Goal: Information Seeking & Learning: Understand process/instructions

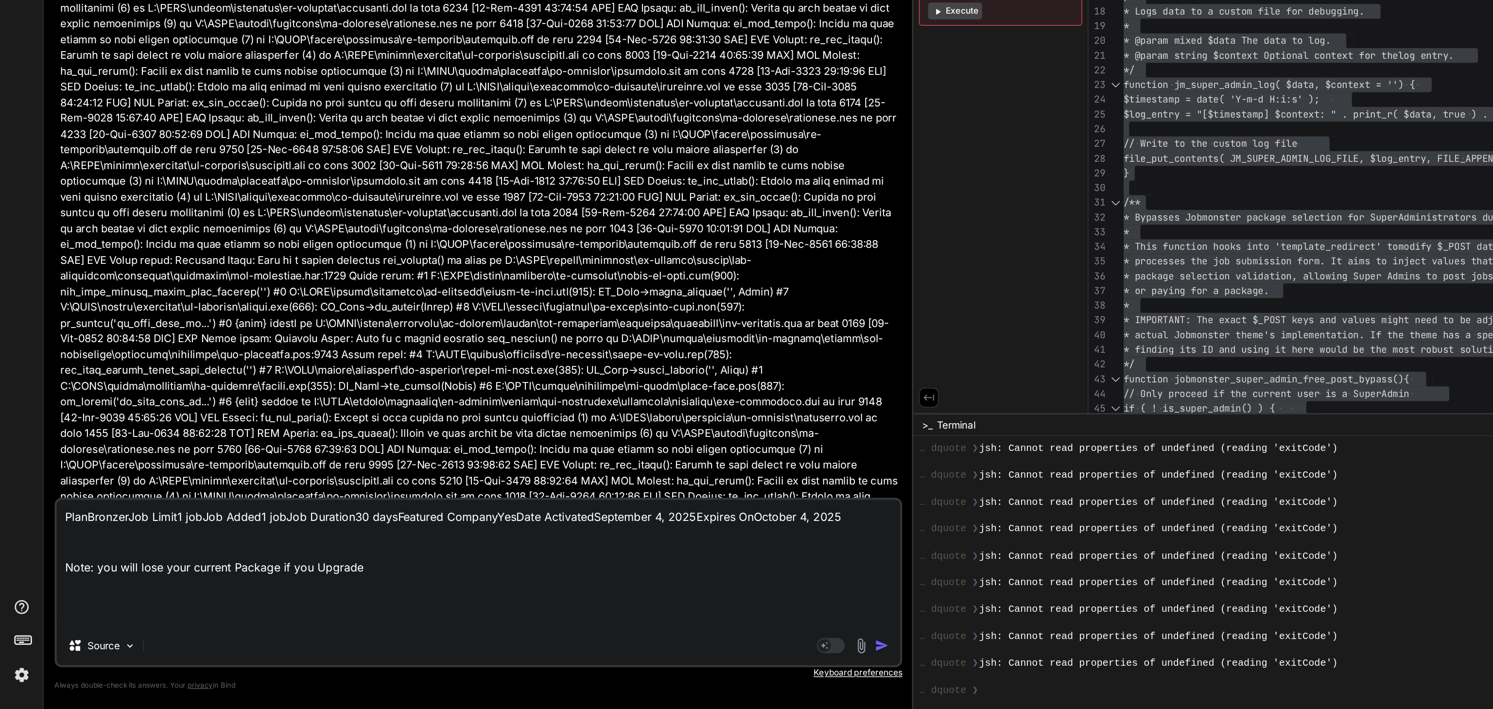
scroll to position [858, 0]
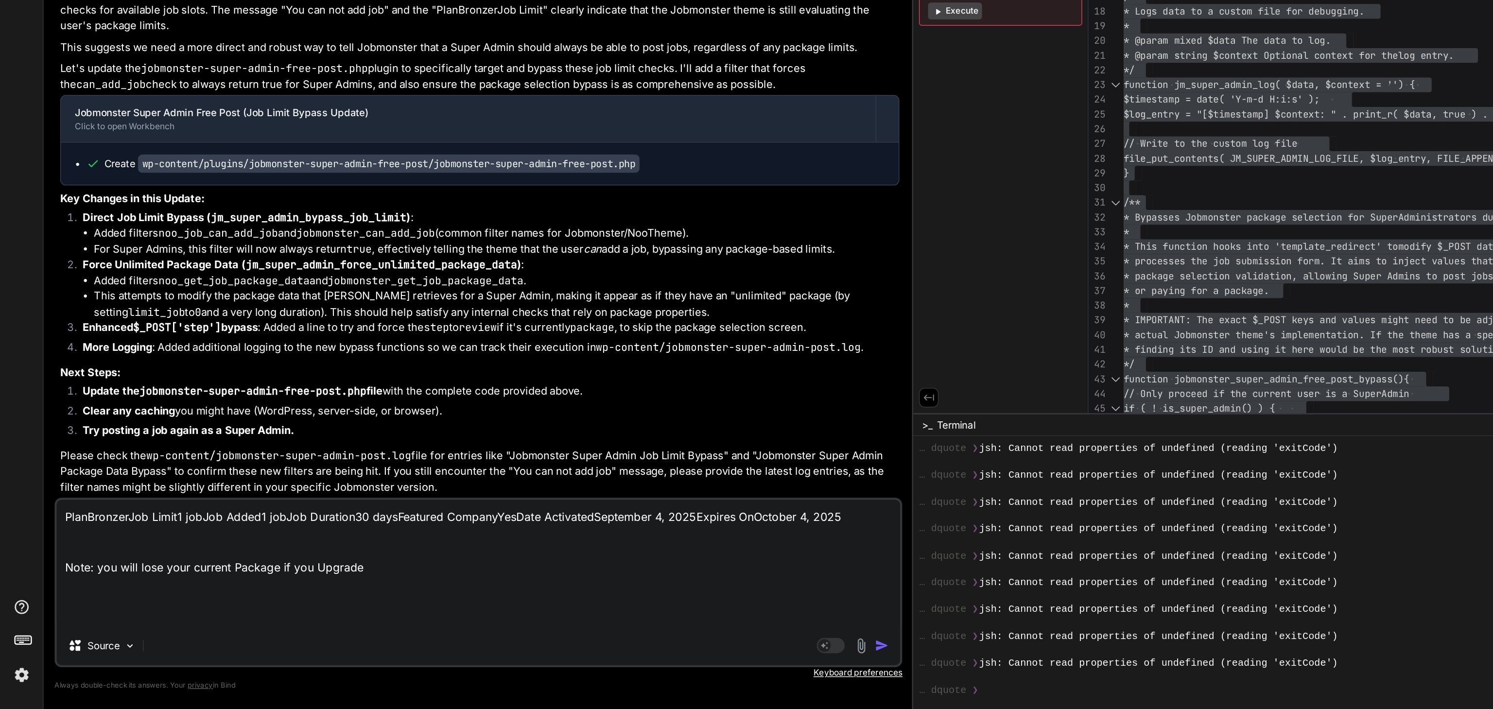
type textarea "PlanBronzerJob Limit1 jobJob Added1 jobJob Duration30 daysFeatured CompanyYesDa…"
type textarea "x"
type textarea "PlanBronzerJob Limit1 jobJob Added1 jobJob Duration30 daysFeatured CompanyYesDa…"
type textarea "x"
type textarea "PlanBronzerJob Limit1 jobJob Added1 jobJob Duration30 daysFeatured CompanyYesDa…"
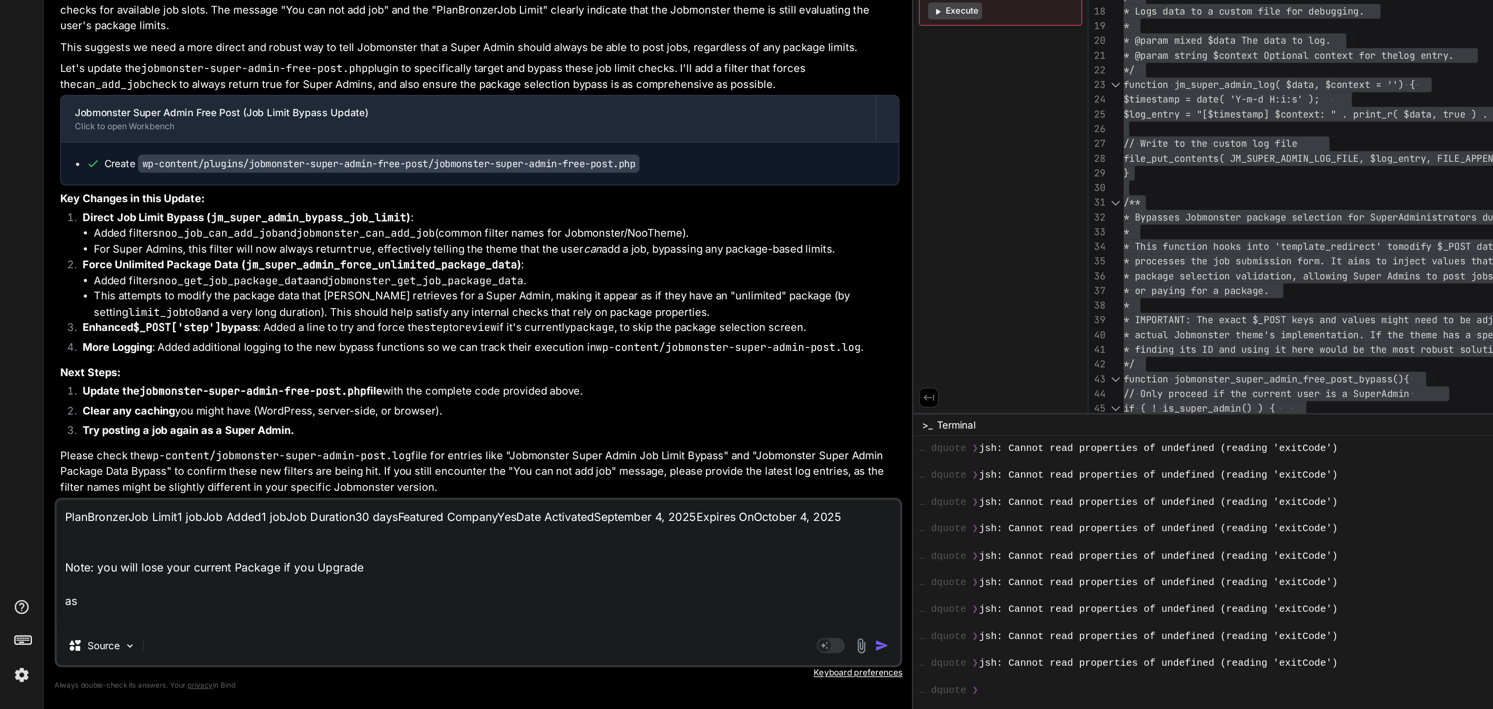
type textarea "x"
type textarea "PlanBronzerJob Limit1 jobJob Added1 jobJob Duration30 daysFeatured CompanyYesDa…"
type textarea "x"
type textarea "PlanBronzerJob Limit1 jobJob Added1 jobJob Duration30 daysFeatured CompanyYesDa…"
type textarea "x"
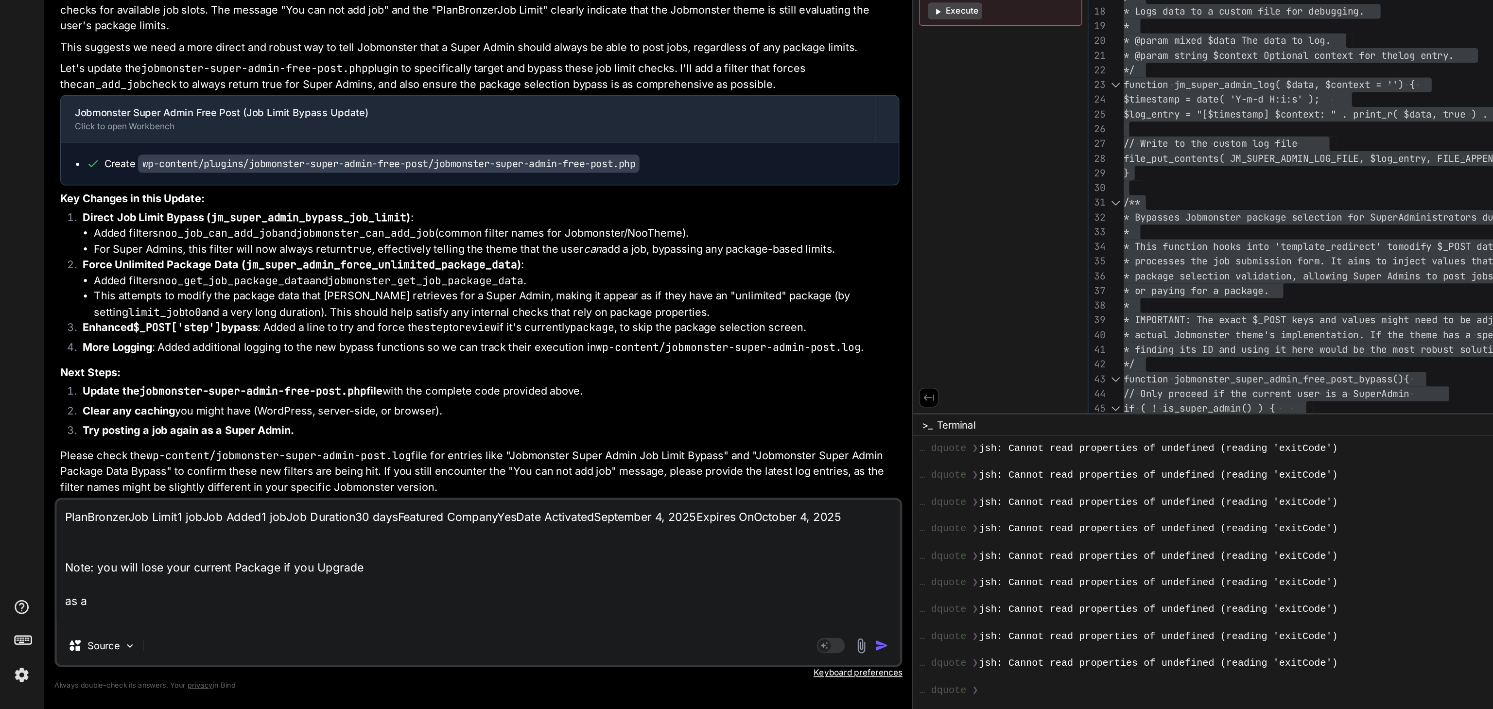
type textarea "PlanBronzerJob Limit1 jobJob Added1 jobJob Duration30 daysFeatured CompanyYesDa…"
type textarea "x"
type textarea "PlanBronzerJob Limit1 jobJob Added1 jobJob Duration30 daysFeatured CompanyYesDa…"
type textarea "x"
type textarea "PlanBronzerJob Limit1 jobJob Added1 jobJob Duration30 daysFeatured CompanyYesDa…"
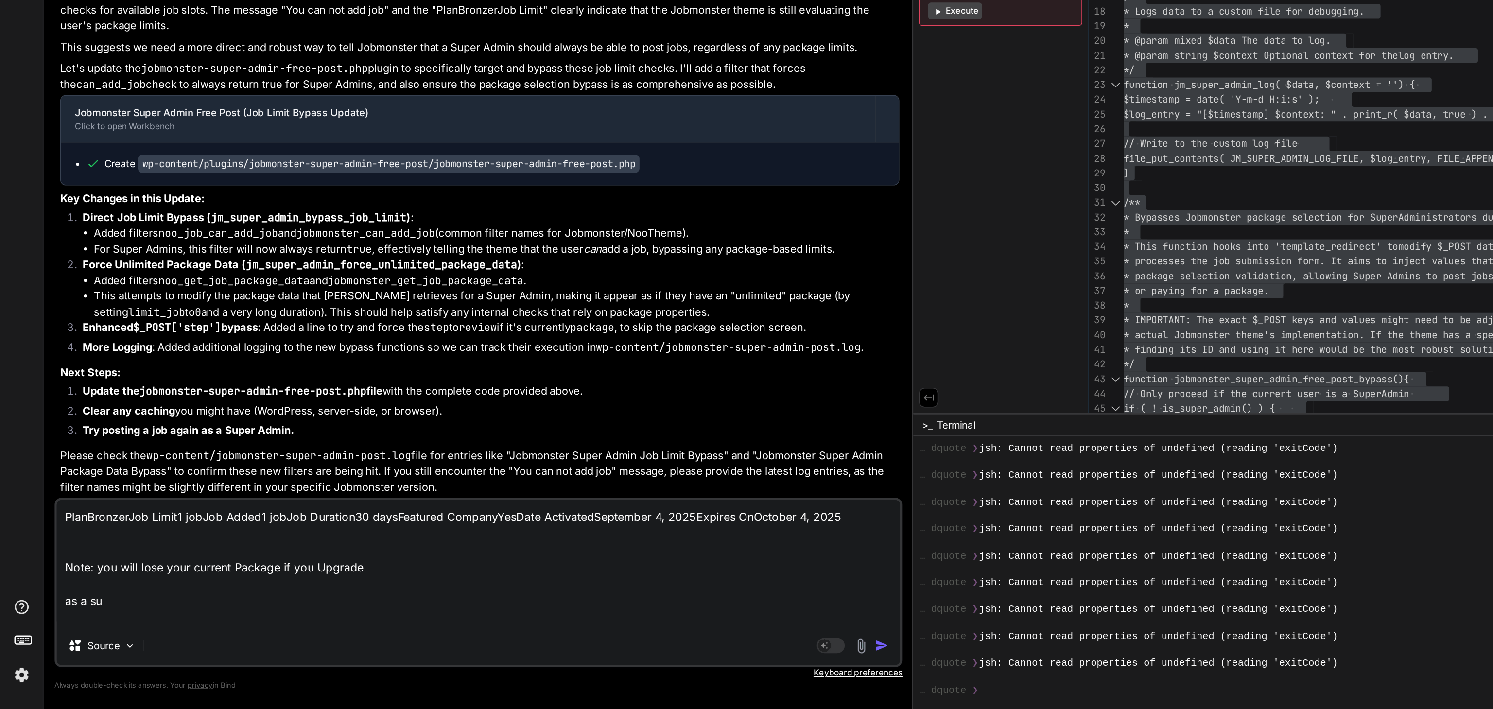
type textarea "x"
type textarea "PlanBronzerJob Limit1 jobJob Added1 jobJob Duration30 daysFeatured CompanyYesDa…"
type textarea "x"
type textarea "PlanBronzerJob Limit1 jobJob Added1 jobJob Duration30 daysFeatured CompanyYesDa…"
type textarea "x"
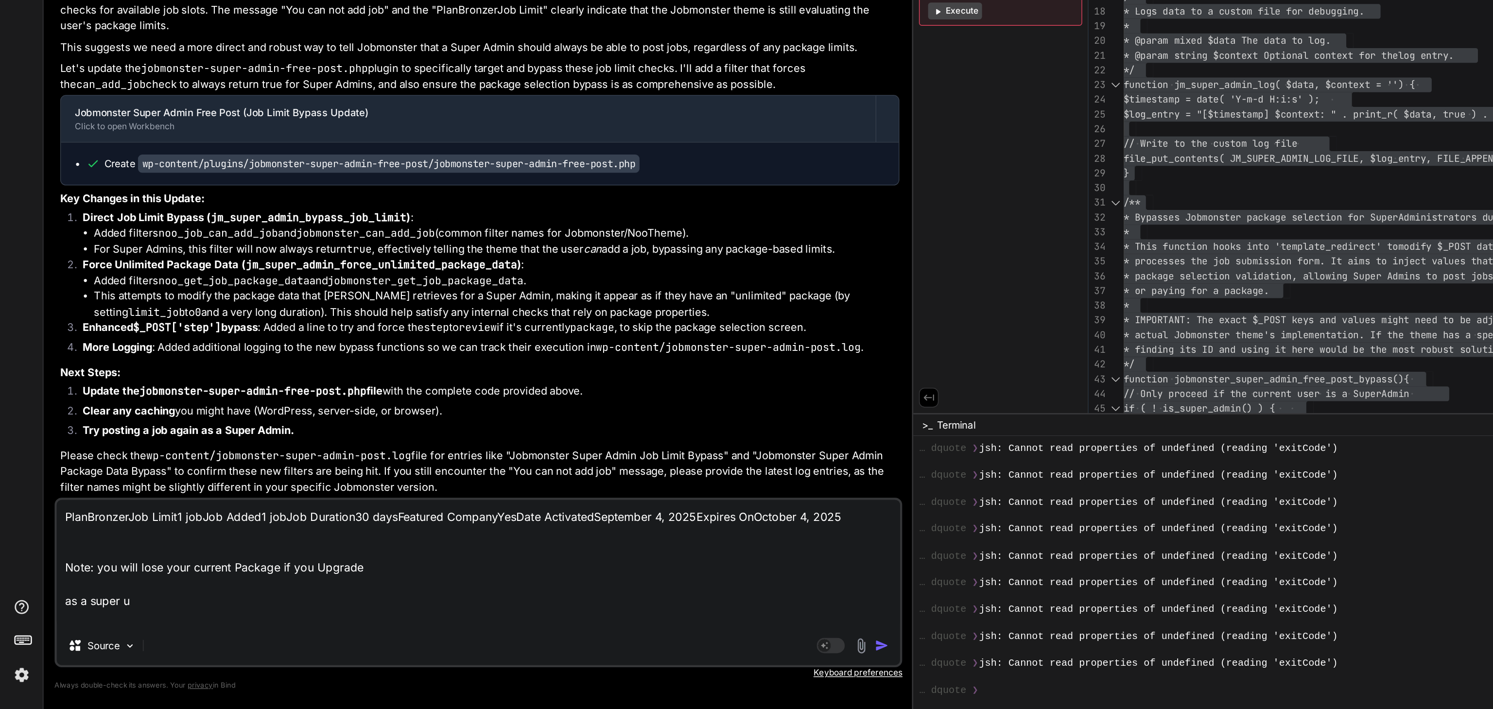
type textarea "PlanBronzerJob Limit1 jobJob Added1 jobJob Duration30 daysFeatured CompanyYesDa…"
type textarea "x"
type textarea "PlanBronzerJob Limit1 jobJob Added1 jobJob Duration30 daysFeatured CompanyYesDa…"
type textarea "x"
type textarea "PlanBronzerJob Limit1 jobJob Added1 jobJob Duration30 daysFeatured CompanyYesDa…"
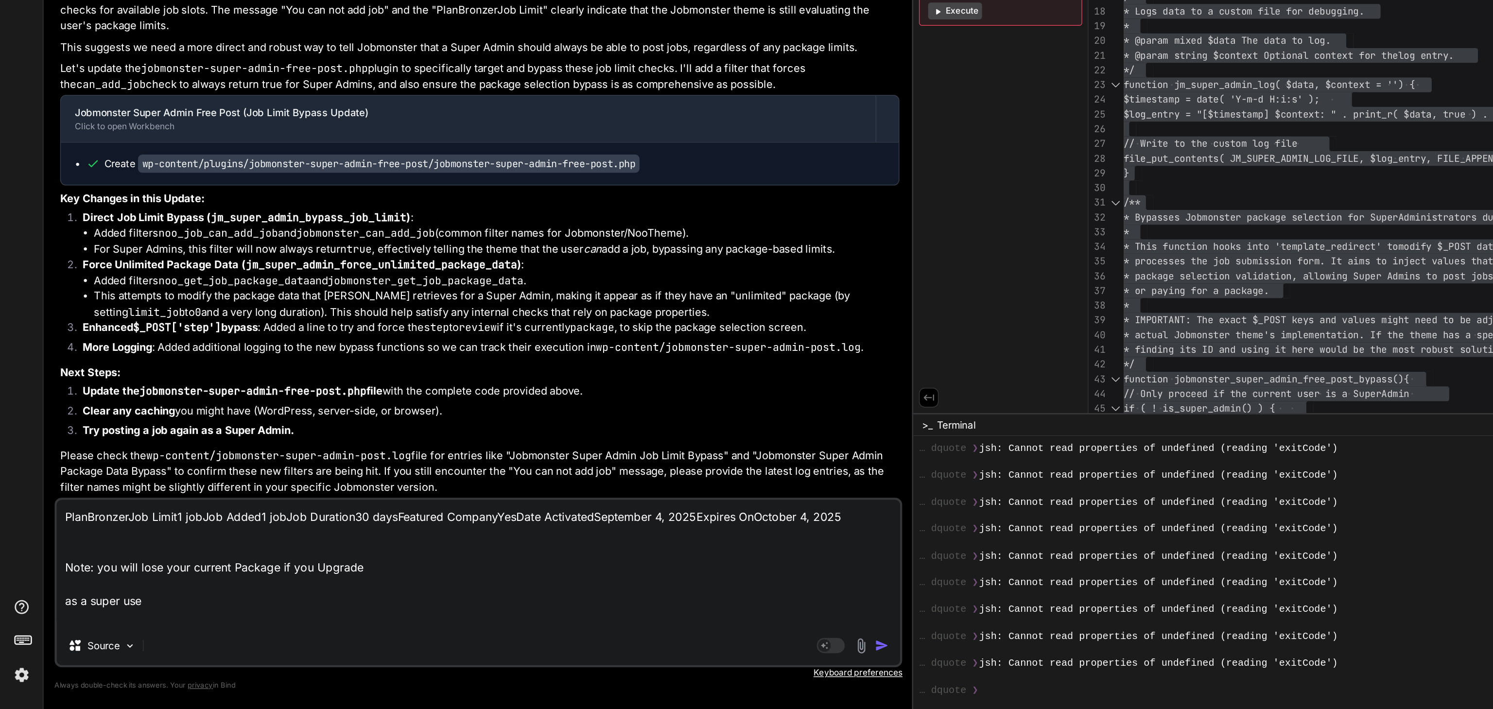
type textarea "x"
type textarea "PlanBronzerJob Limit1 jobJob Added1 jobJob Duration30 daysFeatured CompanyYesDa…"
type textarea "x"
type textarea "PlanBronzerJob Limit1 jobJob Added1 jobJob Duration30 daysFeatured CompanyYesDa…"
type textarea "x"
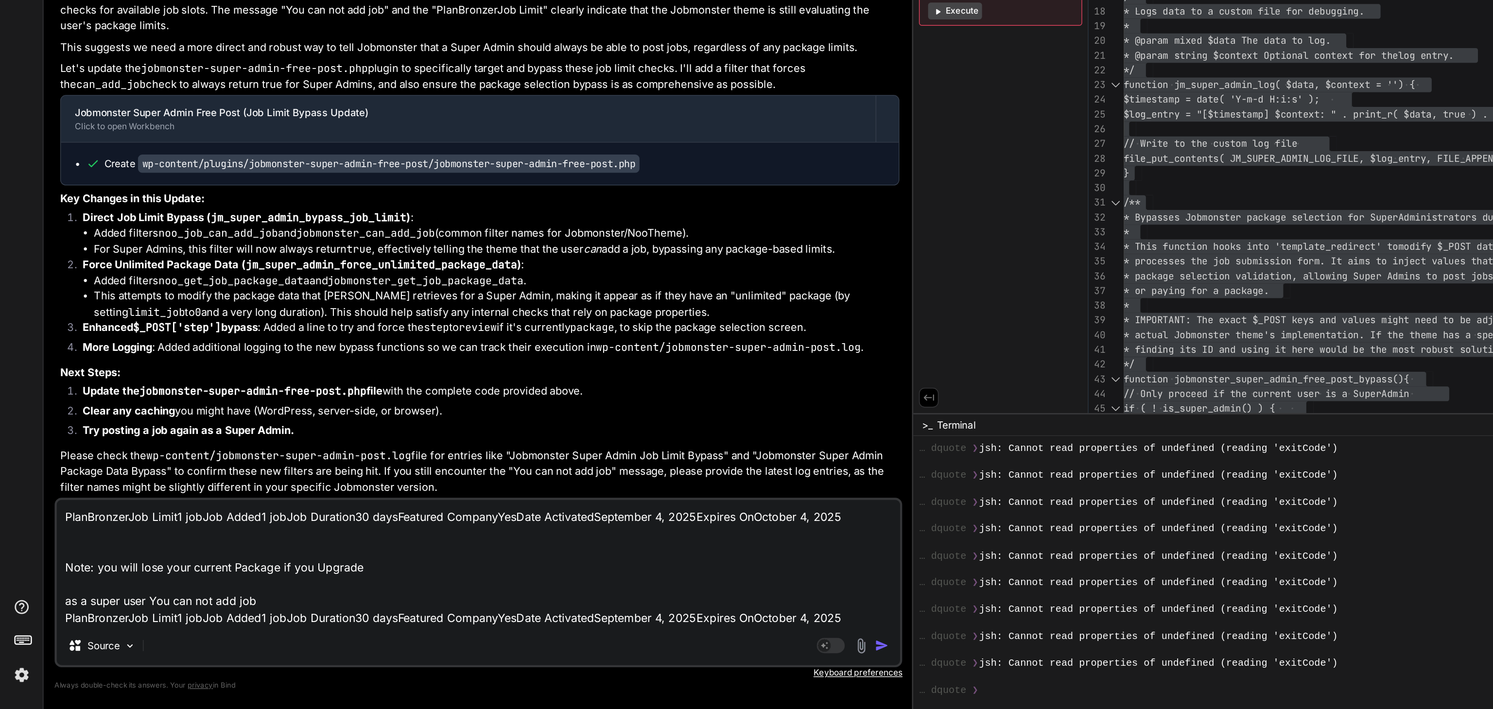
scroll to position [47, 0]
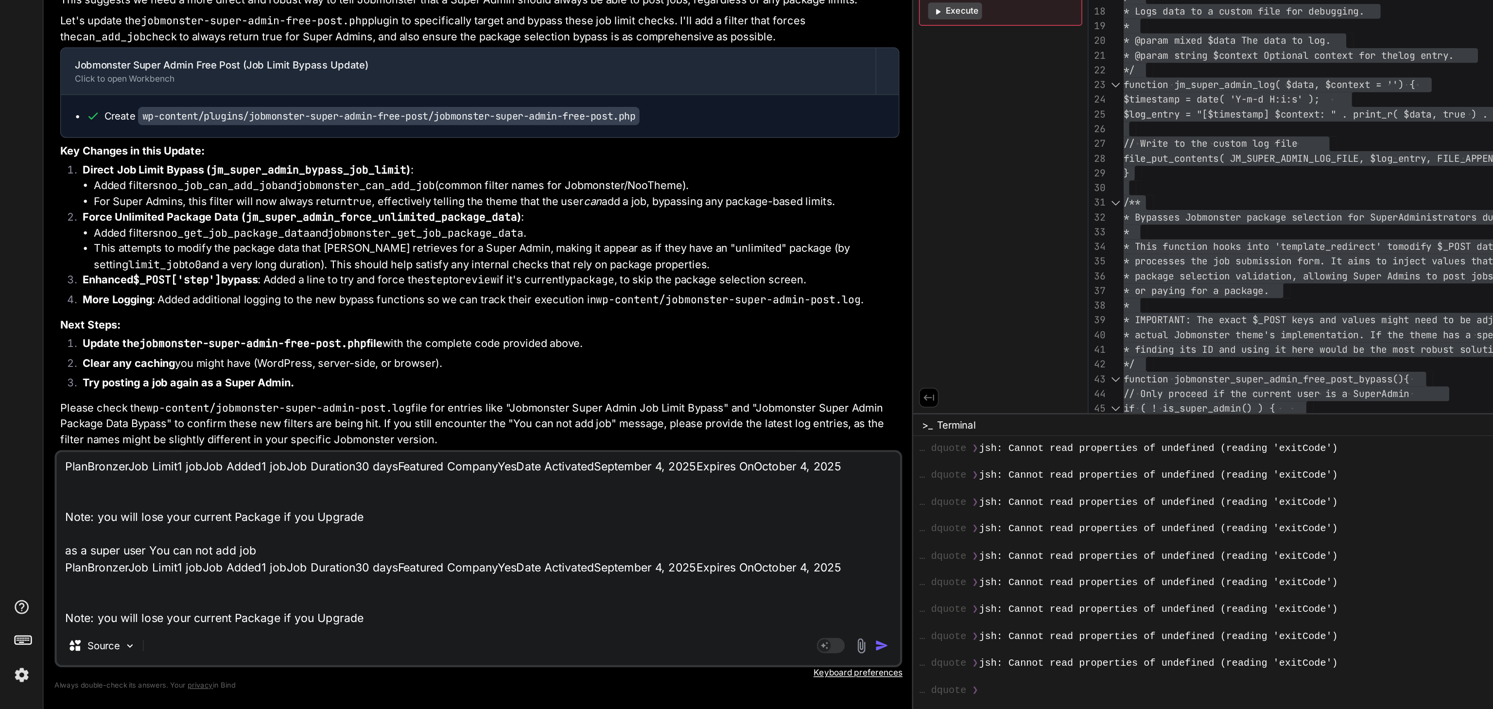
click at [67, 643] on textarea "PlanBronzerJob Limit1 jobJob Added1 jobJob Duration30 daysFeatured CompanyYesDa…" at bounding box center [331, 591] width 585 height 121
paste textarea "[[DATE] 06:28:08 UTC] missing_token Unable to send request to WooCommerce Tax s…"
type textarea "PlanBronzerJob Limit1 jobJob Added1 jobJob Duration30 daysFeatured CompanyYesDa…"
type textarea "x"
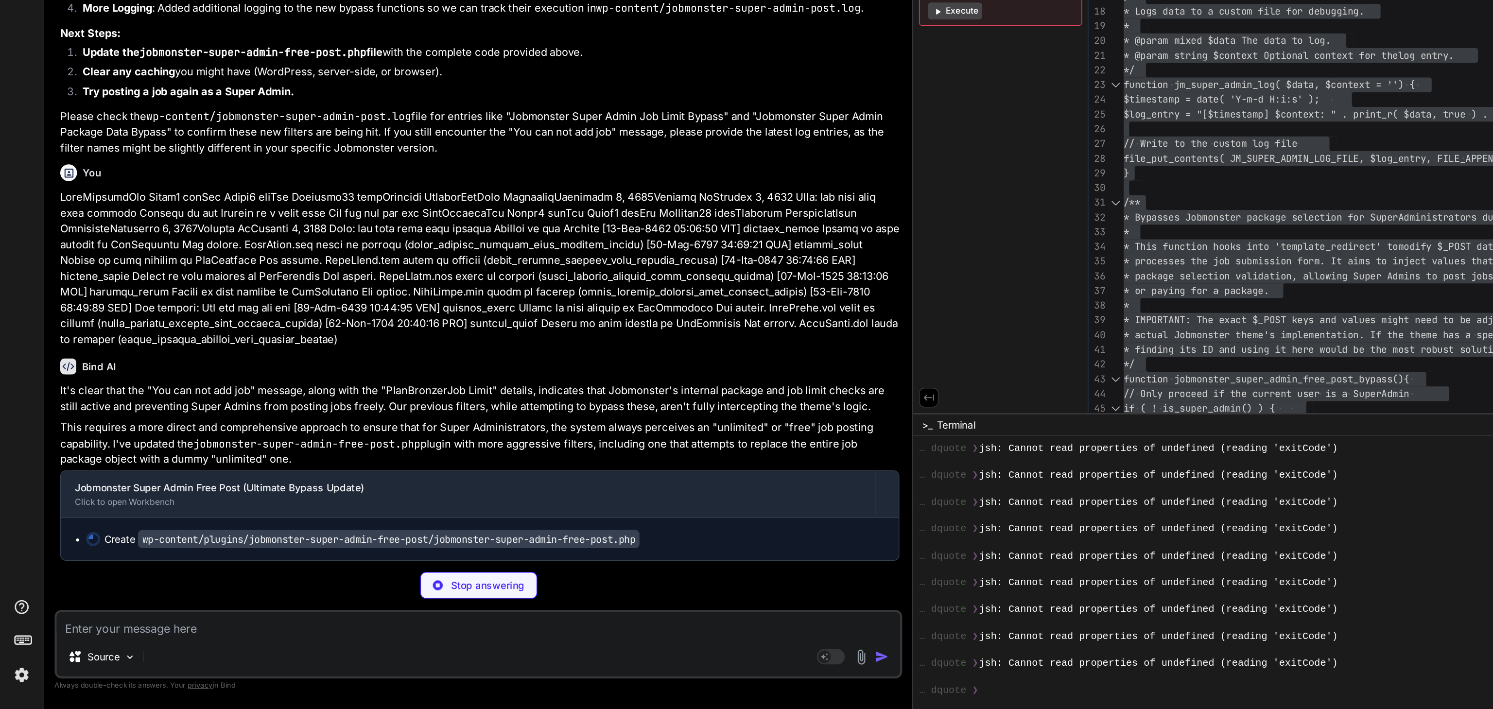
scroll to position [22375, 0]
type textarea "x"
type textarea "// These are common filter names for retrieving the *current* package object fo…"
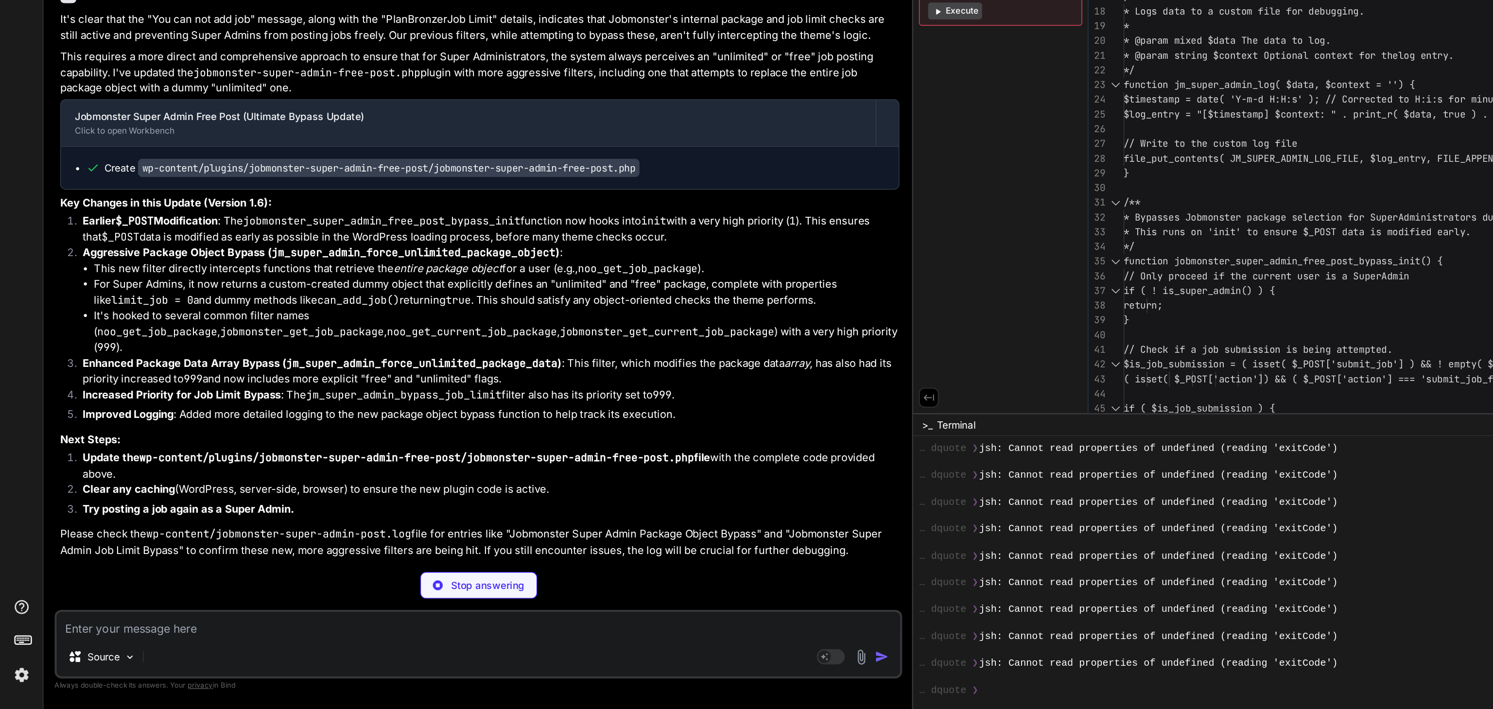
type textarea "x"
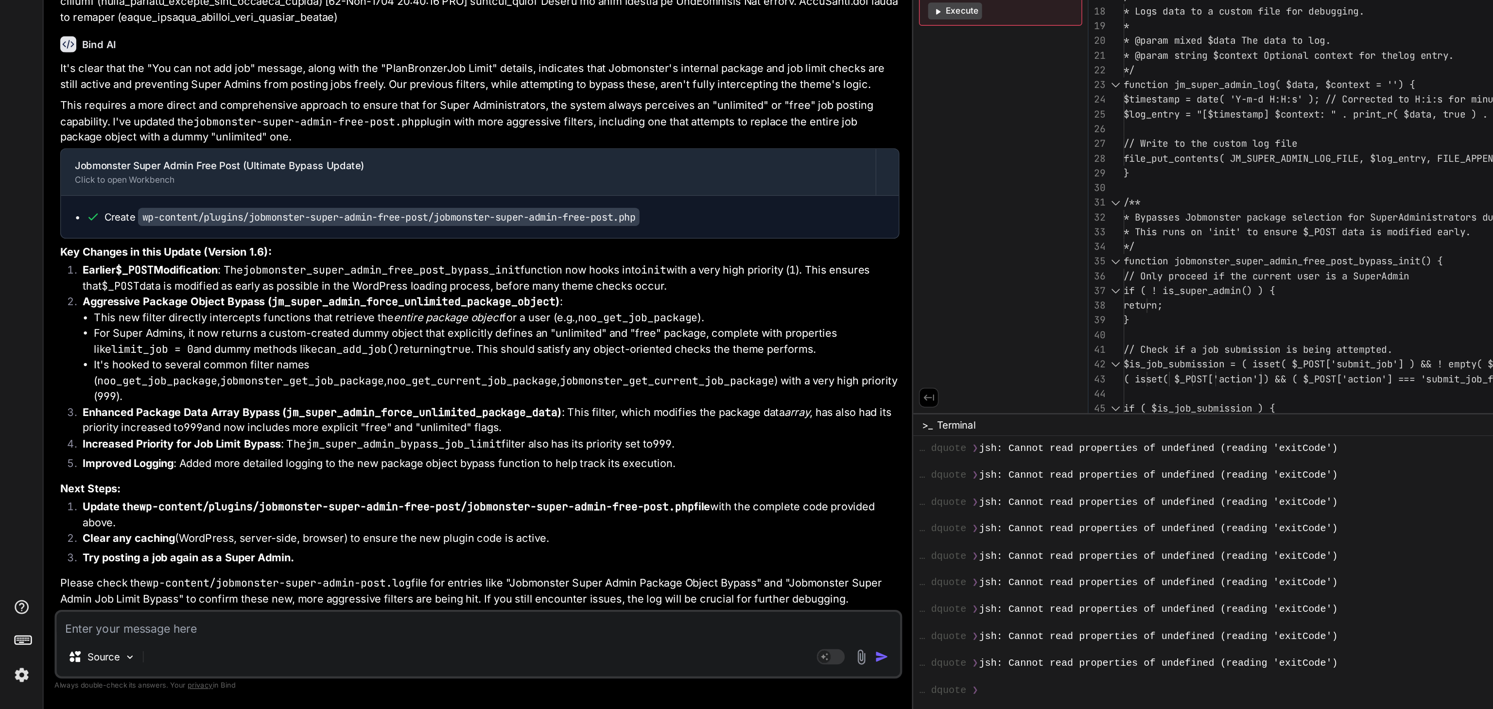
scroll to position [0, 0]
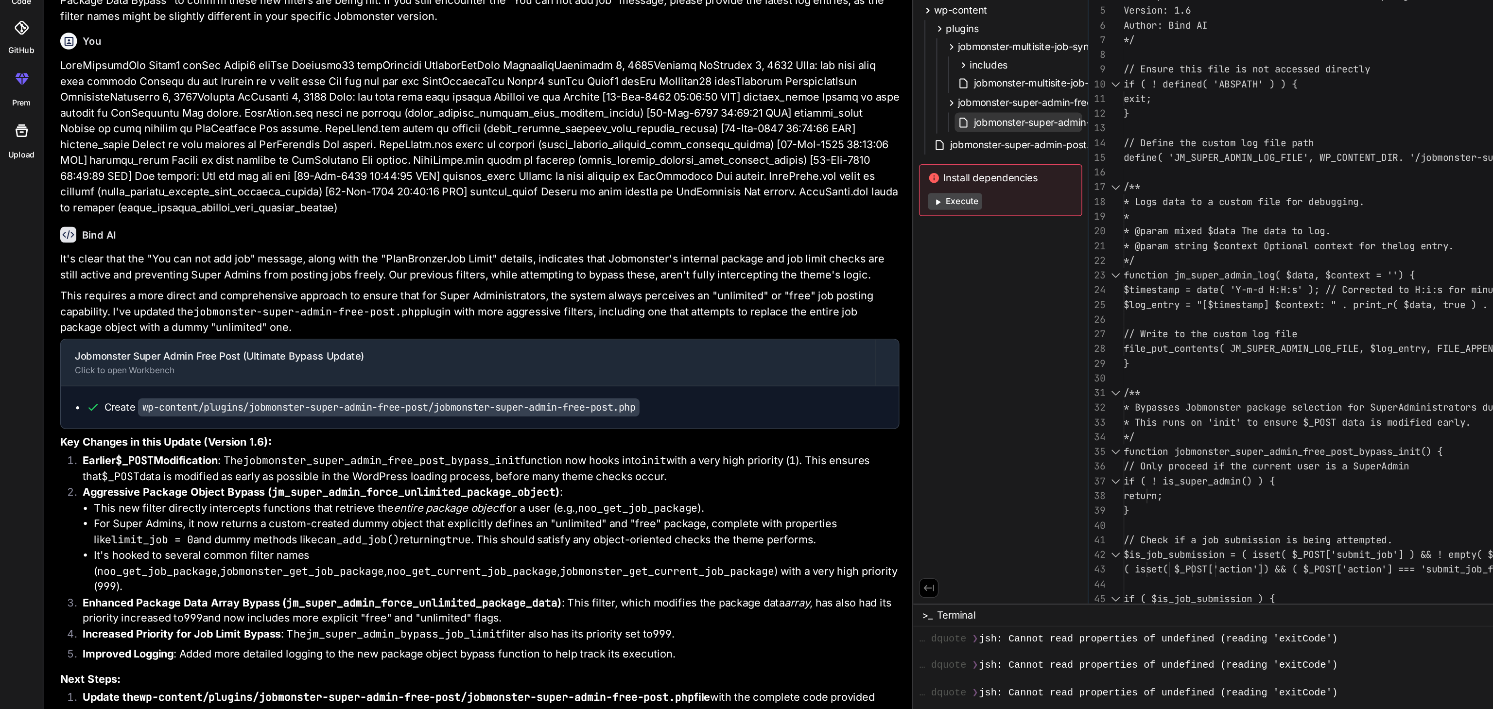
click at [675, 167] on span "jobmonster-super-admin-free-post.php" at bounding box center [738, 170] width 127 height 12
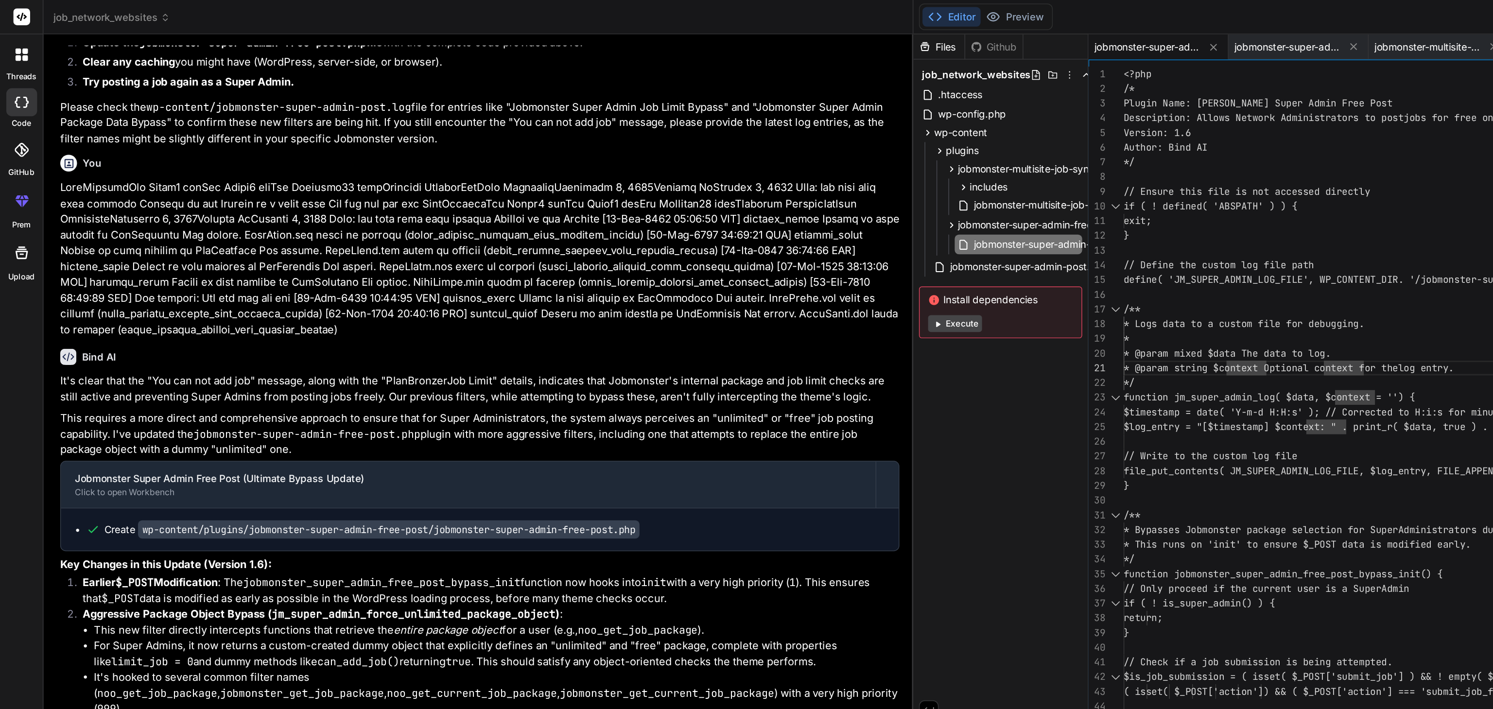
type textarea "<?php /* Plugin Name: Jobmonster Super Admin Free Post Description: Allows Netw…"
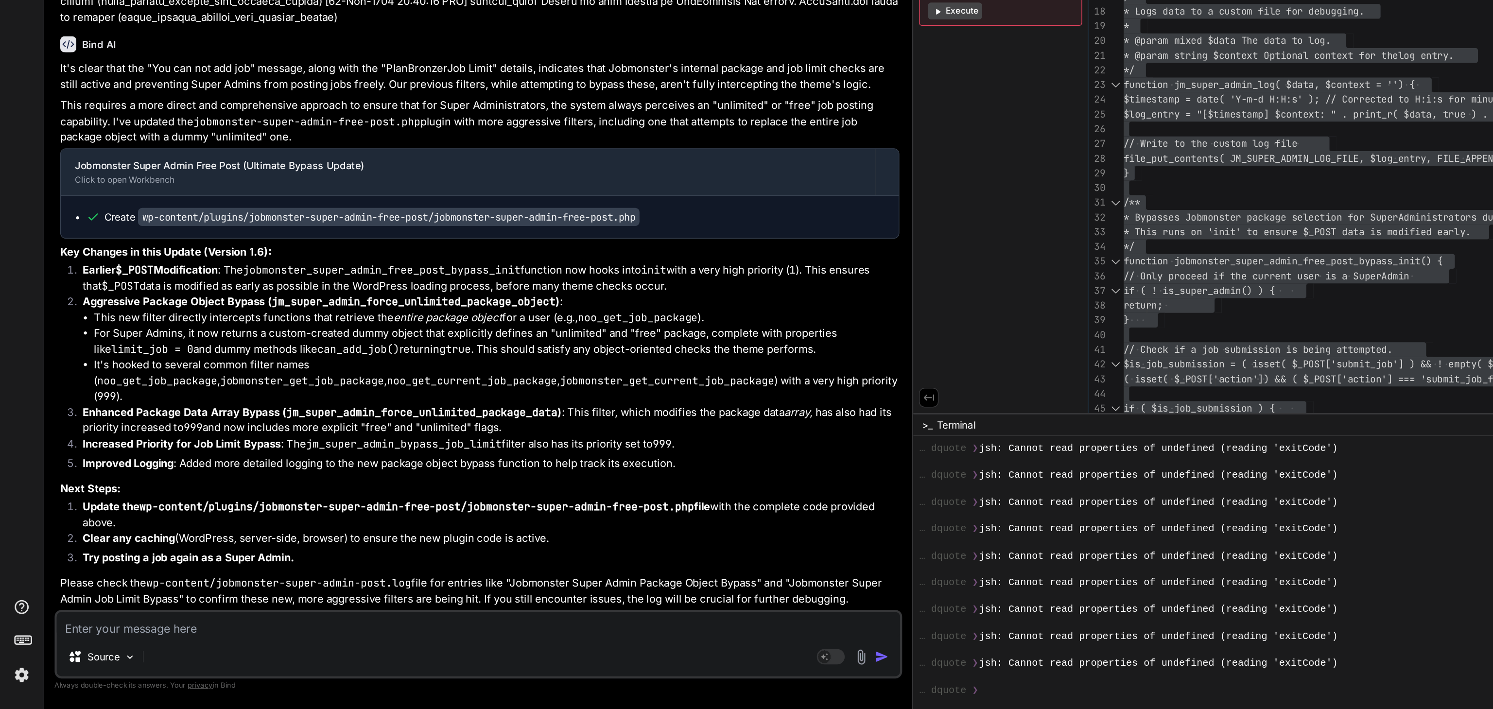
click at [98, 651] on textarea at bounding box center [331, 650] width 585 height 17
paste textarea "You can not add job PlanBronzerJob Limit1 jobJob Added1 jobJob Duration30 daysF…"
type textarea "You can not add job PlanBronzerJob Limit1 jobJob Added1 jobJob Duration30 daysF…"
type textarea "x"
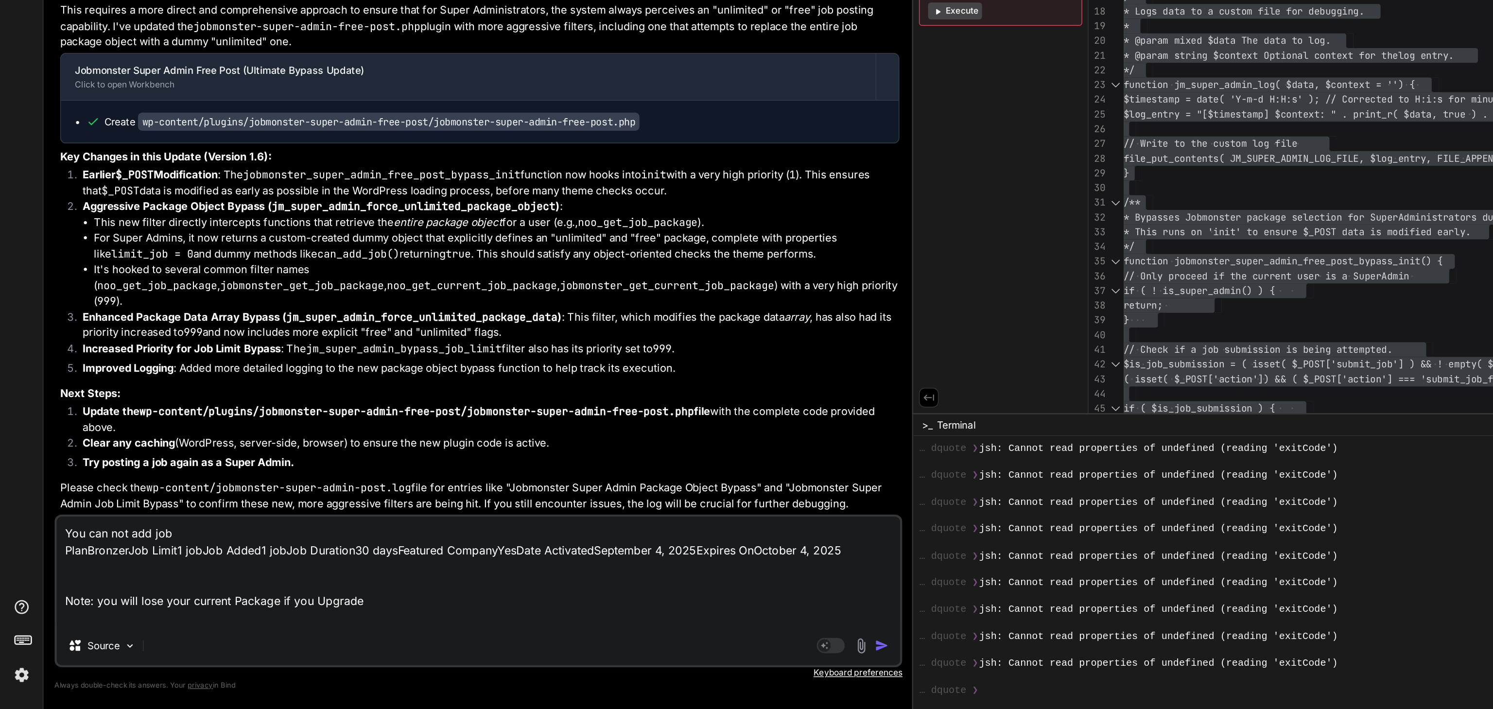
type textarea "You can not add job PlanBronzerJob Limit1 jobJob Added1 jobJob Duration30 daysF…"
type textarea "x"
type textarea "You can not add job PlanBronzerJob Limit1 jobJob Added1 jobJob Duration30 daysF…"
type textarea "x"
type textarea "You can not add job PlanBronzerJob Limit1 jobJob Added1 jobJob Duration30 daysF…"
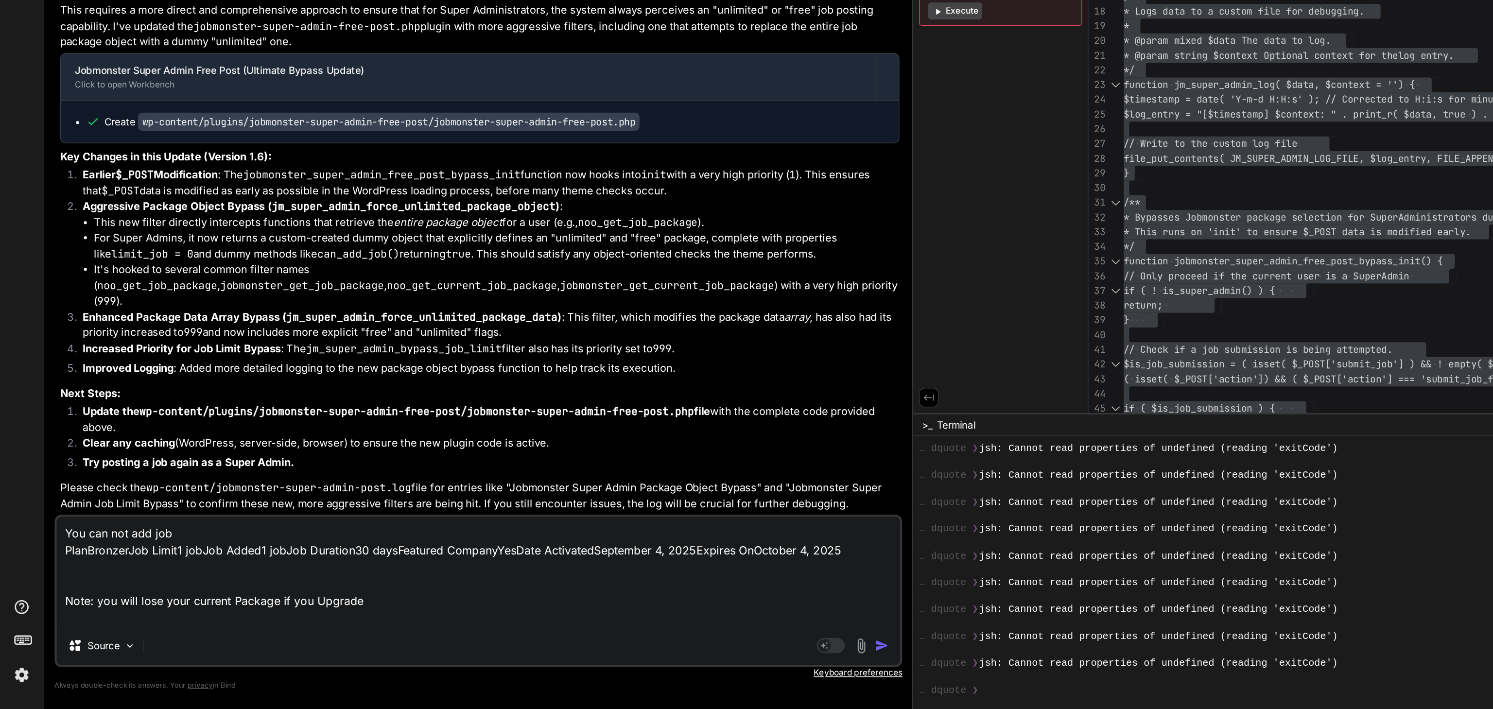
type textarea "x"
type textarea "You can not add job PlanBronzerJob Limit1 jobJob Added1 jobJob Duration30 daysF…"
type textarea "x"
type textarea "You can not add job PlanBronzerJob Limit1 jobJob Added1 jobJob Duration30 daysF…"
type textarea "x"
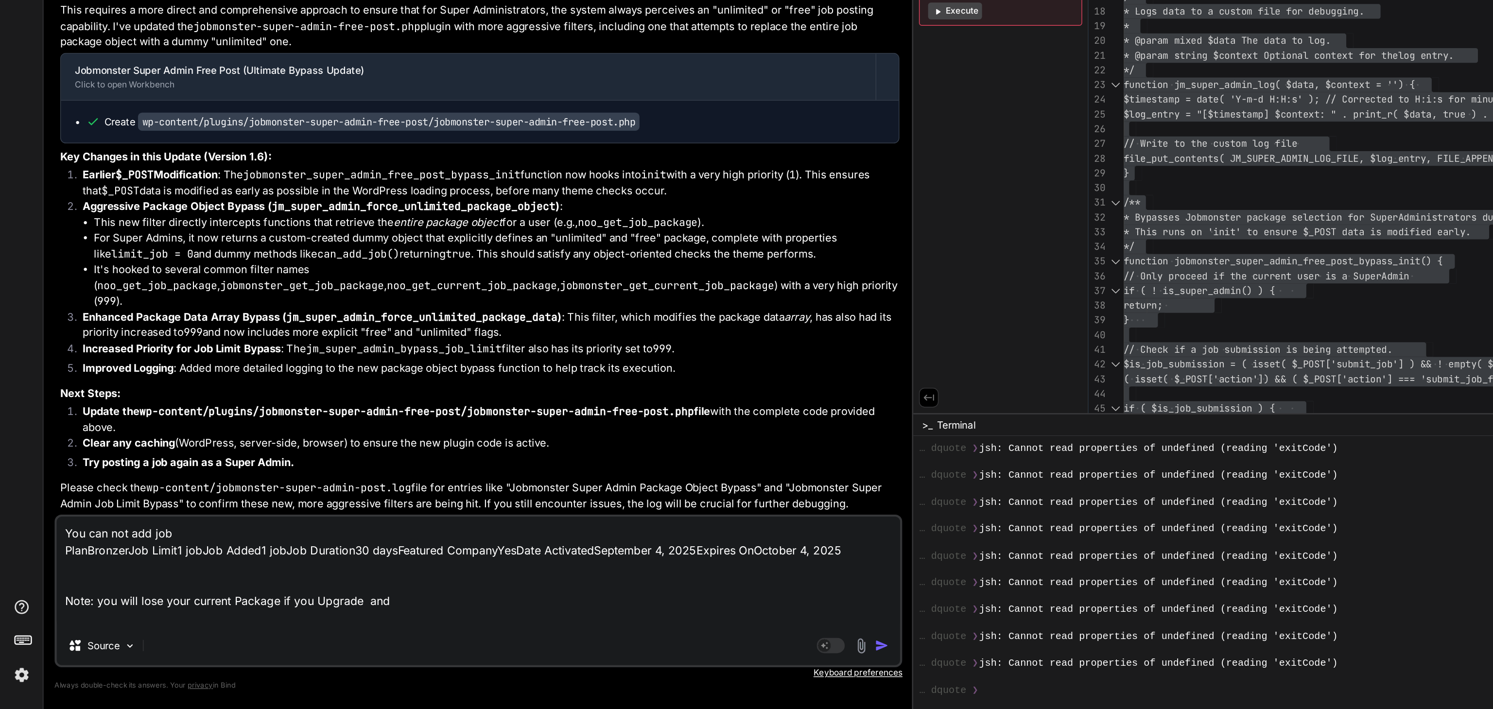
type textarea "You can not add job PlanBronzerJob Limit1 jobJob Added1 jobJob Duration30 daysF…"
type textarea "x"
type textarea "You can not add job PlanBronzerJob Limit1 jobJob Added1 jobJob Duration30 daysF…"
type textarea "x"
type textarea "You can not add job PlanBronzerJob Limit1 jobJob Added1 jobJob Duration30 daysF…"
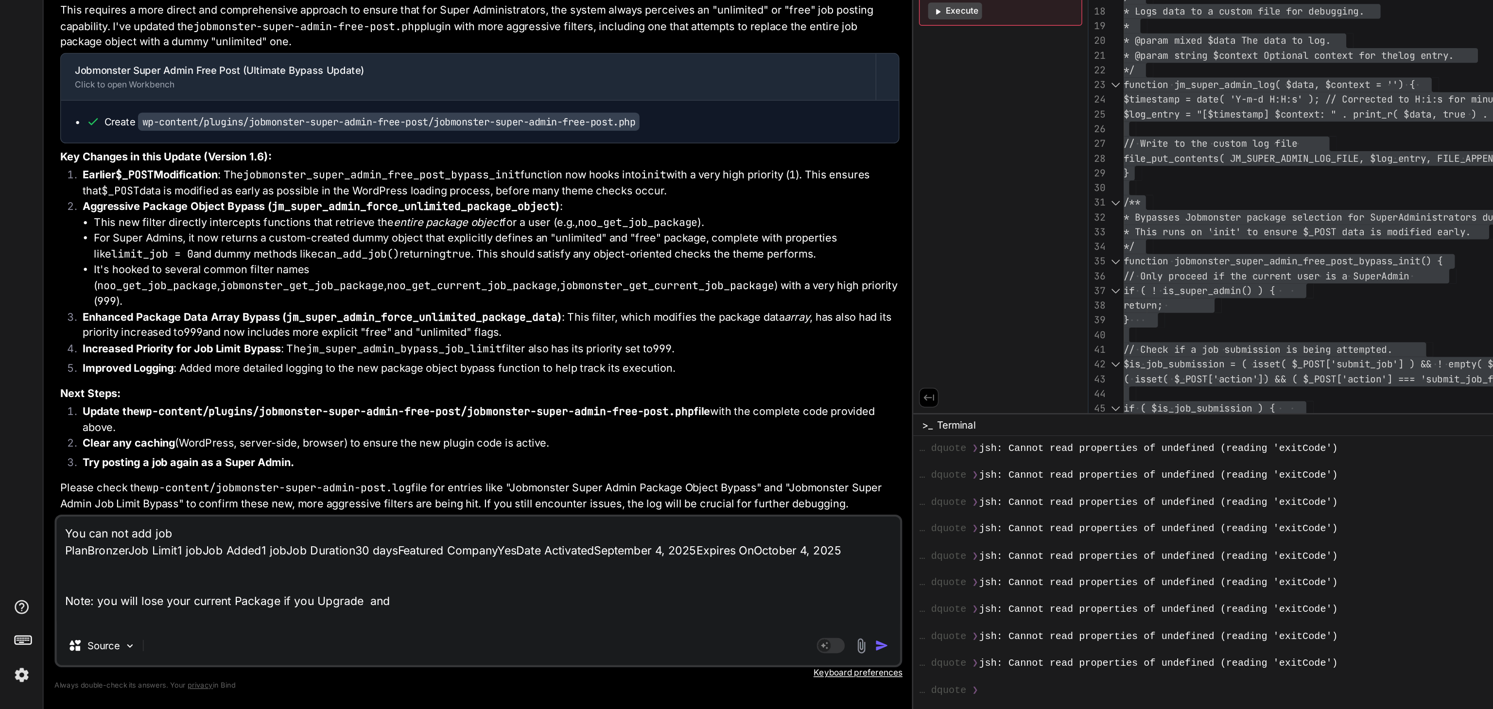
type textarea "x"
type textarea "You can not add job PlanBronzerJob Limit1 jobJob Added1 jobJob Duration30 daysF…"
type textarea "x"
type textarea "You can not add job PlanBronzerJob Limit1 jobJob Added1 jobJob Duration30 daysF…"
type textarea "x"
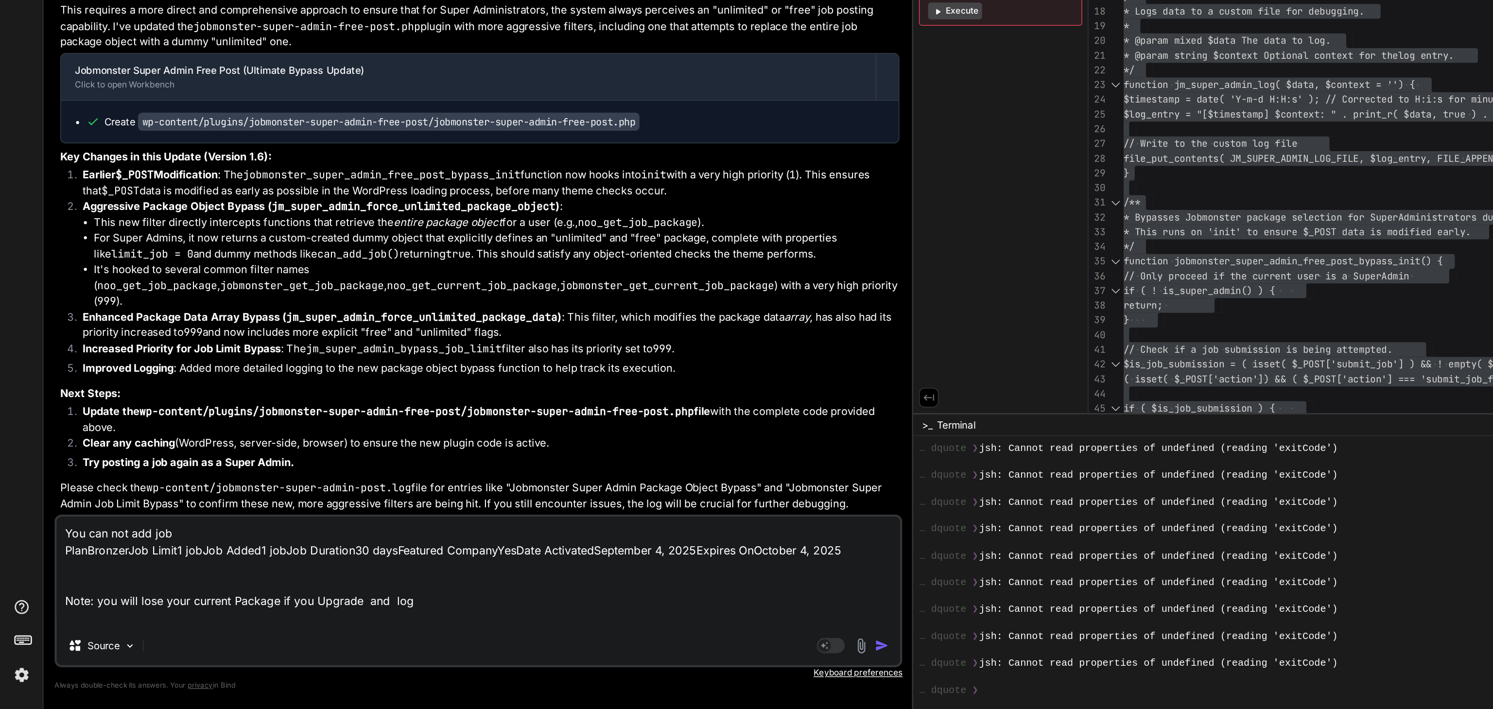
paste textarea "[[DATE] 04:51:12] Jobmonster Super Admin Force Publish: Forced job to publish s…"
type textarea "You can not add job PlanBronzerJob Limit1 jobJob Added1 jobJob Duration30 daysF…"
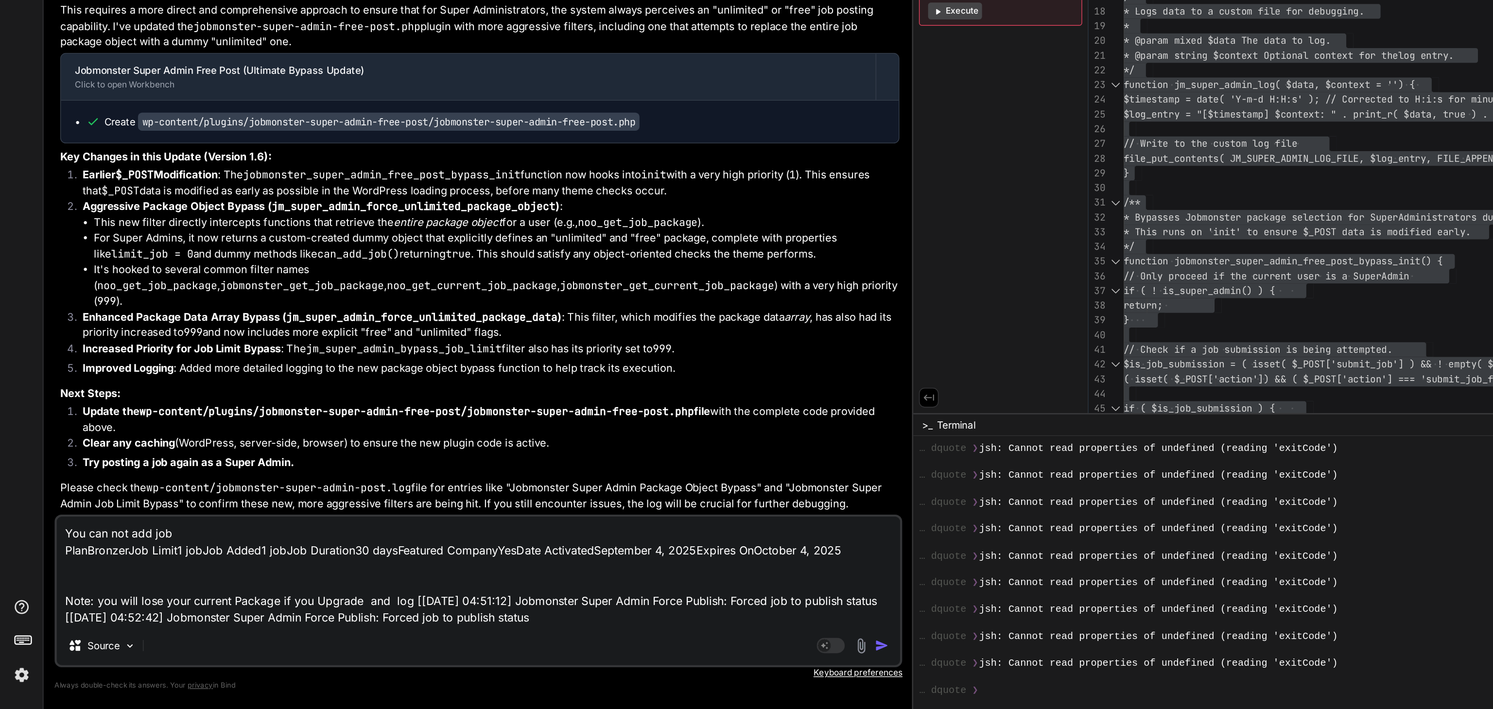
scroll to position [35, 0]
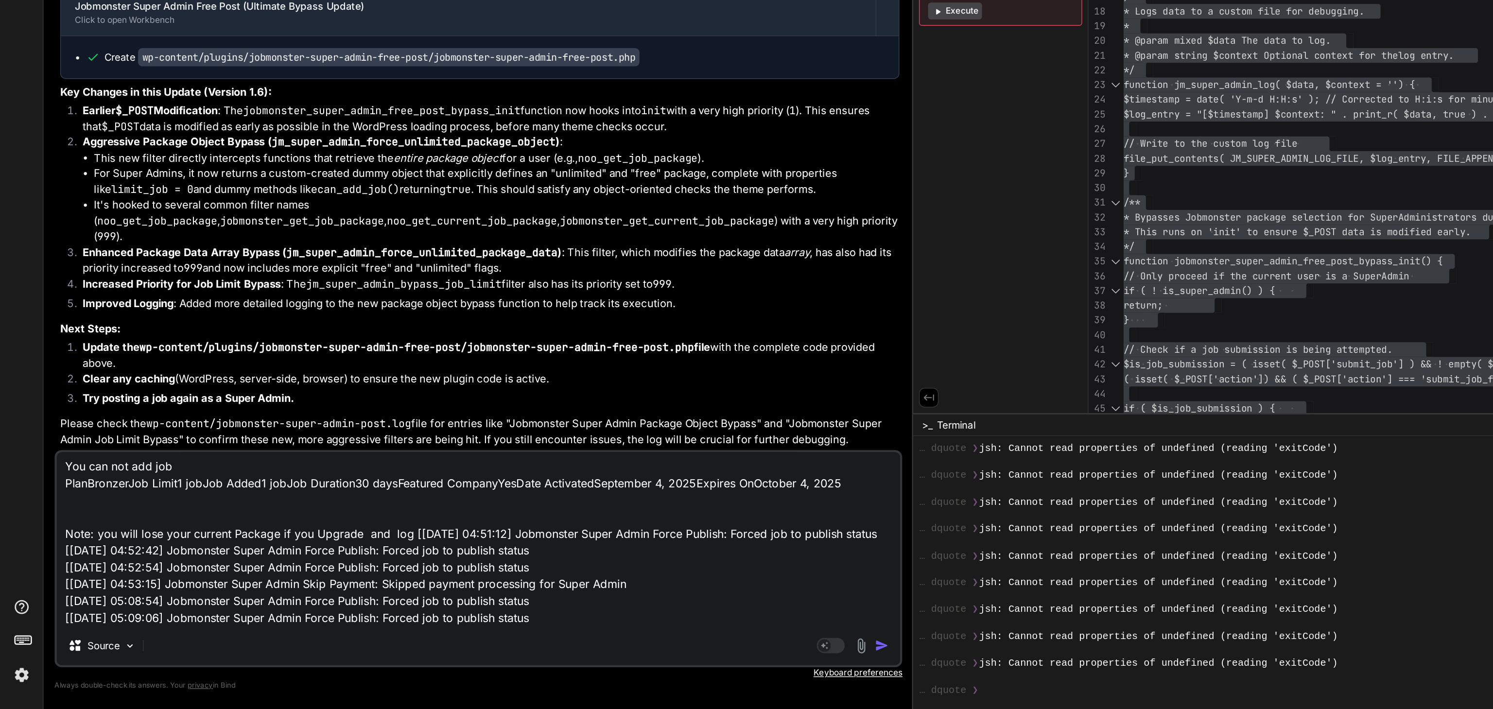
type textarea "x"
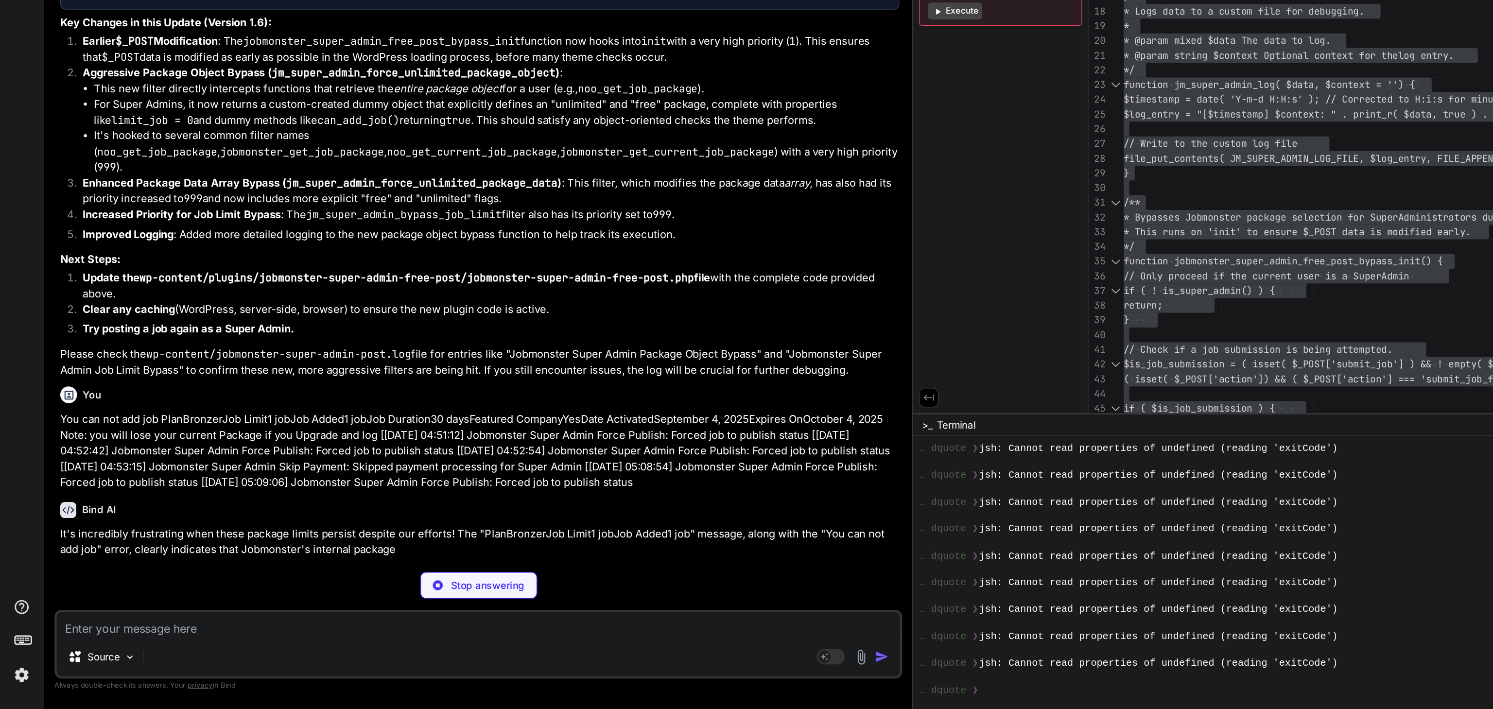
scroll to position [22787, 0]
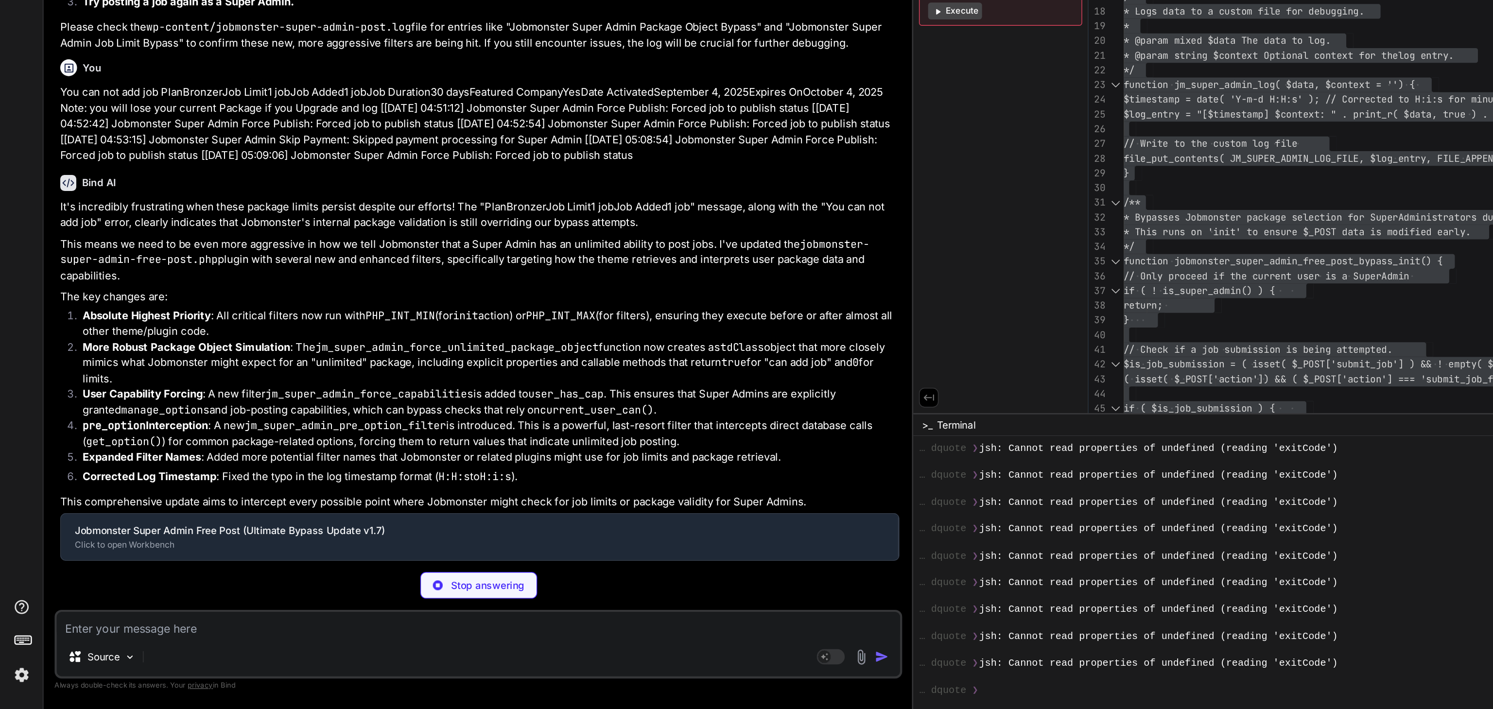
type textarea "x"
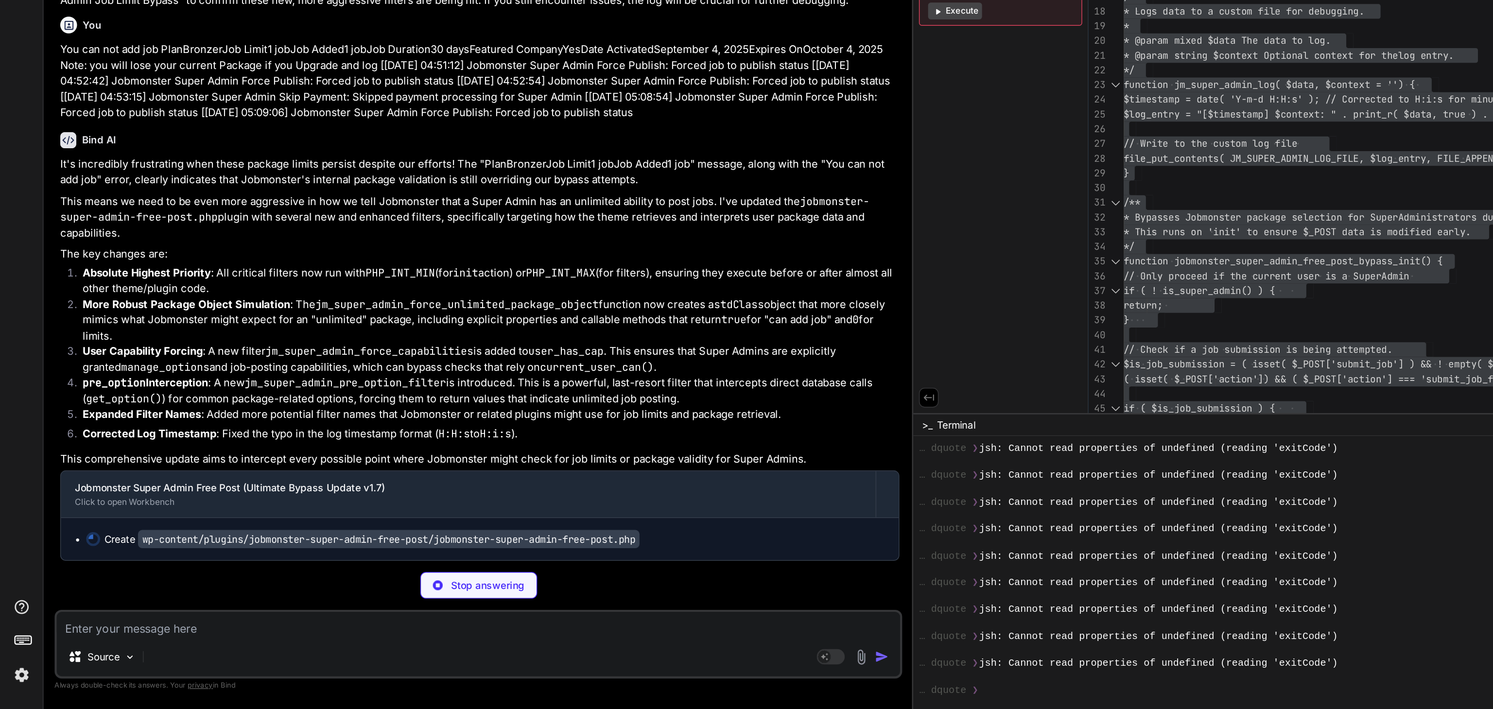
scroll to position [23009, 0]
type textarea "x"
type textarea "?>"
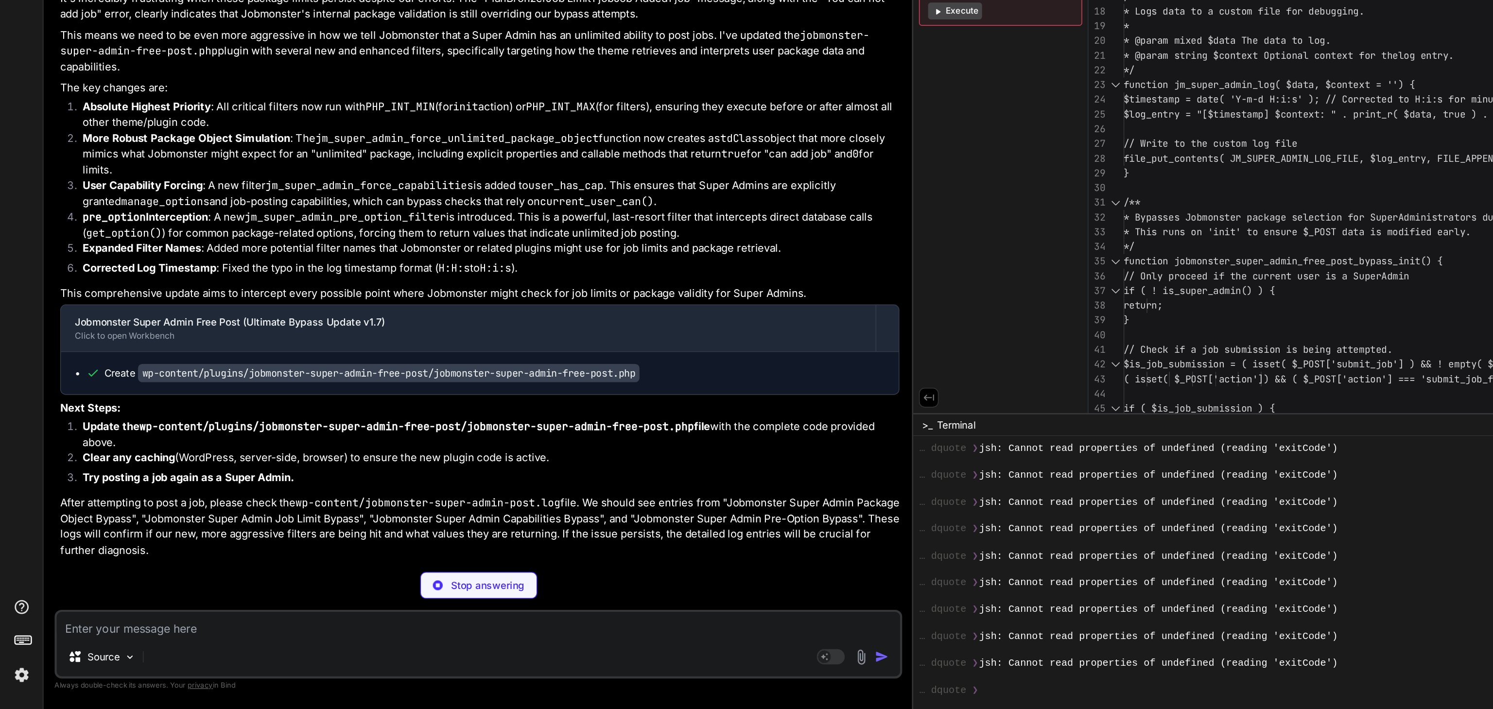
type textarea "x"
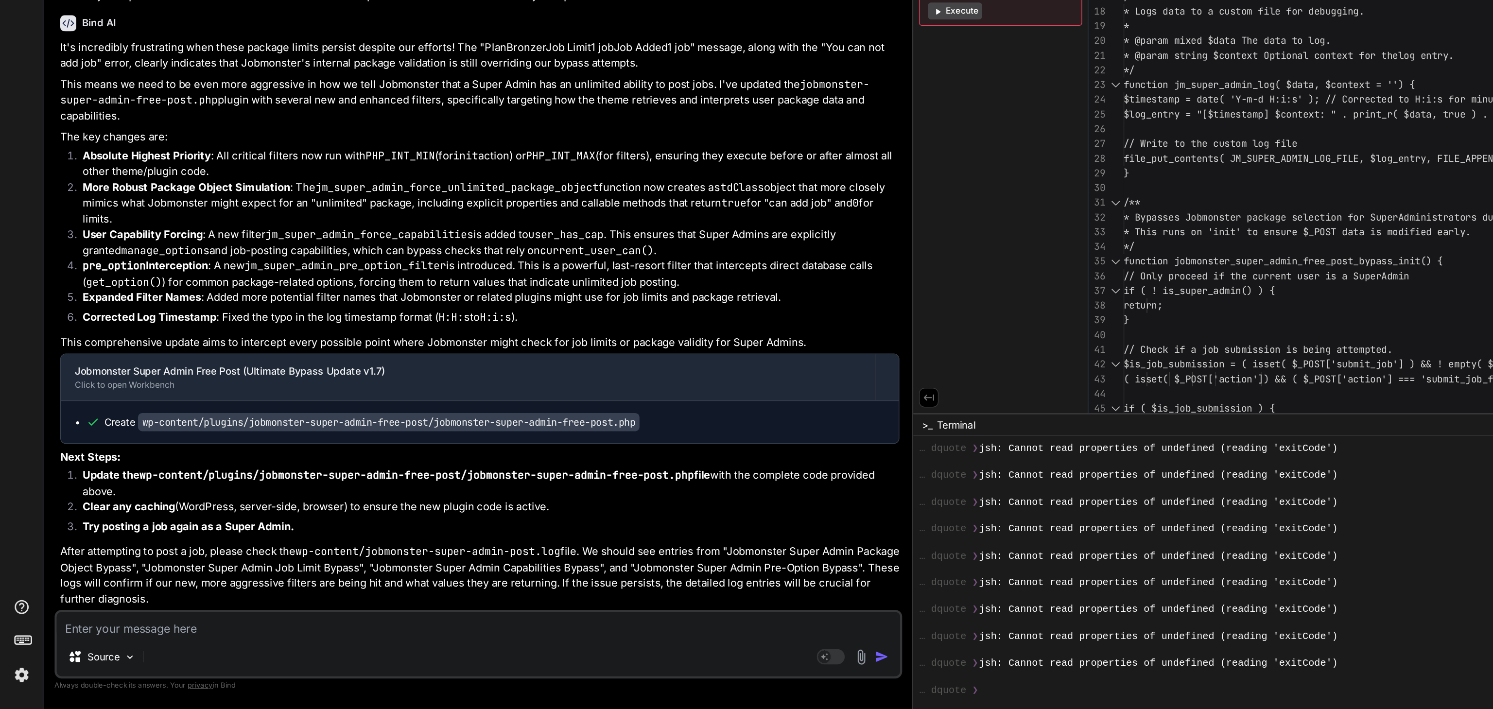
scroll to position [0, 0]
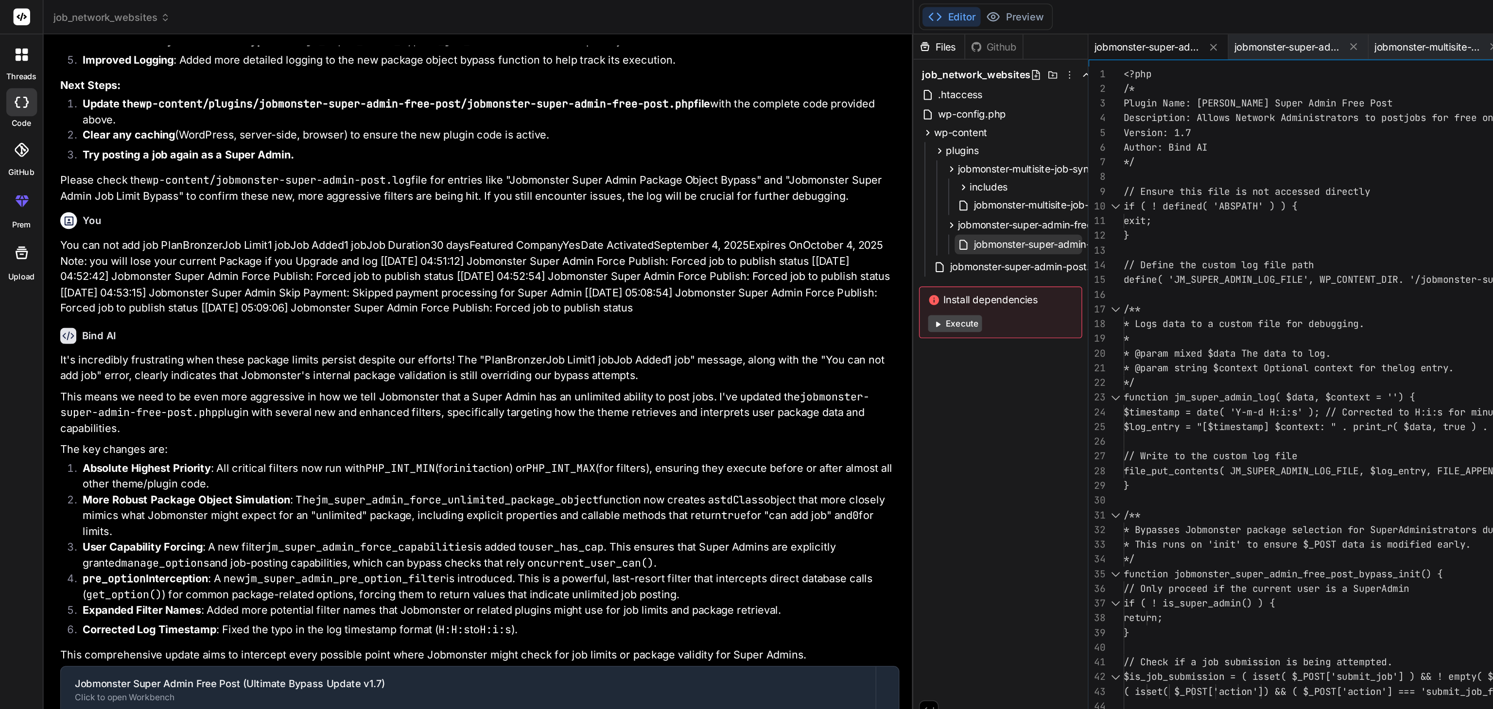
click at [675, 168] on span "jobmonster-super-admin-free-post.php" at bounding box center [738, 170] width 127 height 12
type textarea "<?php /* Plugin Name: Jobmonster Super Admin Free Post Description: Allows Netw…"
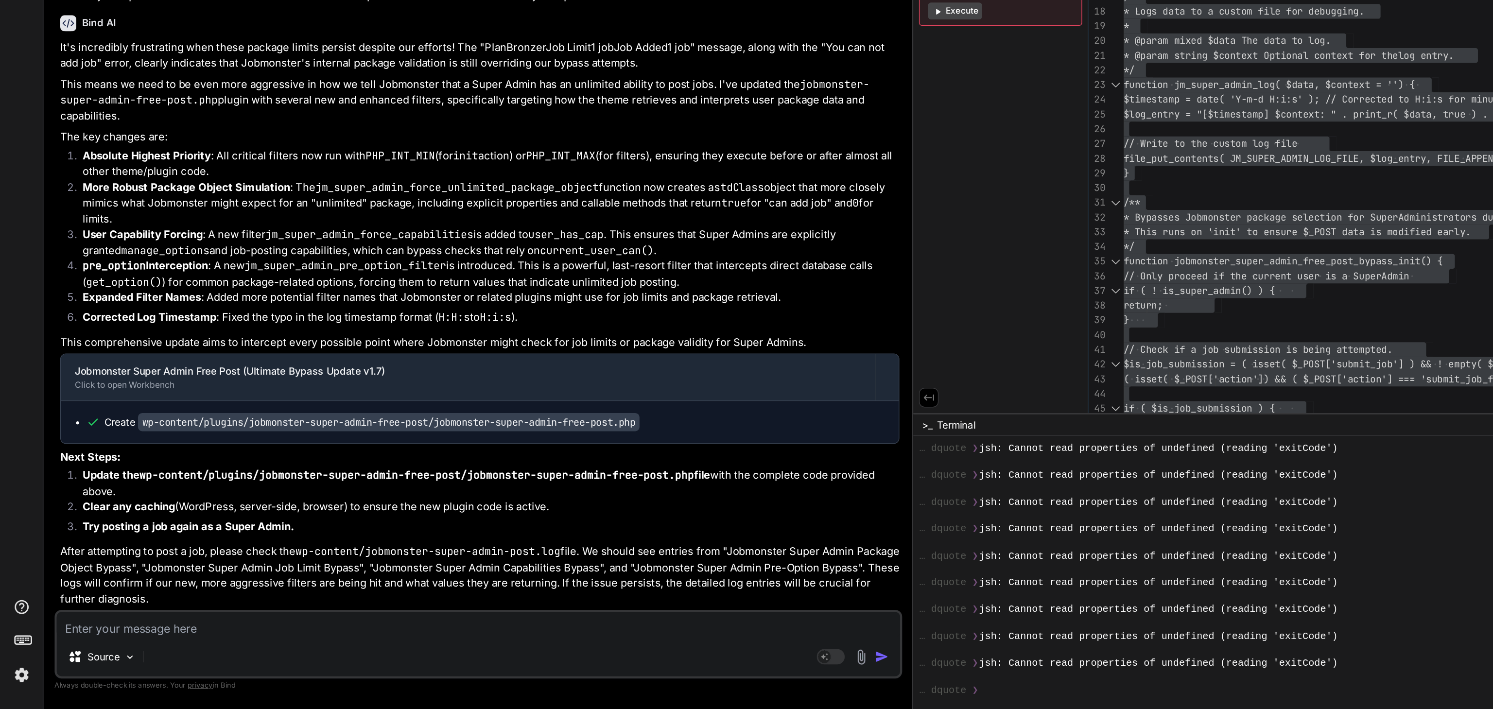
click at [86, 649] on textarea at bounding box center [331, 650] width 585 height 17
paste textarea "You can not add job PlanBronzerJob Limit1 jobJob Added1 jobJob Duration30 daysF…"
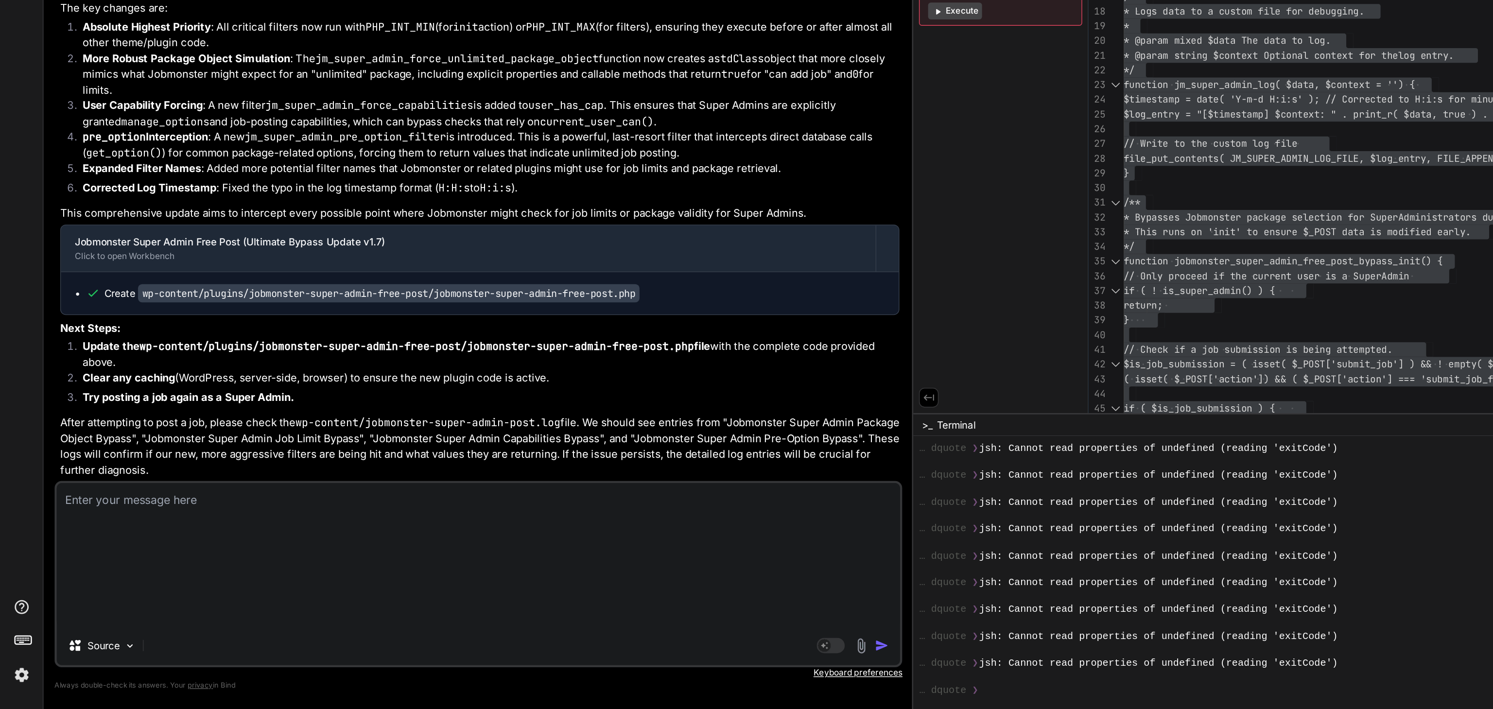
type textarea "You can not add job PlanBronzerJob Limit1 jobJob Added1 jobJob Duration30 daysF…"
type textarea "x"
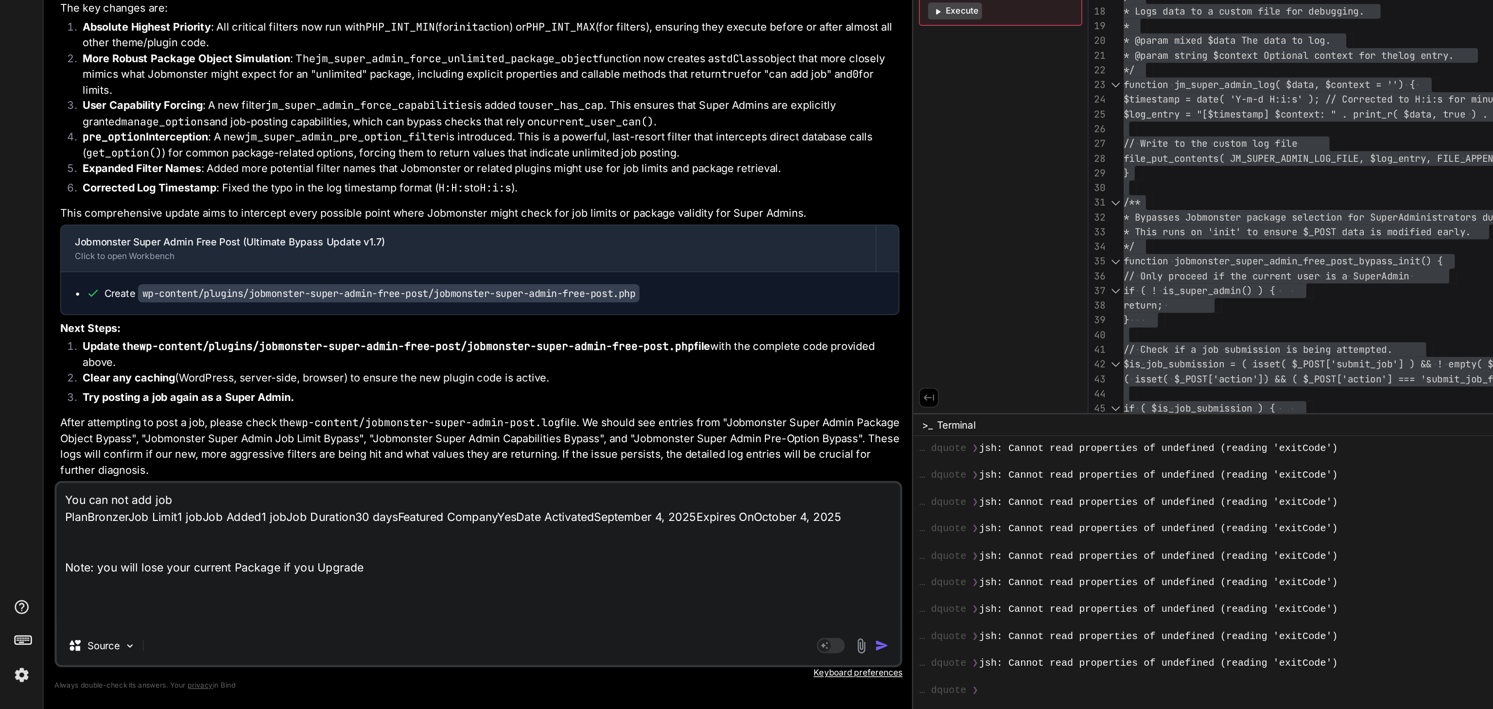
paste textarea "[[DATE] 06:31:06 UTC] missing_token Unable to send request to WooCommerce Tax s…"
type textarea "You can not add job PlanBronzerJob Limit1 jobJob Added1 jobJob Duration30 daysF…"
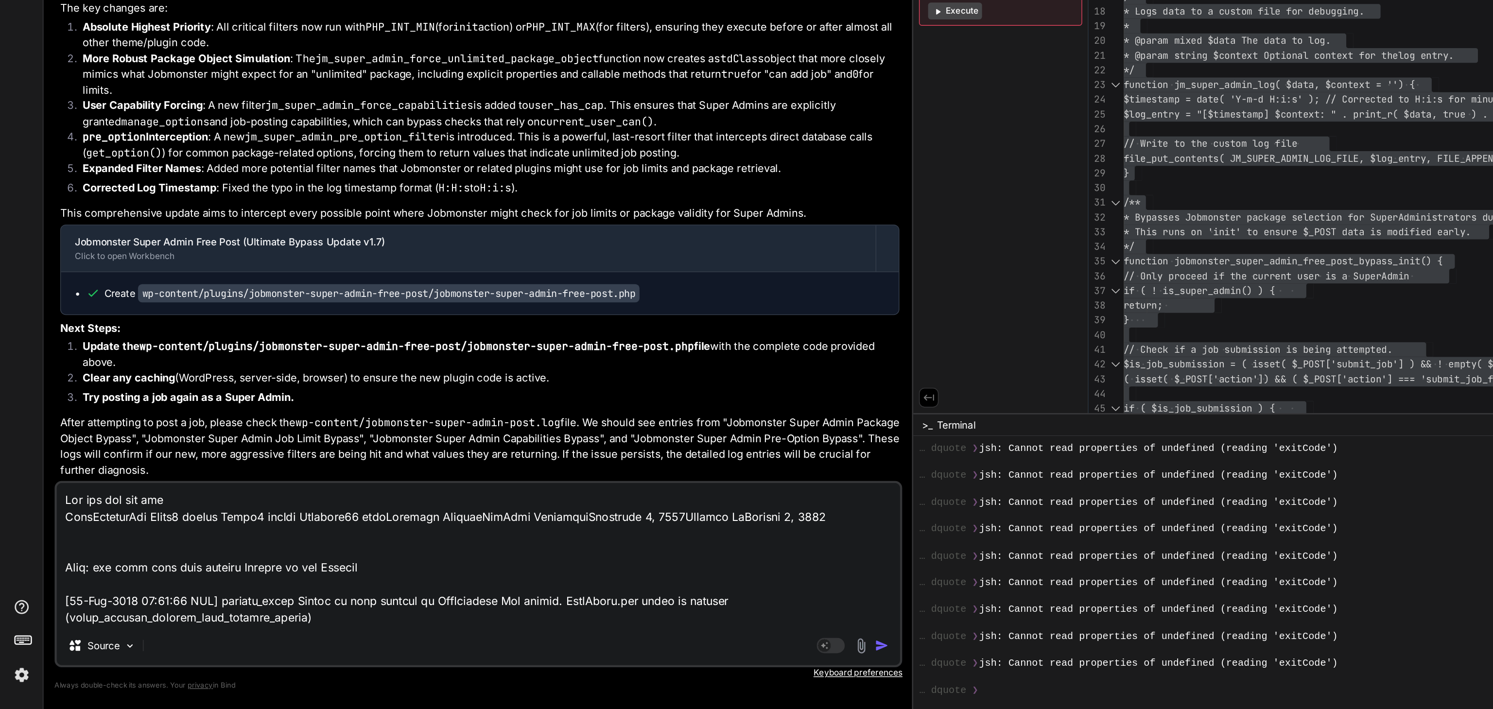
type textarea "x"
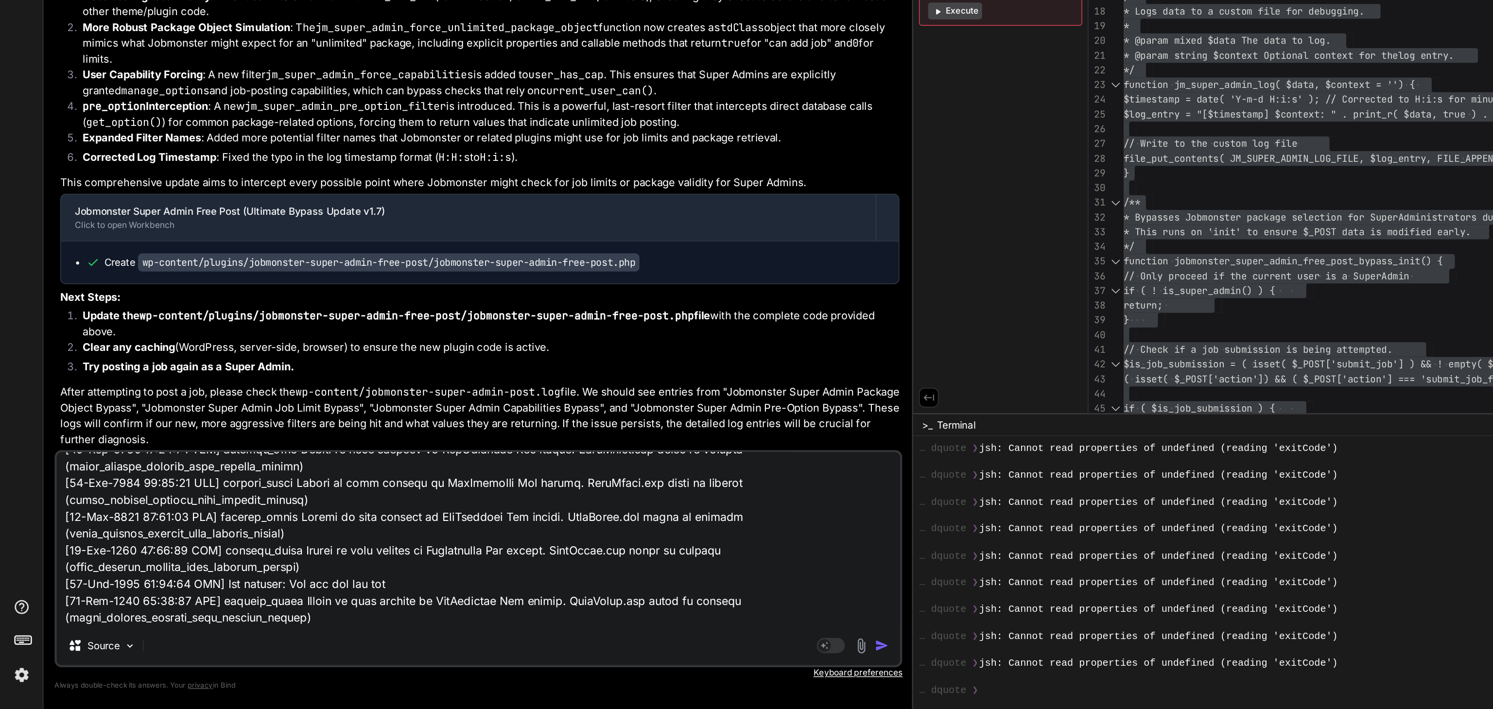
type textarea "You can not add job PlanBronzerJob Limit1 jobJob Added1 jobJob Duration30 daysF…"
type textarea "x"
type textarea "You can not add job PlanBronzerJob Limit1 jobJob Added1 jobJob Duration30 daysF…"
type textarea "x"
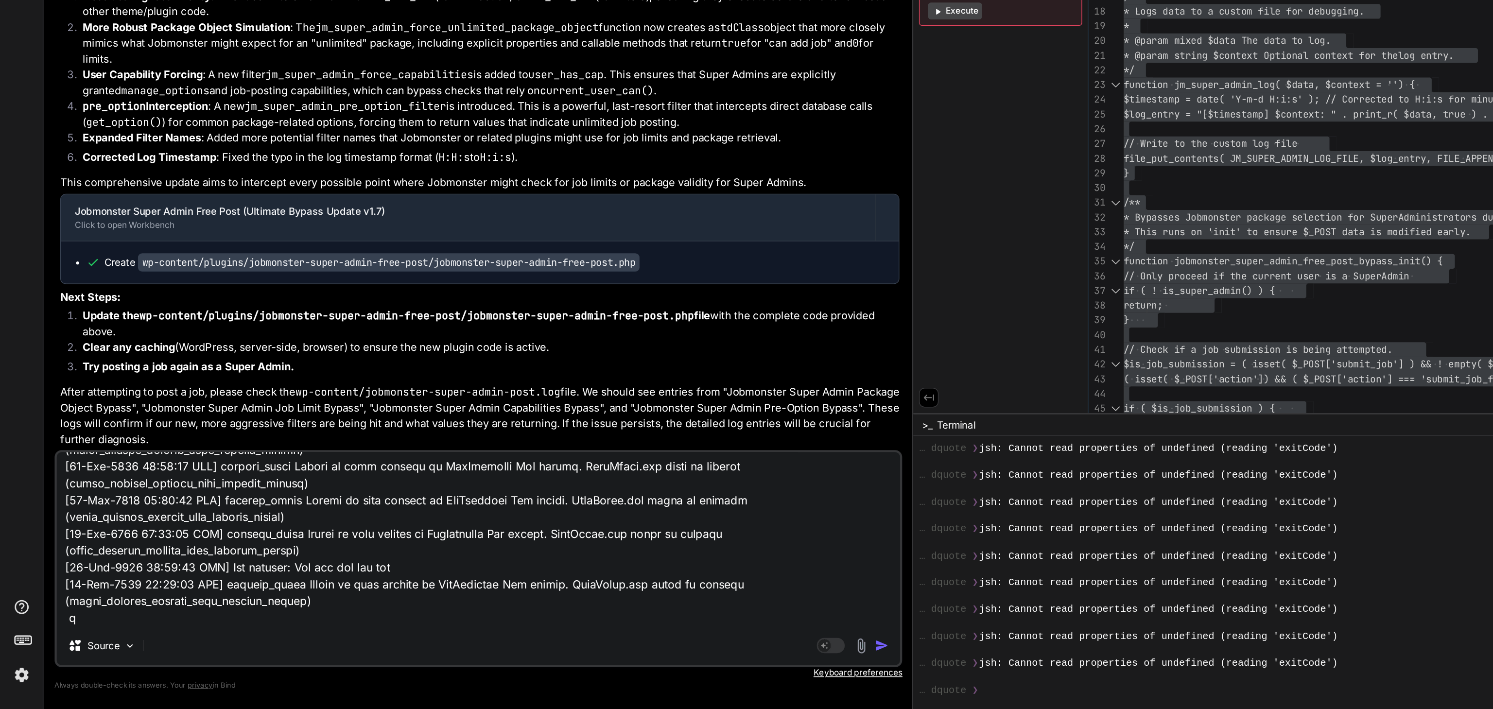
type textarea "You can not add job PlanBronzerJob Limit1 jobJob Added1 jobJob Duration30 daysF…"
type textarea "x"
type textarea "You can not add job PlanBronzerJob Limit1 jobJob Added1 jobJob Duration30 daysF…"
type textarea "x"
type textarea "You can not add job PlanBronzerJob Limit1 jobJob Added1 jobJob Duration30 daysF…"
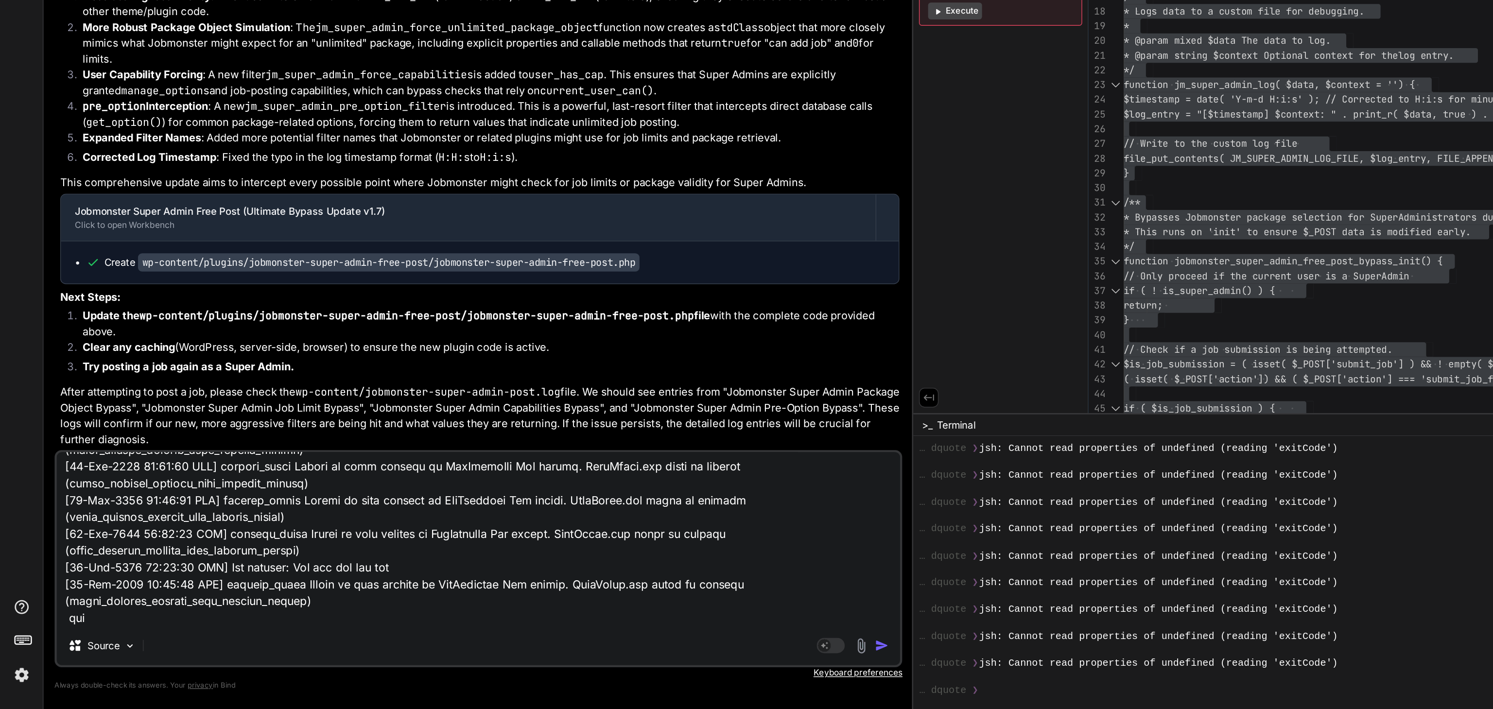
type textarea "x"
type textarea "You can not add job PlanBronzerJob Limit1 jobJob Added1 jobJob Duration30 daysF…"
type textarea "x"
type textarea "You can not add job PlanBronzerJob Limit1 jobJob Added1 jobJob Duration30 daysF…"
type textarea "x"
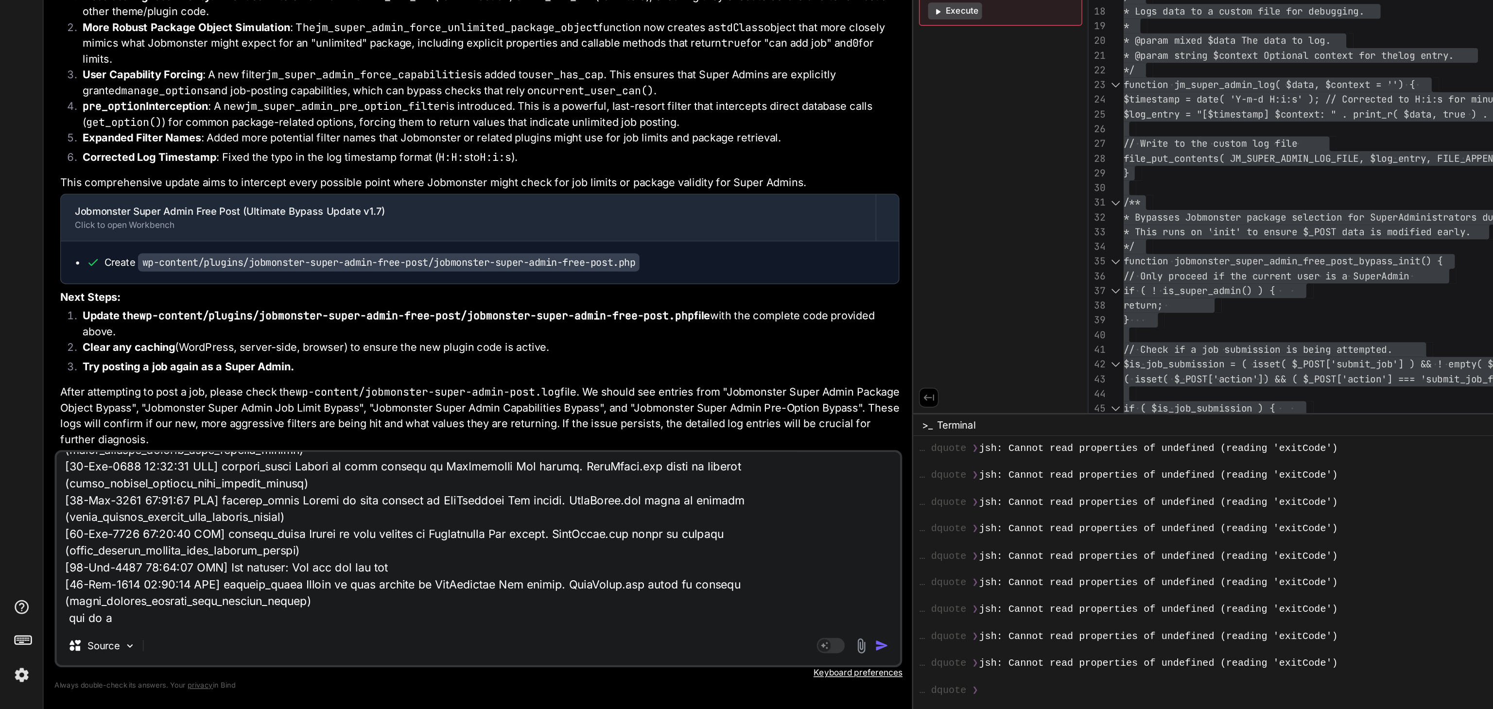
type textarea "You can not add job PlanBronzerJob Limit1 jobJob Added1 jobJob Duration30 daysF…"
type textarea "x"
type textarea "You can not add job PlanBronzerJob Limit1 jobJob Added1 jobJob Duration30 daysF…"
type textarea "x"
type textarea "You can not add job PlanBronzerJob Limit1 jobJob Added1 jobJob Duration30 daysF…"
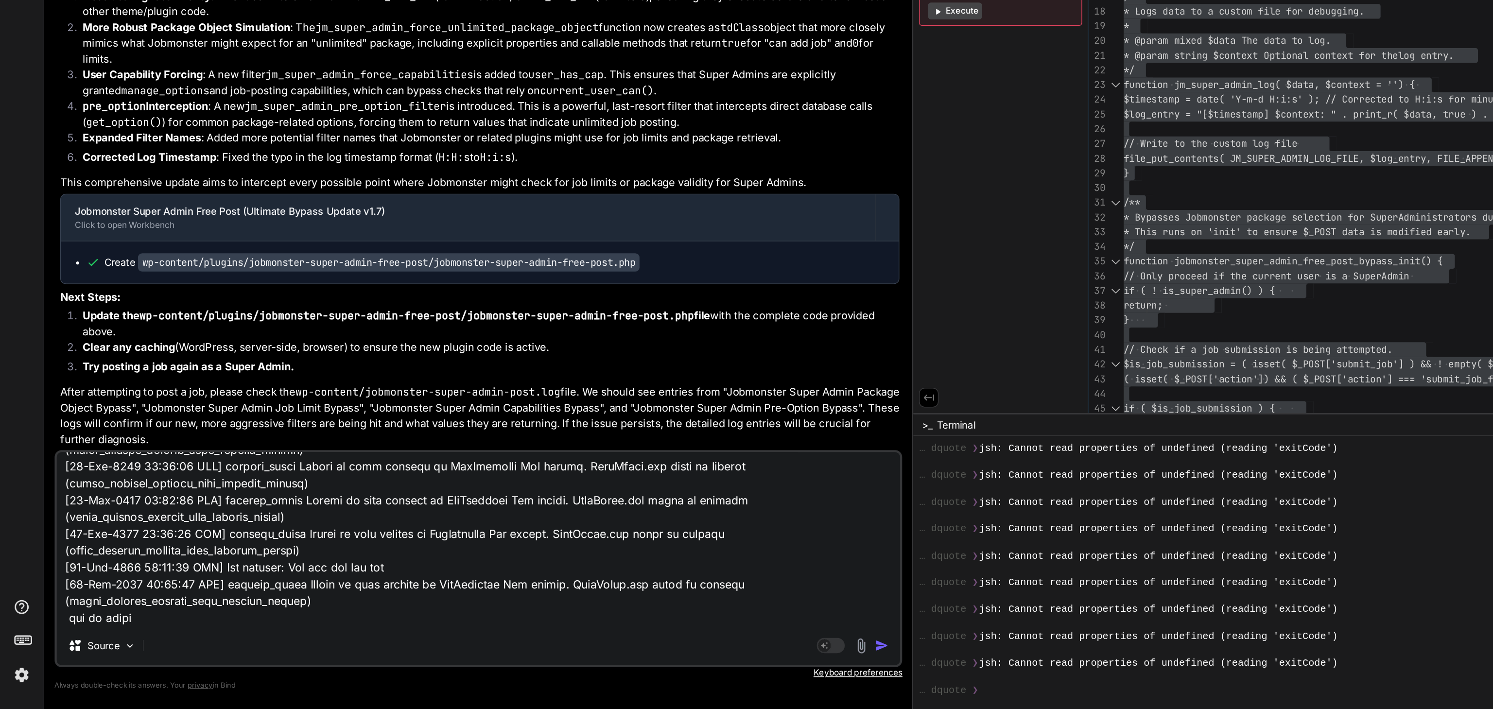
type textarea "x"
type textarea "You can not add job PlanBronzerJob Limit1 jobJob Added1 jobJob Duration30 daysF…"
type textarea "x"
type textarea "You can not add job PlanBronzerJob Limit1 jobJob Added1 jobJob Duration30 daysF…"
type textarea "x"
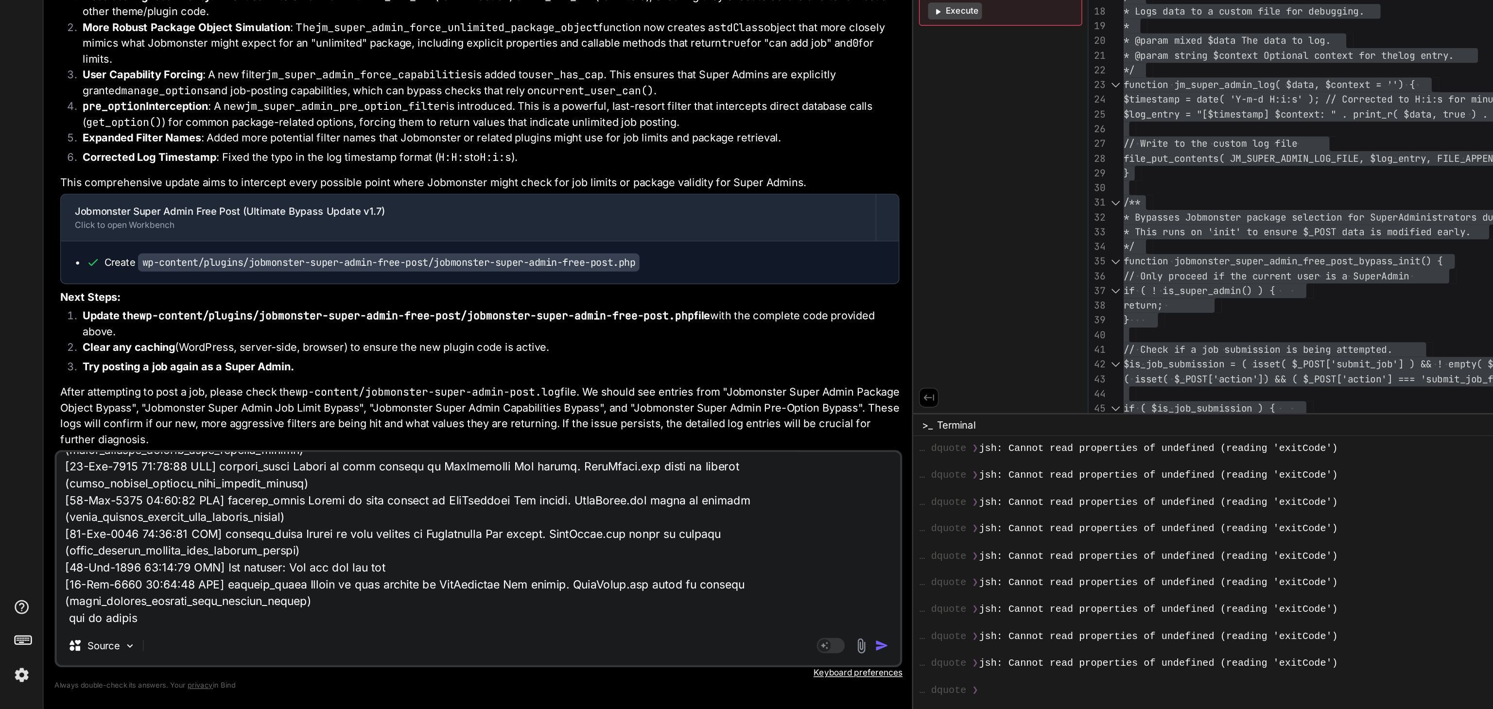
type textarea "You can not add job PlanBronzerJob Limit1 jobJob Added1 jobJob Duration30 daysF…"
type textarea "x"
type textarea "You can not add job PlanBronzerJob Limit1 jobJob Added1 jobJob Duration30 daysF…"
type textarea "x"
type textarea "You can not add job PlanBronzerJob Limit1 jobJob Added1 jobJob Duration30 daysF…"
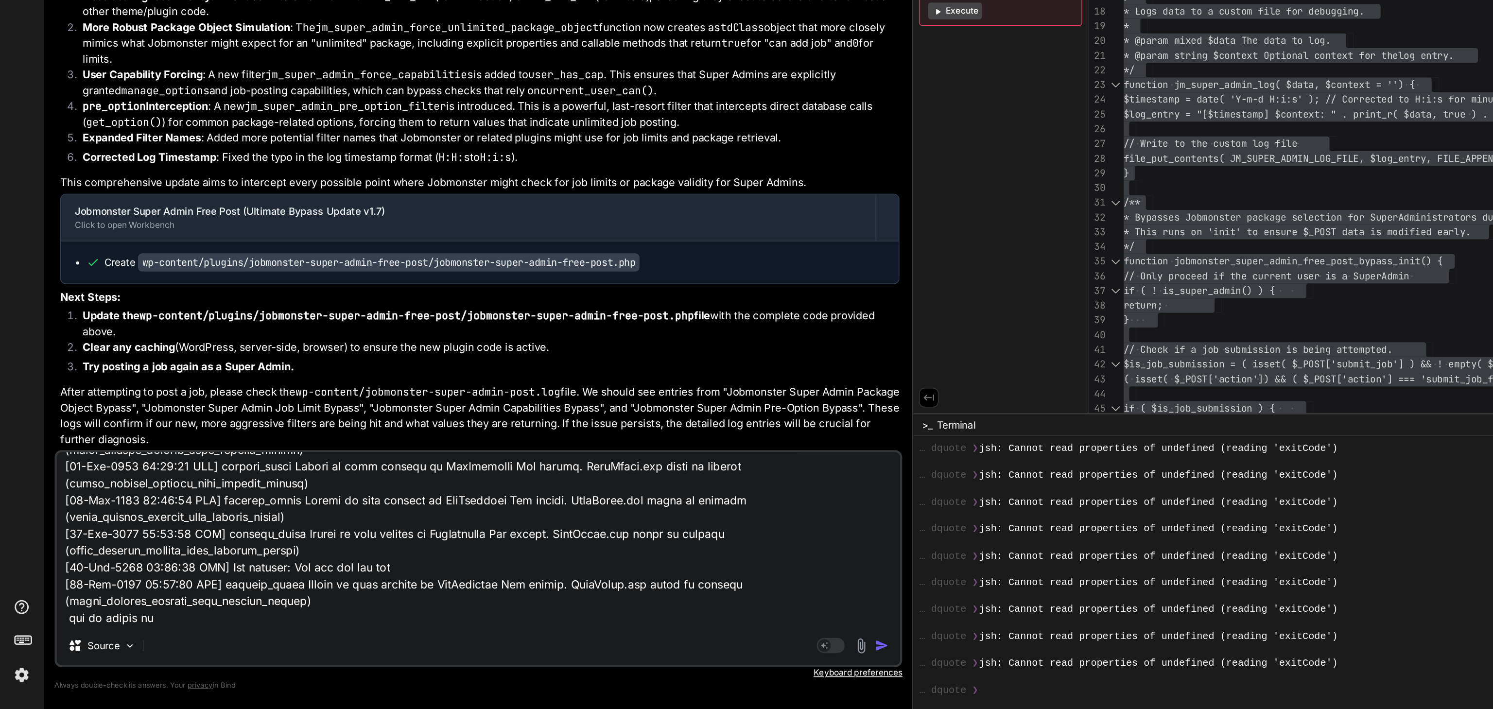
type textarea "x"
type textarea "You can not add job PlanBronzerJob Limit1 jobJob Added1 jobJob Duration30 daysF…"
type textarea "x"
type textarea "You can not add job PlanBronzerJob Limit1 jobJob Added1 jobJob Duration30 daysF…"
type textarea "x"
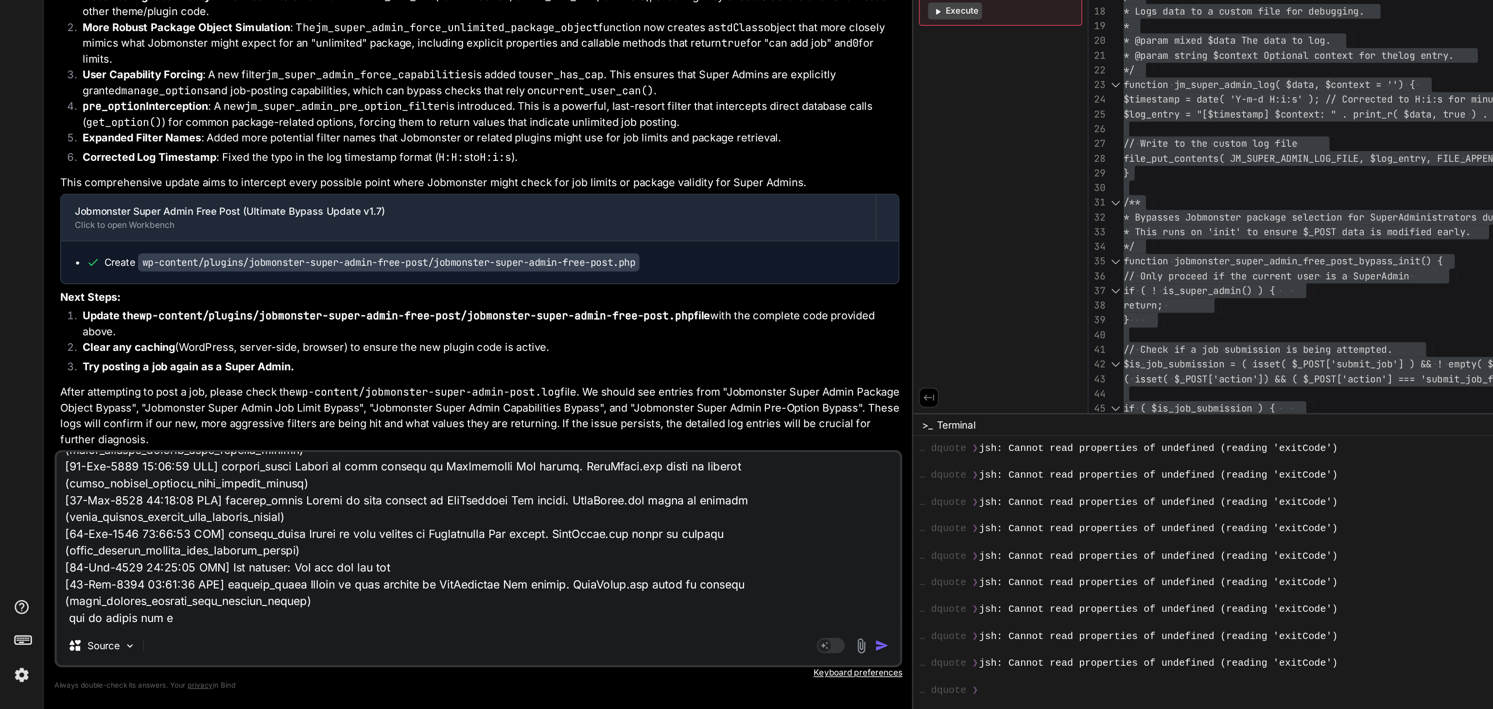
type textarea "You can not add job PlanBronzerJob Limit1 jobJob Added1 jobJob Duration30 daysF…"
type textarea "x"
type textarea "You can not add job PlanBronzerJob Limit1 jobJob Added1 jobJob Duration30 daysF…"
type textarea "x"
type textarea "You can not add job PlanBronzerJob Limit1 jobJob Added1 jobJob Duration30 daysF…"
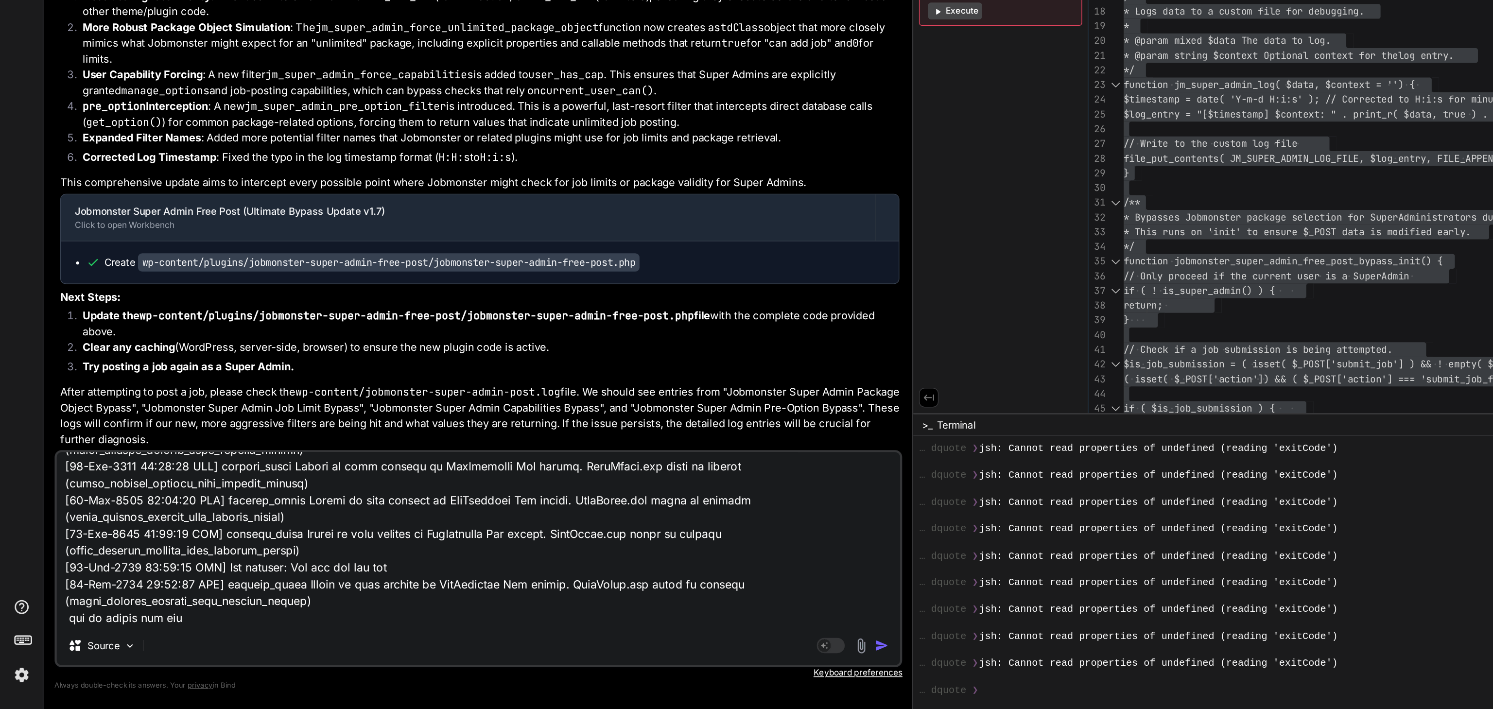
type textarea "x"
type textarea "You can not add job PlanBronzerJob Limit1 jobJob Added1 jobJob Duration30 daysF…"
type textarea "x"
type textarea "You can not add job PlanBronzerJob Limit1 jobJob Added1 jobJob Duration30 daysF…"
type textarea "x"
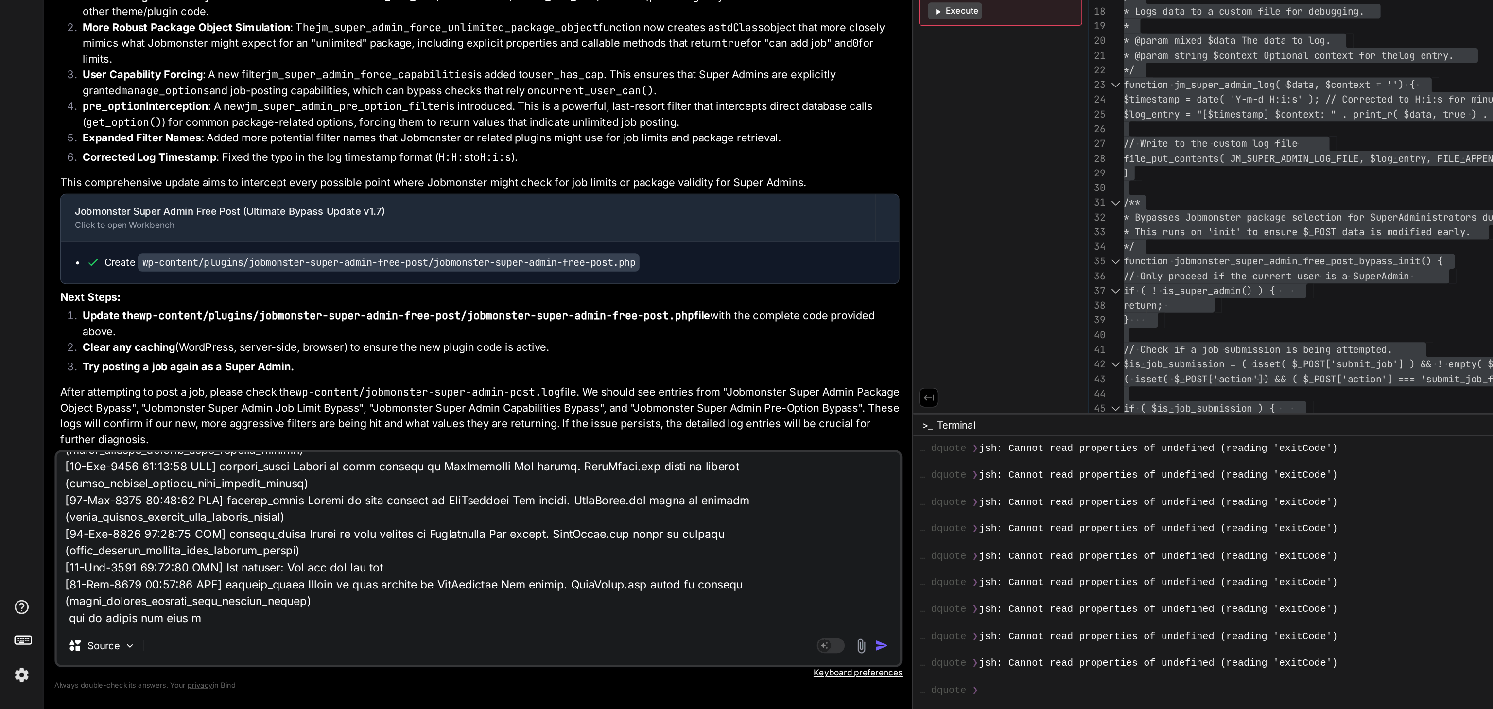
type textarea "You can not add job PlanBronzerJob Limit1 jobJob Added1 jobJob Duration30 daysF…"
type textarea "x"
type textarea "You can not add job PlanBronzerJob Limit1 jobJob Added1 jobJob Duration30 daysF…"
type textarea "x"
type textarea "You can not add job PlanBronzerJob Limit1 jobJob Added1 jobJob Duration30 daysF…"
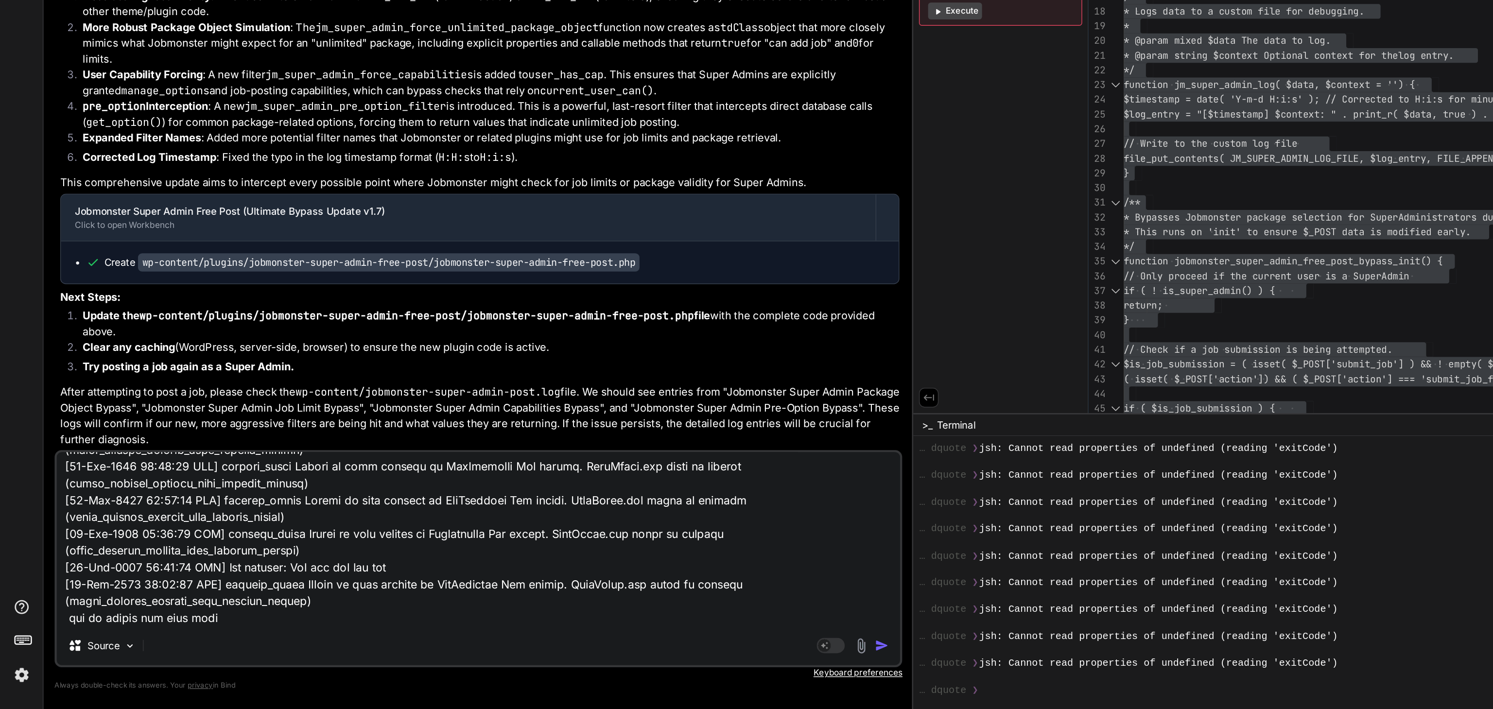
type textarea "x"
type textarea "You can not add job PlanBronzerJob Limit1 jobJob Added1 jobJob Duration30 daysF…"
type textarea "x"
type textarea "You can not add job PlanBronzerJob Limit1 jobJob Added1 jobJob Duration30 daysF…"
type textarea "x"
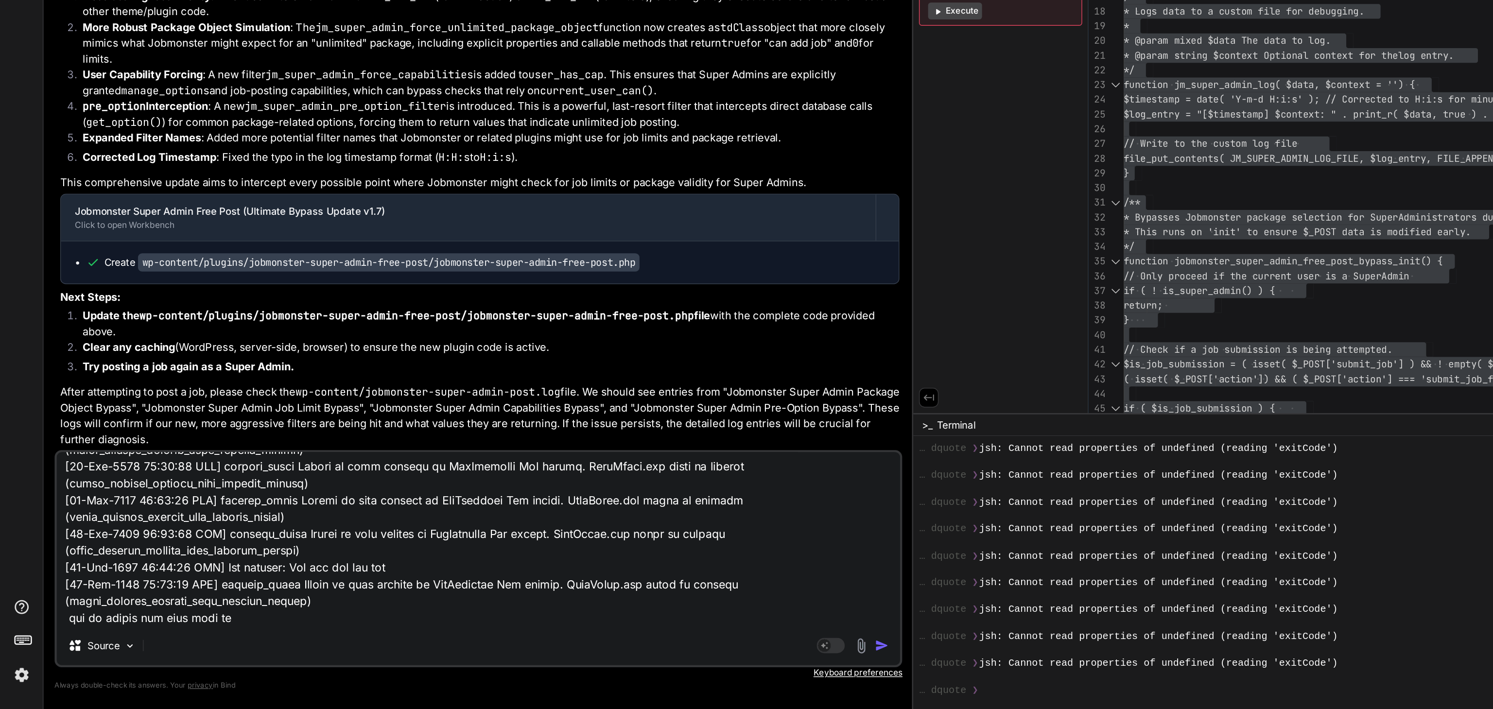
type textarea "You can not add job PlanBronzerJob Limit1 jobJob Added1 jobJob Duration30 daysF…"
type textarea "x"
type textarea "You can not add job PlanBronzerJob Limit1 jobJob Added1 jobJob Duration30 daysF…"
type textarea "x"
type textarea "You can not add job PlanBronzerJob Limit1 jobJob Added1 jobJob Duration30 daysF…"
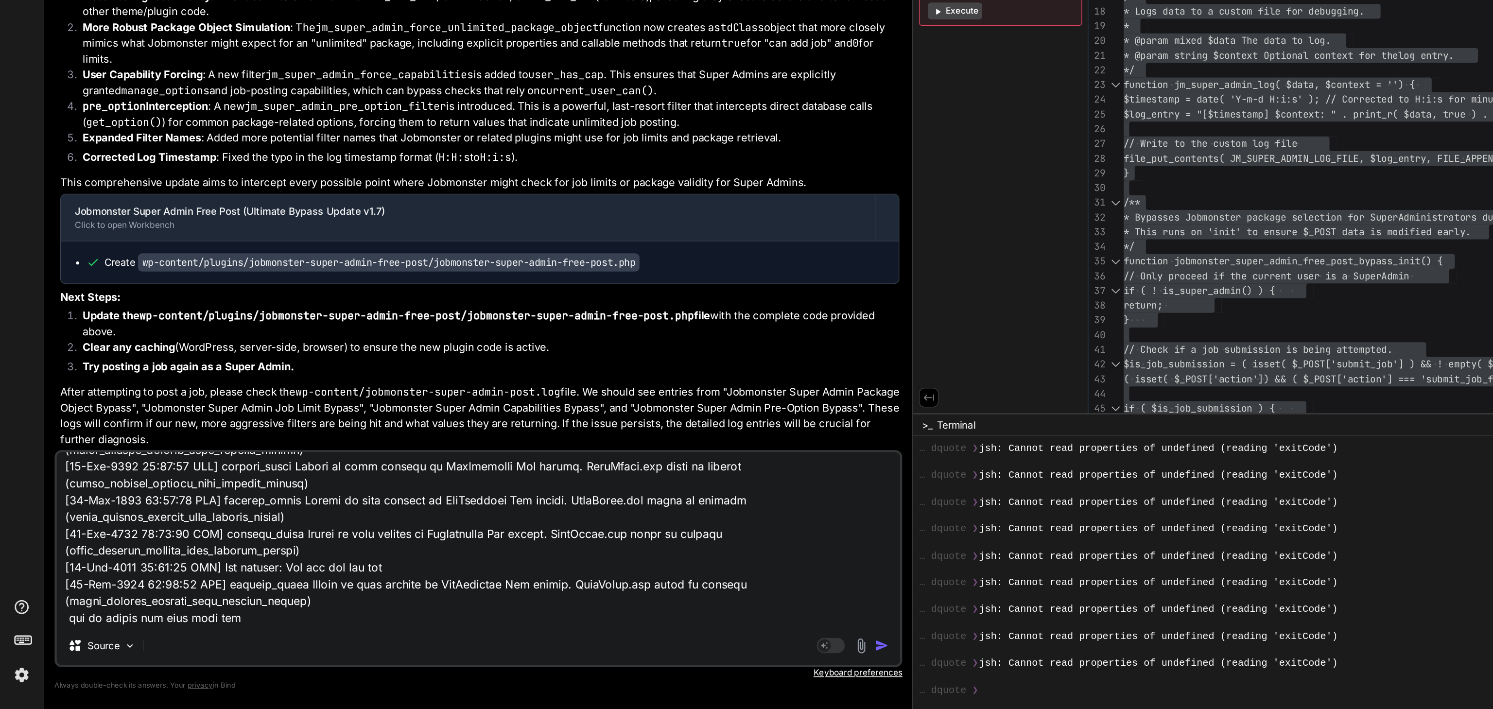
type textarea "x"
type textarea "You can not add job PlanBronzerJob Limit1 jobJob Added1 jobJob Duration30 daysF…"
type textarea "x"
type textarea "You can not add job PlanBronzerJob Limit1 jobJob Added1 jobJob Duration30 daysF…"
type textarea "x"
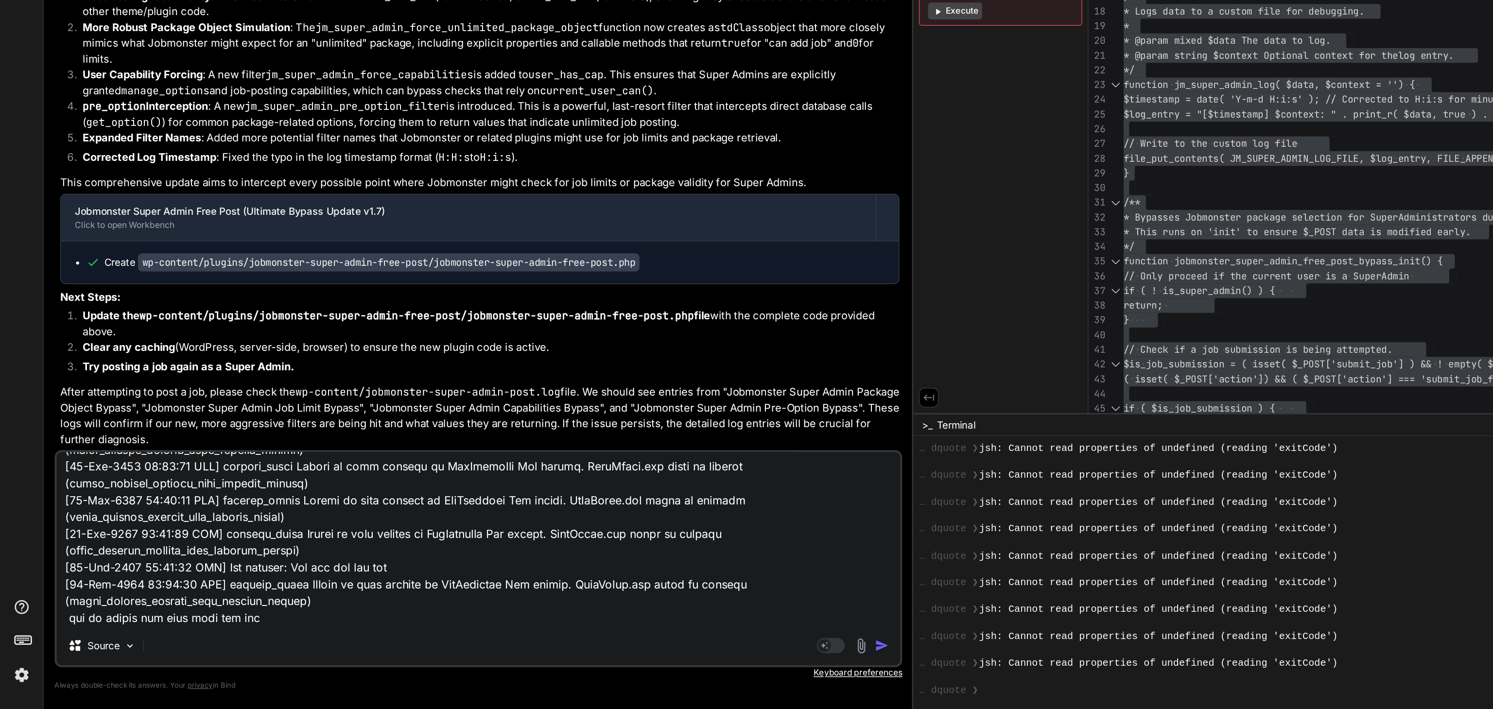
type textarea "You can not add job PlanBronzerJob Limit1 jobJob Added1 jobJob Duration30 daysF…"
type textarea "x"
type textarea "You can not add job PlanBronzerJob Limit1 jobJob Added1 jobJob Duration30 daysF…"
type textarea "x"
type textarea "You can not add job PlanBronzerJob Limit1 jobJob Added1 jobJob Duration30 daysF…"
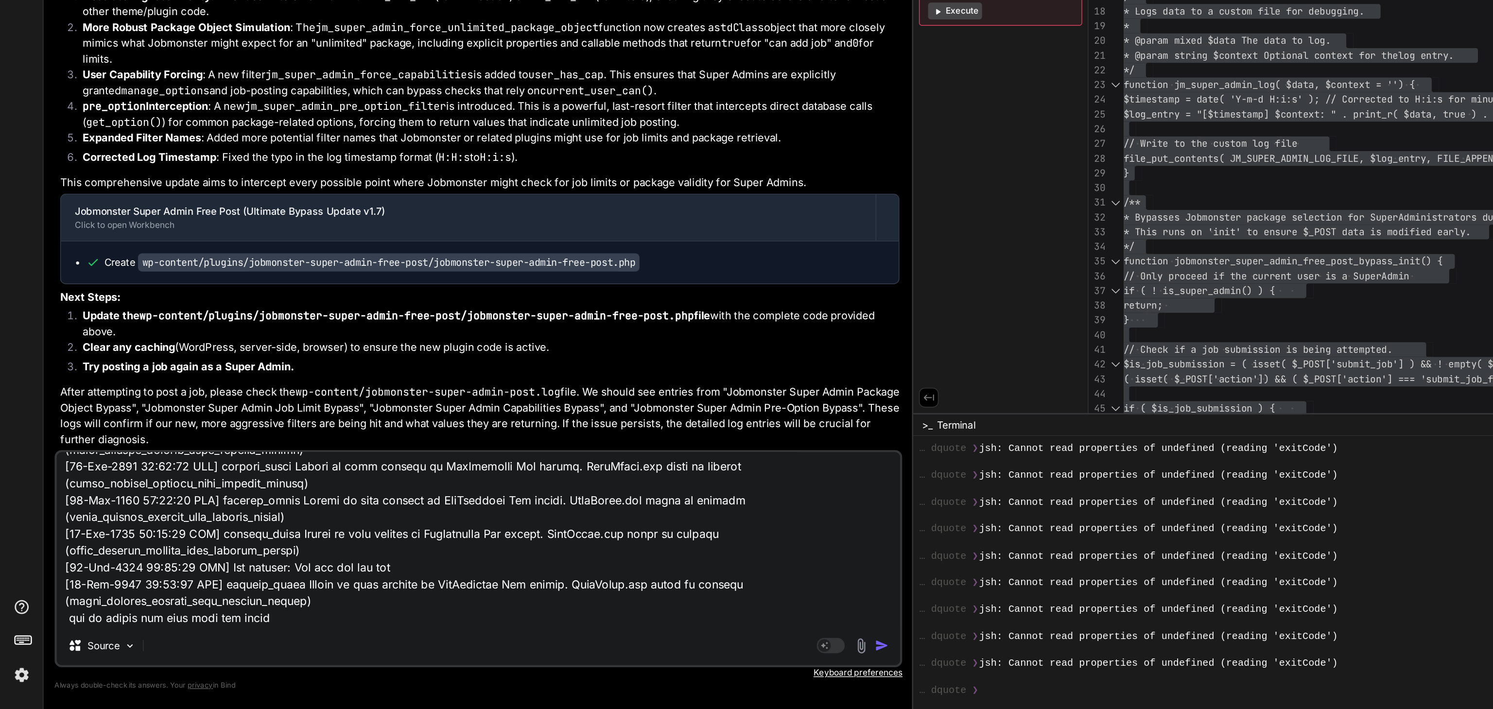
type textarea "x"
type textarea "You can not add job PlanBronzerJob Limit1 jobJob Added1 jobJob Duration30 daysF…"
type textarea "x"
type textarea "You can not add job PlanBronzerJob Limit1 jobJob Added1 jobJob Duration30 daysF…"
type textarea "x"
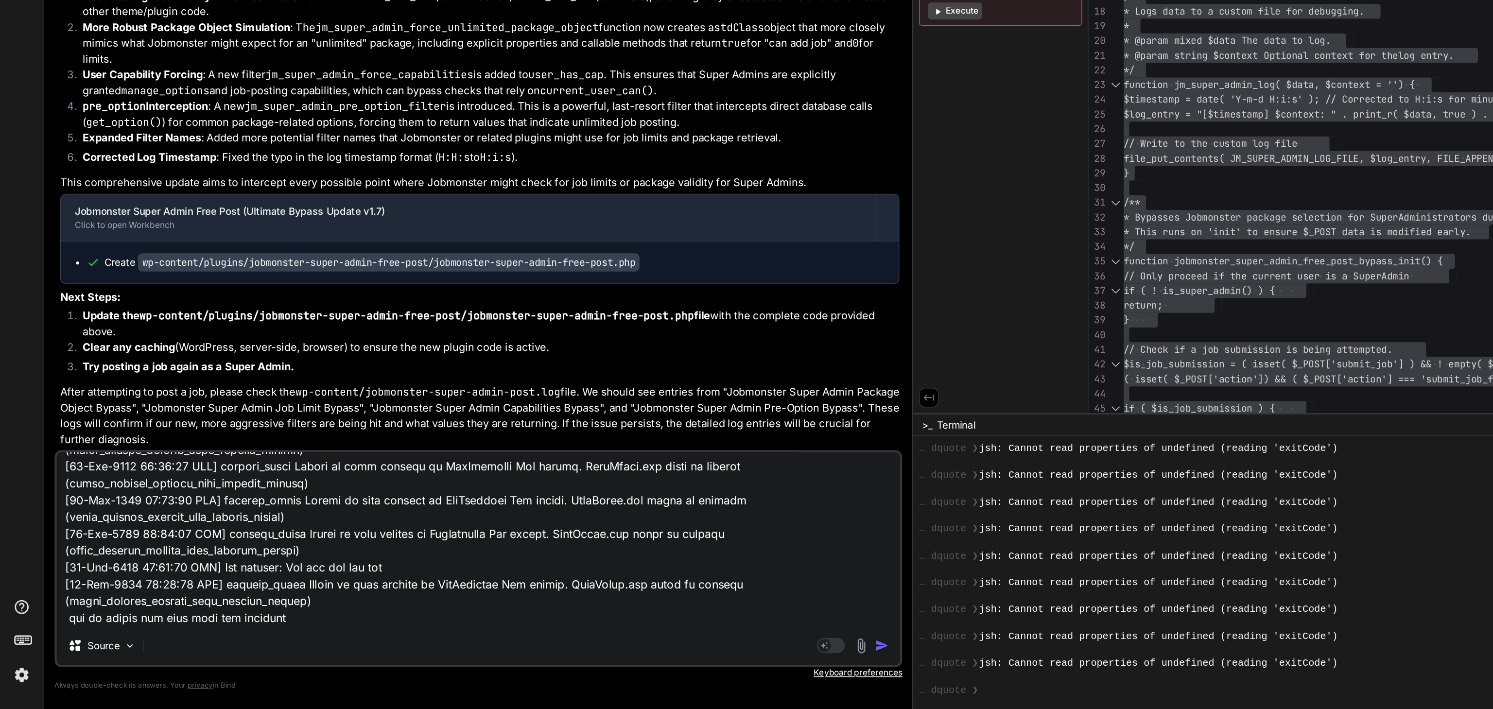
type textarea "You can not add job PlanBronzerJob Limit1 jobJob Added1 jobJob Duration30 daysF…"
type textarea "x"
type textarea "You can not add job PlanBronzerJob Limit1 jobJob Added1 jobJob Duration30 daysF…"
type textarea "x"
type textarea "You can not add job PlanBronzerJob Limit1 jobJob Added1 jobJob Duration30 daysF…"
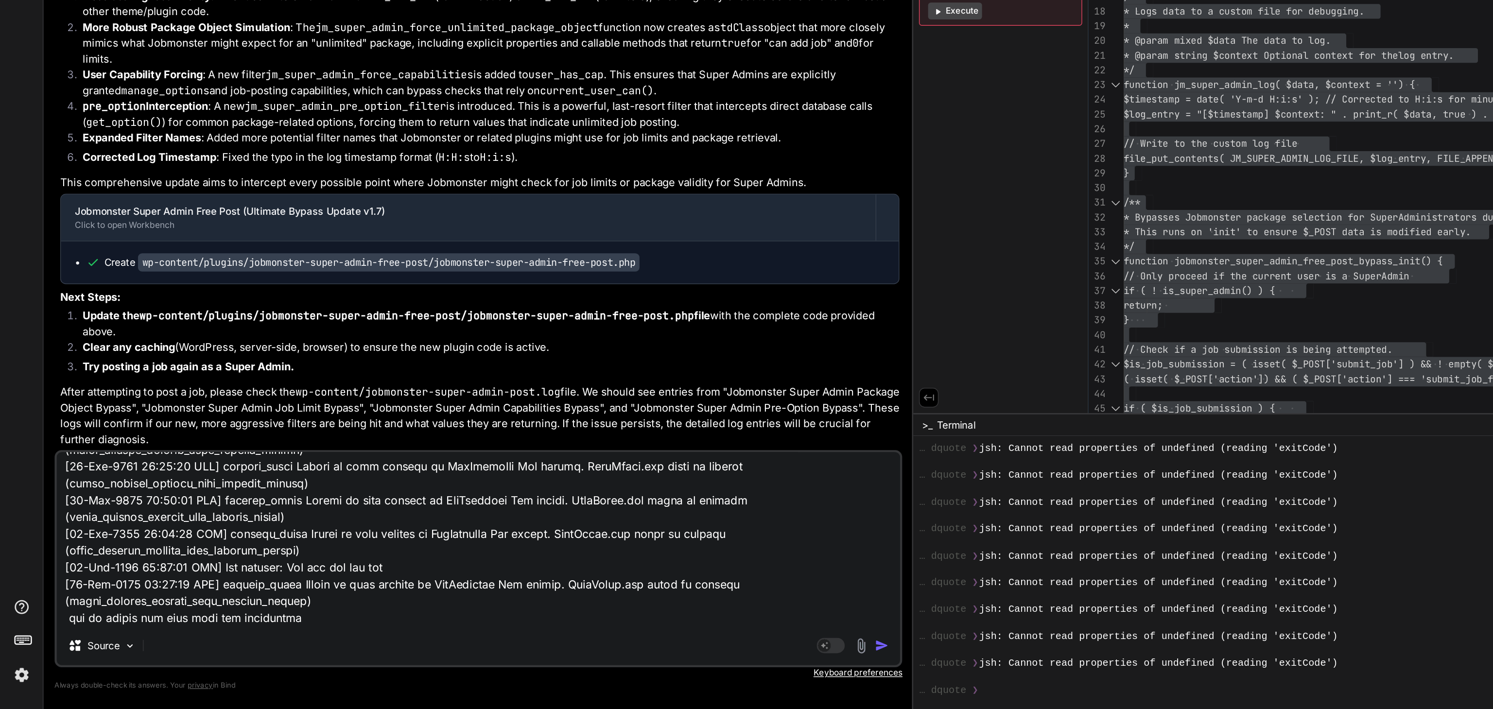
type textarea "x"
type textarea "You can not add job PlanBronzerJob Limit1 jobJob Added1 jobJob Duration30 daysF…"
type textarea "x"
type textarea "You can not add job PlanBronzerJob Limit1 jobJob Added1 jobJob Duration30 daysF…"
type textarea "x"
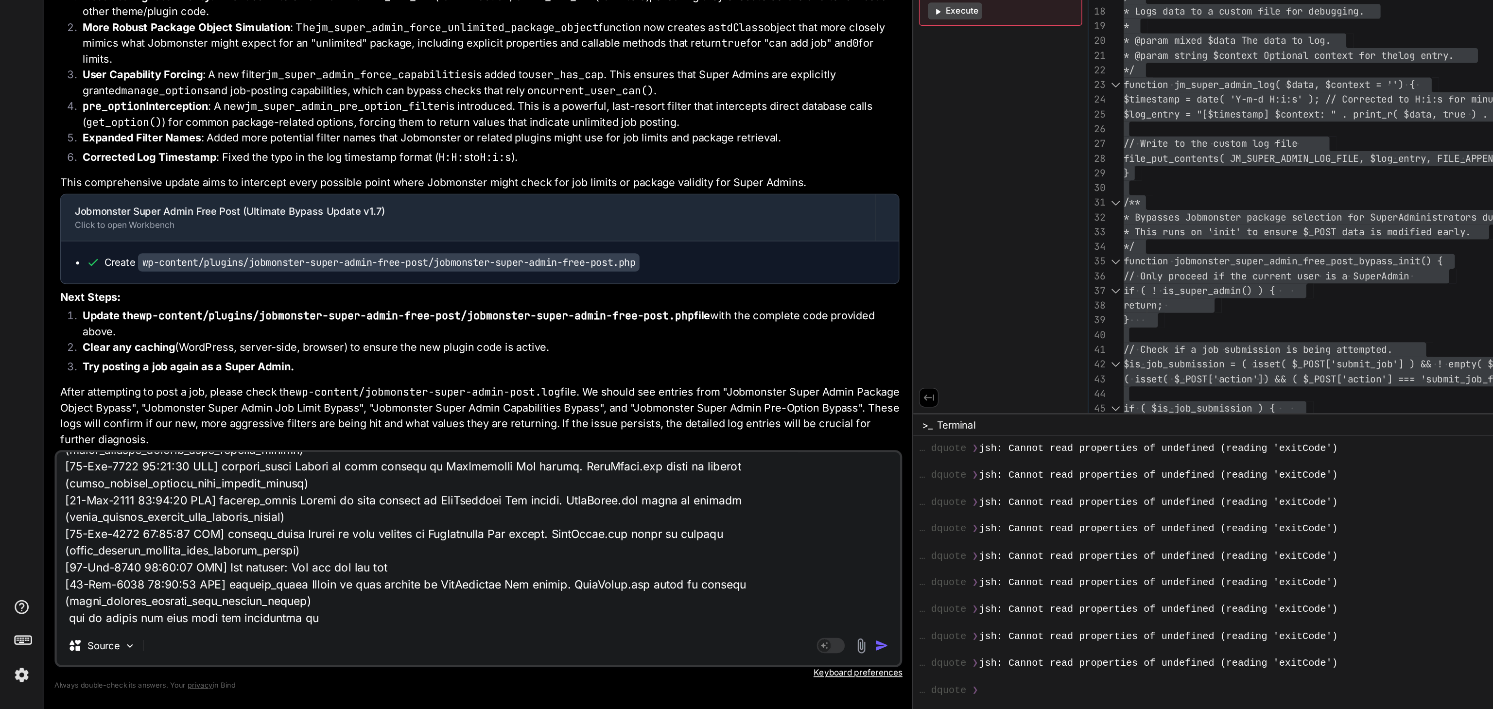
type textarea "You can not add job PlanBronzerJob Limit1 jobJob Added1 jobJob Duration30 daysF…"
type textarea "x"
type textarea "You can not add job PlanBronzerJob Limit1 jobJob Added1 jobJob Duration30 daysF…"
type textarea "x"
type textarea "You can not add job PlanBronzerJob Limit1 jobJob Added1 jobJob Duration30 daysF…"
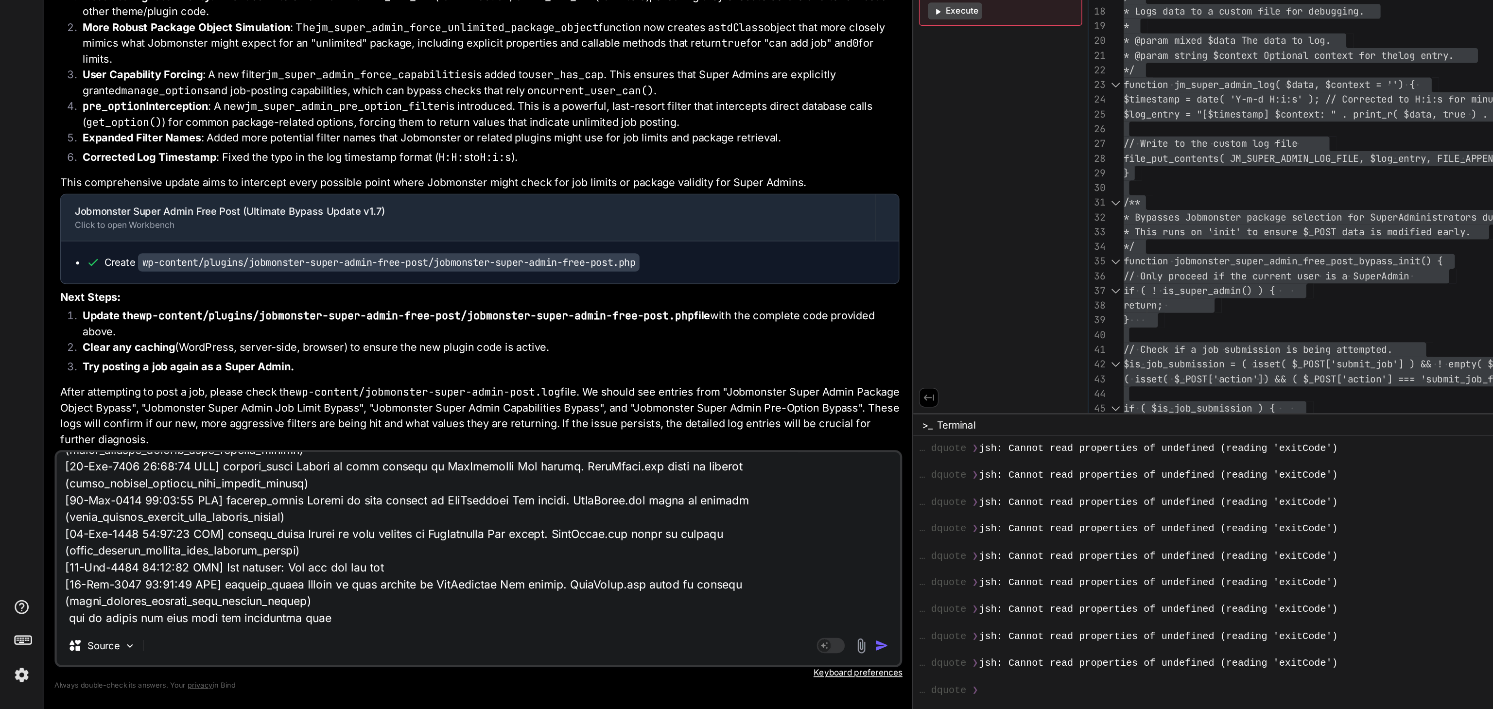
type textarea "x"
type textarea "You can not add job PlanBronzerJob Limit1 jobJob Added1 jobJob Duration30 daysF…"
type textarea "x"
type textarea "You can not add job PlanBronzerJob Limit1 jobJob Added1 jobJob Duration30 daysF…"
type textarea "x"
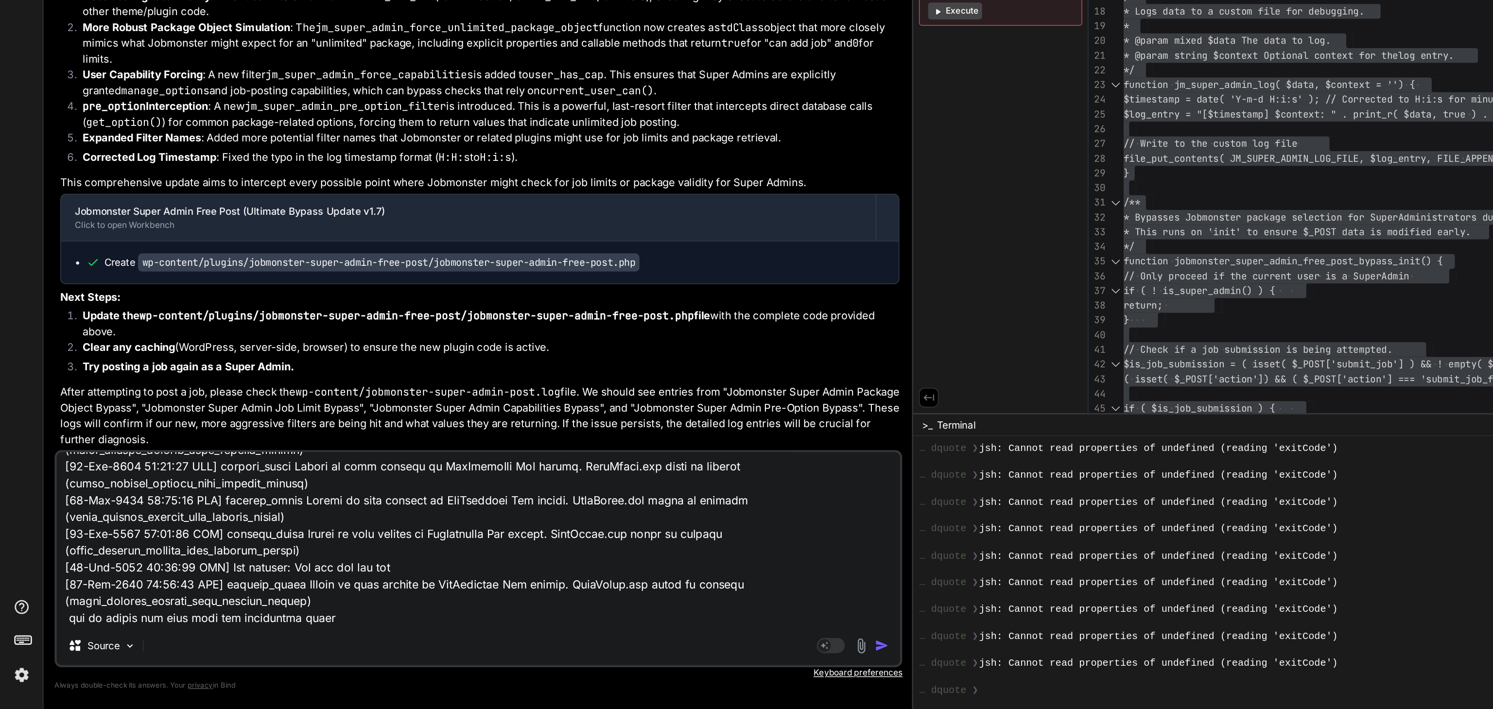
type textarea "You can not add job PlanBronzerJob Limit1 jobJob Added1 jobJob Duration30 daysF…"
type textarea "x"
type textarea "You can not add job PlanBronzerJob Limit1 jobJob Added1 jobJob Duration30 daysF…"
type textarea "x"
type textarea "You can not add job PlanBronzerJob Limit1 jobJob Added1 jobJob Duration30 daysF…"
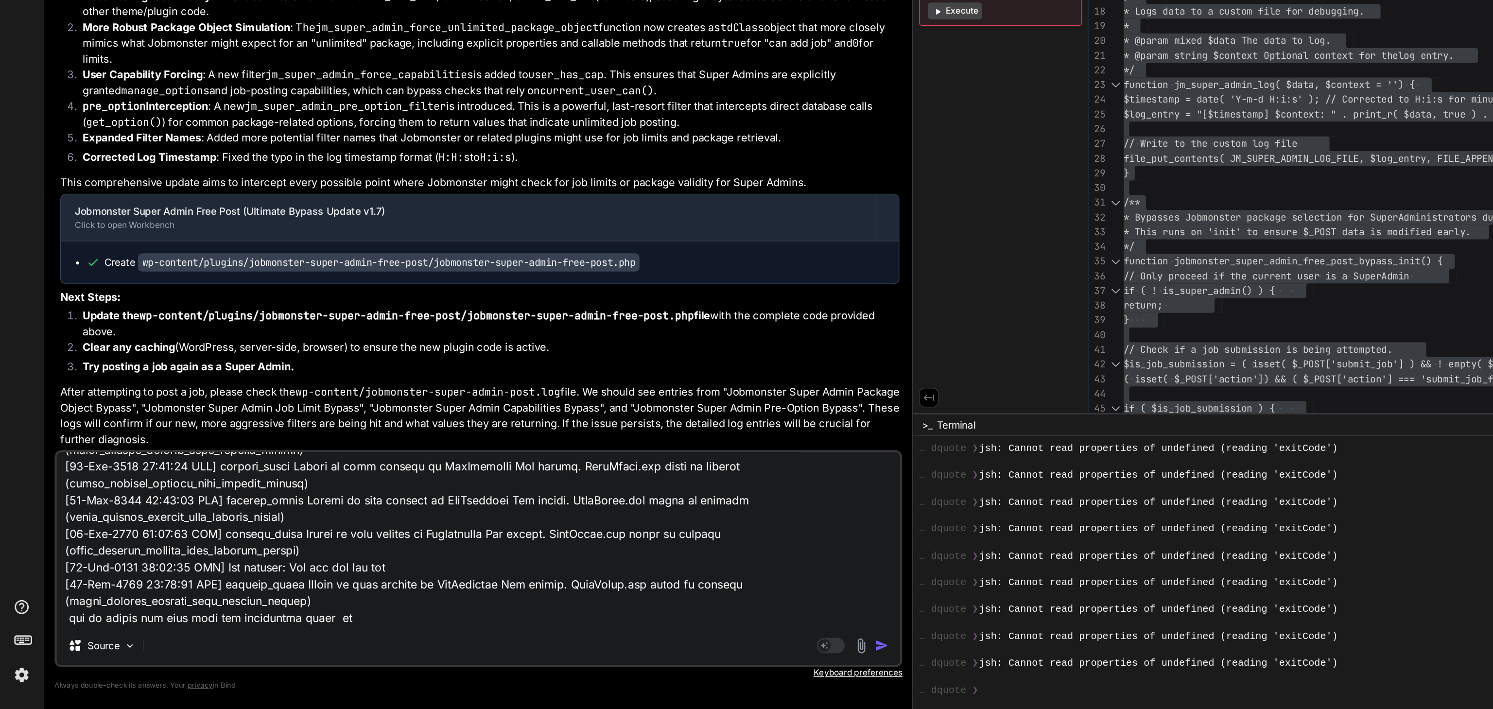
type textarea "x"
type textarea "You can not add job PlanBronzerJob Limit1 jobJob Added1 jobJob Duration30 daysF…"
type textarea "x"
type textarea "You can not add job PlanBronzerJob Limit1 jobJob Added1 jobJob Duration30 daysF…"
type textarea "x"
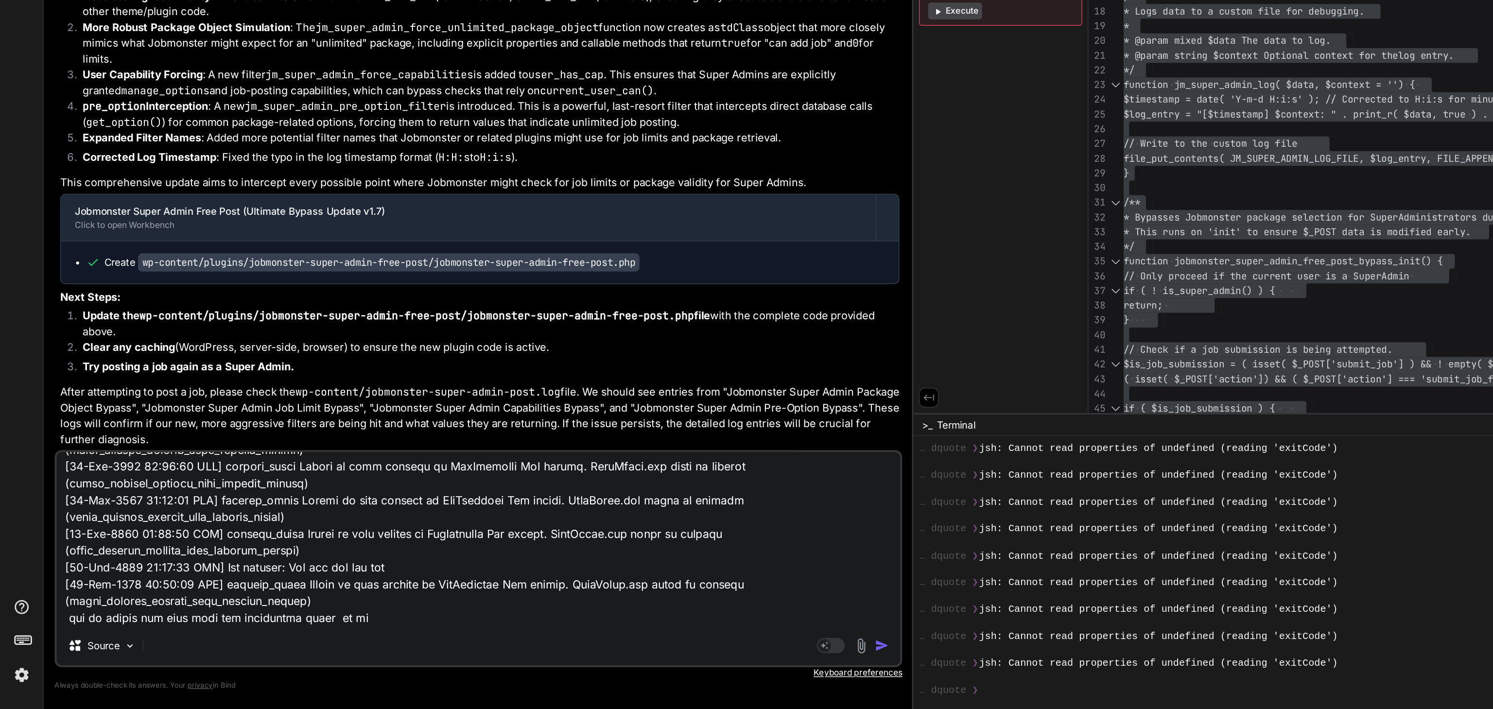
type textarea "You can not add job PlanBronzerJob Limit1 jobJob Added1 jobJob Duration30 daysF…"
type textarea "x"
type textarea "You can not add job PlanBronzerJob Limit1 jobJob Added1 jobJob Duration30 daysF…"
type textarea "x"
type textarea "You can not add job PlanBronzerJob Limit1 jobJob Added1 jobJob Duration30 daysF…"
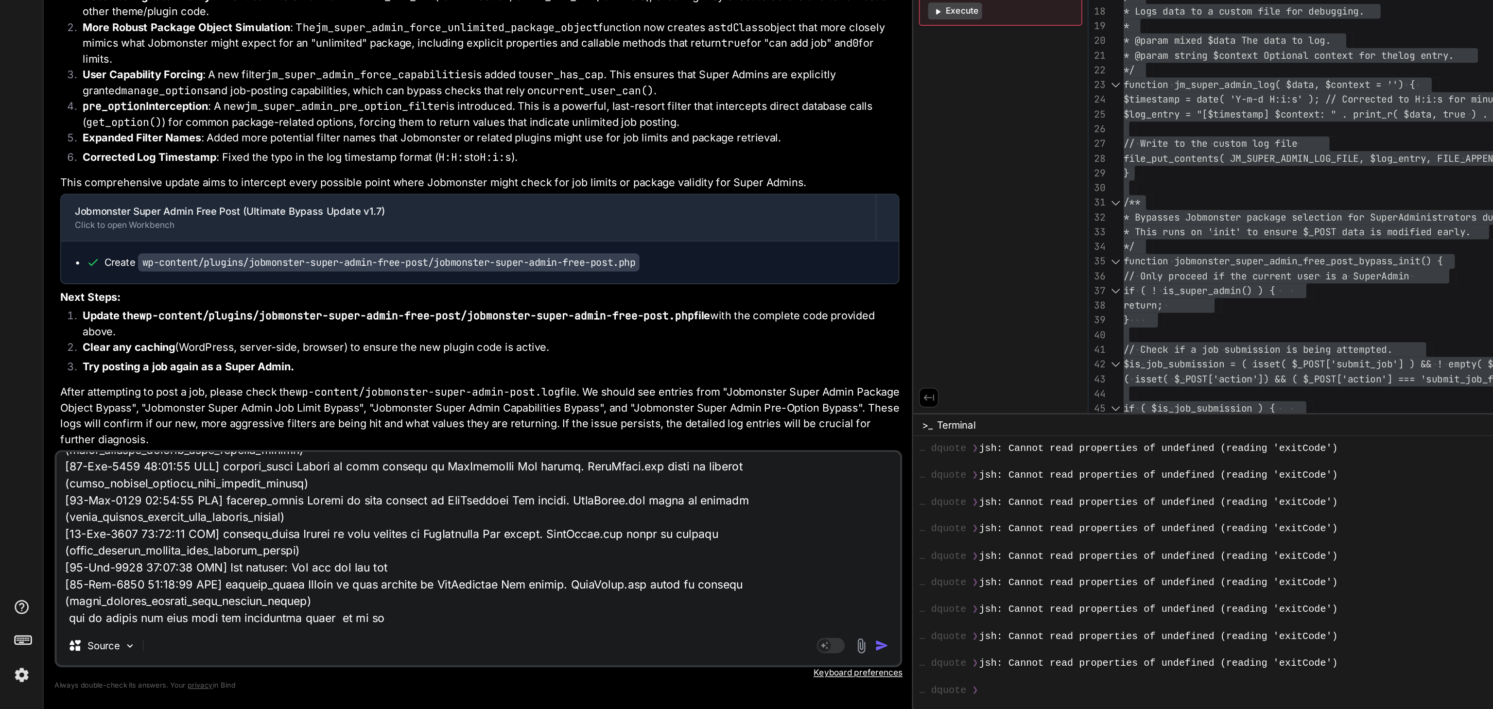
type textarea "x"
type textarea "You can not add job PlanBronzerJob Limit1 jobJob Added1 jobJob Duration30 daysF…"
type textarea "x"
type textarea "You can not add job PlanBronzerJob Limit1 jobJob Added1 jobJob Duration30 daysF…"
type textarea "x"
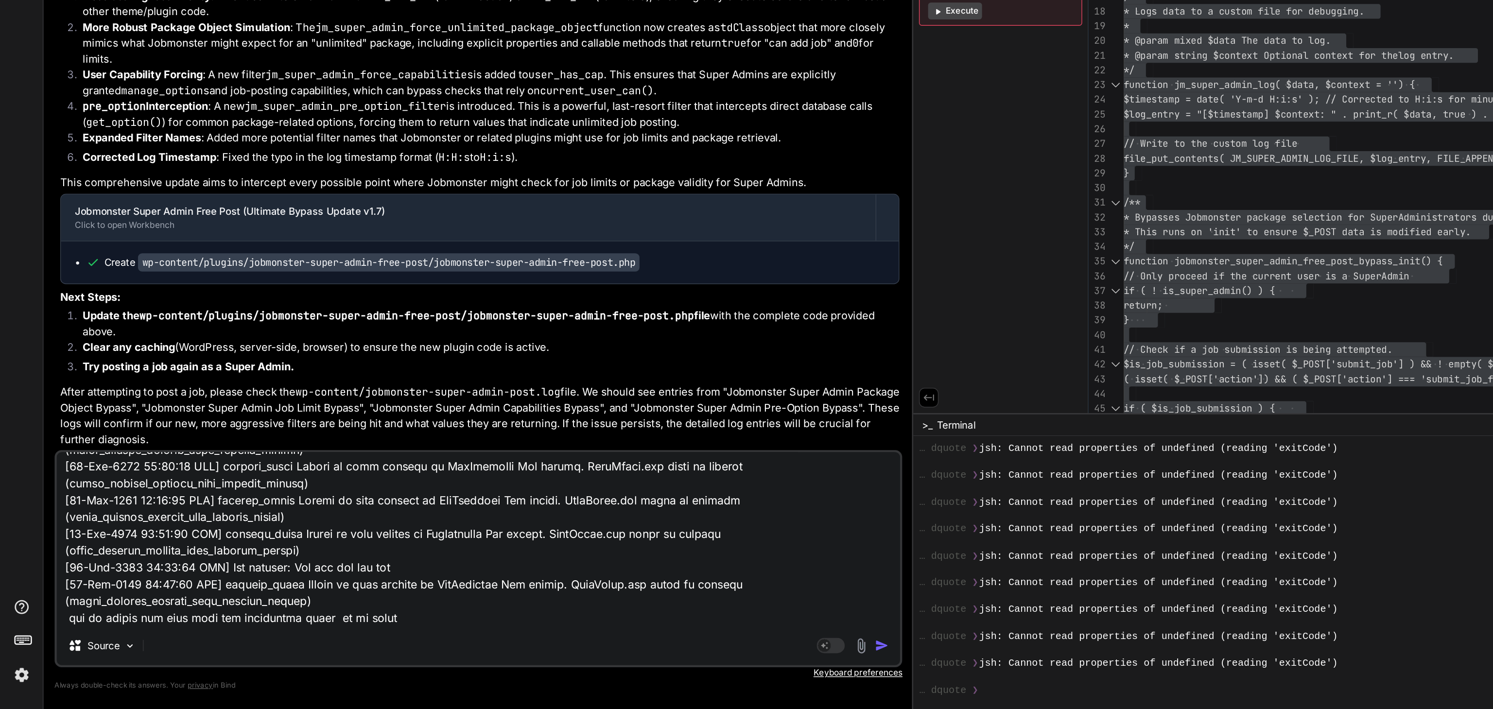
type textarea "You can not add job PlanBronzerJob Limit1 jobJob Added1 jobJob Duration30 daysF…"
type textarea "x"
type textarea "You can not add job PlanBronzerJob Limit1 jobJob Added1 jobJob Duration30 daysF…"
type textarea "x"
type textarea "You can not add job PlanBronzerJob Limit1 jobJob Added1 jobJob Duration30 daysF…"
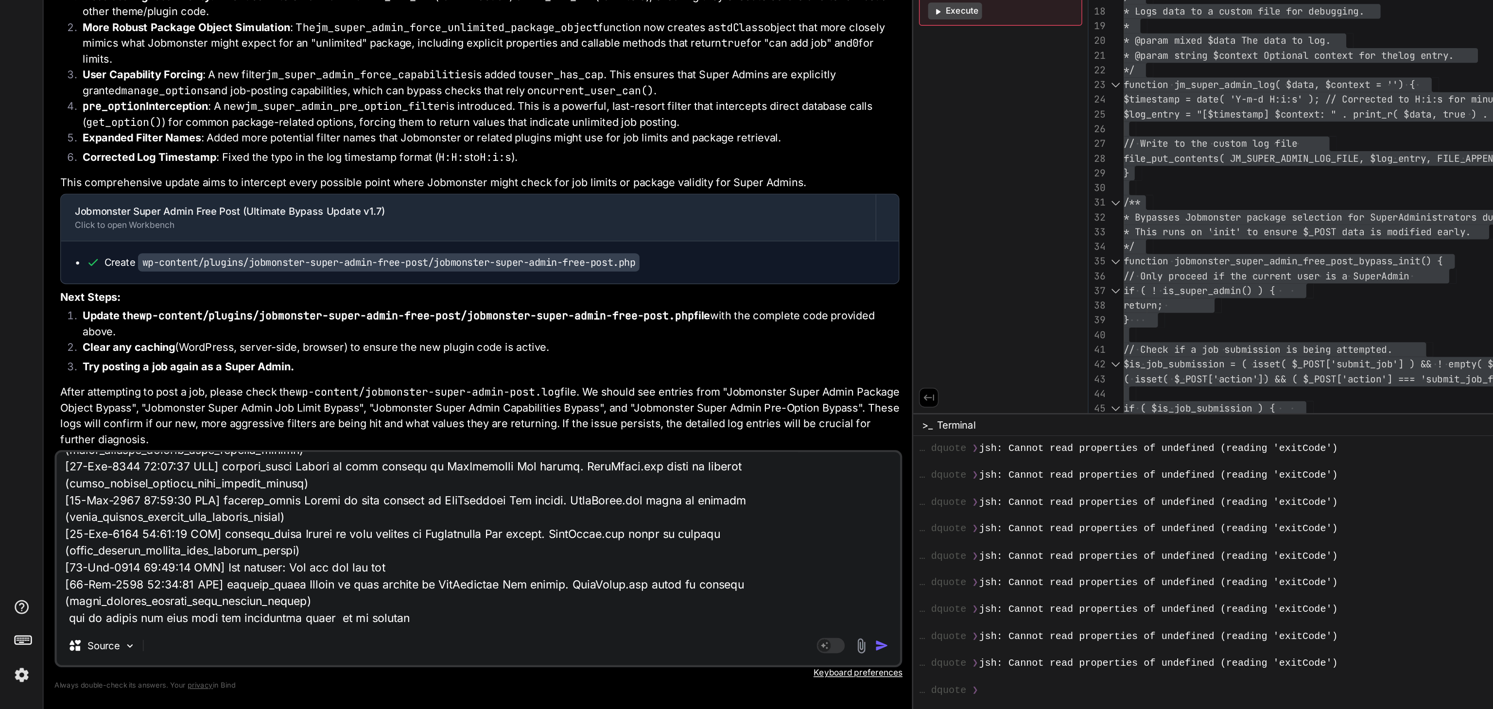
type textarea "x"
type textarea "You can not add job PlanBronzerJob Limit1 jobJob Added1 jobJob Duration30 daysF…"
type textarea "x"
type textarea "You can not add job PlanBronzerJob Limit1 jobJob Added1 jobJob Duration30 daysF…"
type textarea "x"
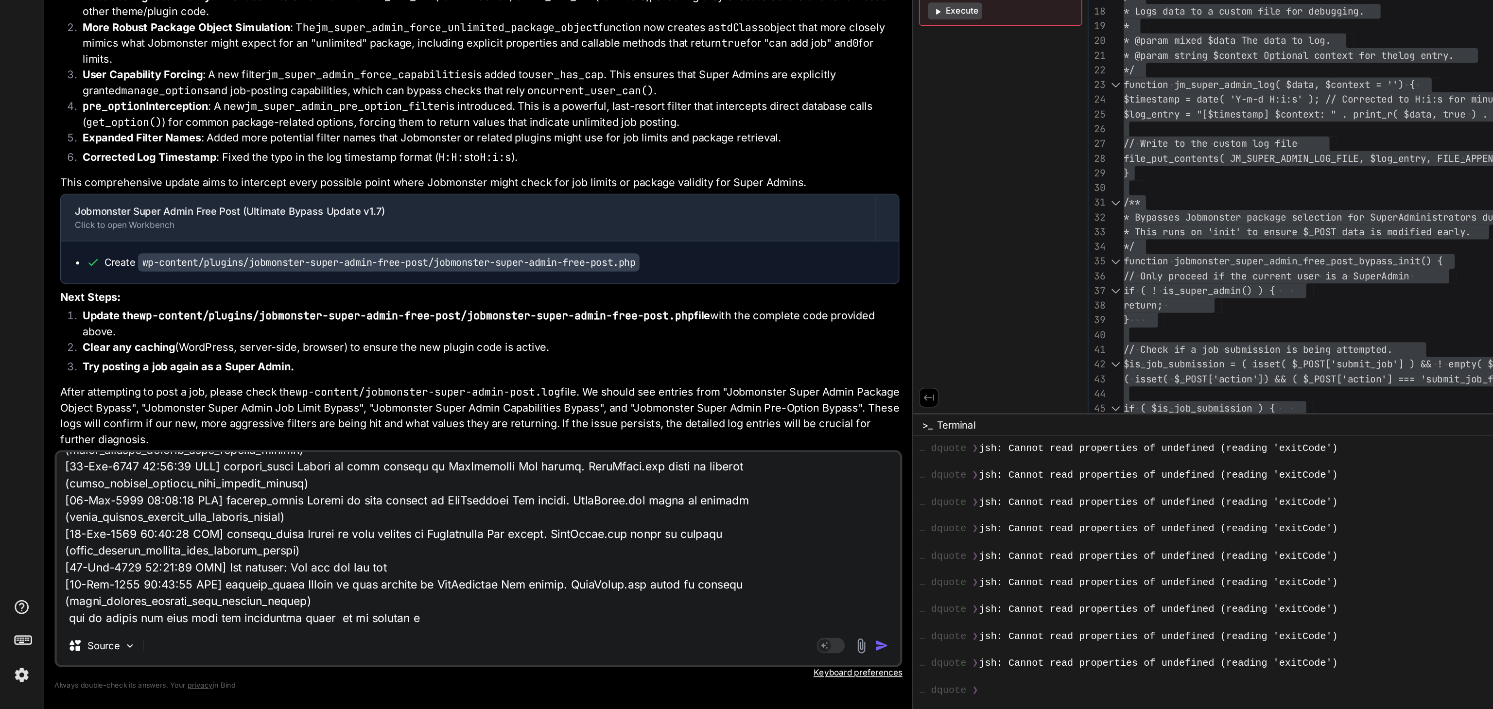
type textarea "You can not add job PlanBronzerJob Limit1 jobJob Added1 jobJob Duration30 daysF…"
type textarea "x"
type textarea "You can not add job PlanBronzerJob Limit1 jobJob Added1 jobJob Duration30 daysF…"
paste textarea "[URL]"
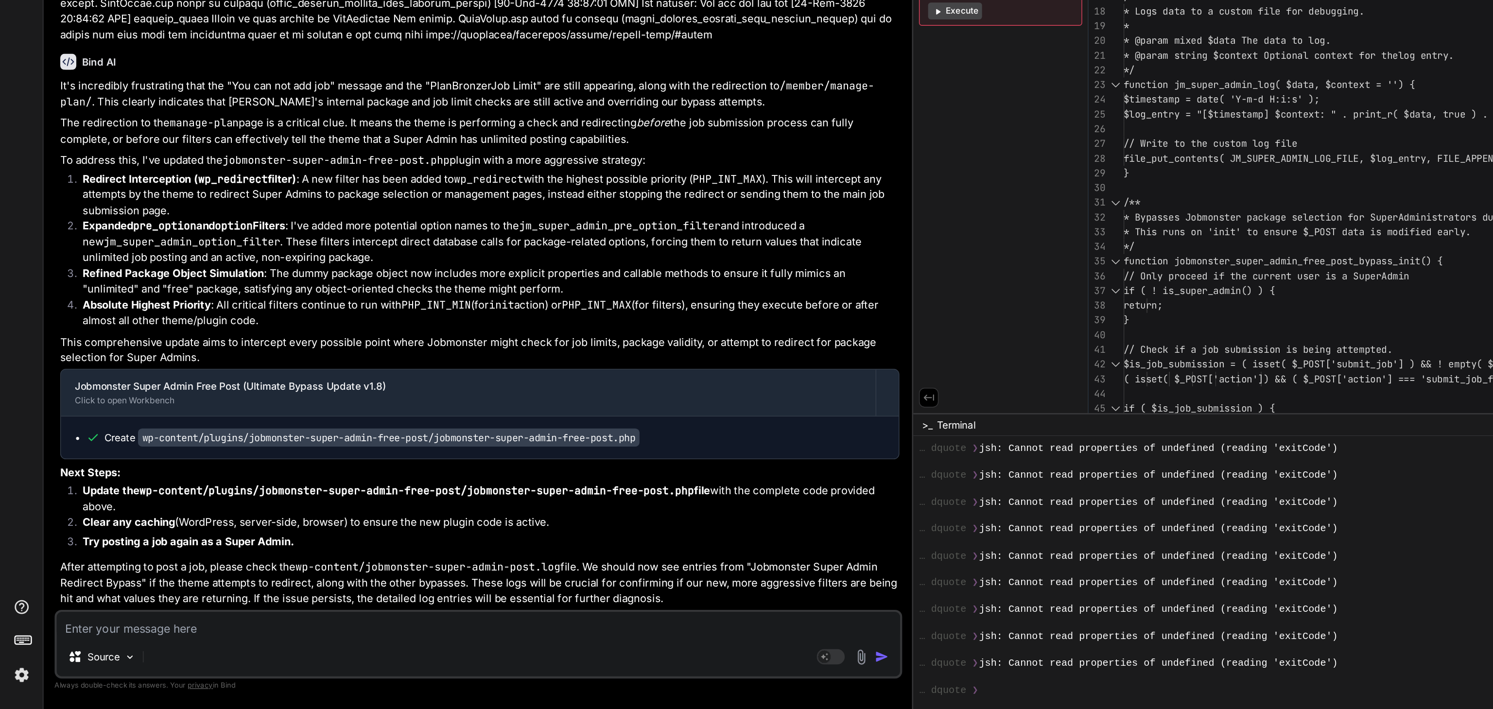
scroll to position [24109, 0]
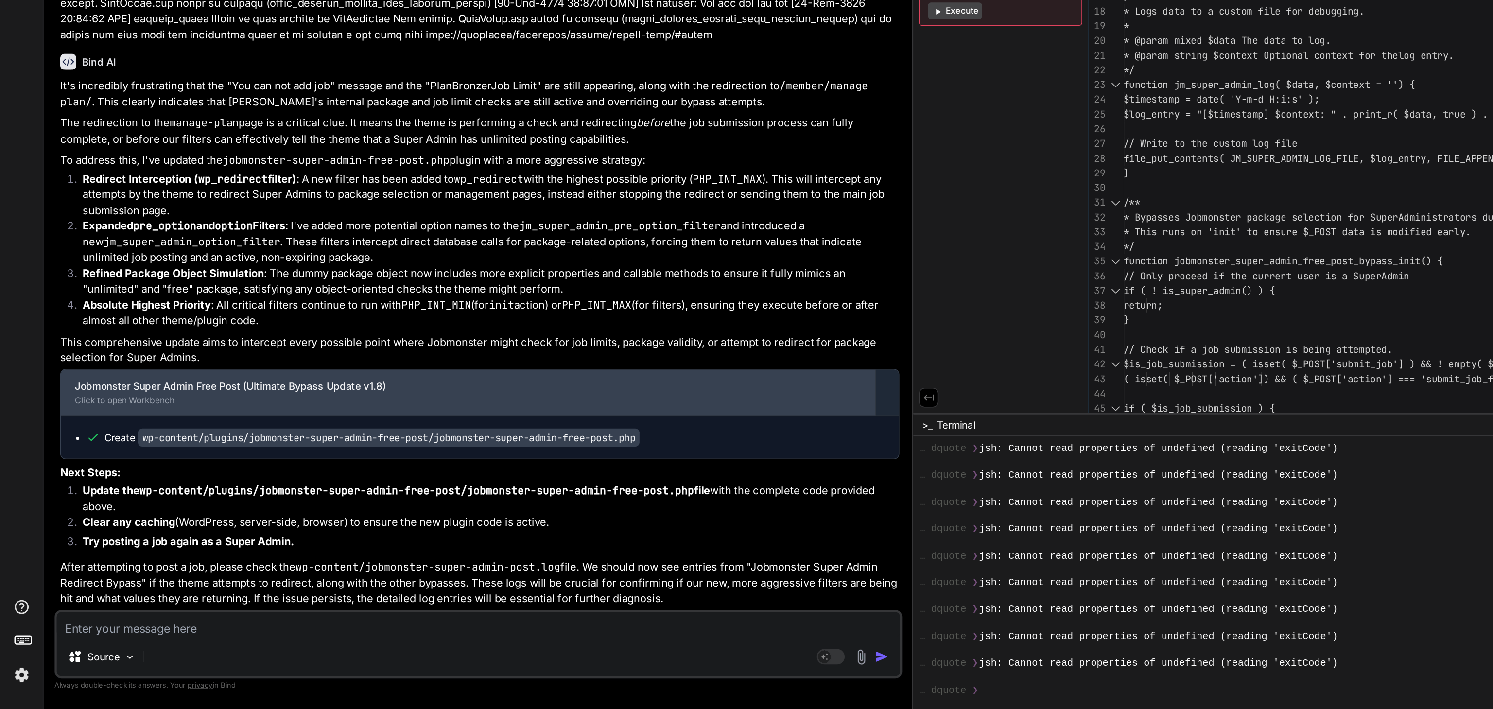
click at [220, 481] on div "Jobmonster Super Admin Free Post (Ultimate Bypass Update v1.8) Click to open Wo…" at bounding box center [324, 489] width 565 height 32
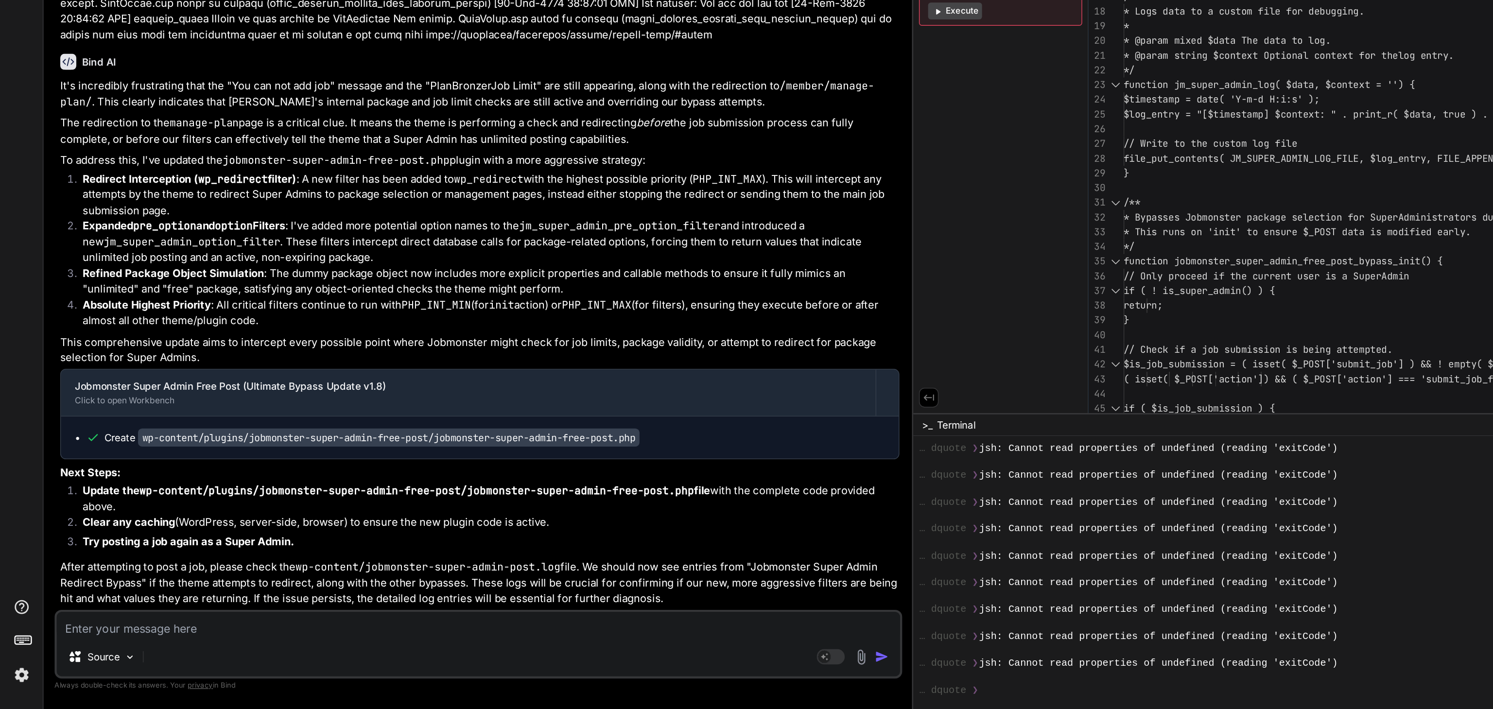
scroll to position [0, 0]
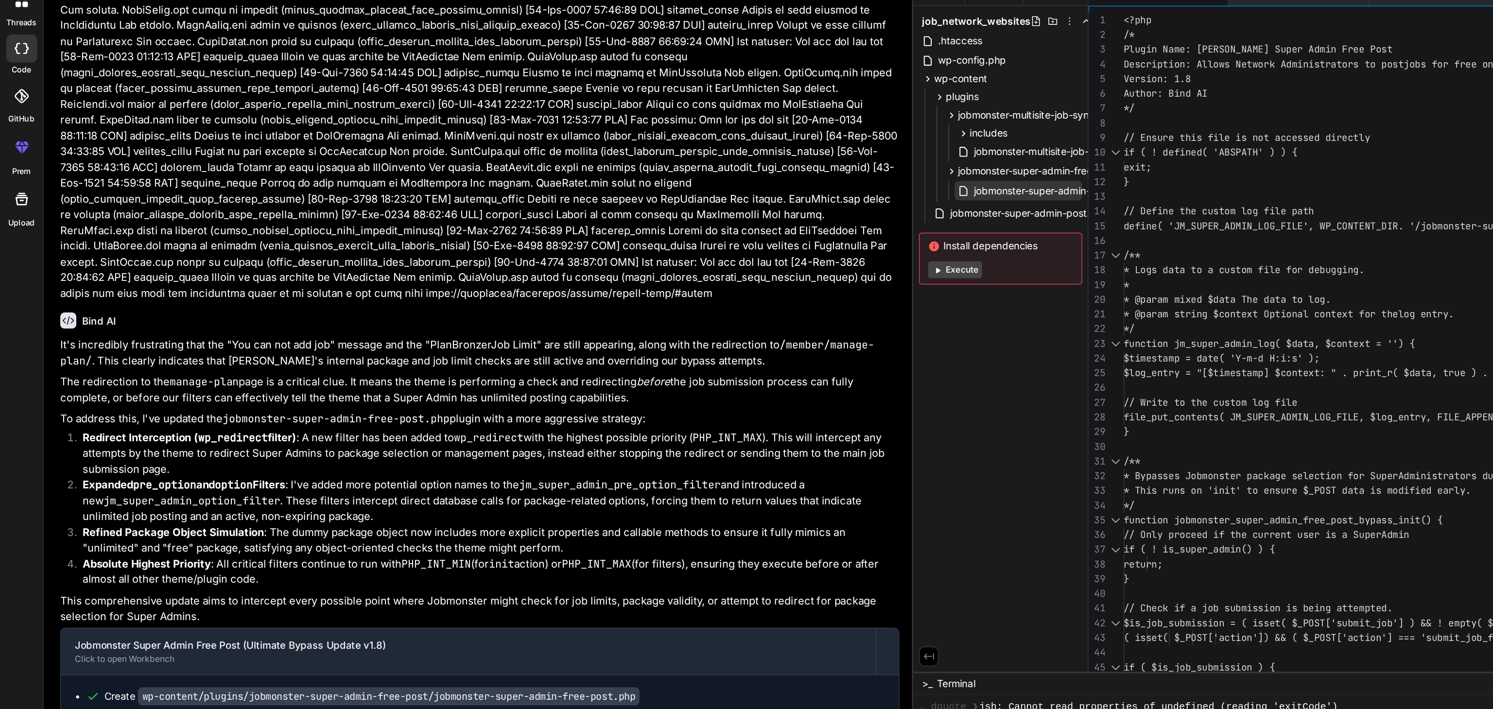
click at [675, 171] on span "jobmonster-super-admin-free-post.php" at bounding box center [738, 170] width 127 height 12
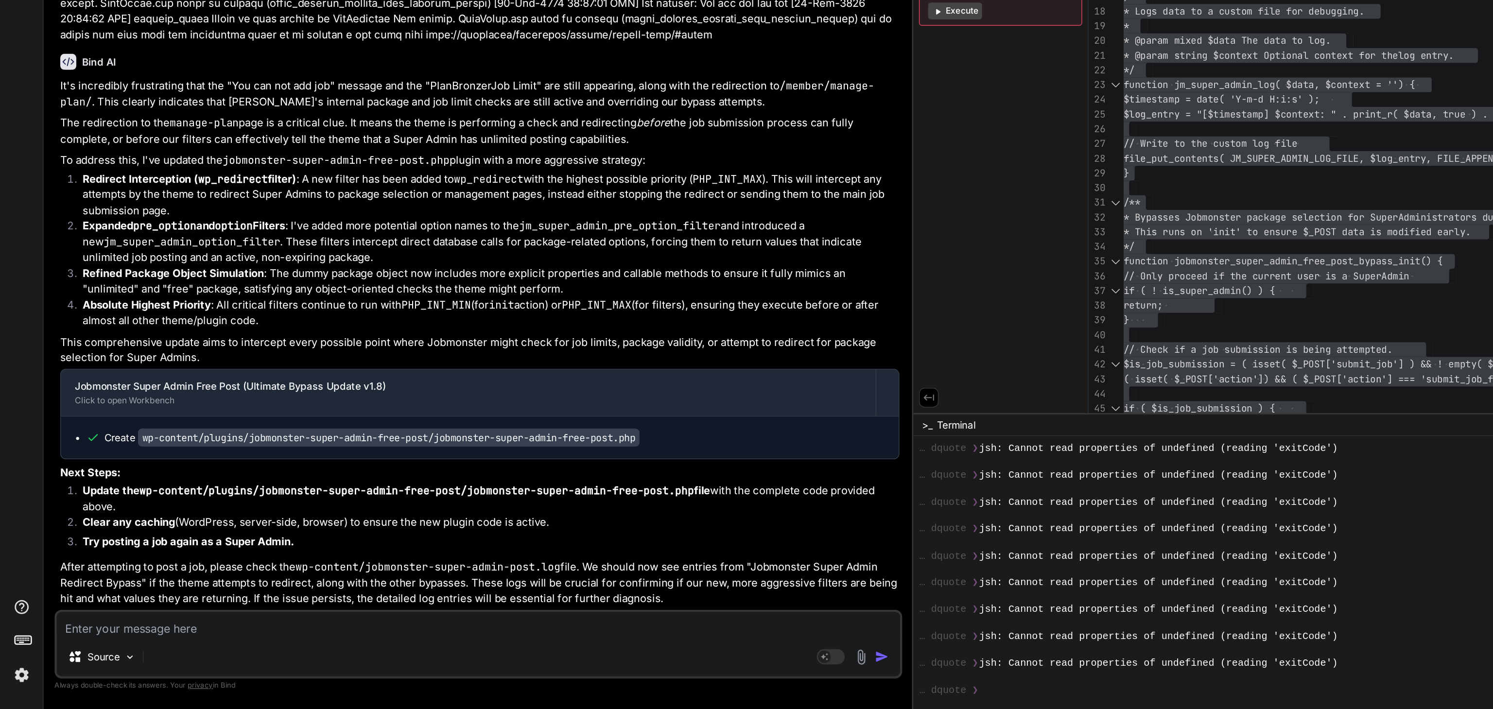
click at [74, 655] on textarea at bounding box center [331, 650] width 585 height 17
paste textarea "Fatal error: Cannot redeclare jm_super_admin_force_capabilities() (previously d…"
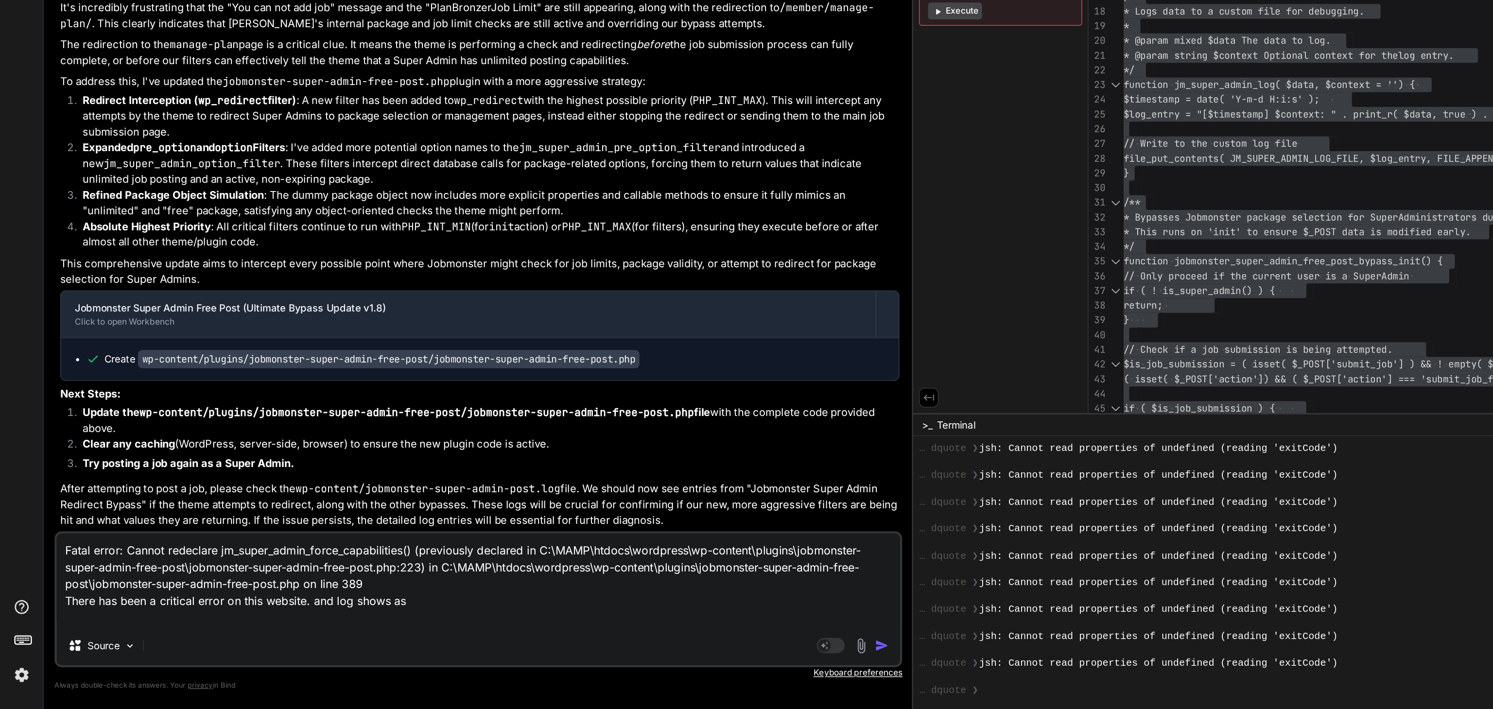
paste textarea "[[DATE] 06:38:03 UTC] missing_token Unable to send request to WooCommerce Tax s…"
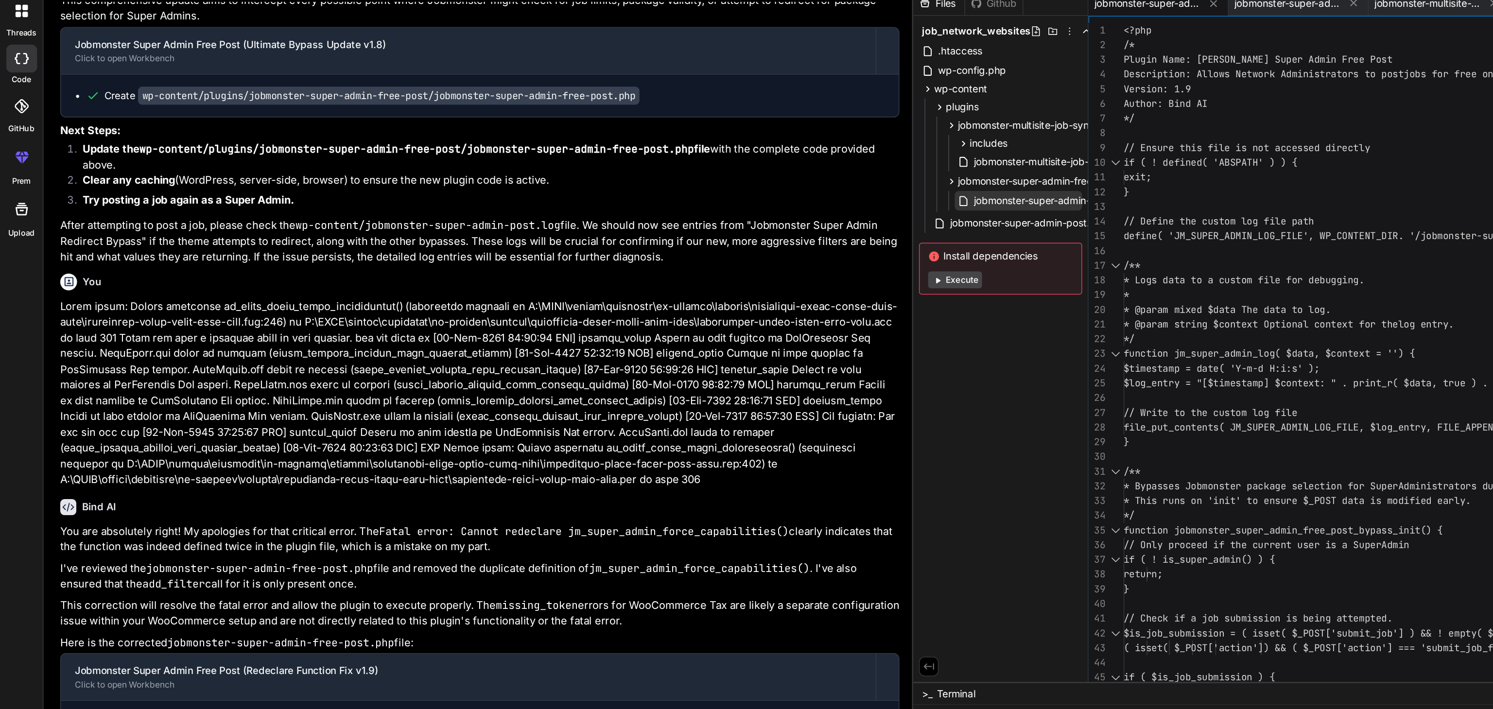
click at [675, 166] on span "jobmonster-super-admin-free-post.php" at bounding box center [738, 170] width 127 height 12
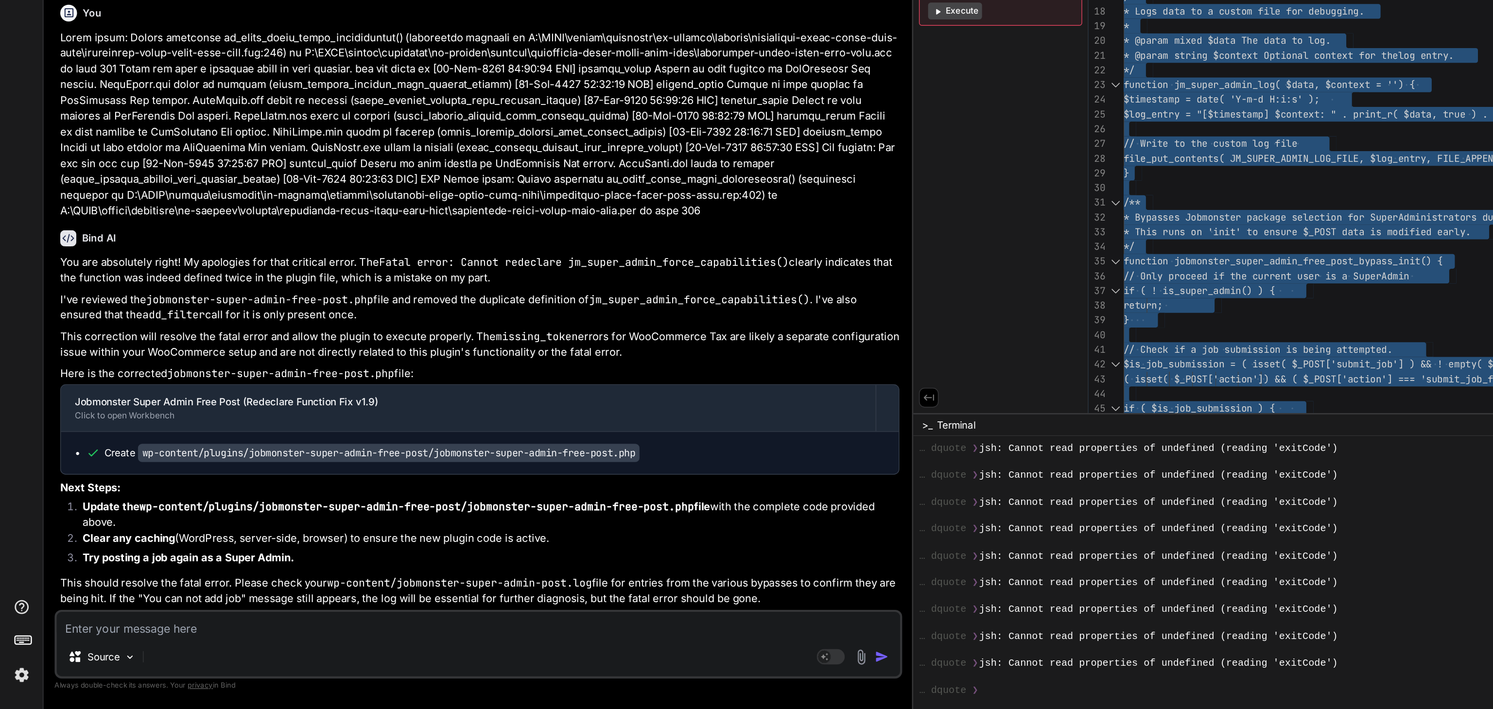
click at [87, 653] on textarea at bounding box center [331, 650] width 585 height 17
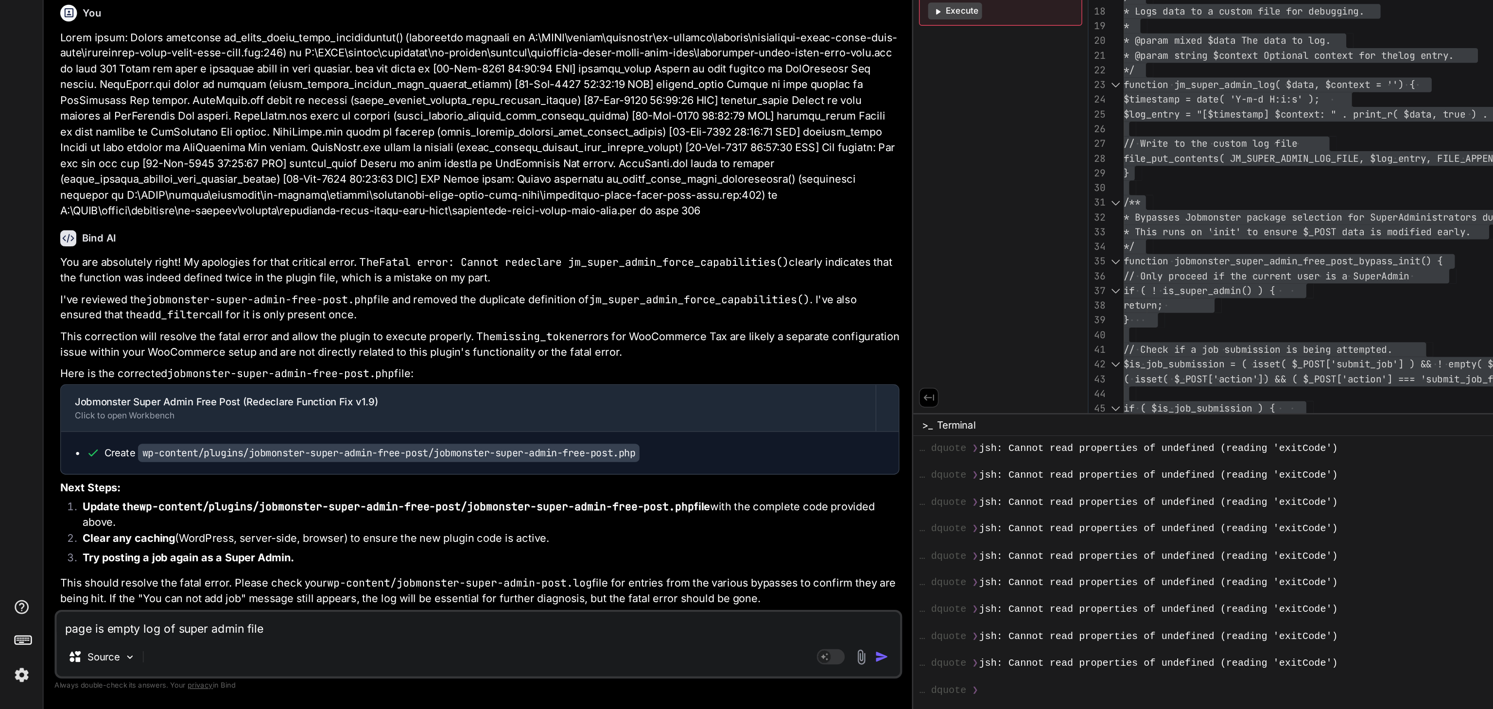
paste textarea "[[DATE] 06:44:47] Jobmonster Super Admin Redirect Bypass: Intercepted redirect …"
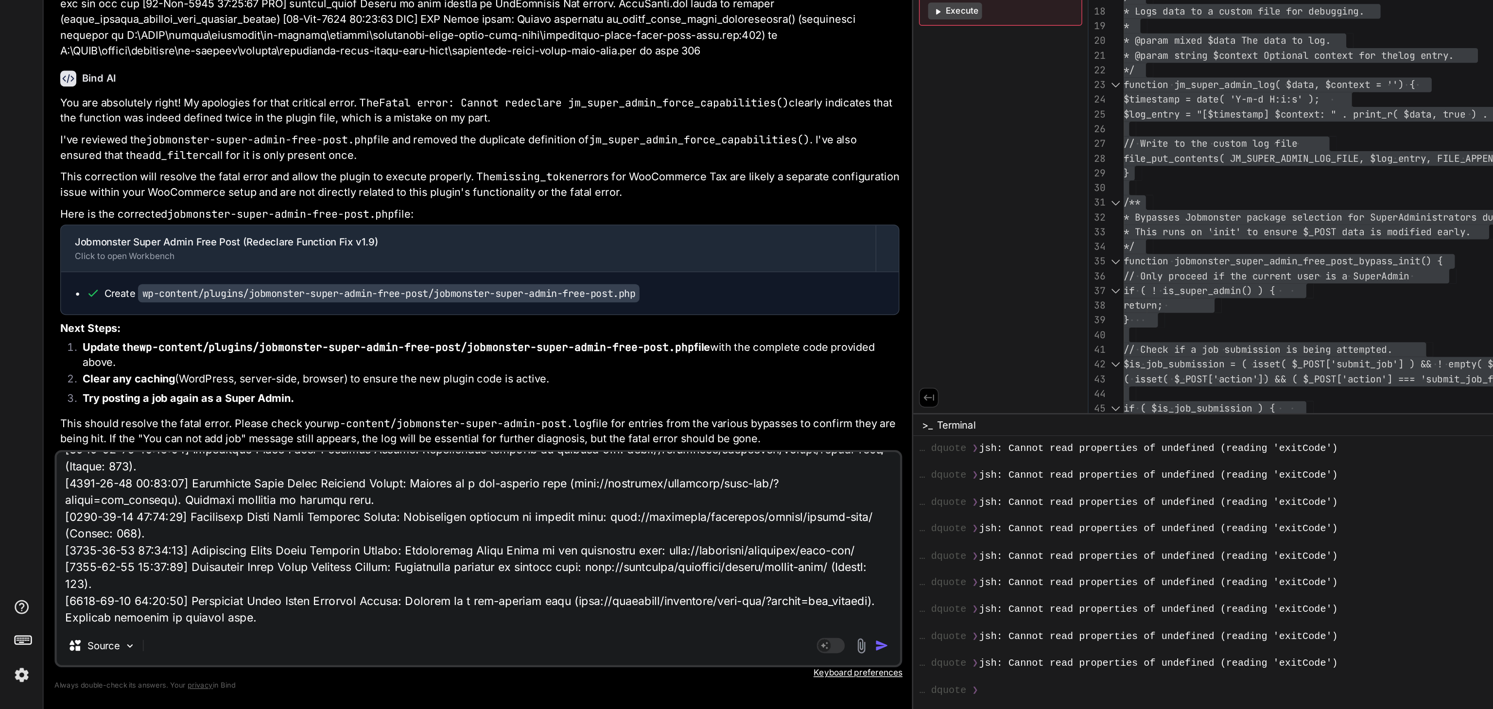
scroll to position [24636, 0]
drag, startPoint x: 410, startPoint y: 605, endPoint x: 418, endPoint y: 589, distance: 17.4
click at [418, 589] on textarea at bounding box center [331, 591] width 585 height 121
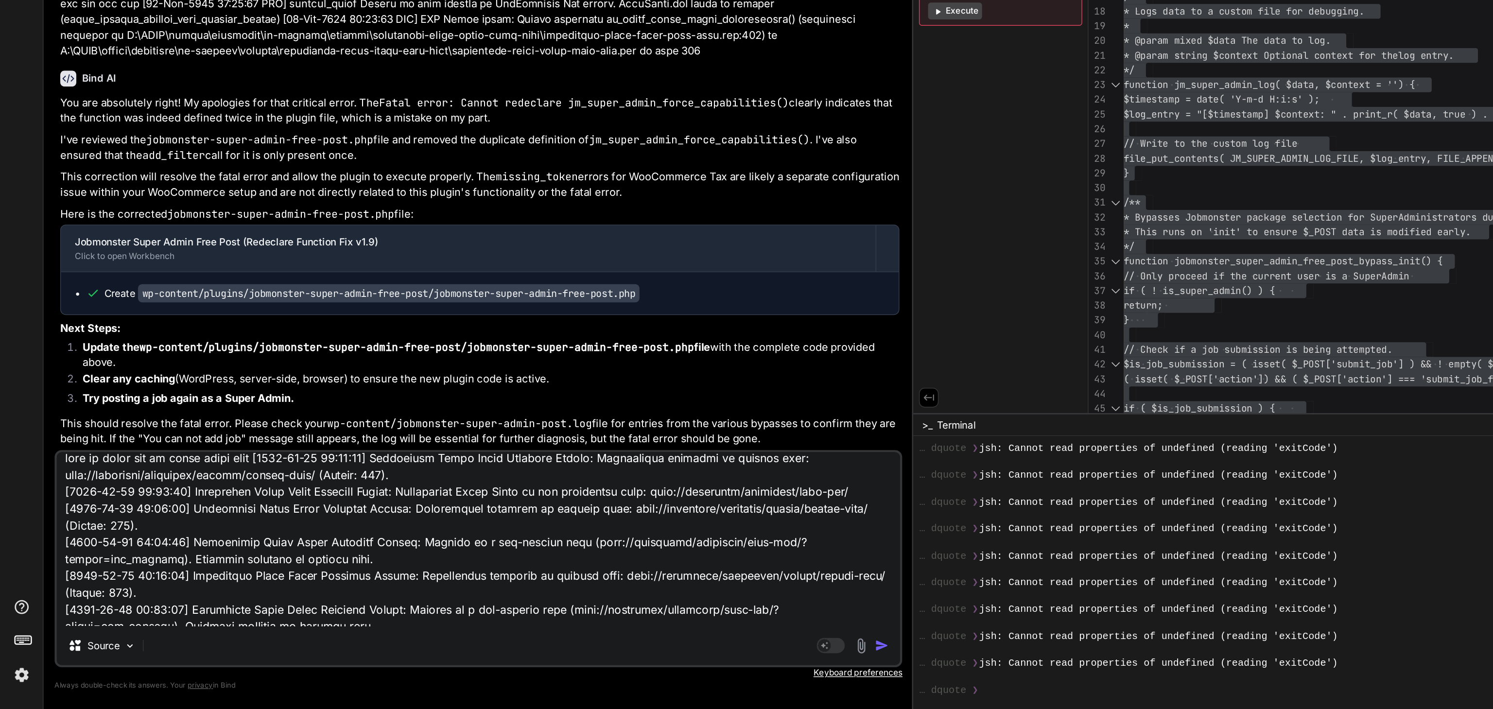
scroll to position [0, 0]
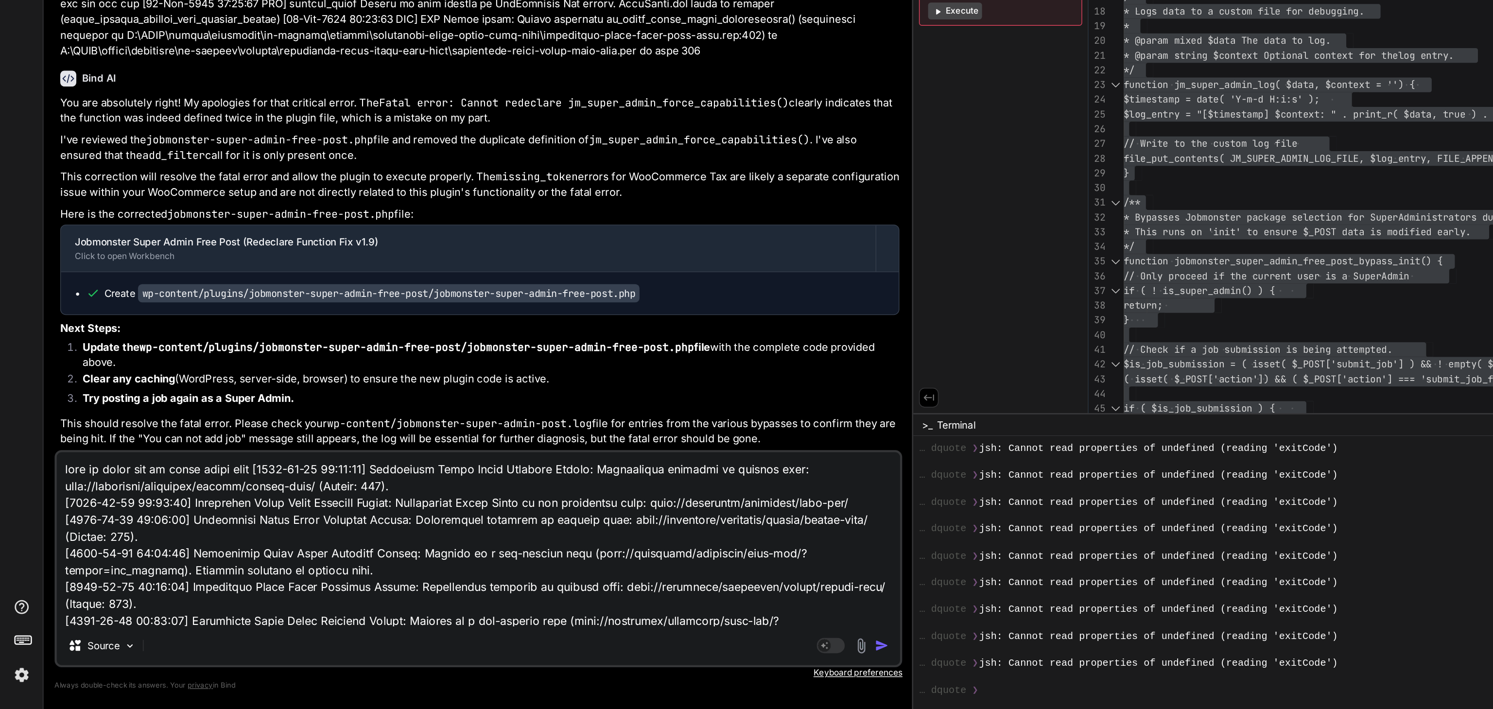
drag, startPoint x: 112, startPoint y: 545, endPoint x: 164, endPoint y: 538, distance: 53.0
click at [164, 538] on textarea at bounding box center [331, 591] width 585 height 121
click at [295, 646] on textarea at bounding box center [331, 591] width 585 height 121
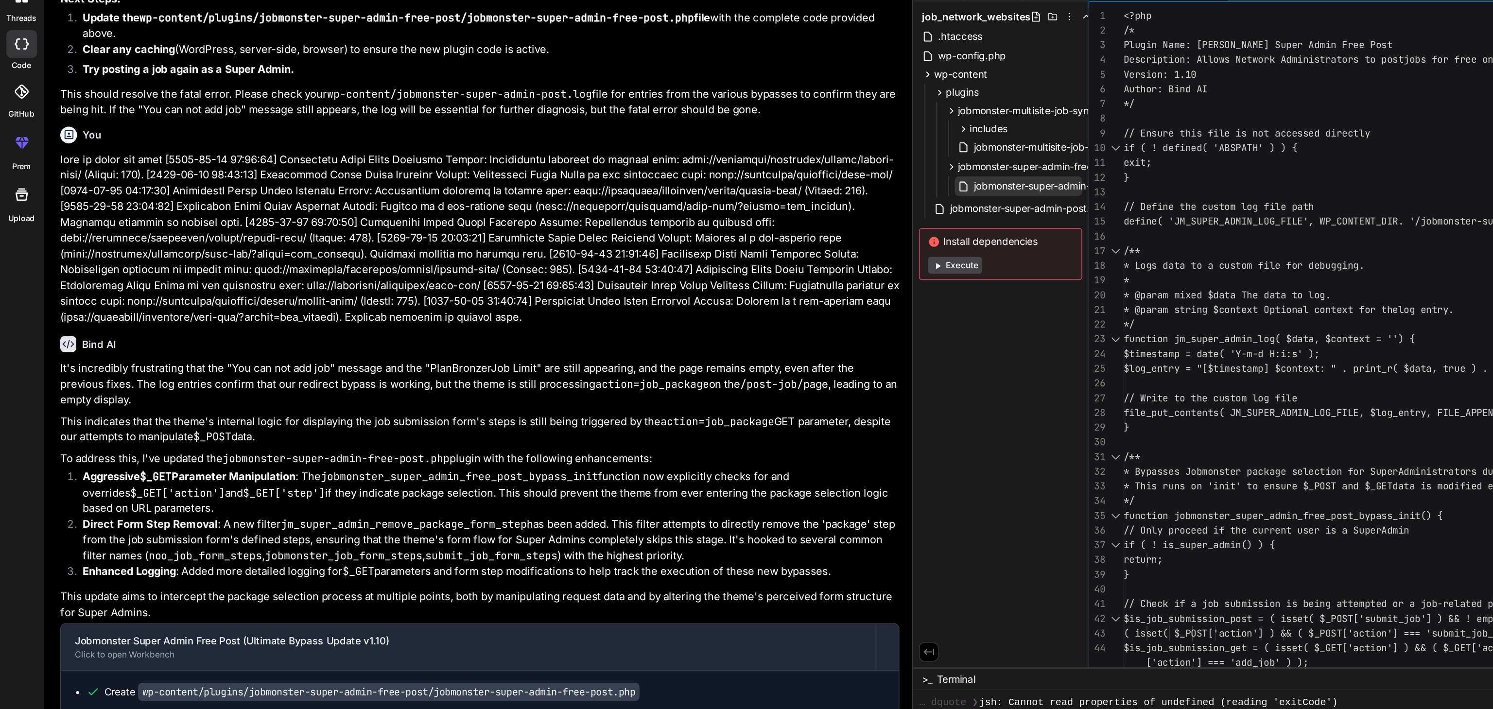
click at [675, 171] on span "jobmonster-super-admin-free-post.php" at bounding box center [738, 170] width 127 height 12
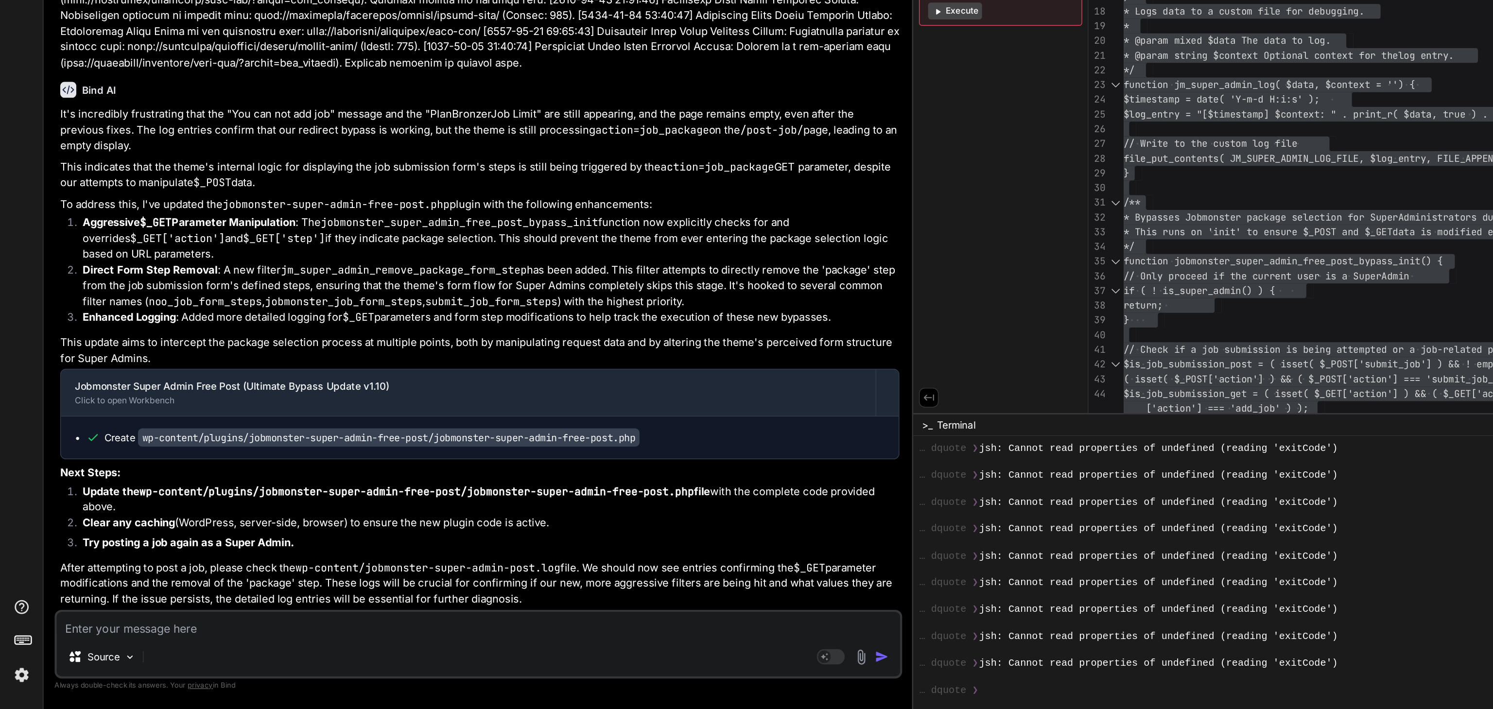
click at [88, 650] on textarea at bounding box center [331, 650] width 585 height 17
paste textarea "Fatal error: Cannot redeclare jm_super_admin_force_capabilities() (previously d…"
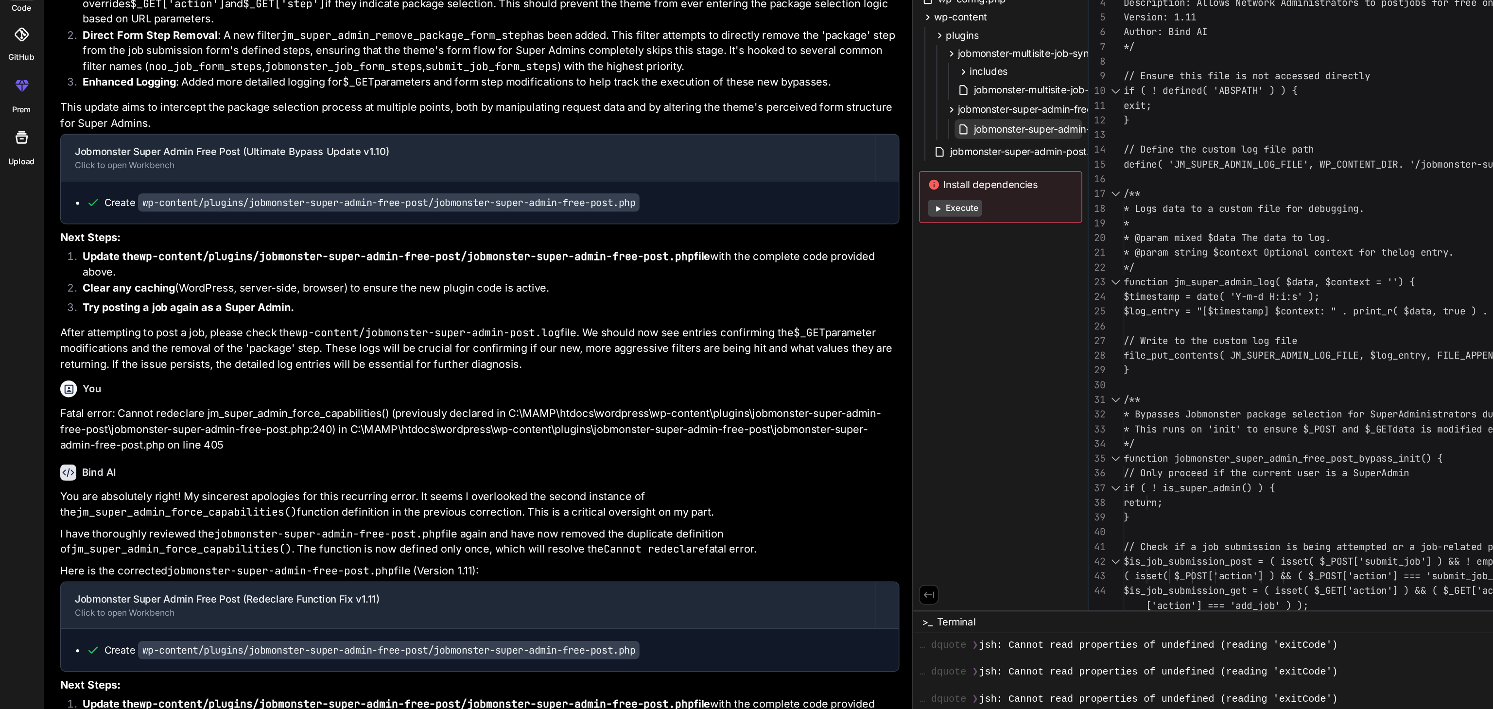
click at [675, 171] on span "jobmonster-super-admin-free-post.php" at bounding box center [738, 170] width 127 height 12
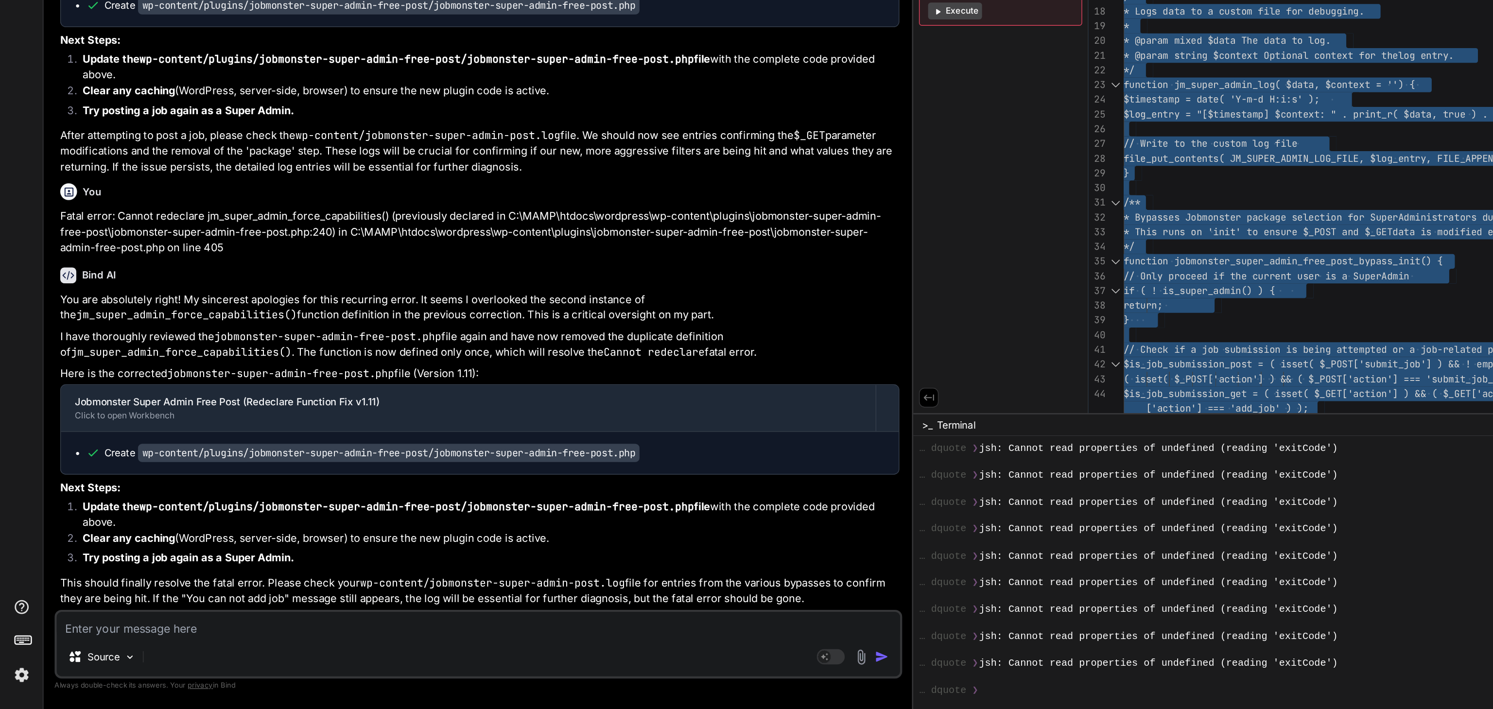
click at [95, 651] on textarea at bounding box center [331, 650] width 585 height 17
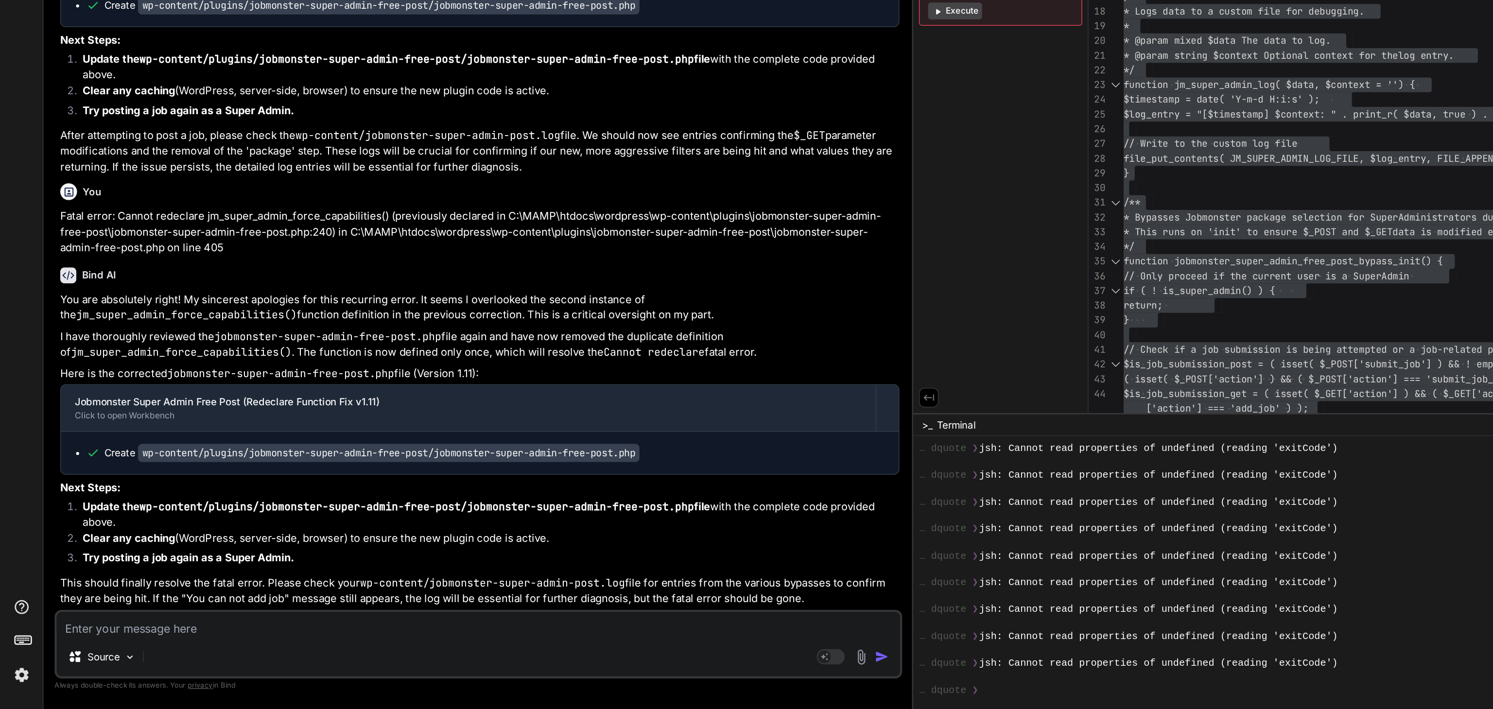
paste textarea "This page isn’t working right now localhost redirected you too many times. Try …"
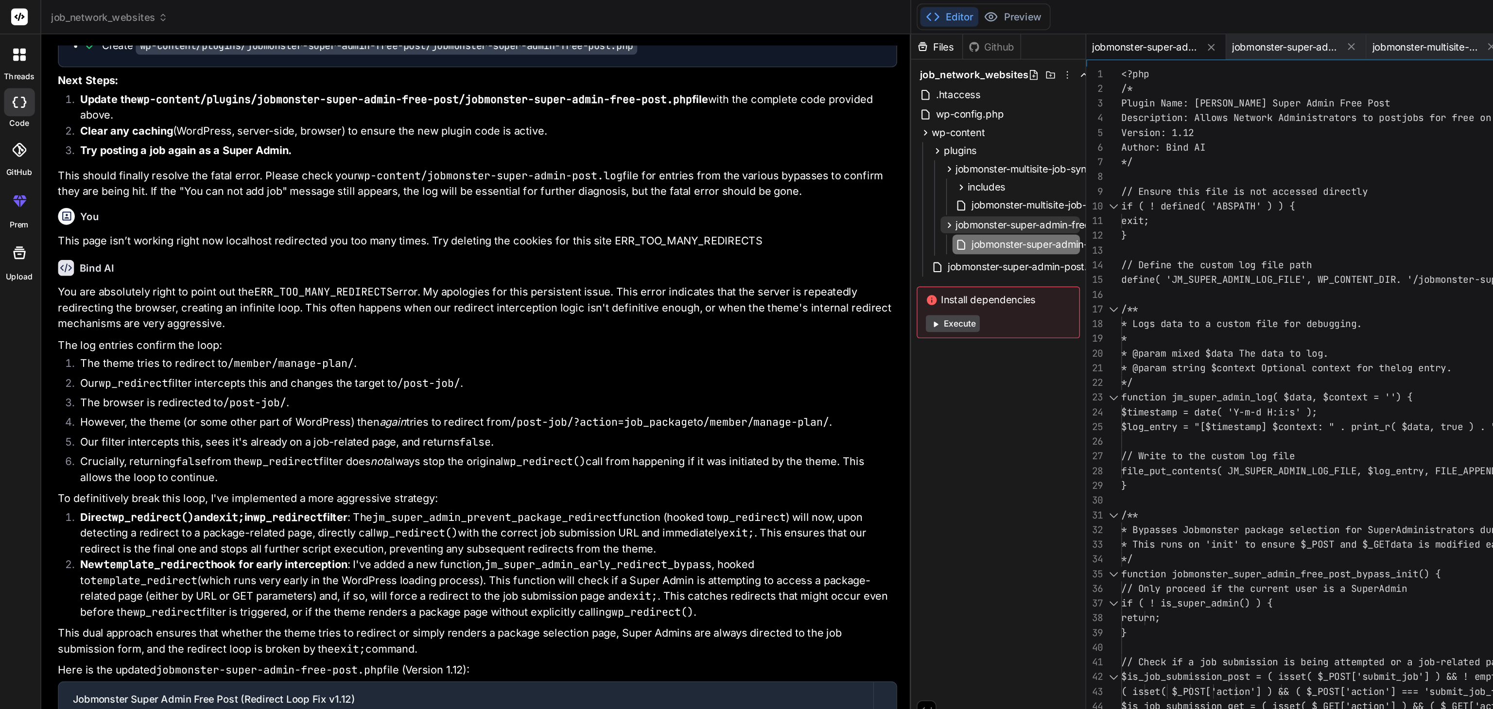
click at [664, 157] on span "jobmonster-super-admin-free-post" at bounding box center [719, 156] width 110 height 10
click at [675, 173] on span "jobmonster-super-admin-free-post.php" at bounding box center [738, 170] width 127 height 12
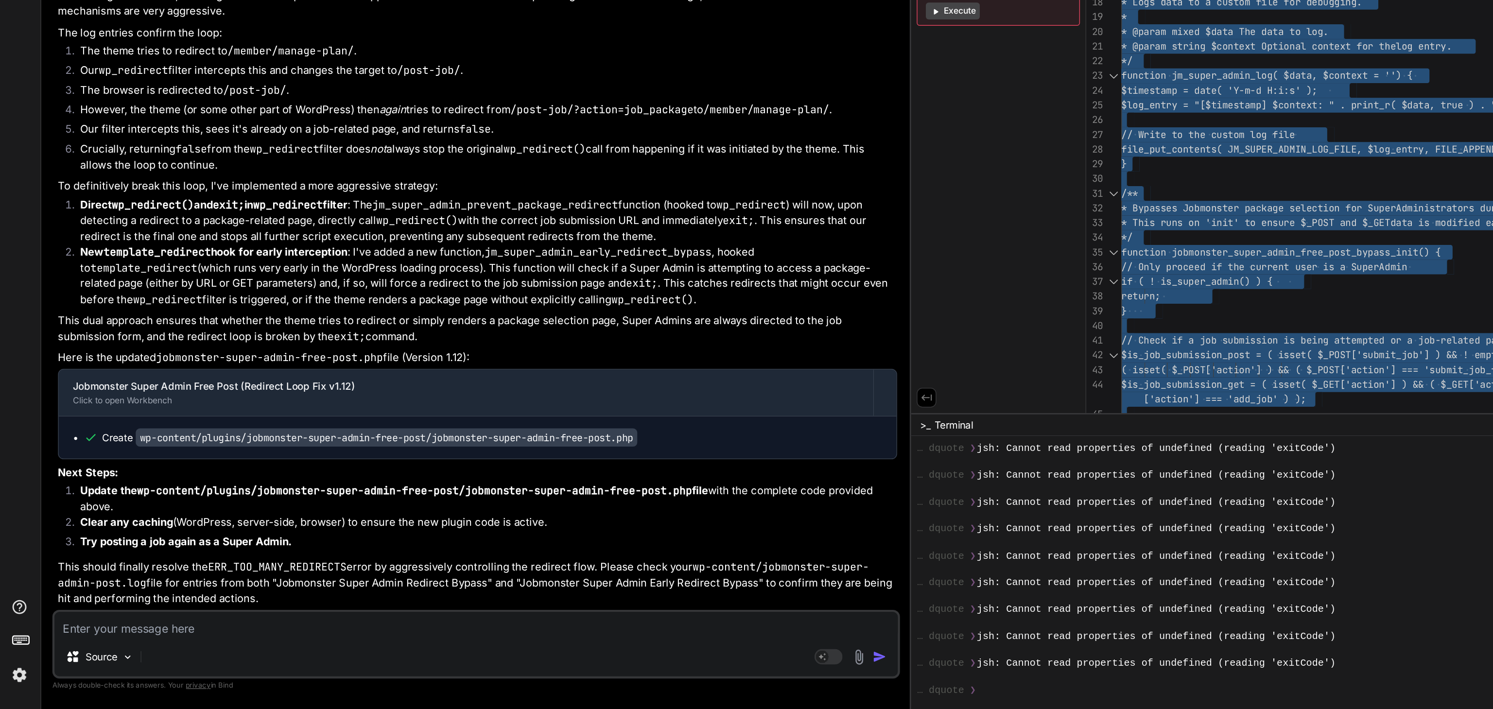
click at [83, 650] on textarea at bounding box center [331, 650] width 585 height 17
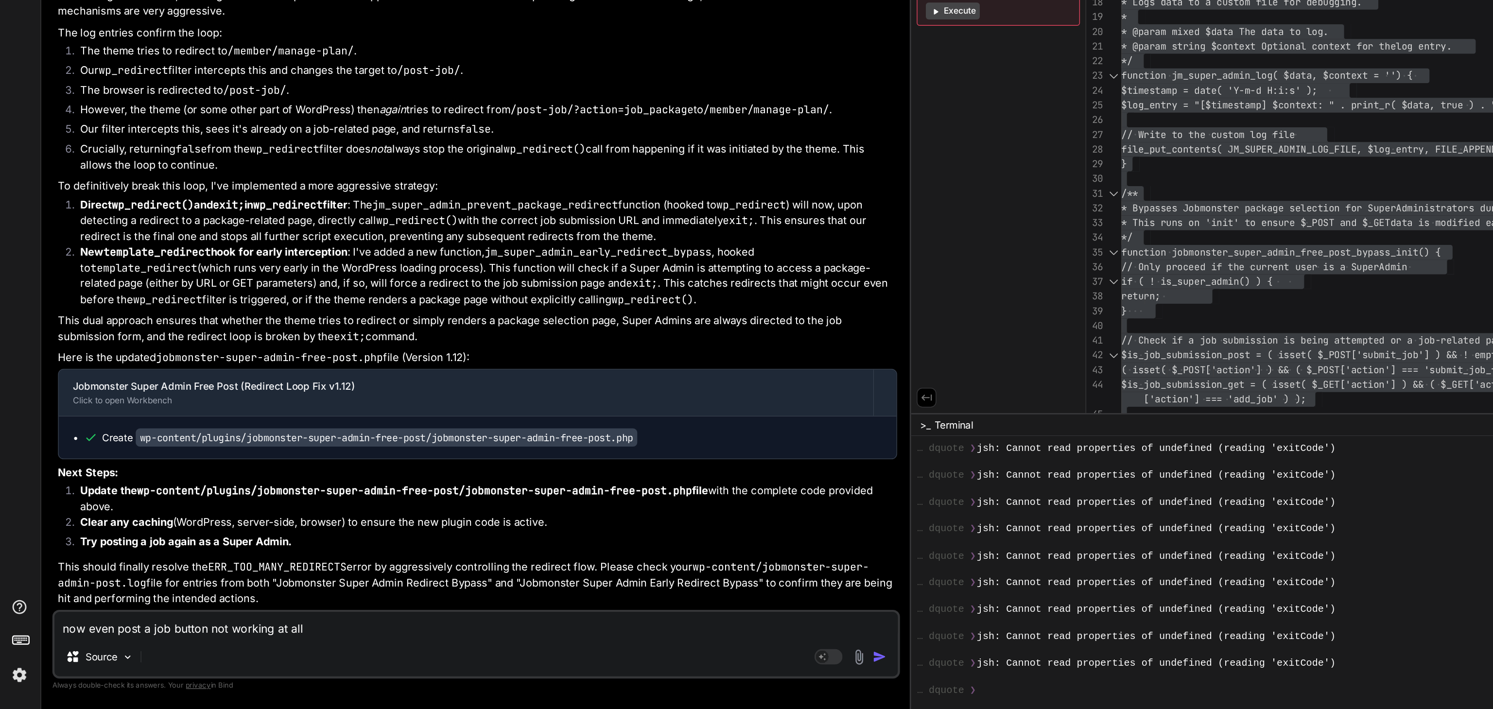
paste textarea "This page isn’t working right now localhost redirected you too many times. Try …"
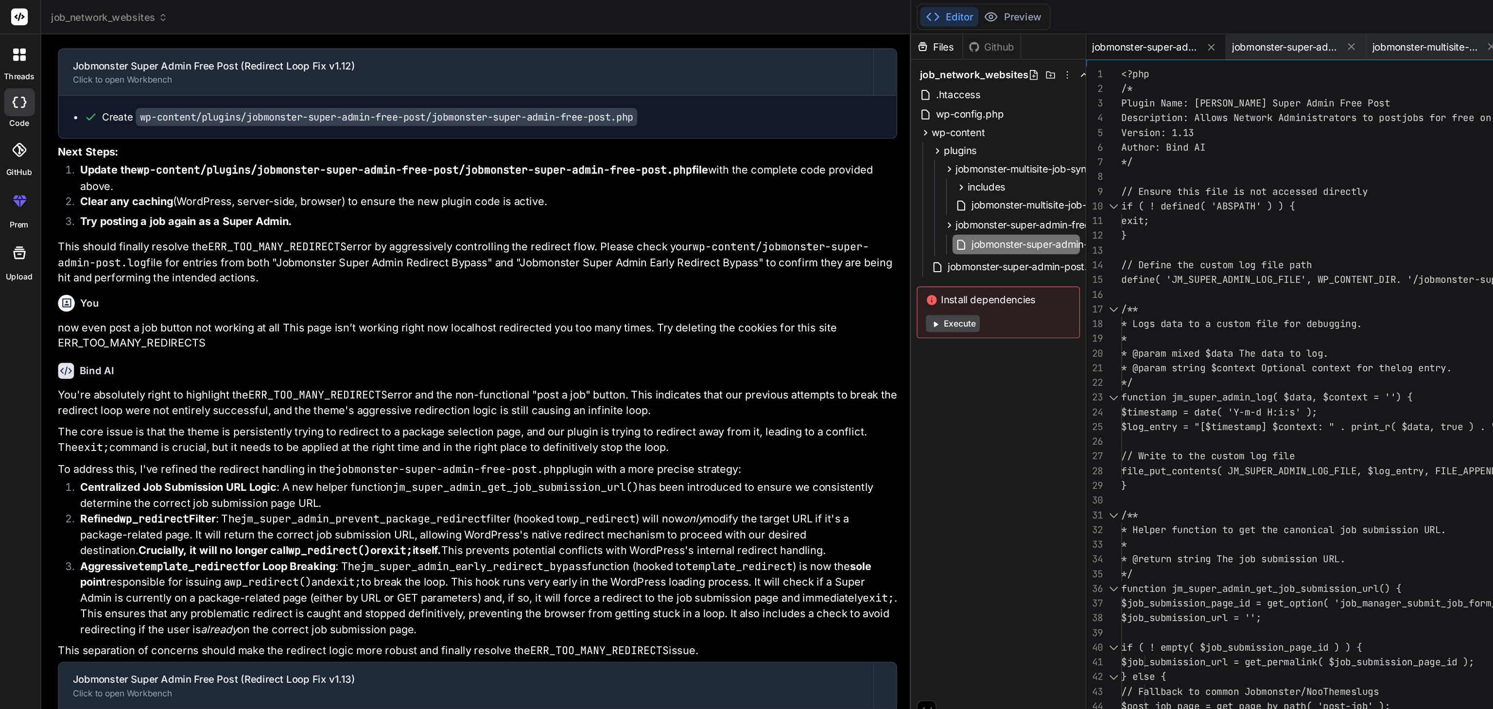
click at [675, 170] on span "jobmonster-super-admin-free-post.php" at bounding box center [738, 170] width 127 height 12
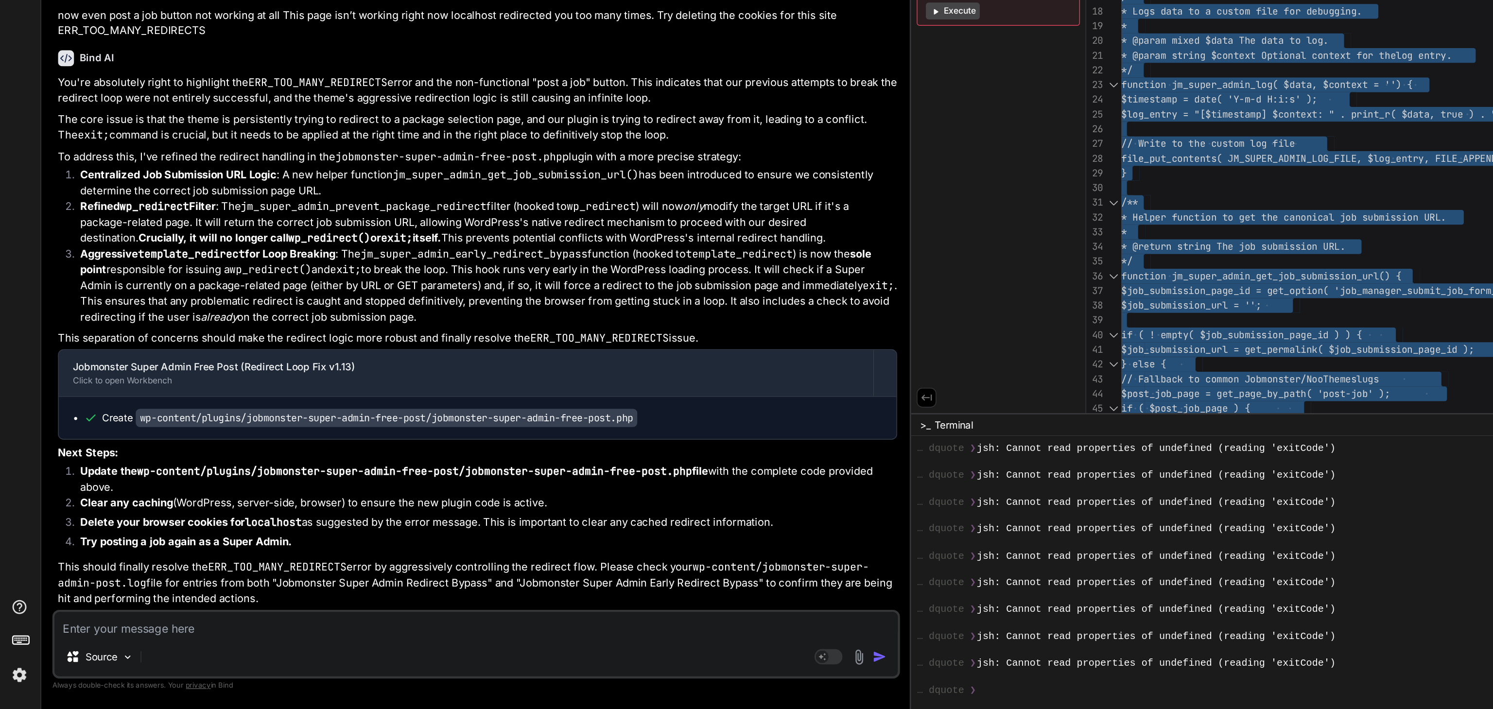
click at [77, 655] on textarea at bounding box center [331, 650] width 585 height 17
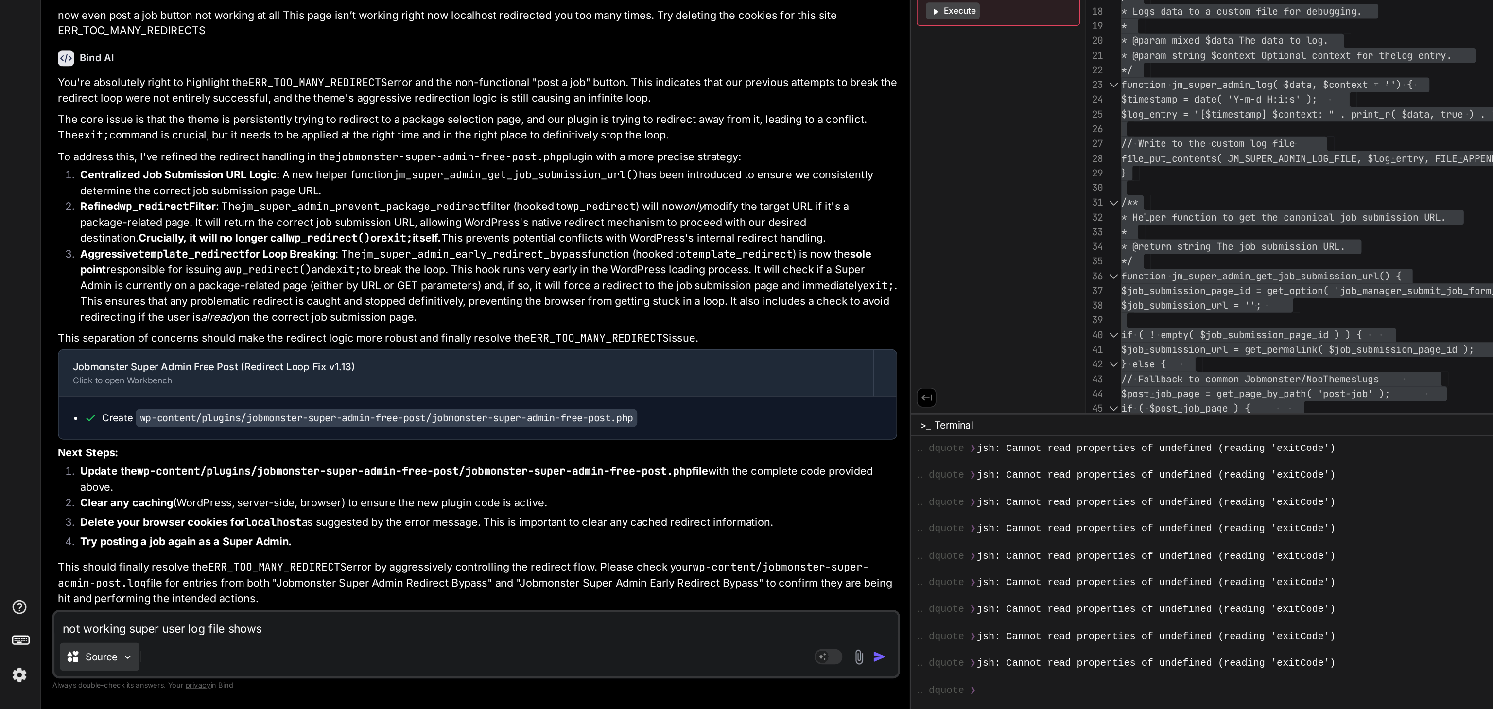
paste textarea "[[DATE] 06:51:41] Jobmonster Super Admin Bypass (init) - Raw $_POST Data: Array…"
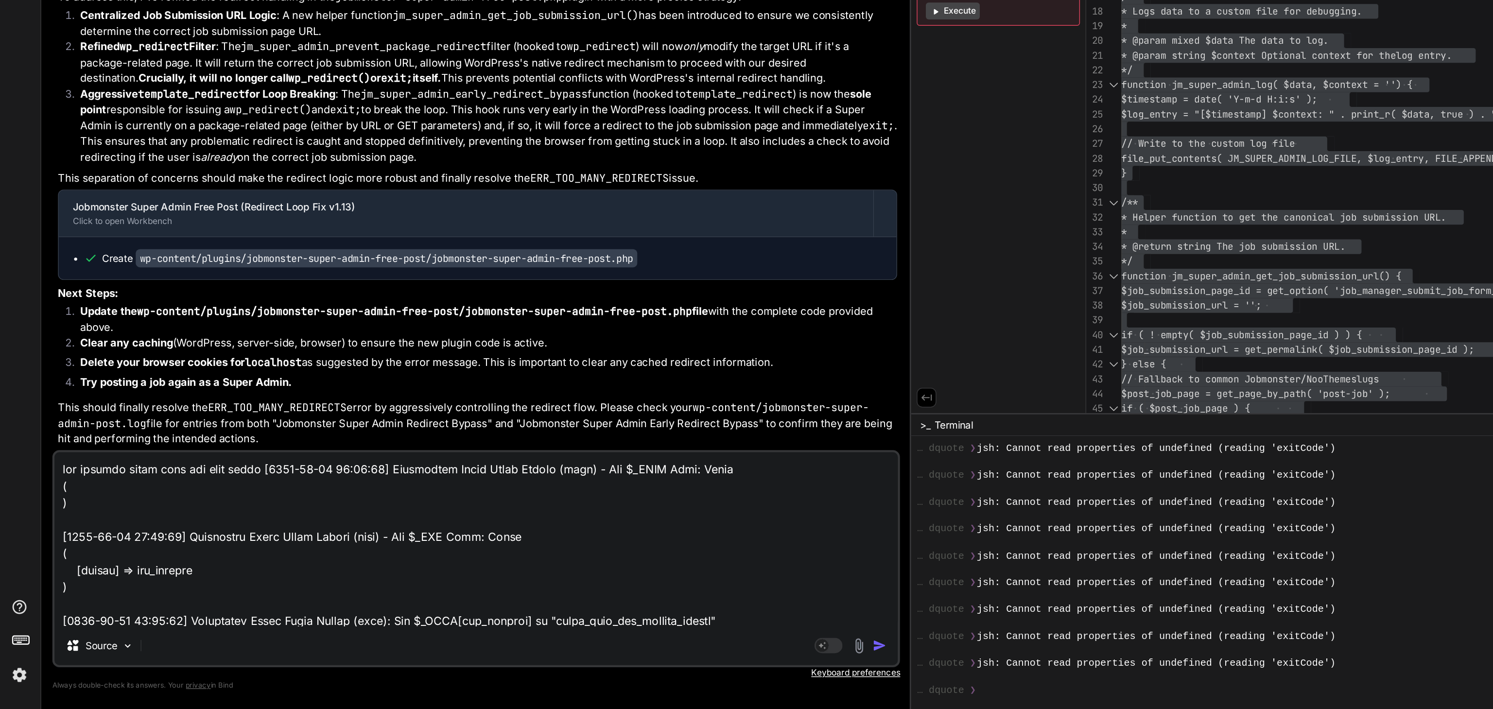
scroll to position [131726, 0]
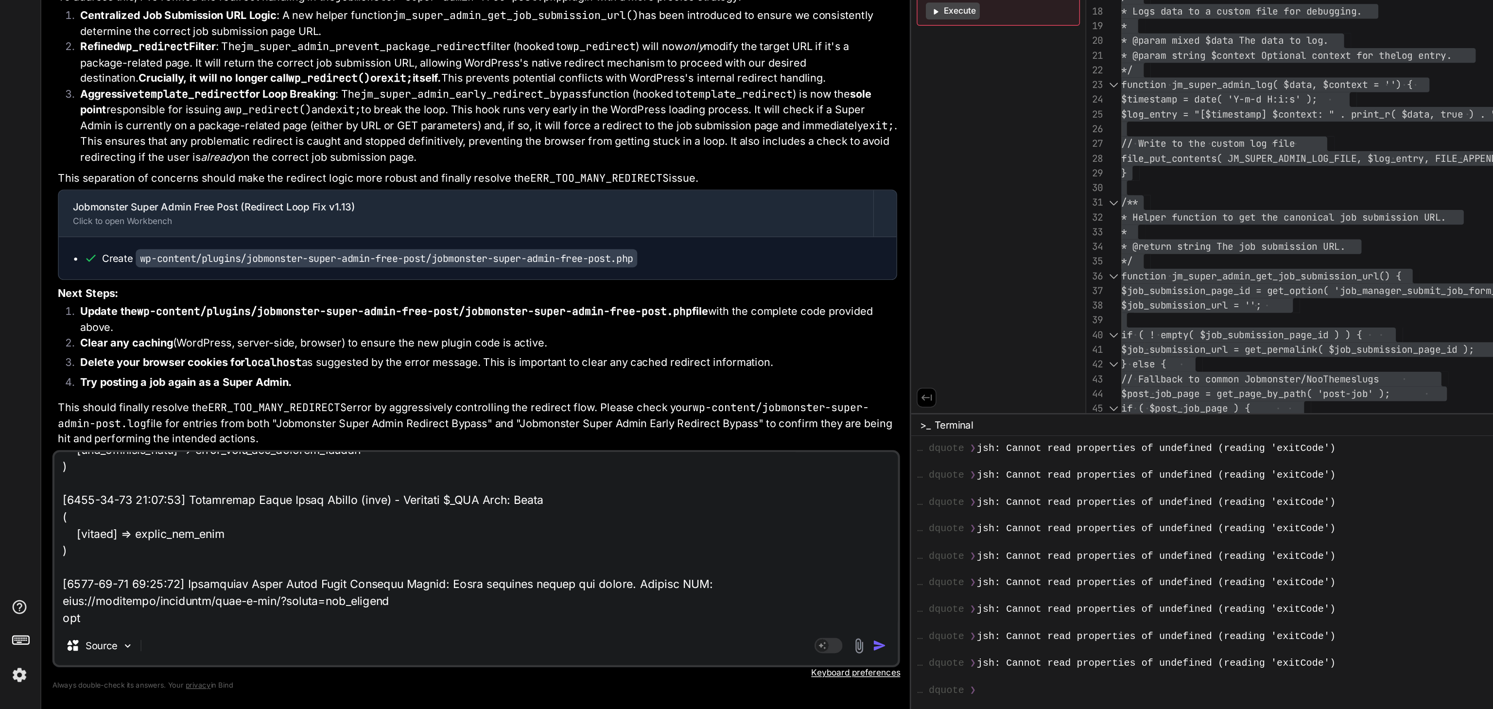
click at [240, 574] on textarea at bounding box center [331, 591] width 585 height 121
click at [71, 651] on textarea at bounding box center [331, 591] width 585 height 121
click at [607, 662] on img "button" at bounding box center [612, 665] width 10 height 10
click at [491, 662] on div "Source Agent Mode. When this toggle is activated, AI automatically makes decisi…" at bounding box center [332, 604] width 588 height 151
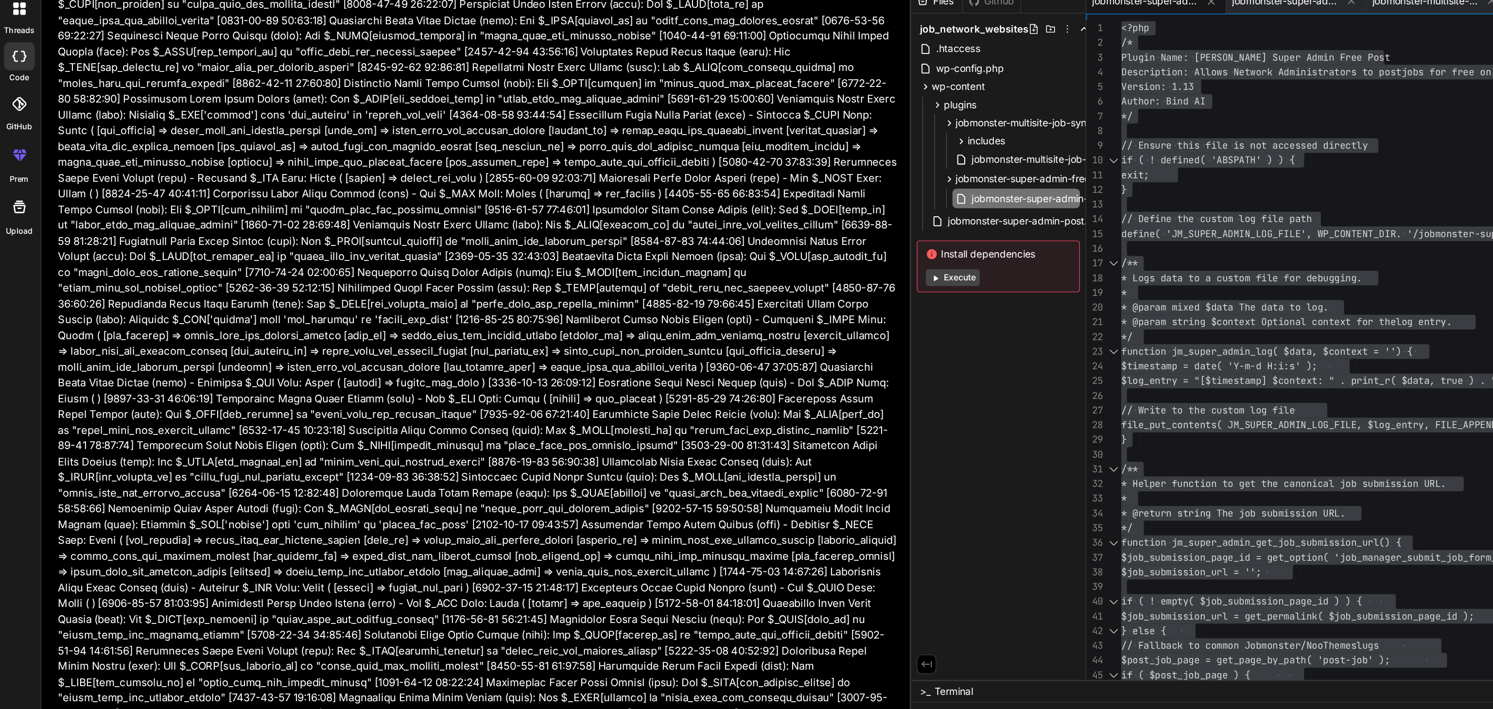
scroll to position [28699, 0]
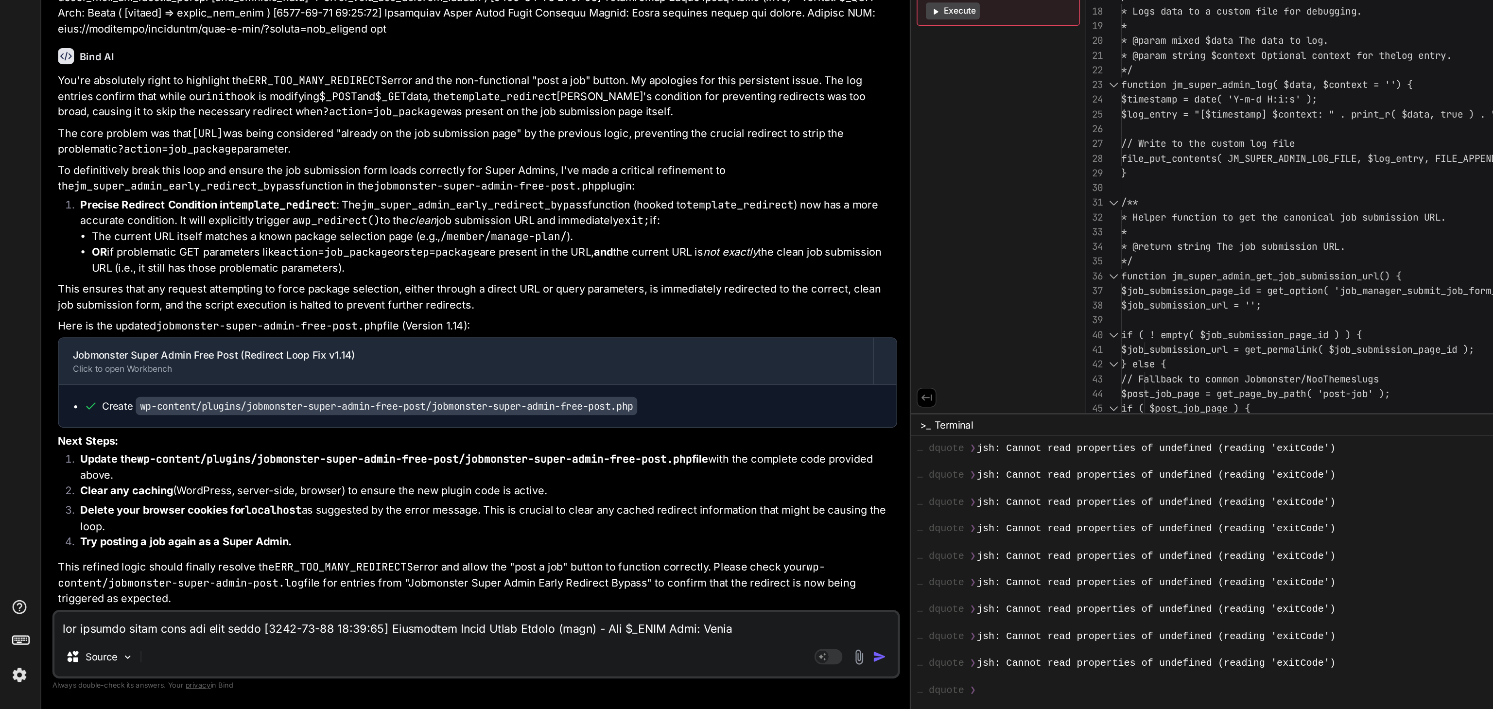
scroll to position [72843, 0]
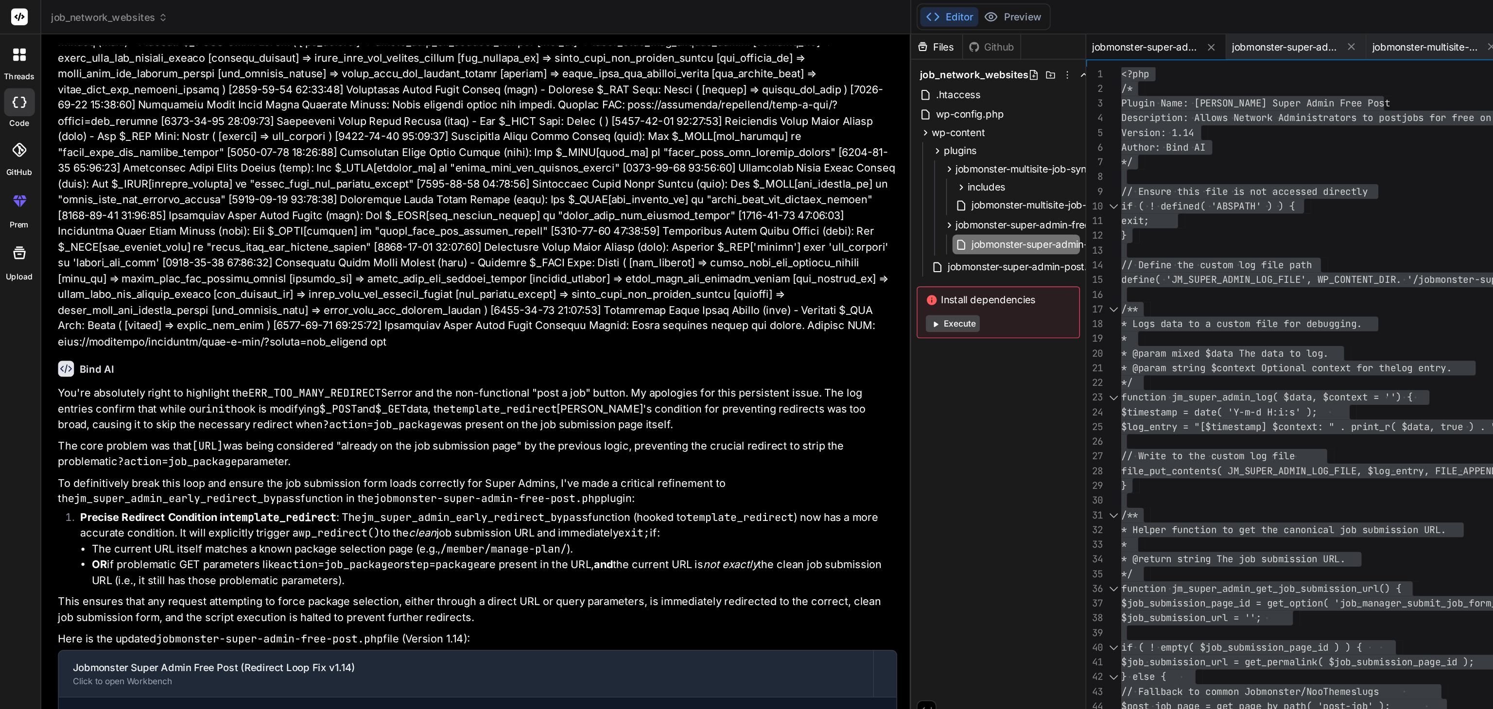
click at [215, 413] on p "This ensures that any request attempting to force package selection, either thr…" at bounding box center [333, 423] width 582 height 22
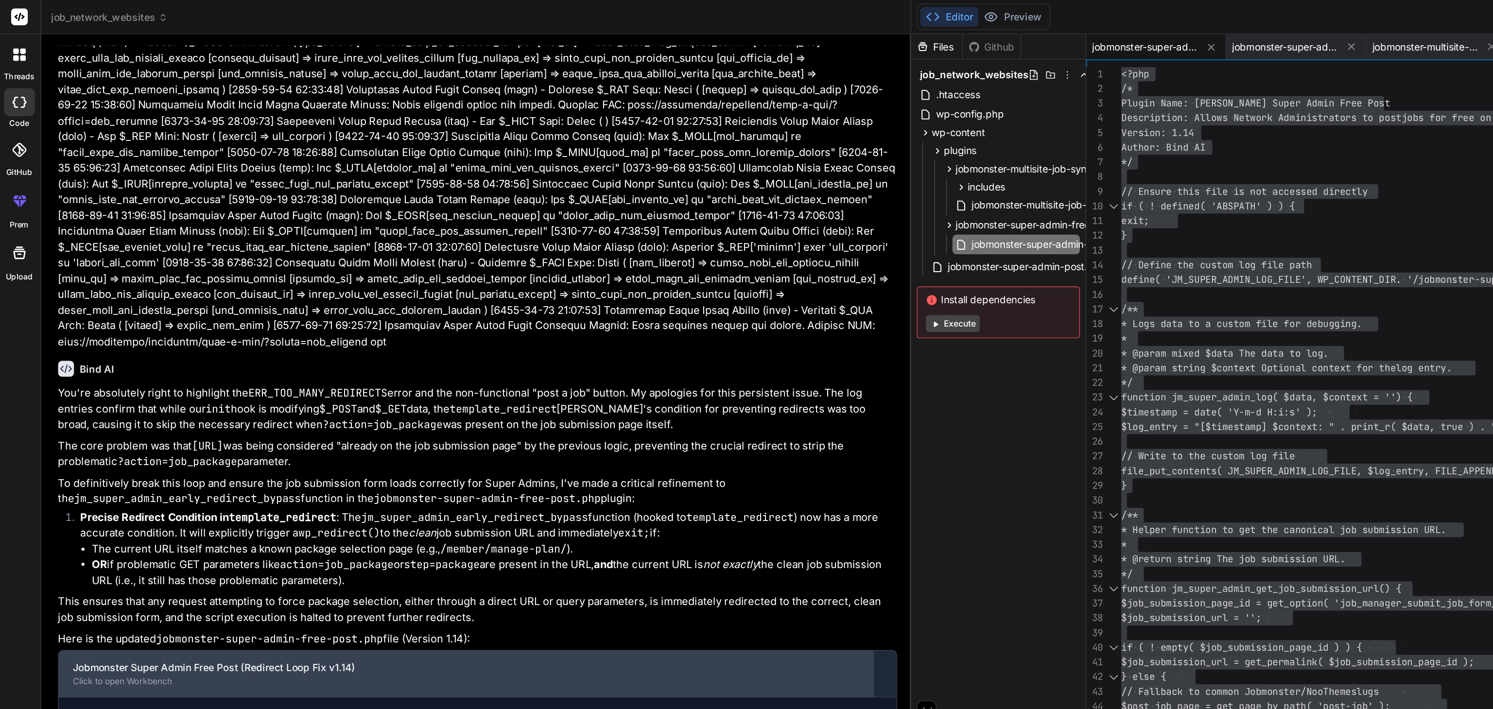
click at [172, 473] on div "Click to open Workbench" at bounding box center [325, 473] width 546 height 8
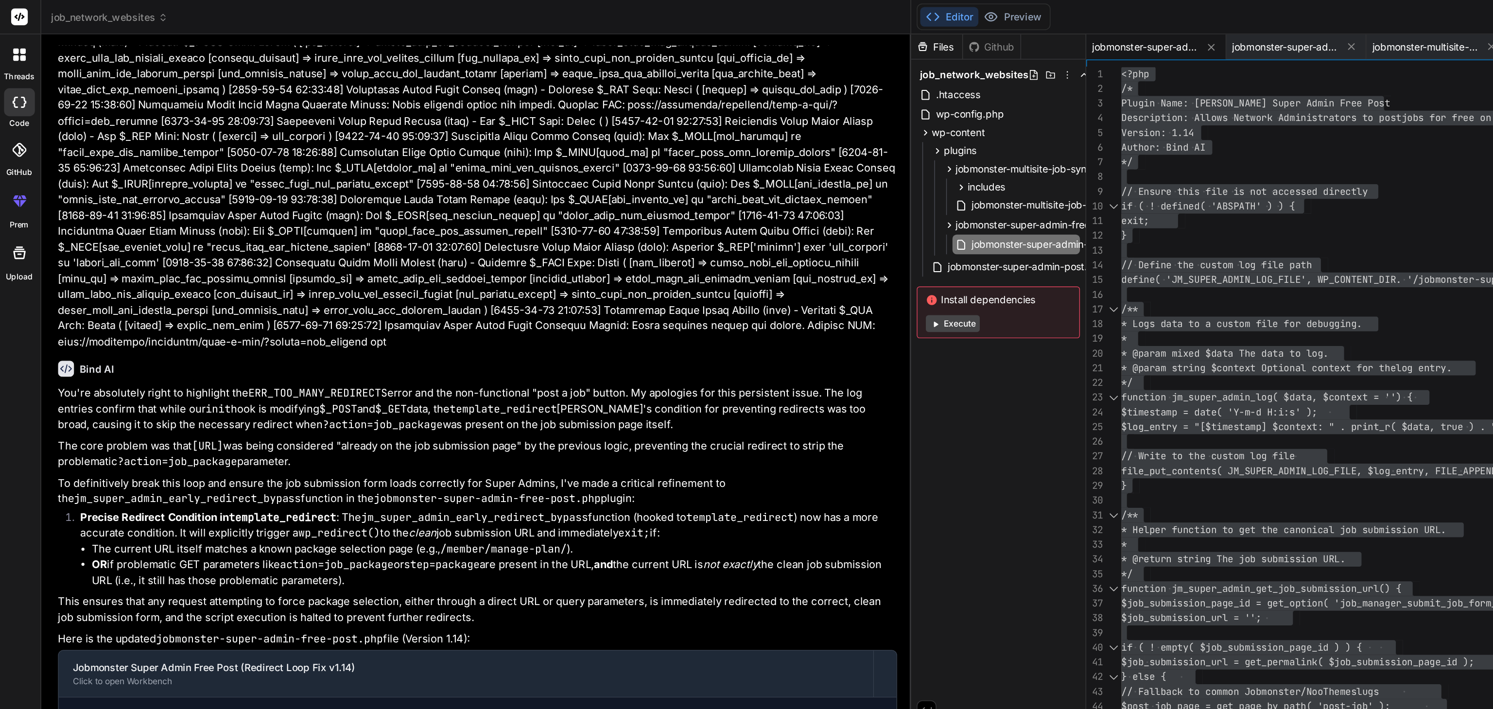
click at [349, 304] on p "The core problem was that [URL] was being considered "already on the job submis…" at bounding box center [333, 315] width 582 height 22
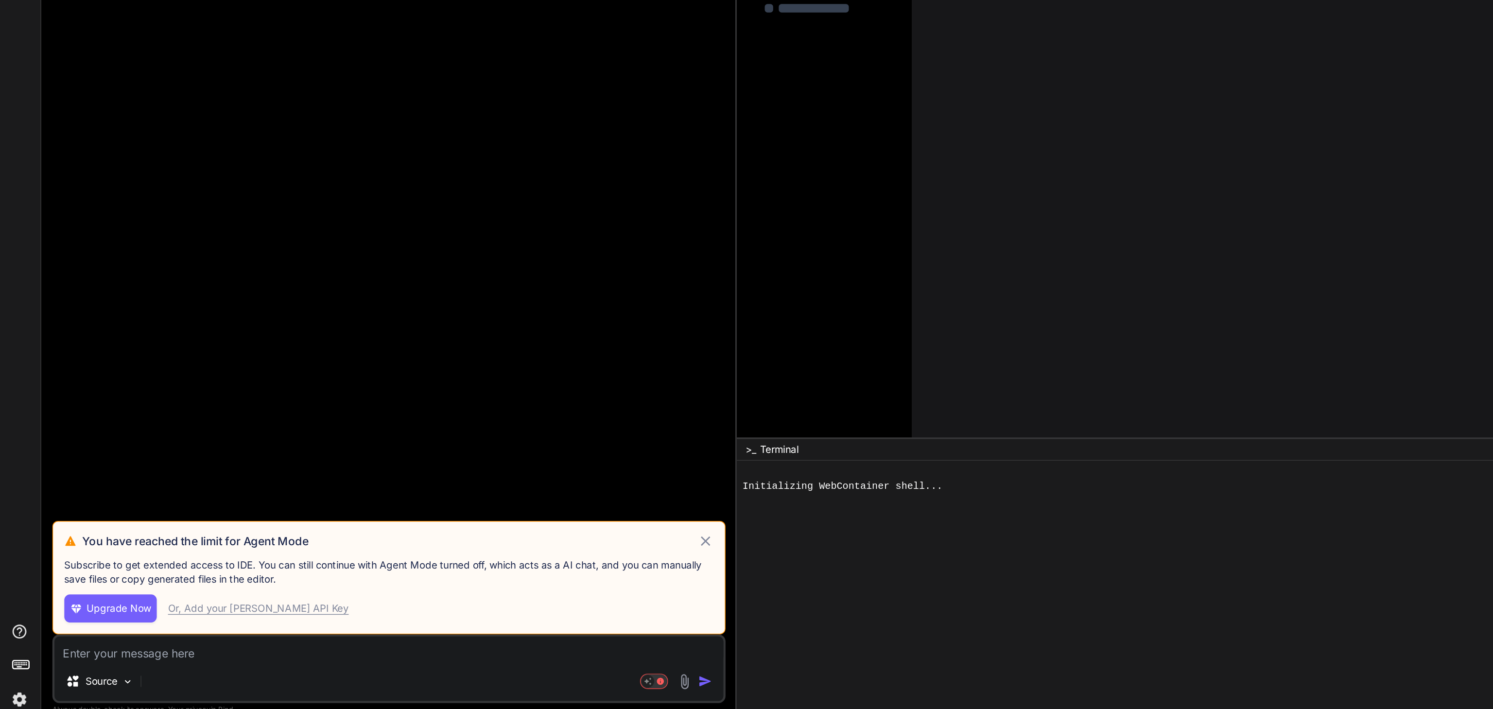
click at [491, 575] on icon at bounding box center [491, 576] width 11 height 12
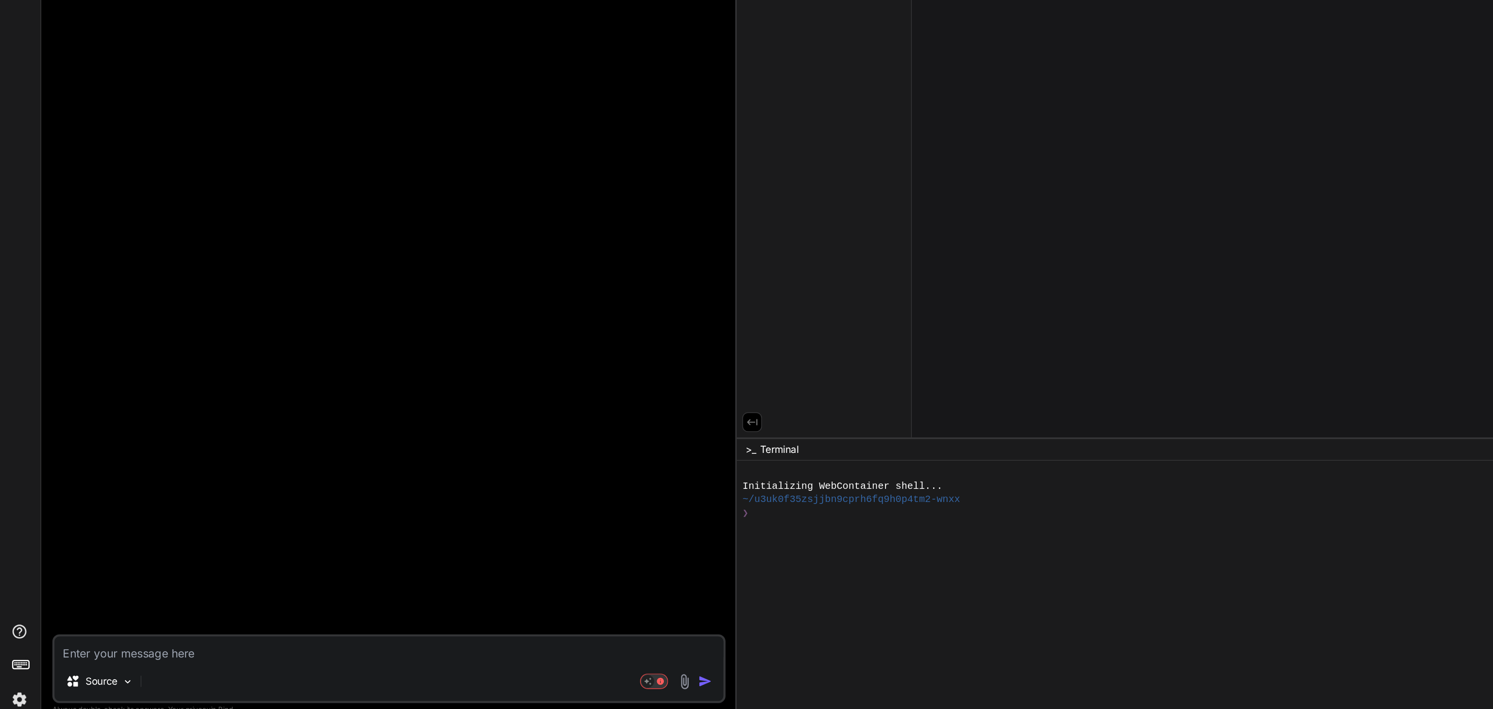
type textarea "x"
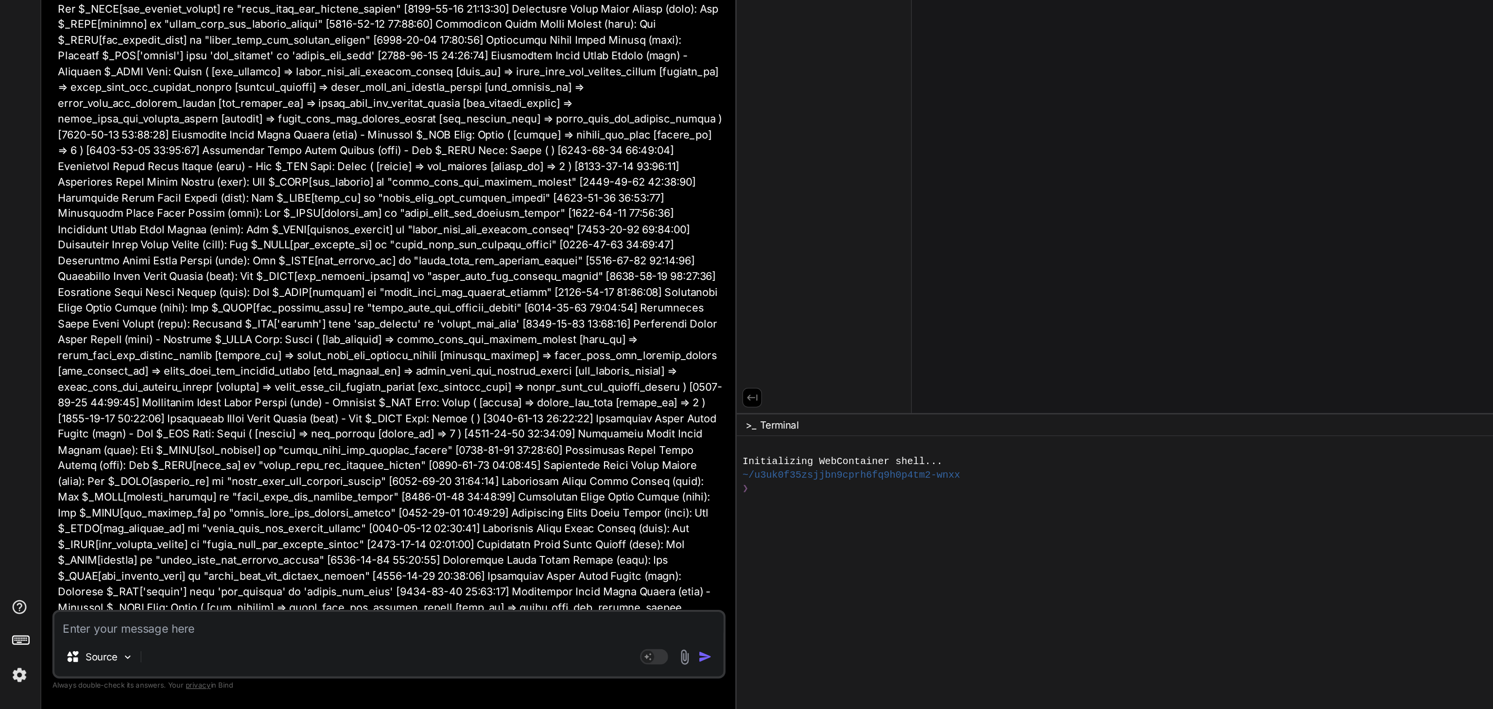
click at [96, 651] on textarea at bounding box center [271, 650] width 464 height 17
type textarea "i"
type textarea "x"
type textarea "is"
type textarea "x"
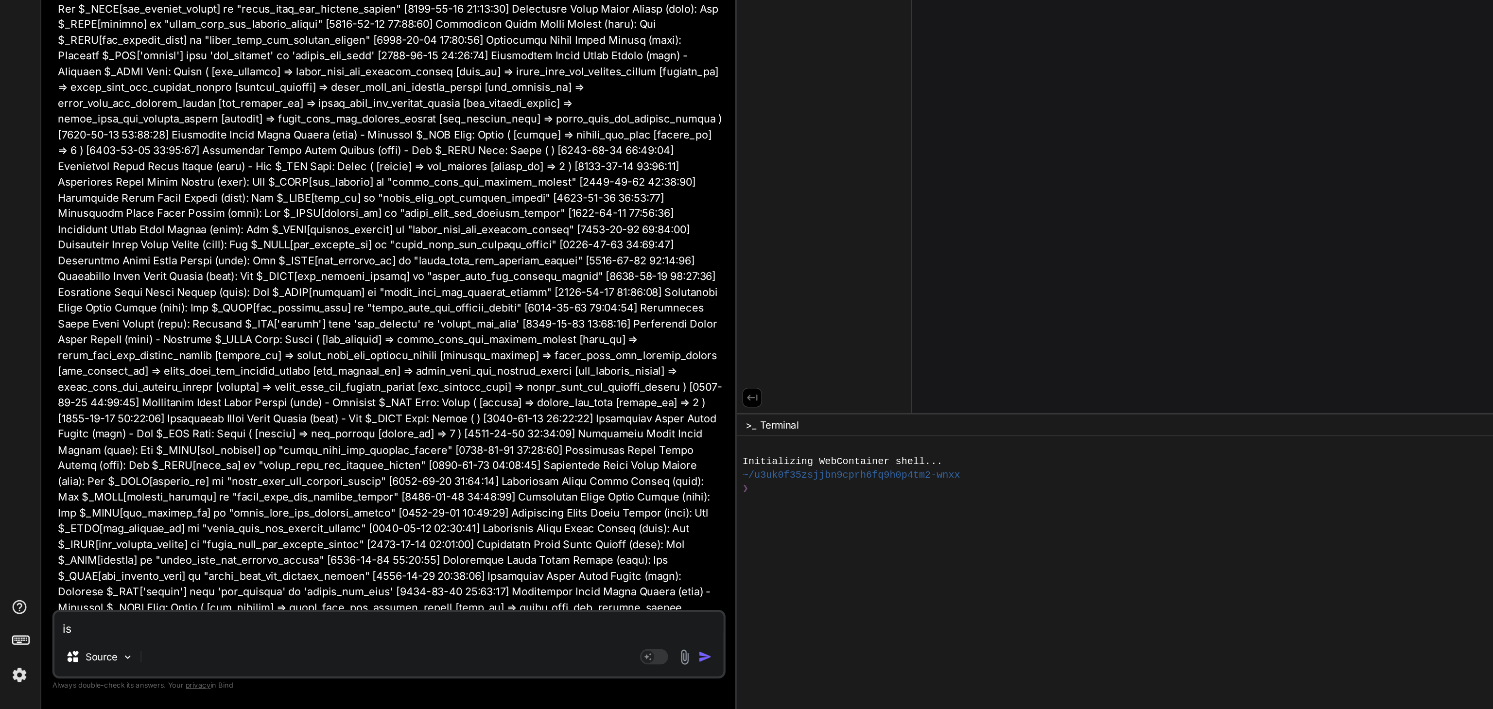
type textarea "is"
type textarea "x"
type textarea "is n"
type textarea "x"
type textarea "is no"
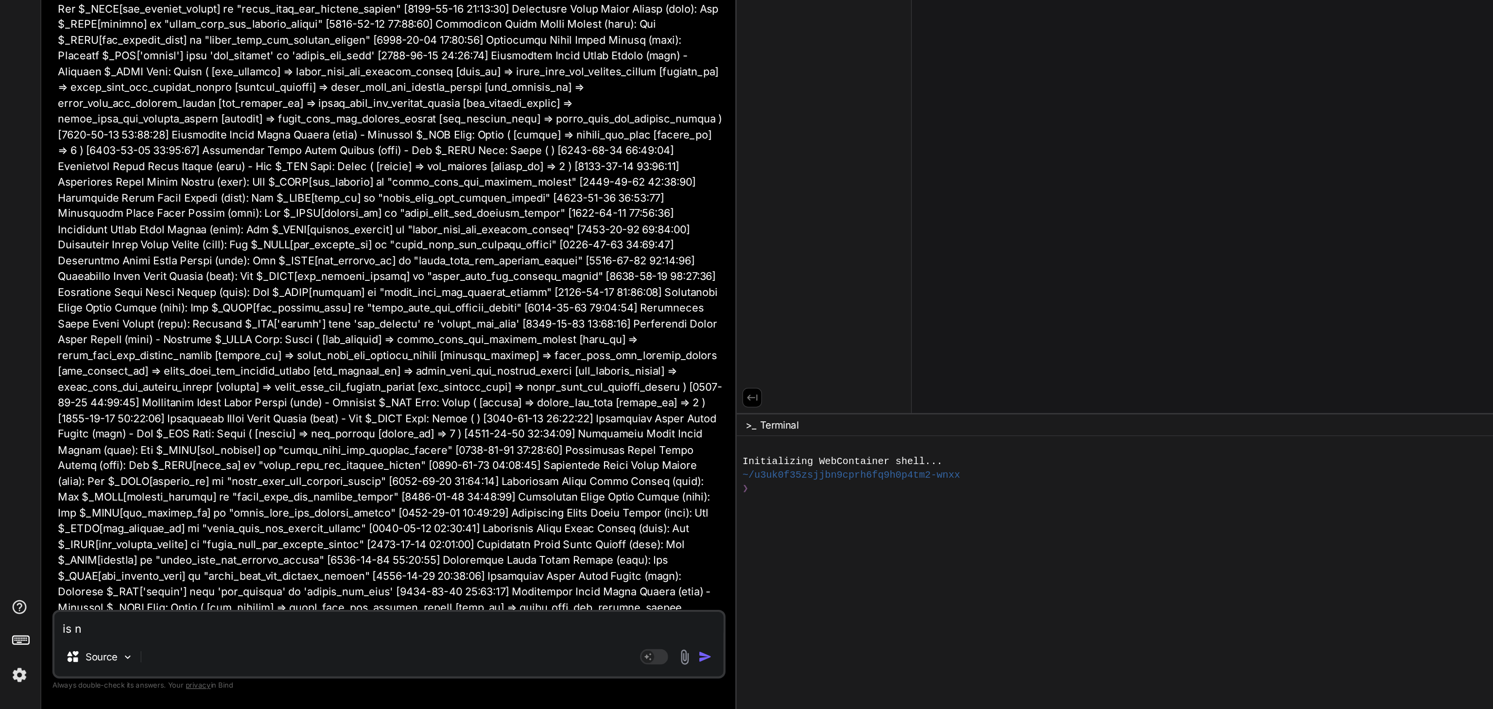
type textarea "x"
type textarea "is not"
type textarea "x"
type textarea "is not"
type textarea "x"
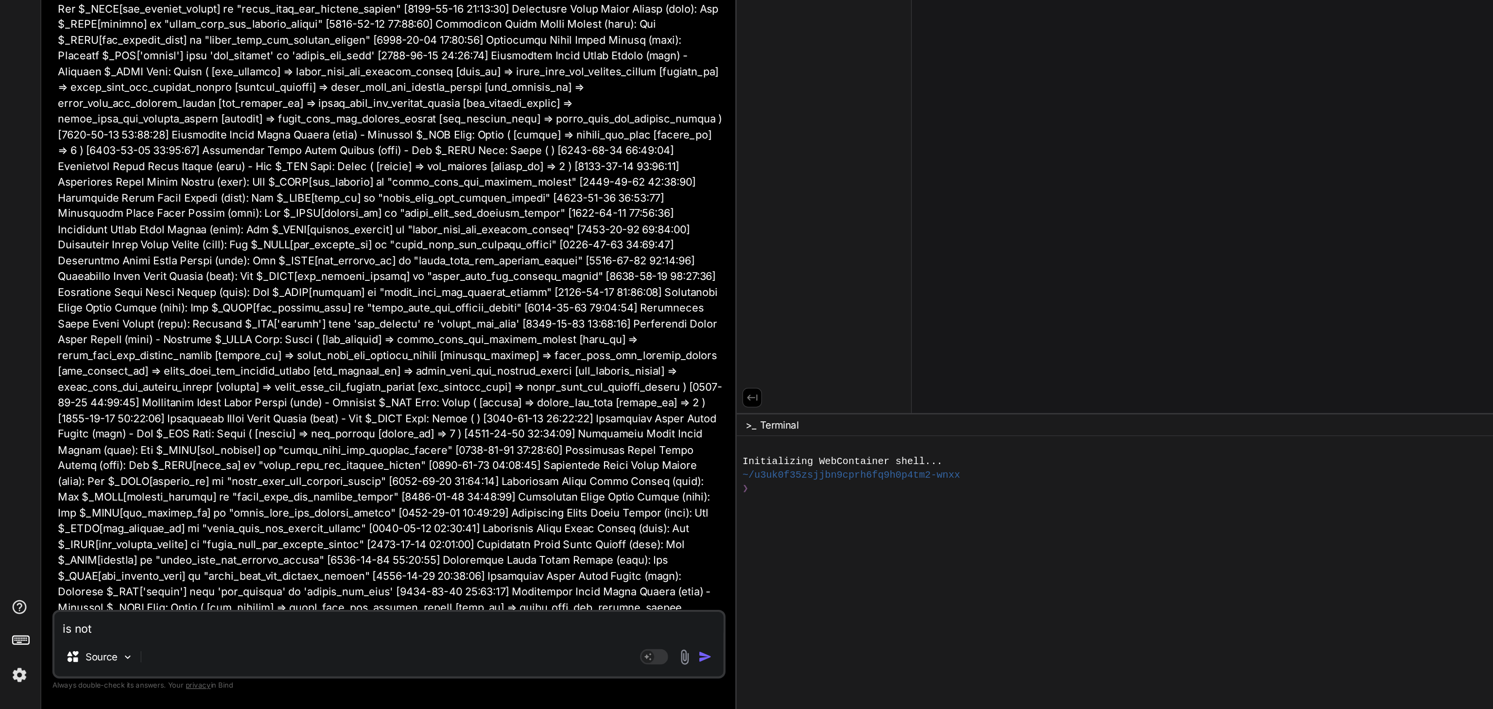
type textarea "is not w"
type textarea "x"
type textarea "is not wo"
type textarea "x"
type textarea "is not wor"
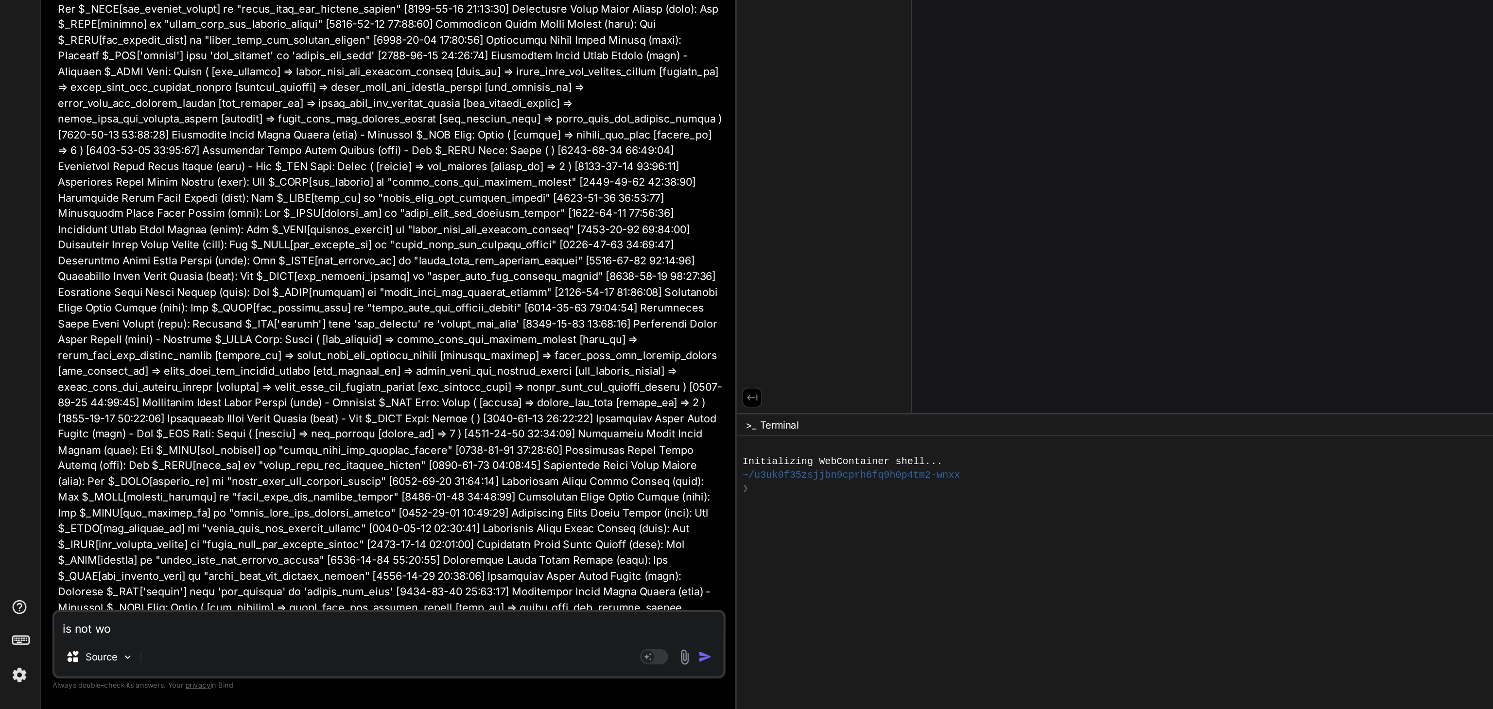
type textarea "x"
type textarea "is not work"
type textarea "x"
type textarea "is not worki"
type textarea "x"
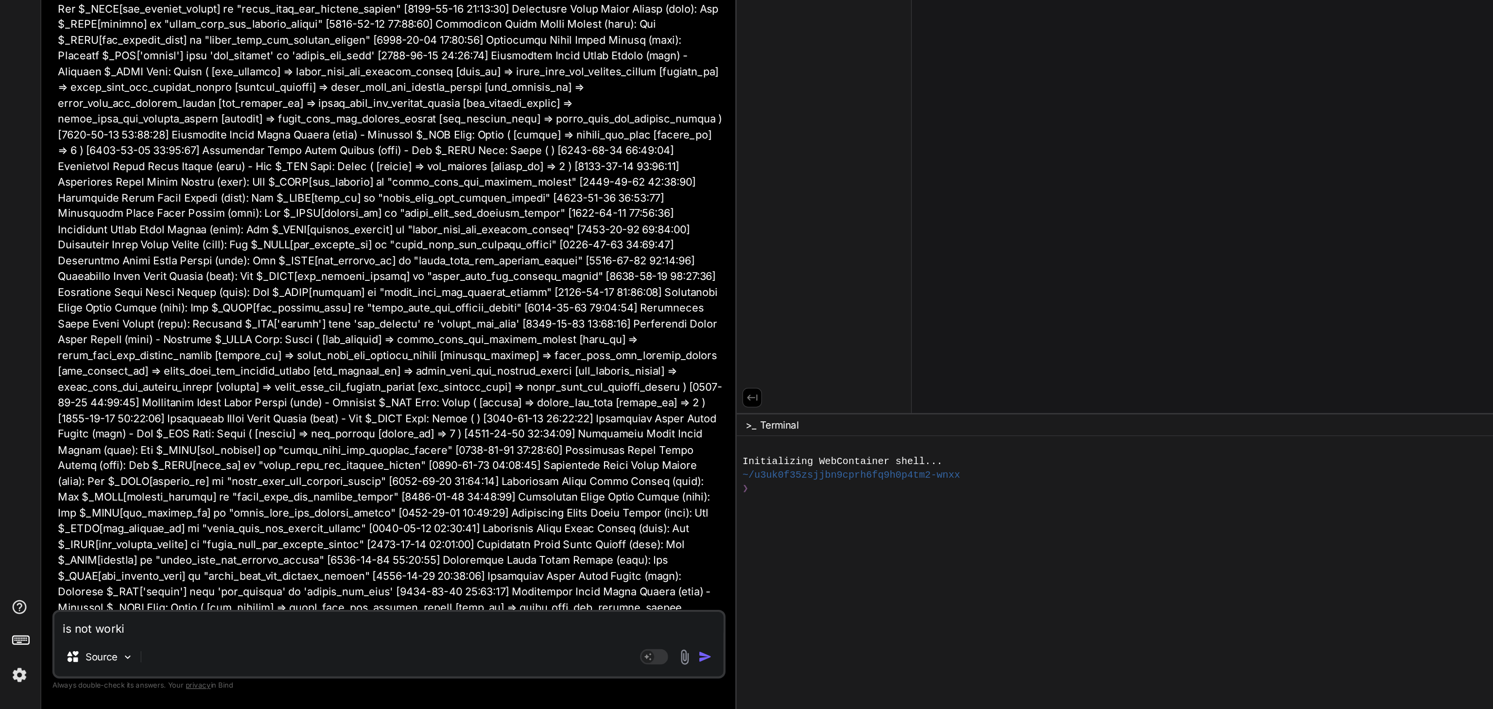
type textarea "is not workin"
type textarea "x"
type textarea "is not working"
type textarea "x"
type textarea "is not working"
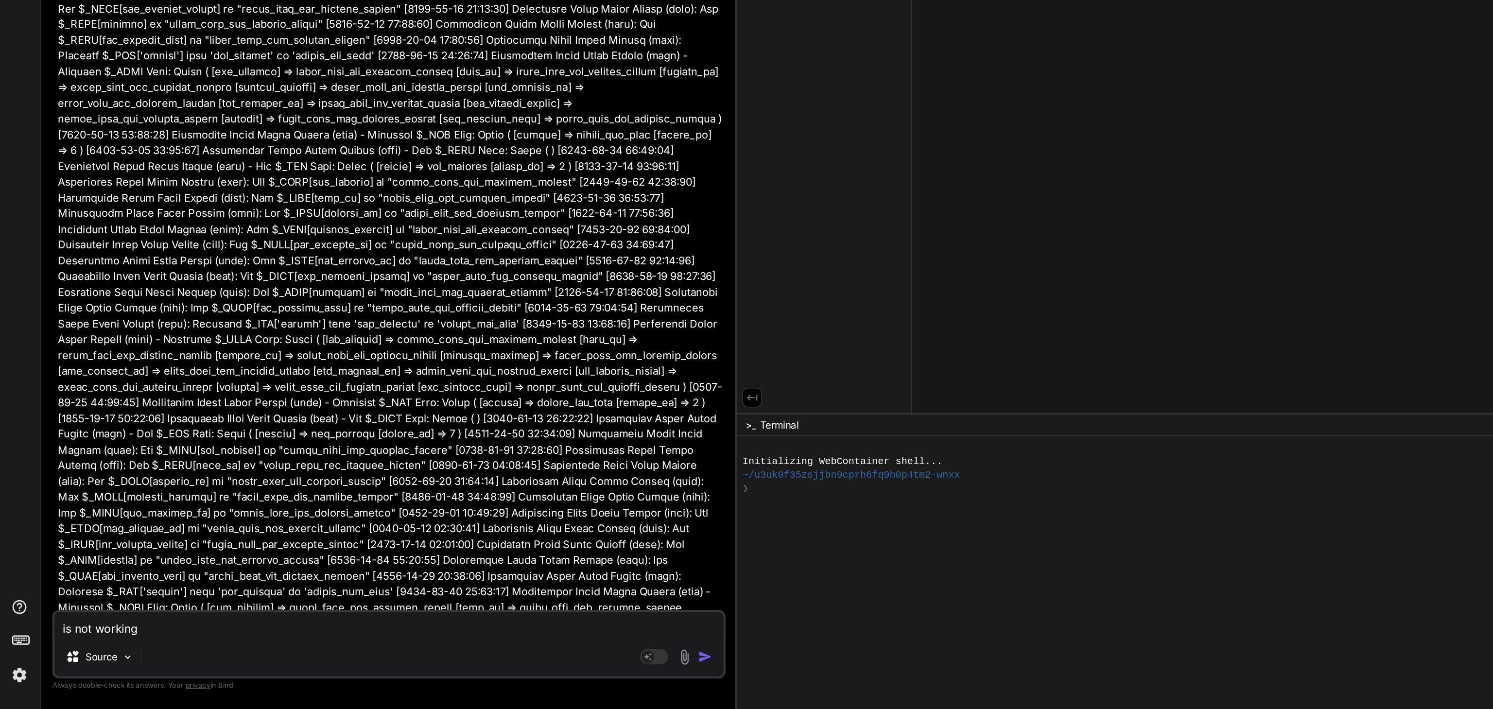
type textarea "x"
paste textarea "[2025-09-04 07:05:55] Jobmonster Super Admin Bypass (init) - Raw $_POST Data: A…"
type textarea "is not working [2025-09-04 07:05:55] Jobmonster Super Admin Bypass (init) - Raw…"
type textarea "x"
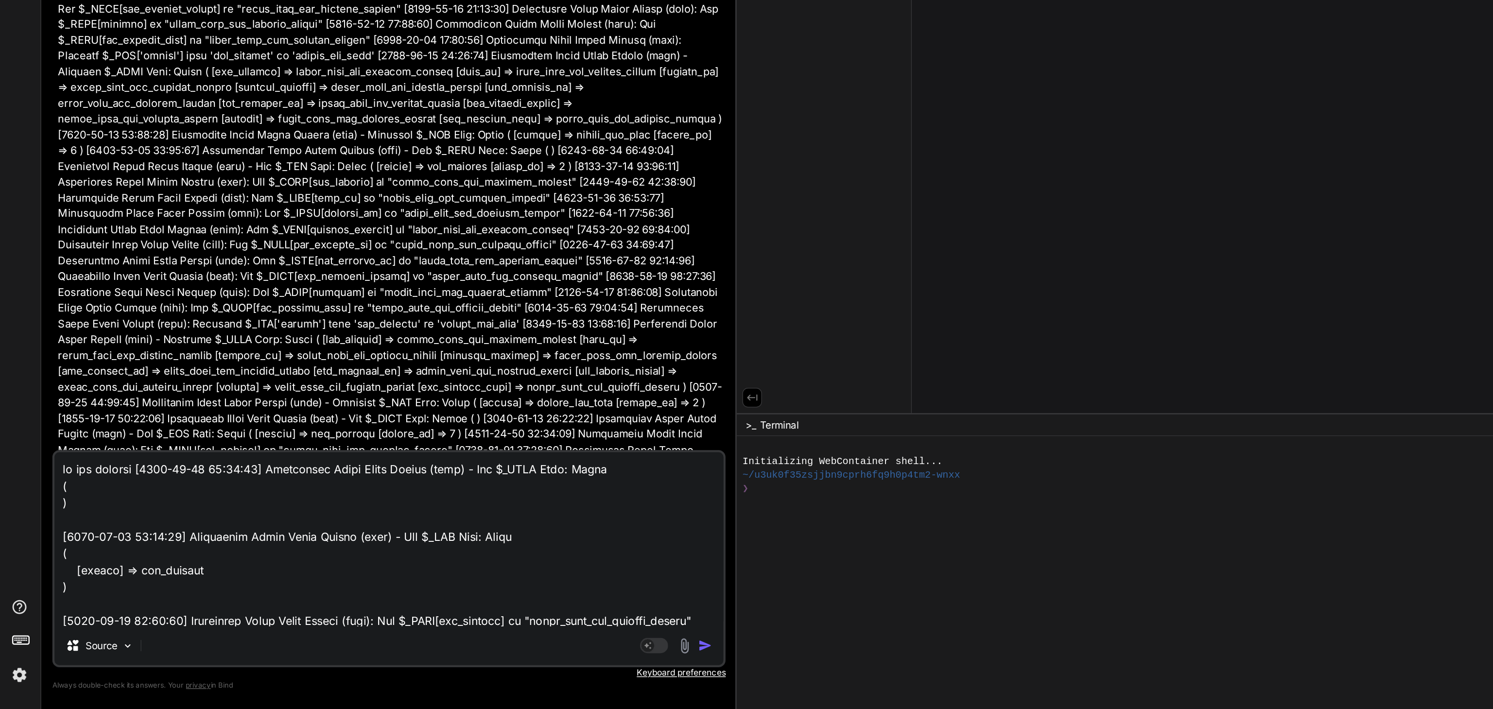
scroll to position [18782, 0]
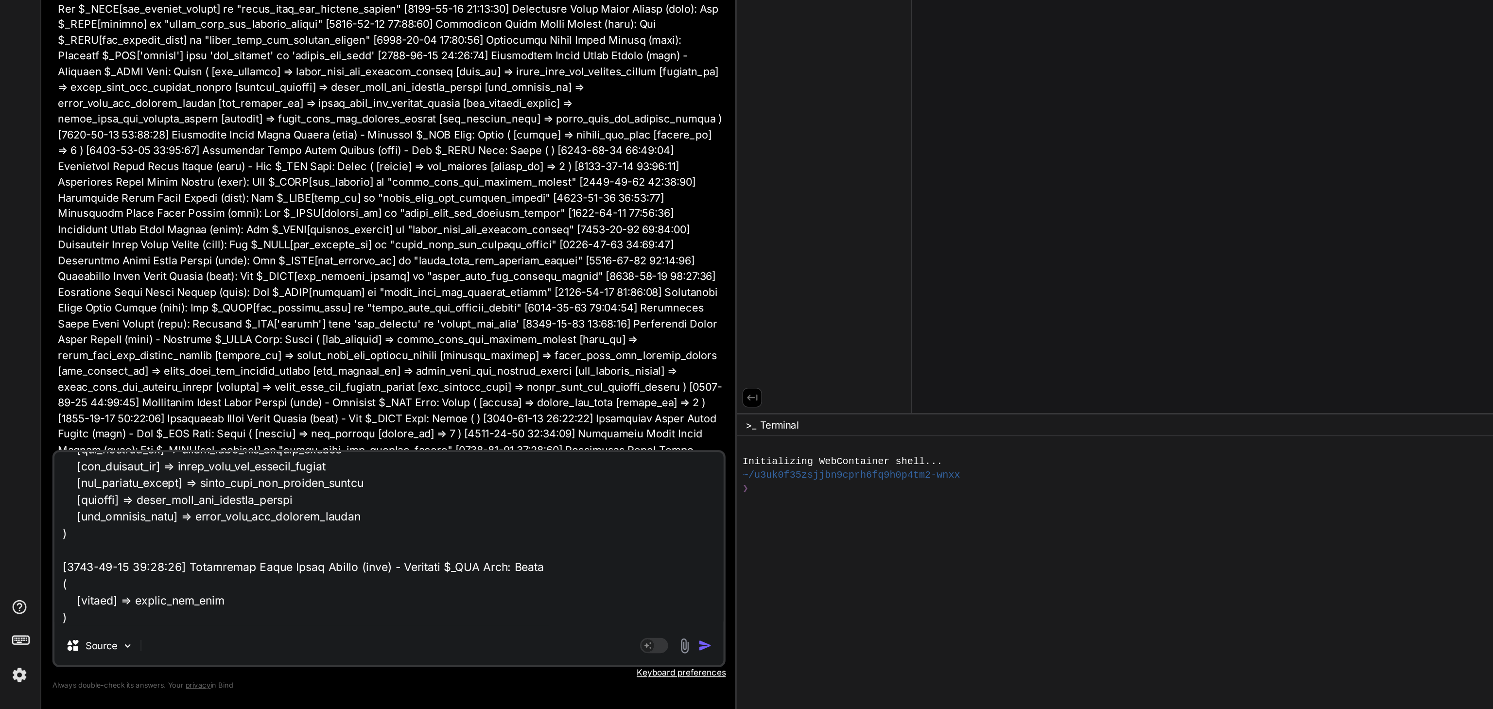
click at [222, 630] on textarea at bounding box center [271, 591] width 464 height 121
paste textarea "This page isn’t working right now localhost redirected you too many times. Try …"
type textarea "is not working [2025-09-04 07:05:55] Jobmonster Super Admin Bypass (init) - Raw…"
type textarea "x"
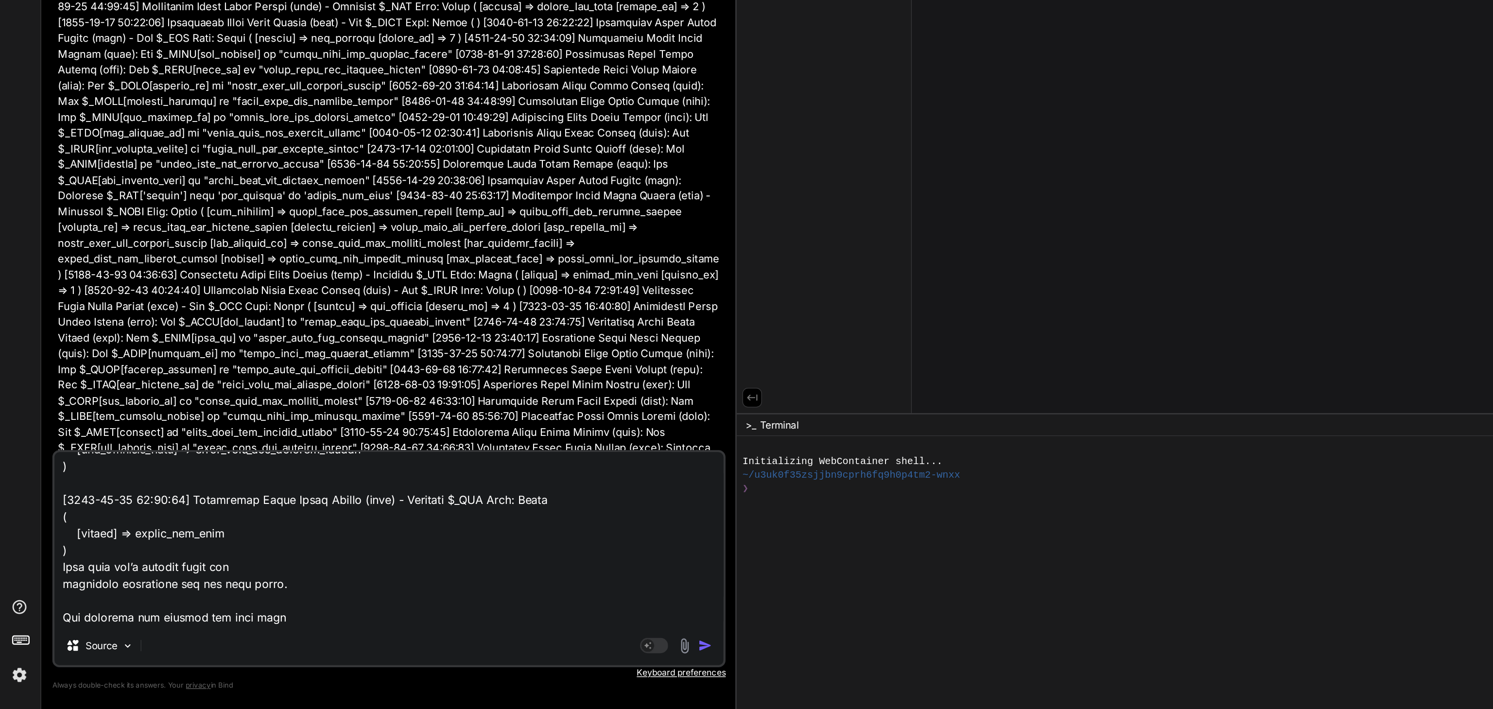
scroll to position [17440, 0]
type textarea "is not working [2025-09-04 07:05:55] Jobmonster Super Admin Bypass (init) - Raw…"
click at [492, 661] on img "button" at bounding box center [491, 665] width 10 height 10
type textarea "x"
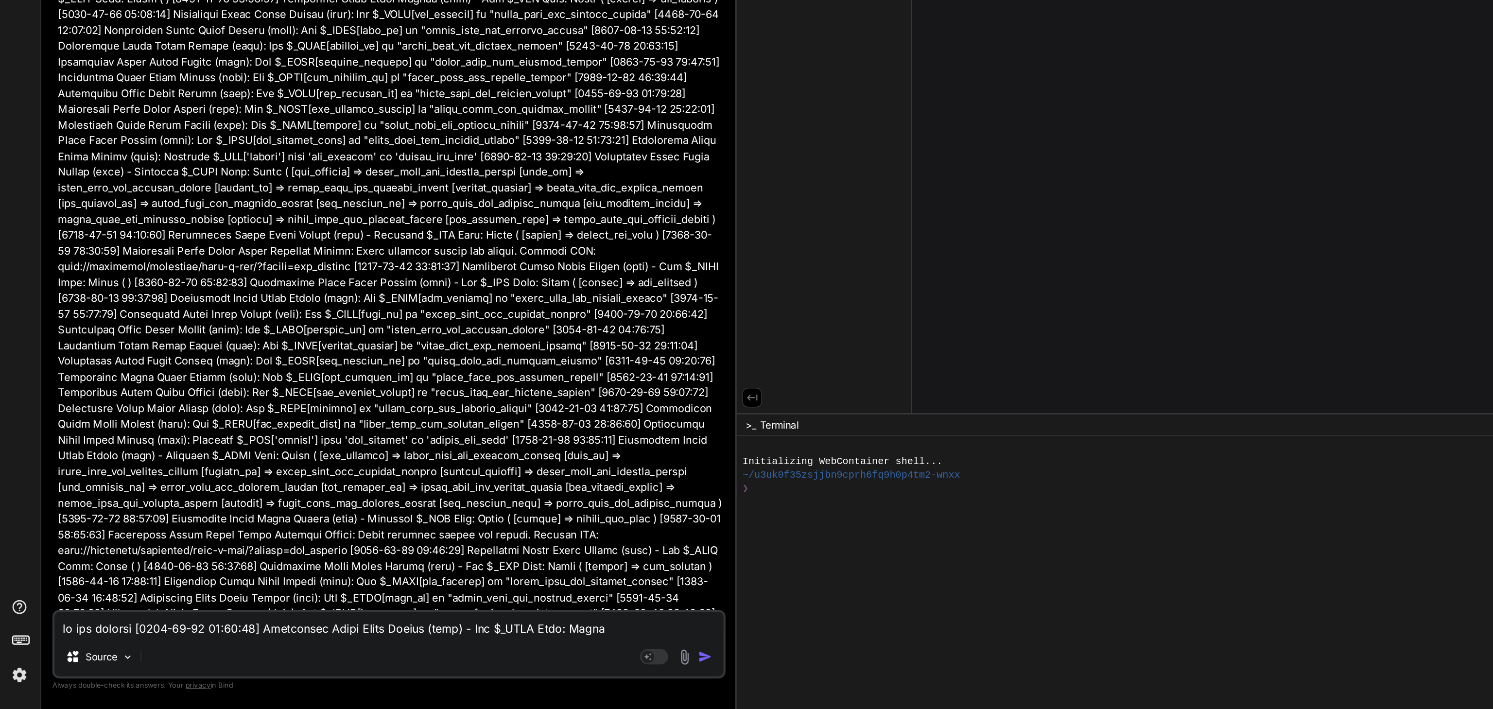
scroll to position [52479, 0]
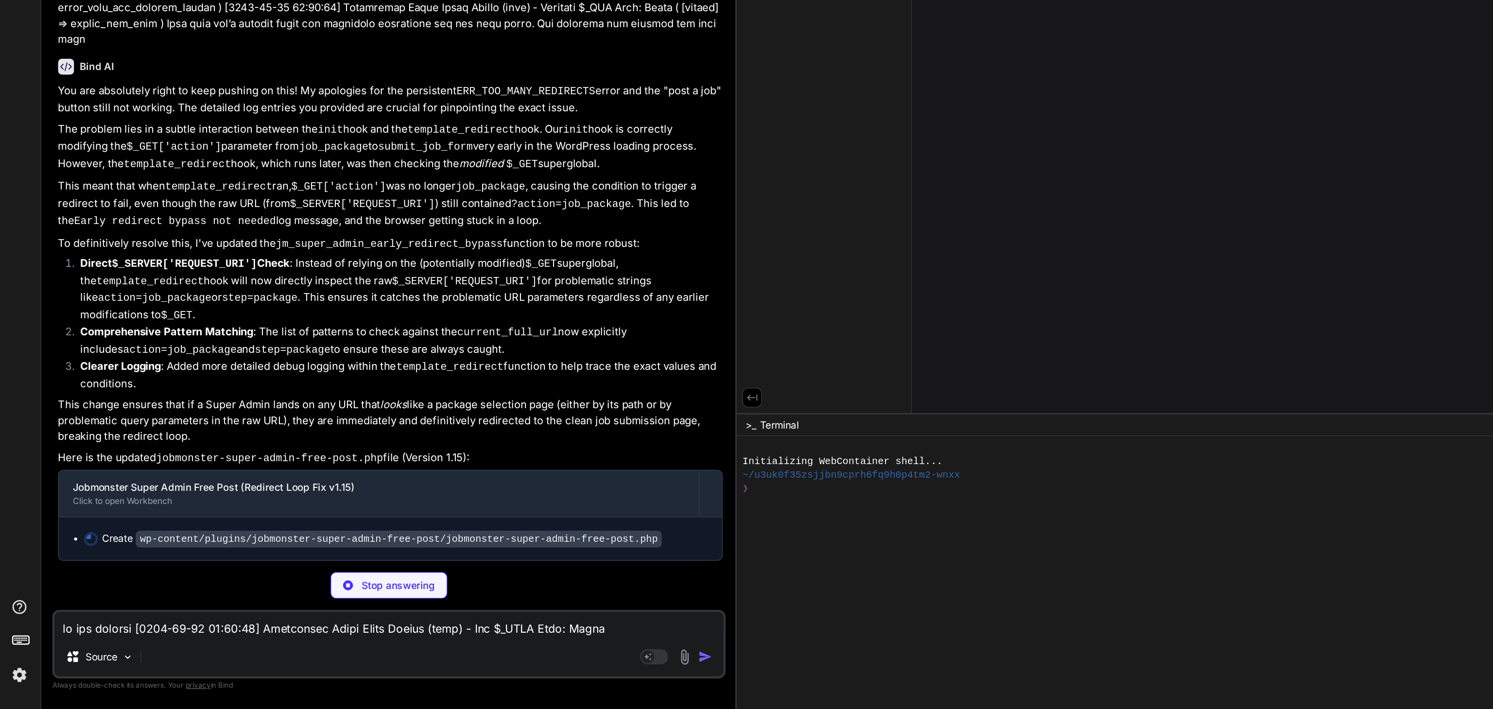
scroll to position [54864, 0]
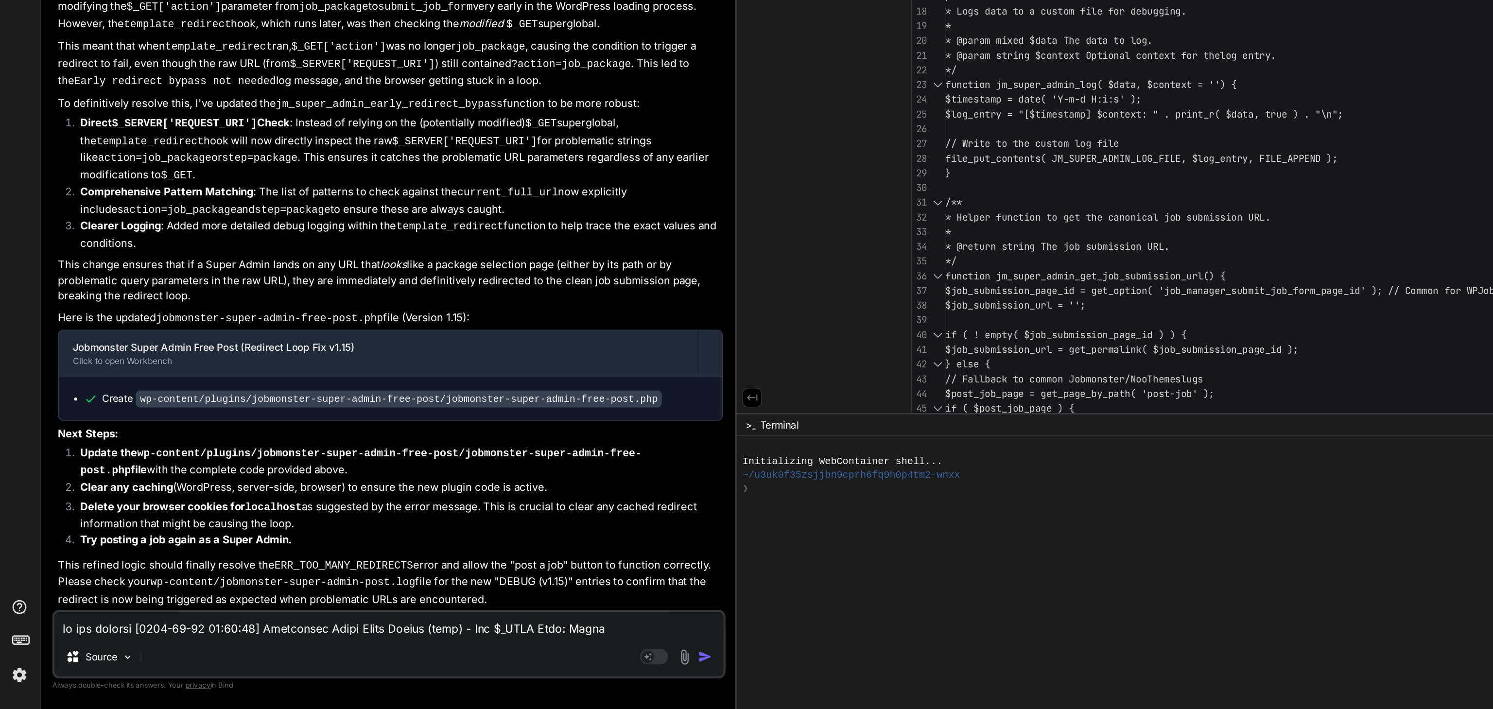
type textarea "x"
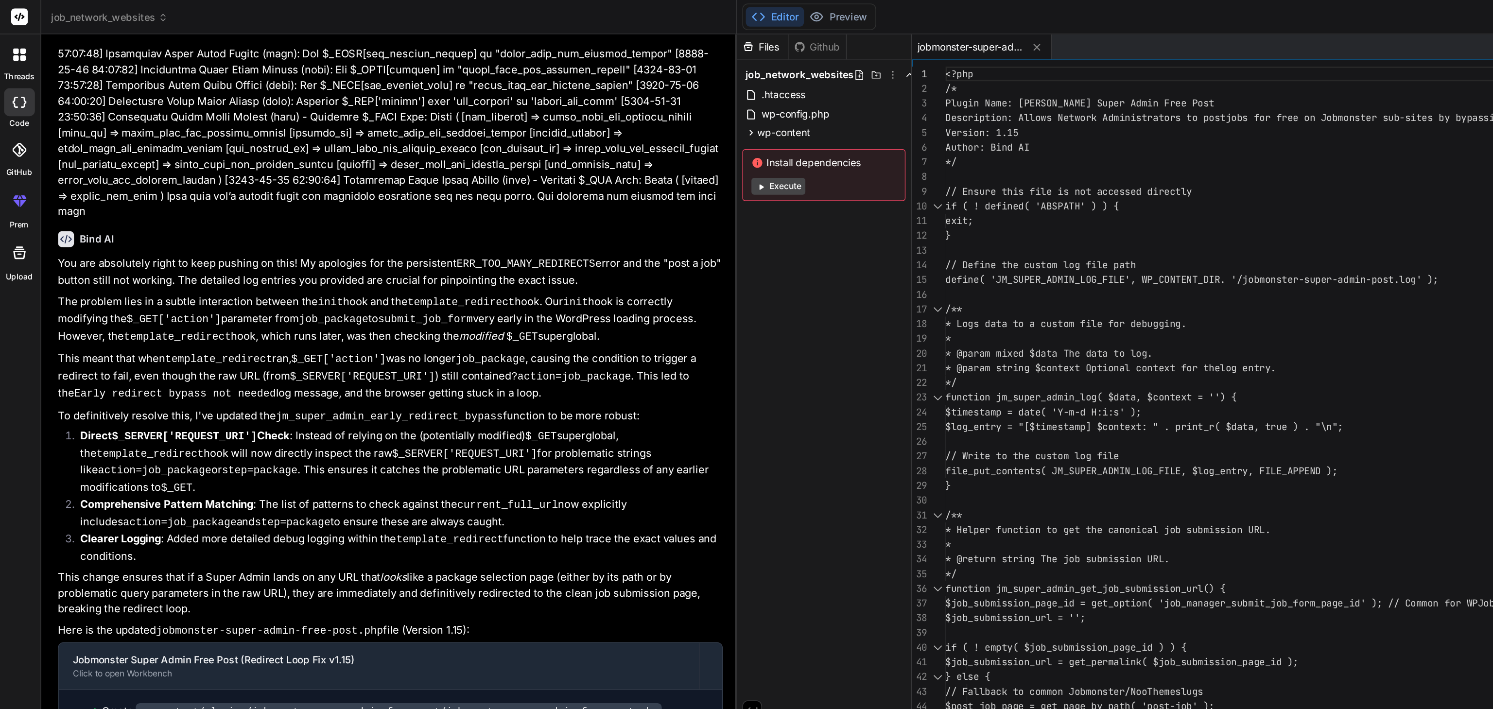
click at [522, 91] on icon at bounding box center [523, 92] width 8 height 8
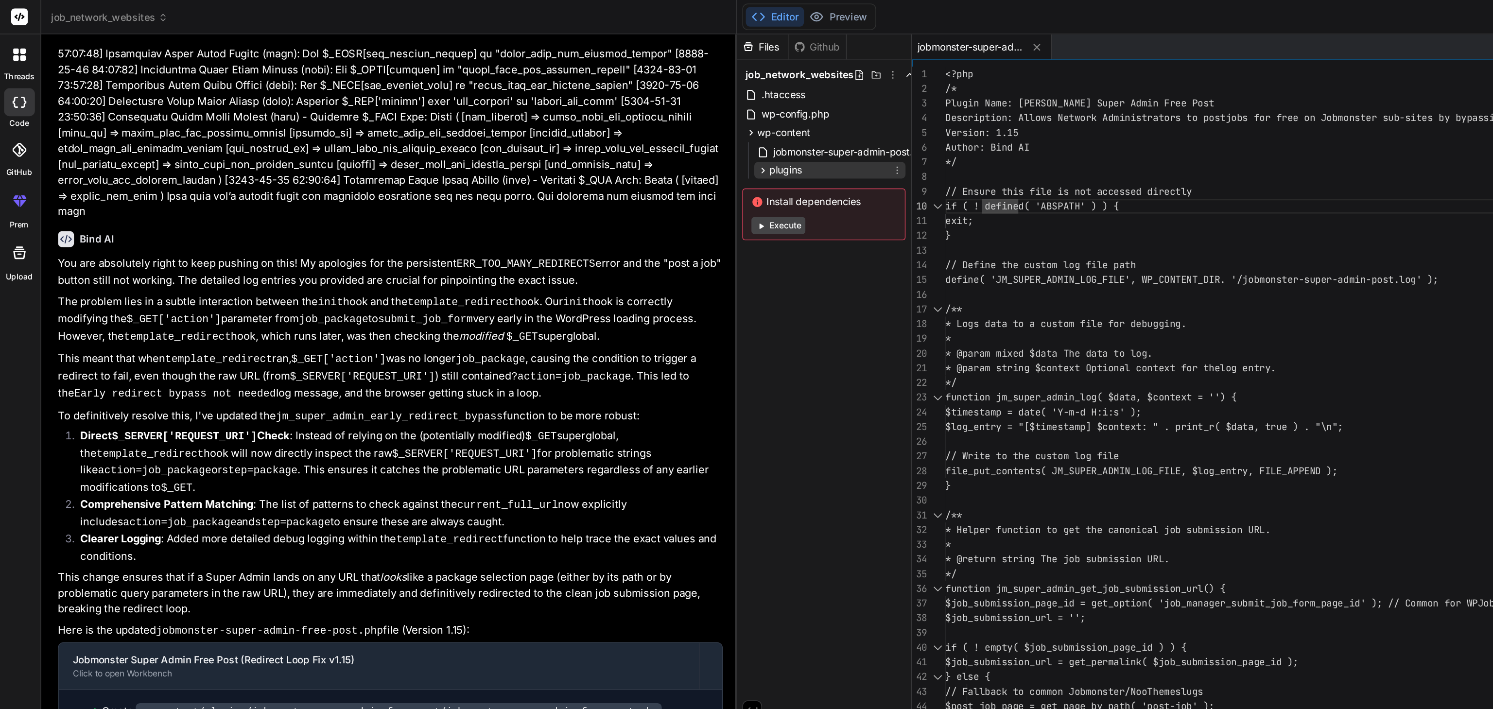
click at [530, 121] on icon at bounding box center [531, 118] width 8 height 8
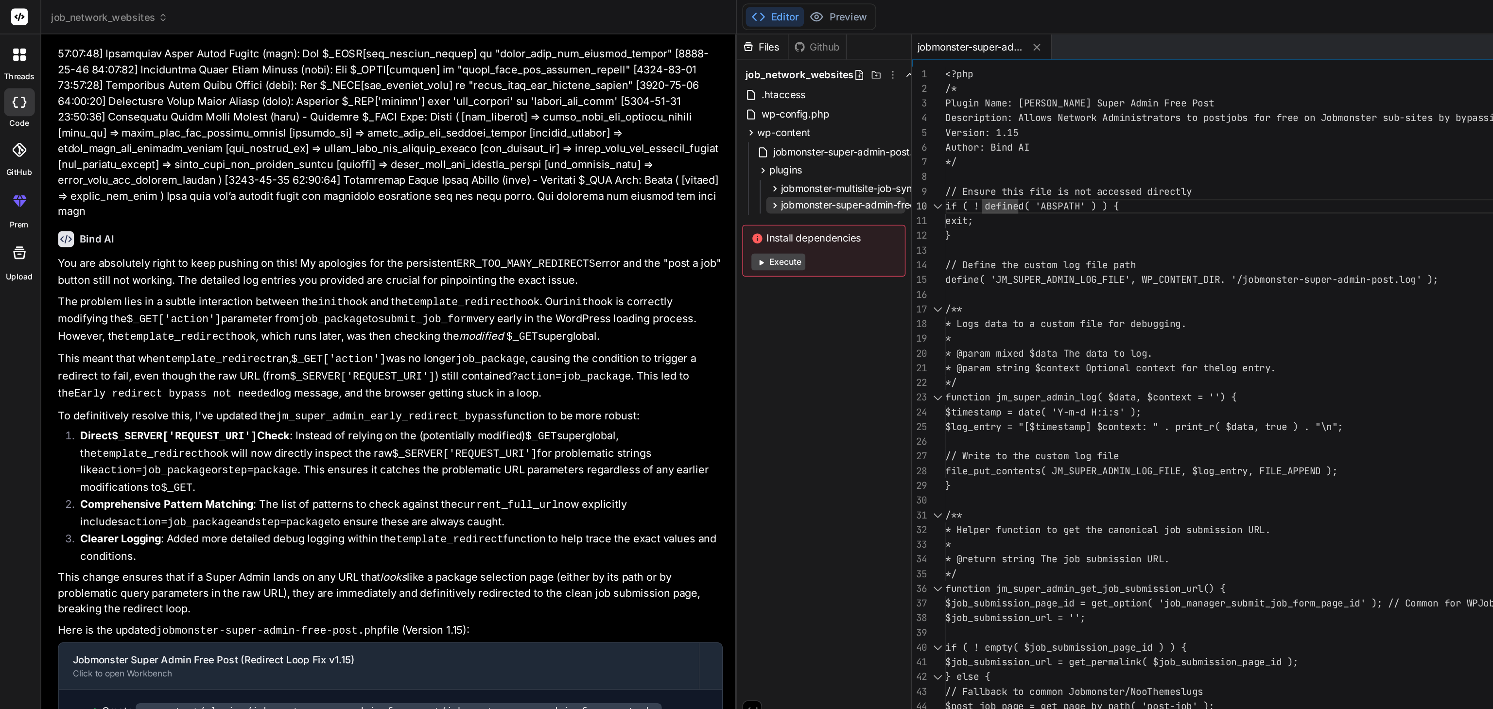
click at [538, 141] on icon at bounding box center [539, 143] width 8 height 8
click at [558, 156] on span "jobmonster-super-admin-free-post.php" at bounding box center [617, 156] width 127 height 12
type textarea "<?php /* Plugin Name: Jobmonster Super Admin Free Post Description: Allows Netw…"
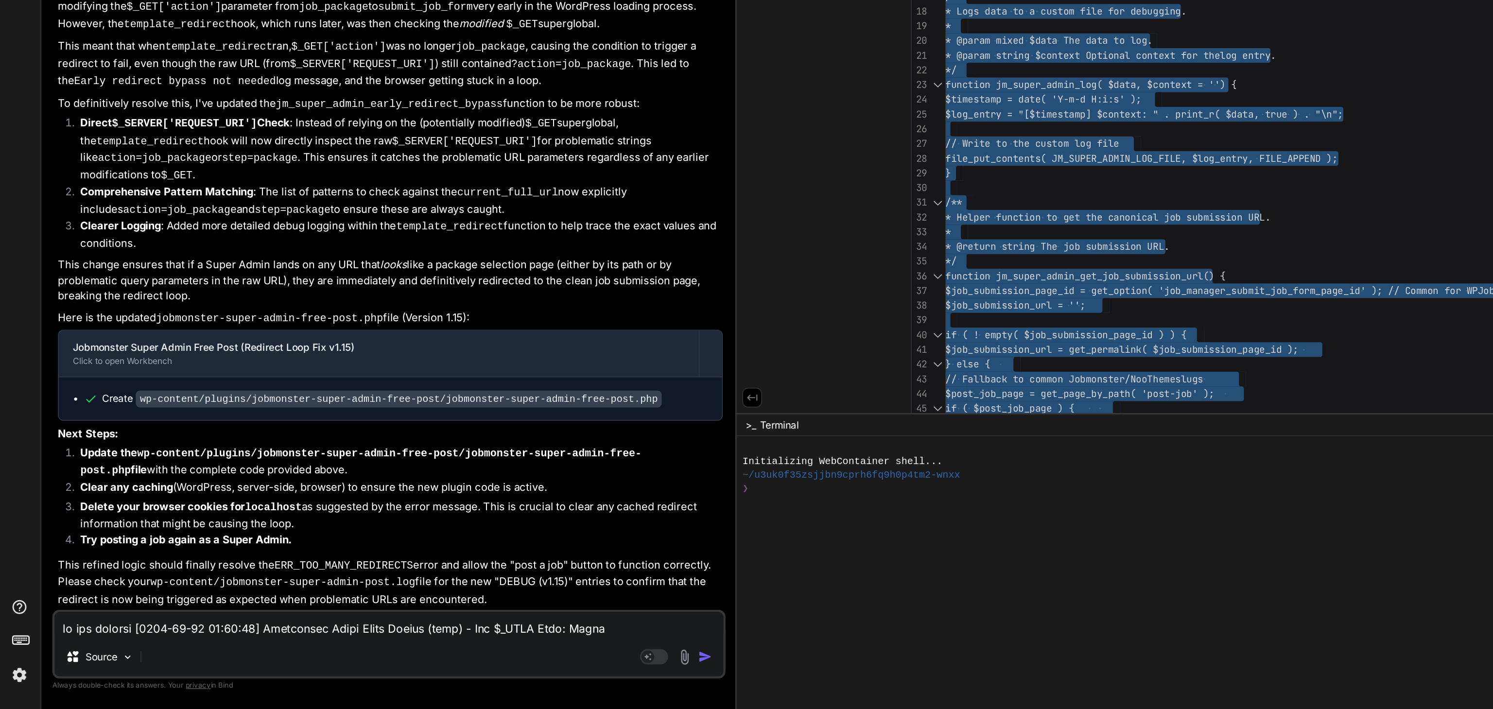
click at [91, 659] on textarea at bounding box center [271, 650] width 464 height 17
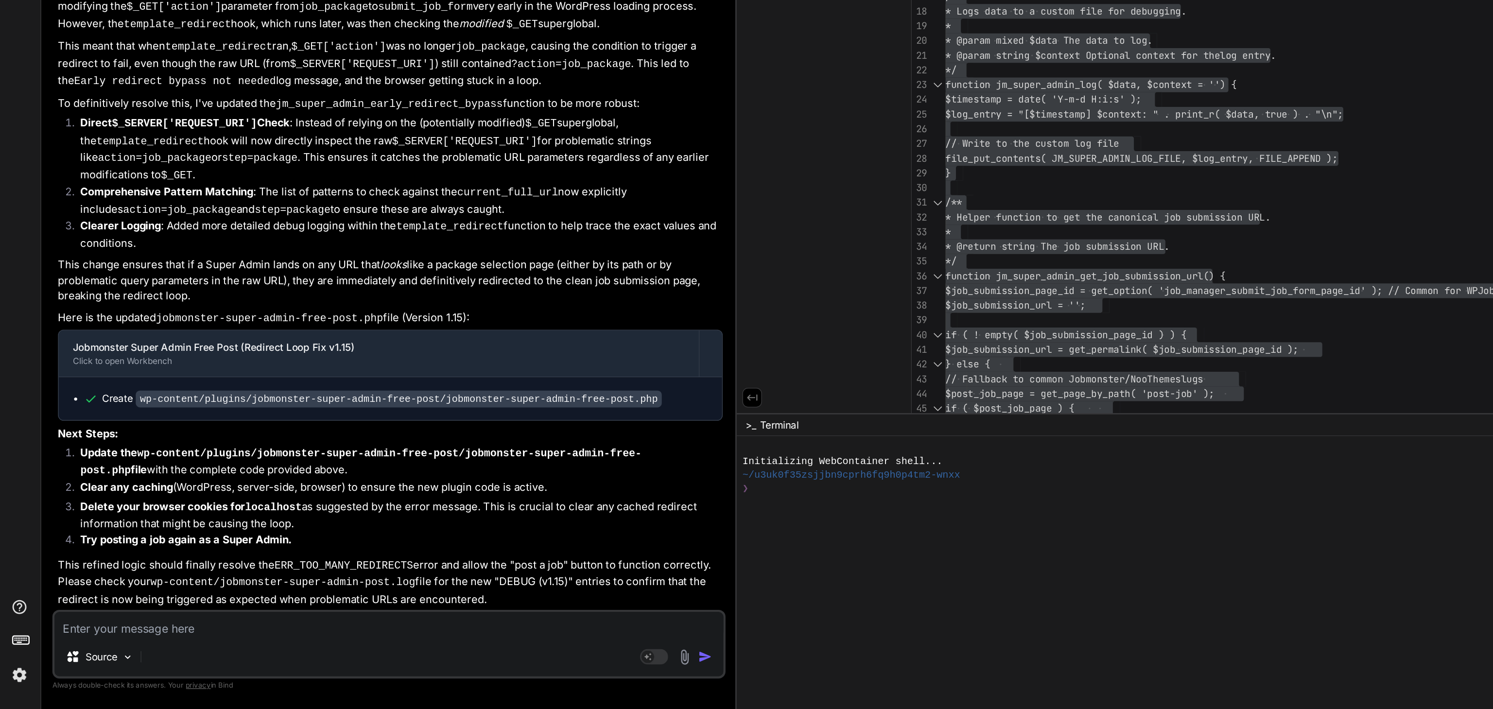
type textarea "i"
type textarea "x"
type textarea "it"
type textarea "x"
type textarea "its"
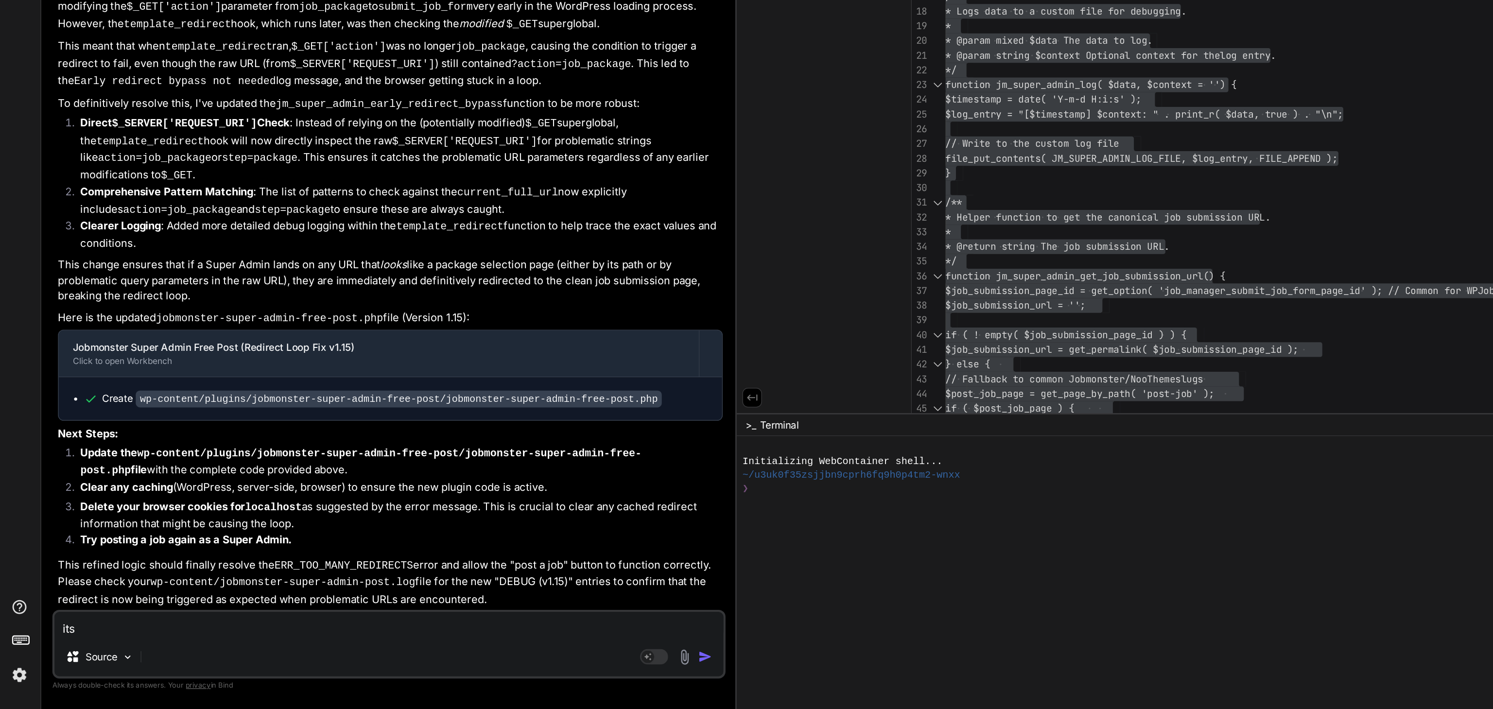
type textarea "x"
type textarea "its"
type textarea "x"
type textarea "its n"
type textarea "x"
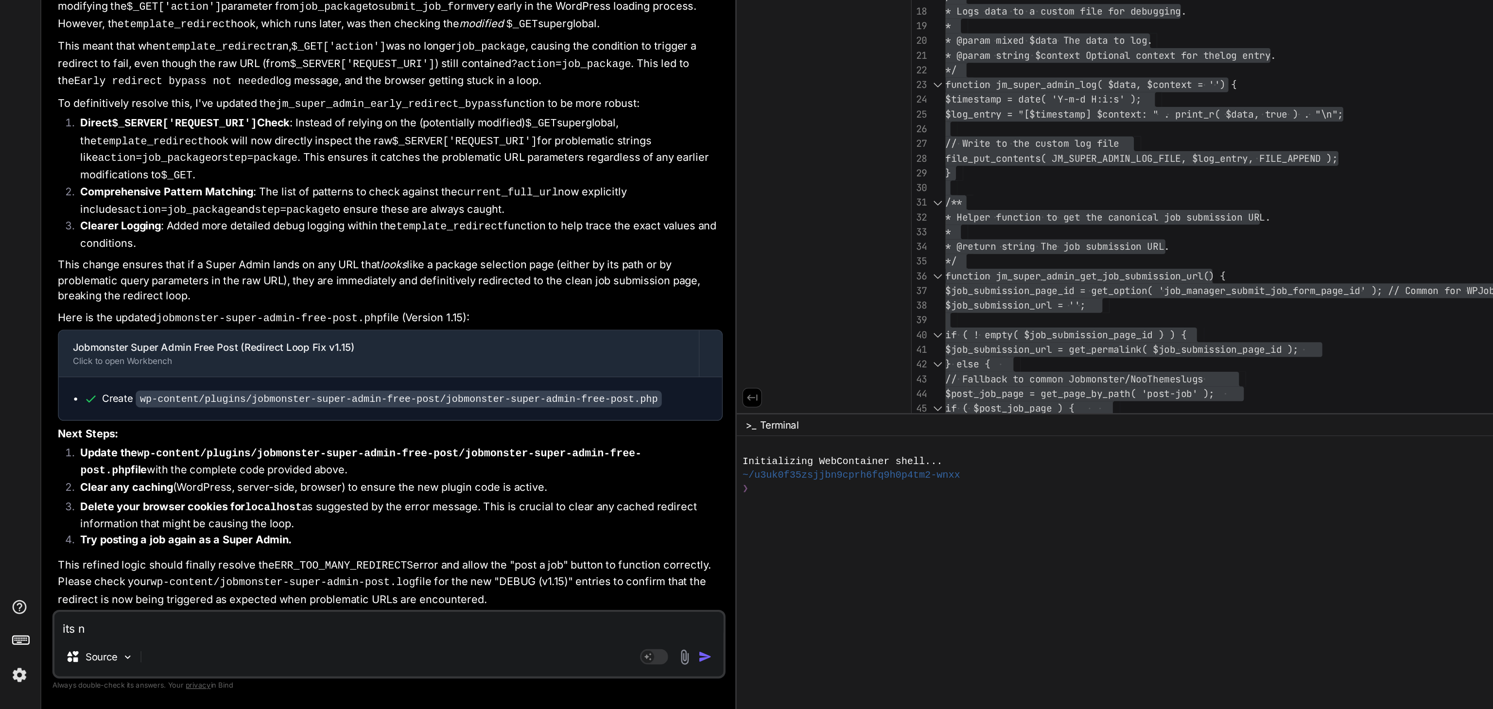
type textarea "its no"
type textarea "x"
type textarea "its not"
type textarea "x"
type textarea "its not"
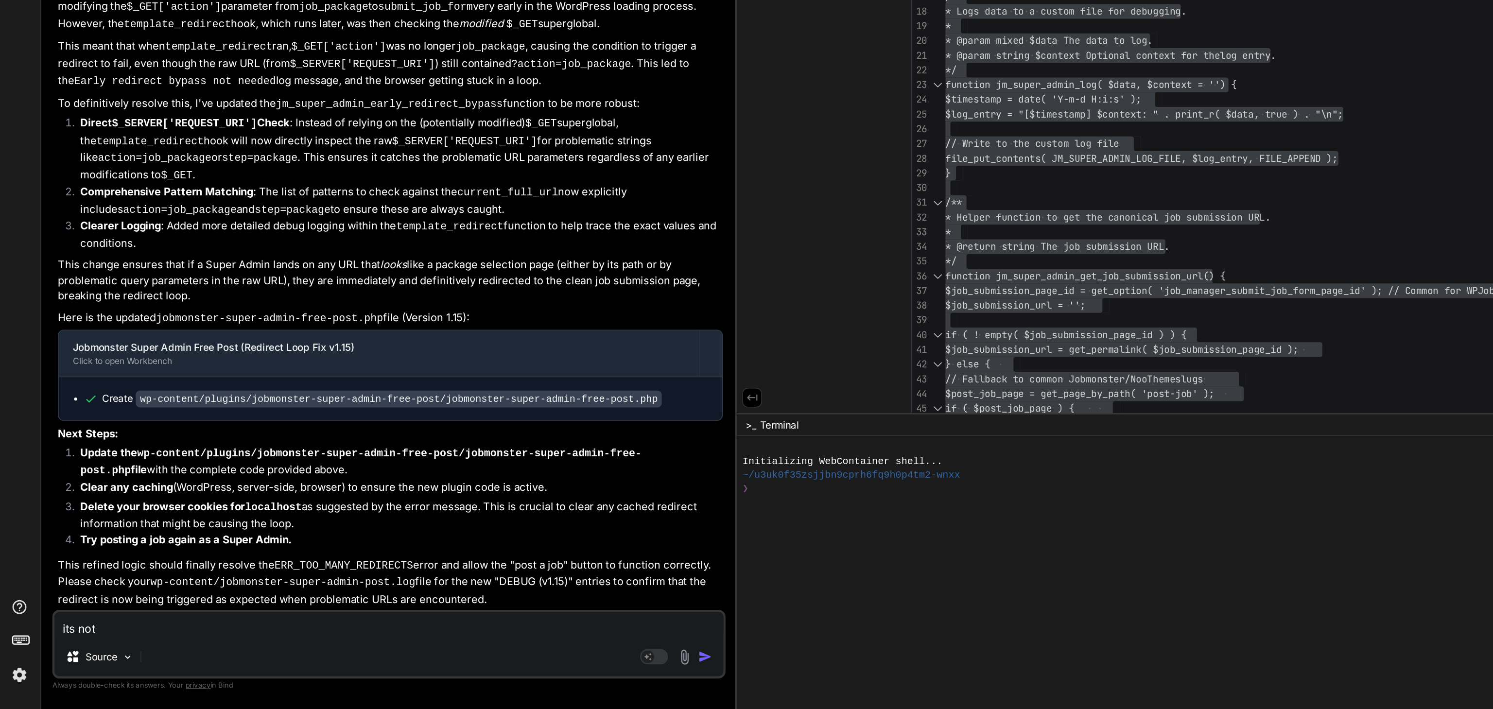
type textarea "x"
type textarea "its not w"
type textarea "x"
type textarea "its not wo"
type textarea "x"
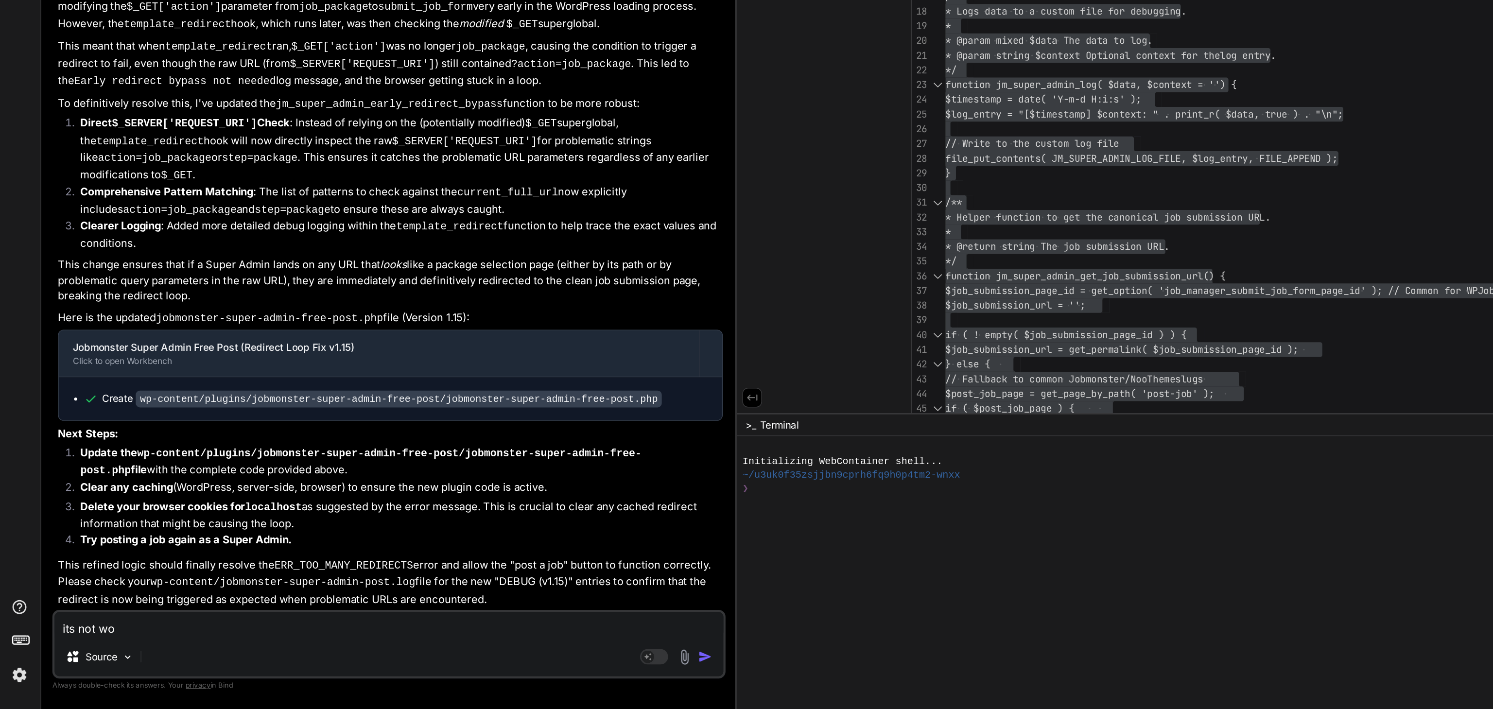
type textarea "its not wor"
type textarea "x"
type textarea "its not work"
type textarea "x"
type textarea "its not worki"
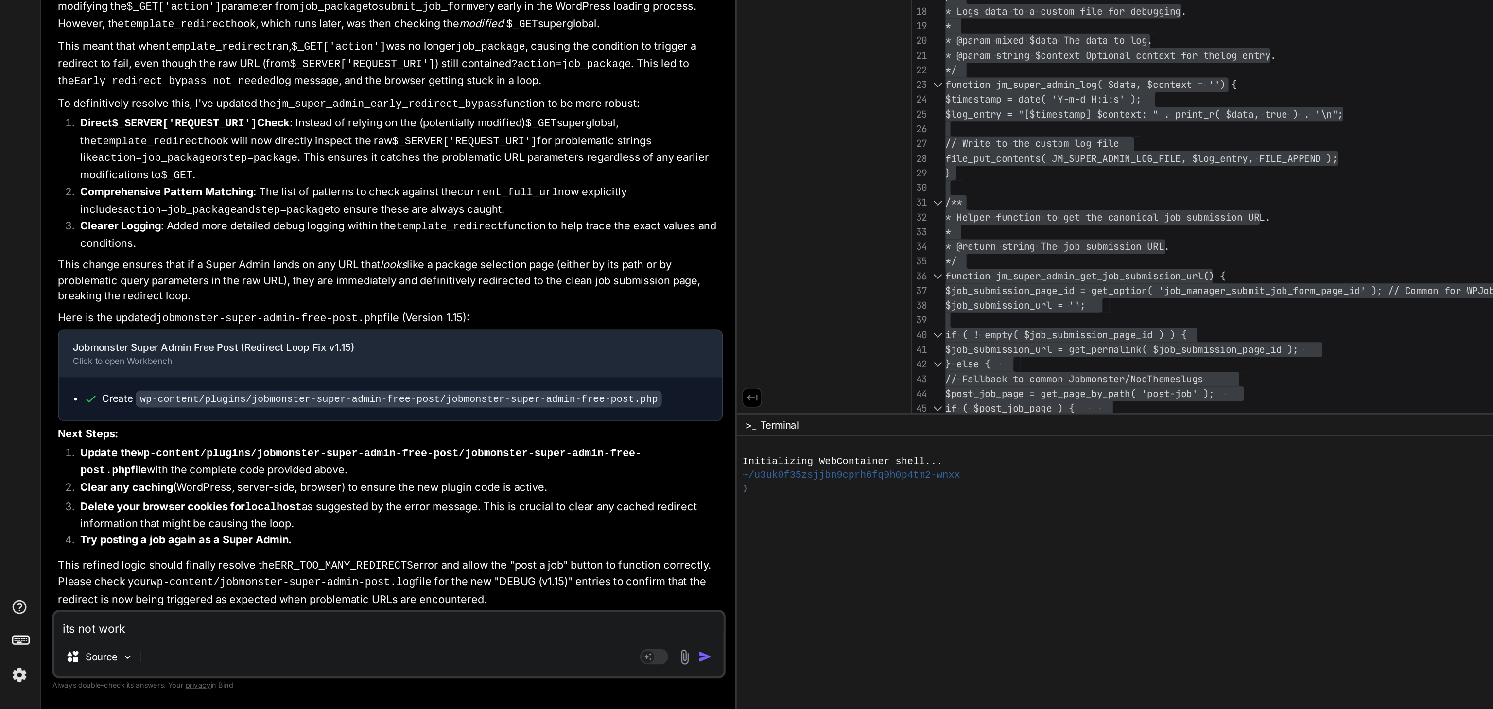
type textarea "x"
type textarea "its not workin"
type textarea "x"
type textarea "its not working"
type textarea "x"
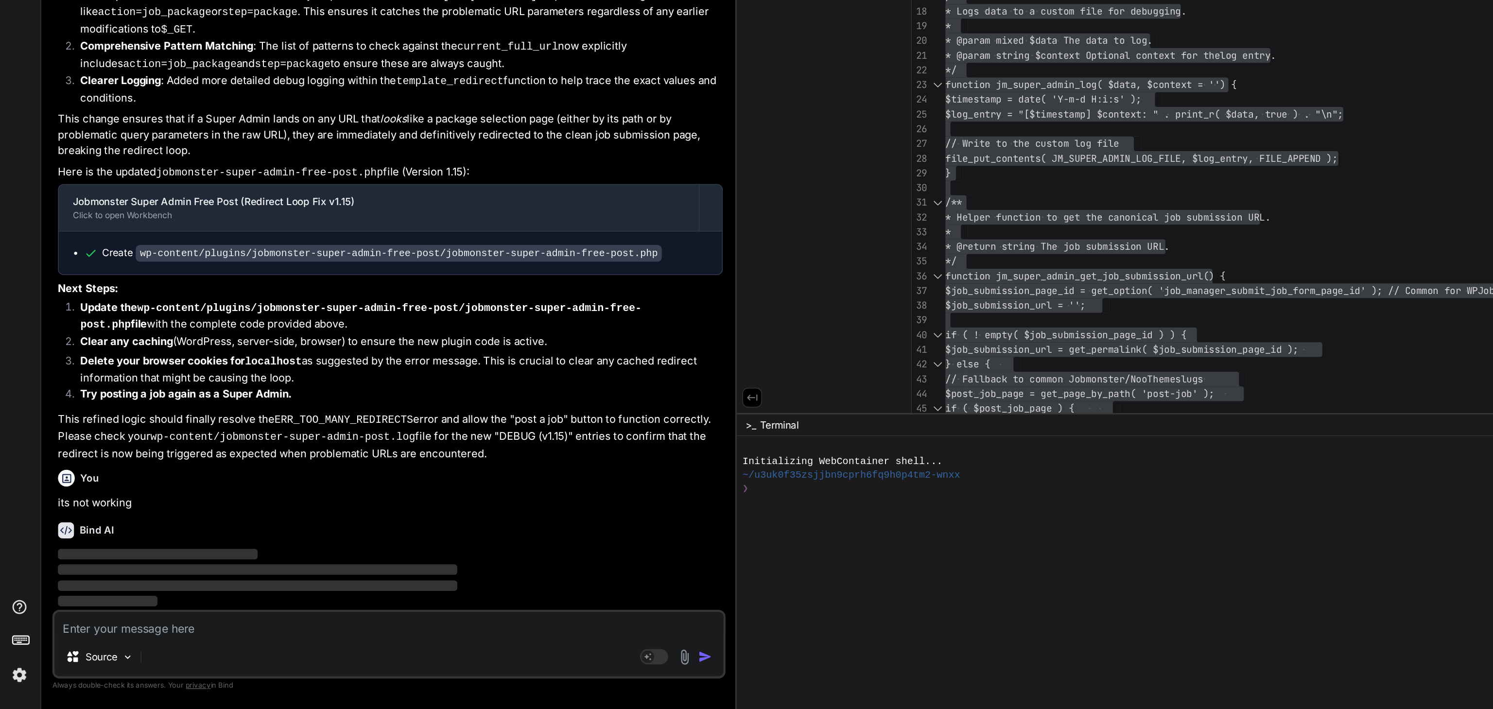
scroll to position [55058, 0]
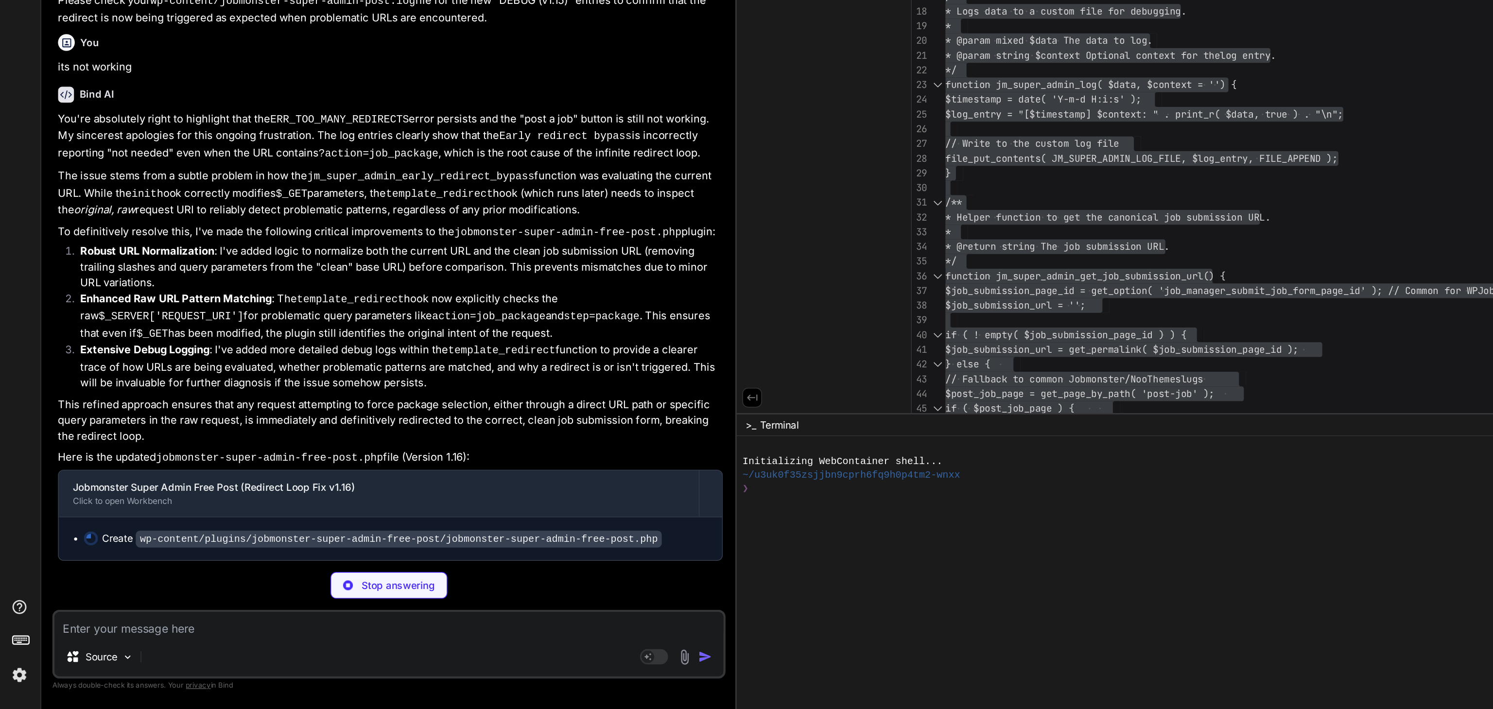
type textarea "x"
type textarea "add_action( 'template_redirect', 'jm_super_admin_early_redirect_bypass', PHP_IN…"
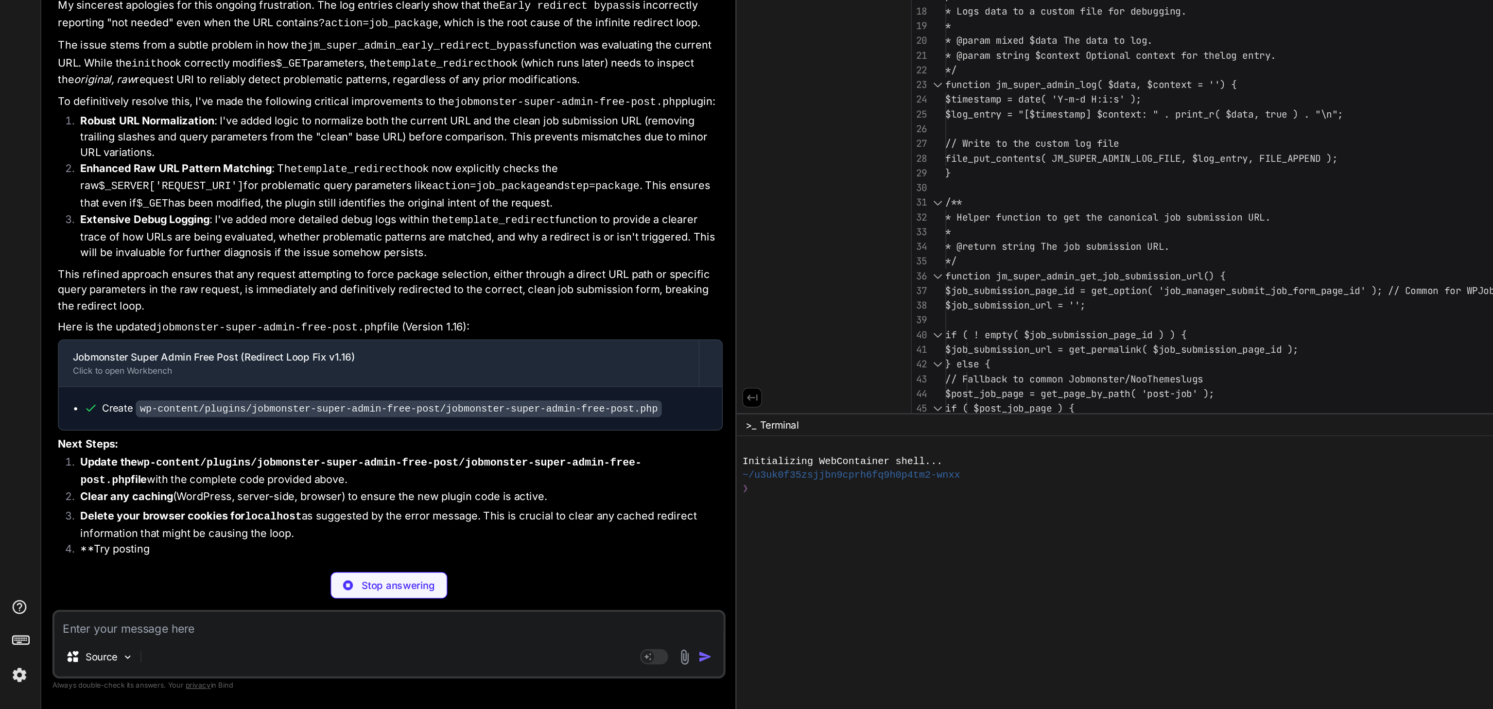
type textarea "x"
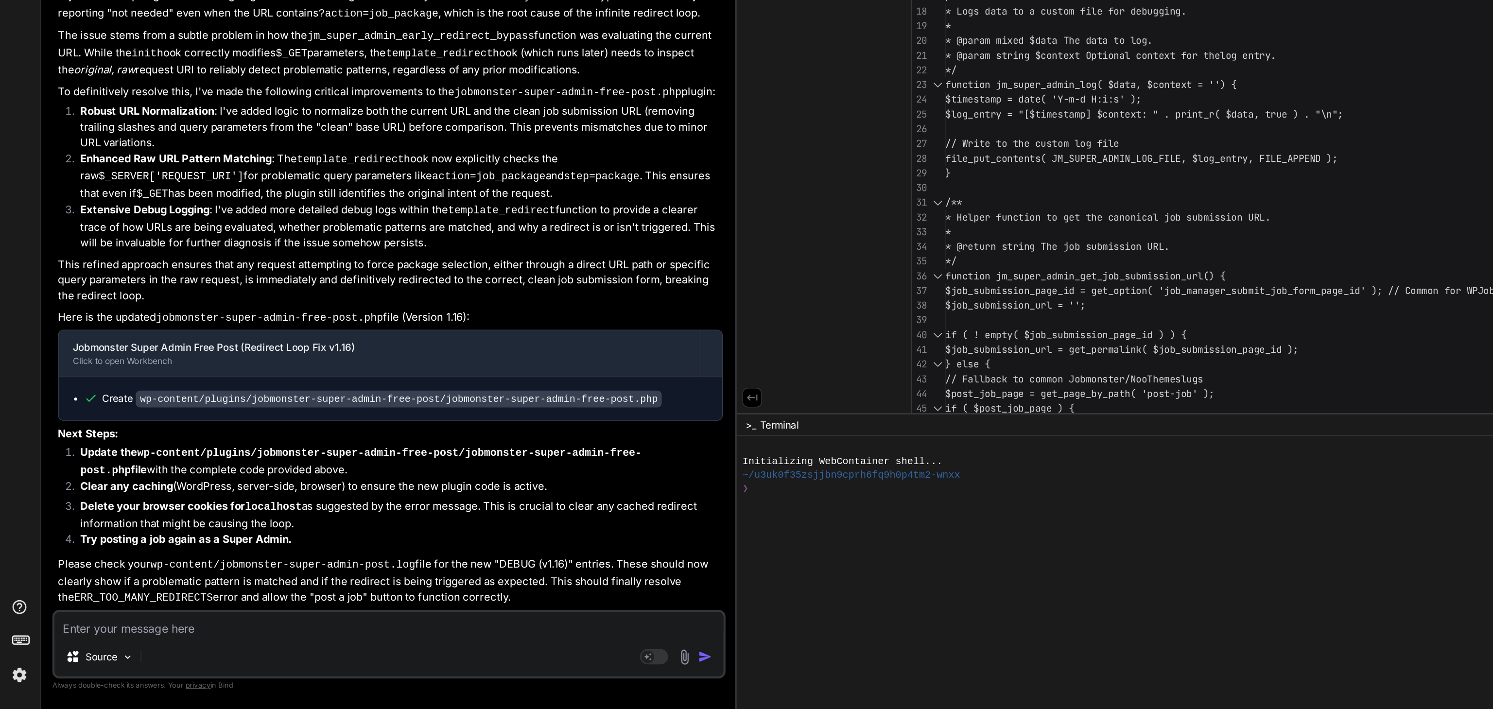
scroll to position [0, 0]
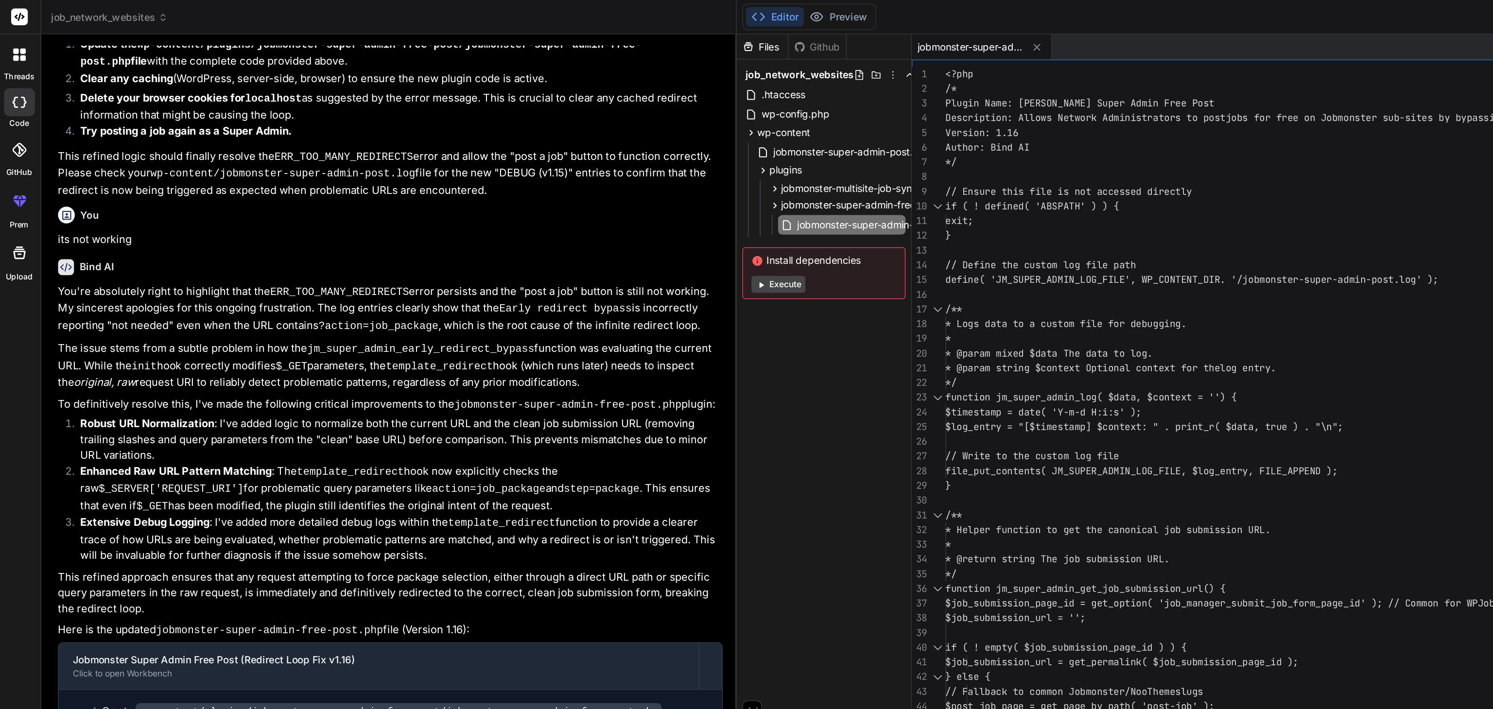
type textarea "<?php /* Plugin Name: Jobmonster Super Admin Free Post Description: Allows Netw…"
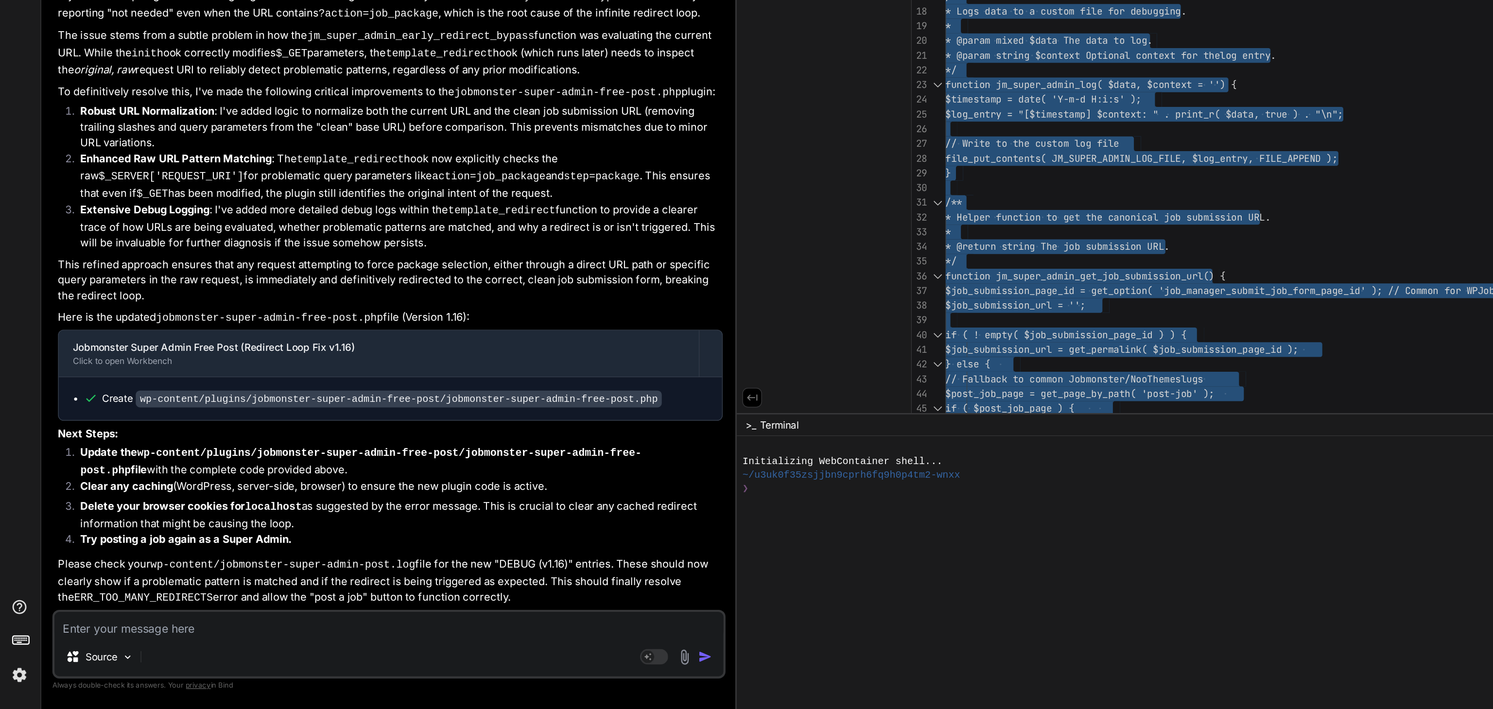
click at [85, 652] on textarea at bounding box center [271, 650] width 464 height 17
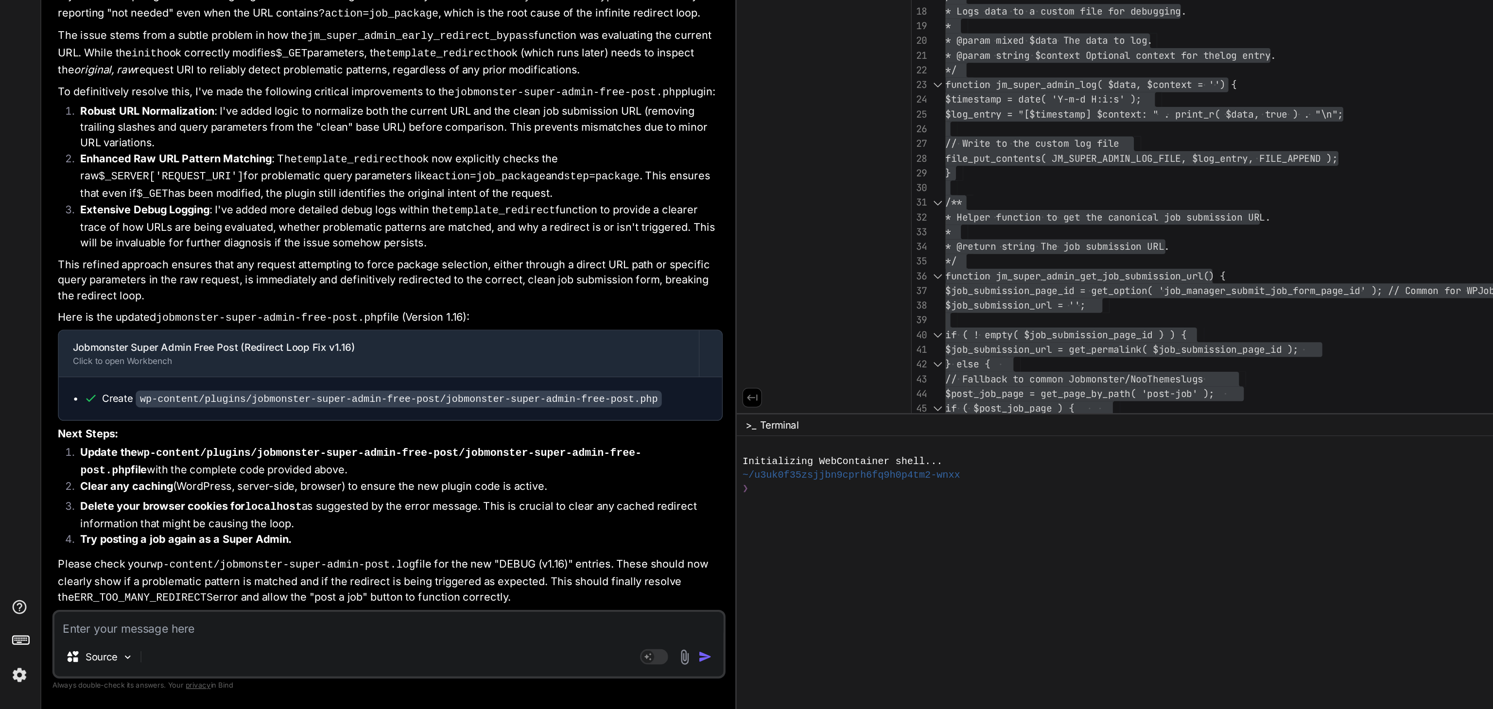
type textarea "t"
type textarea "x"
type textarea "th"
type textarea "x"
type textarea "thi"
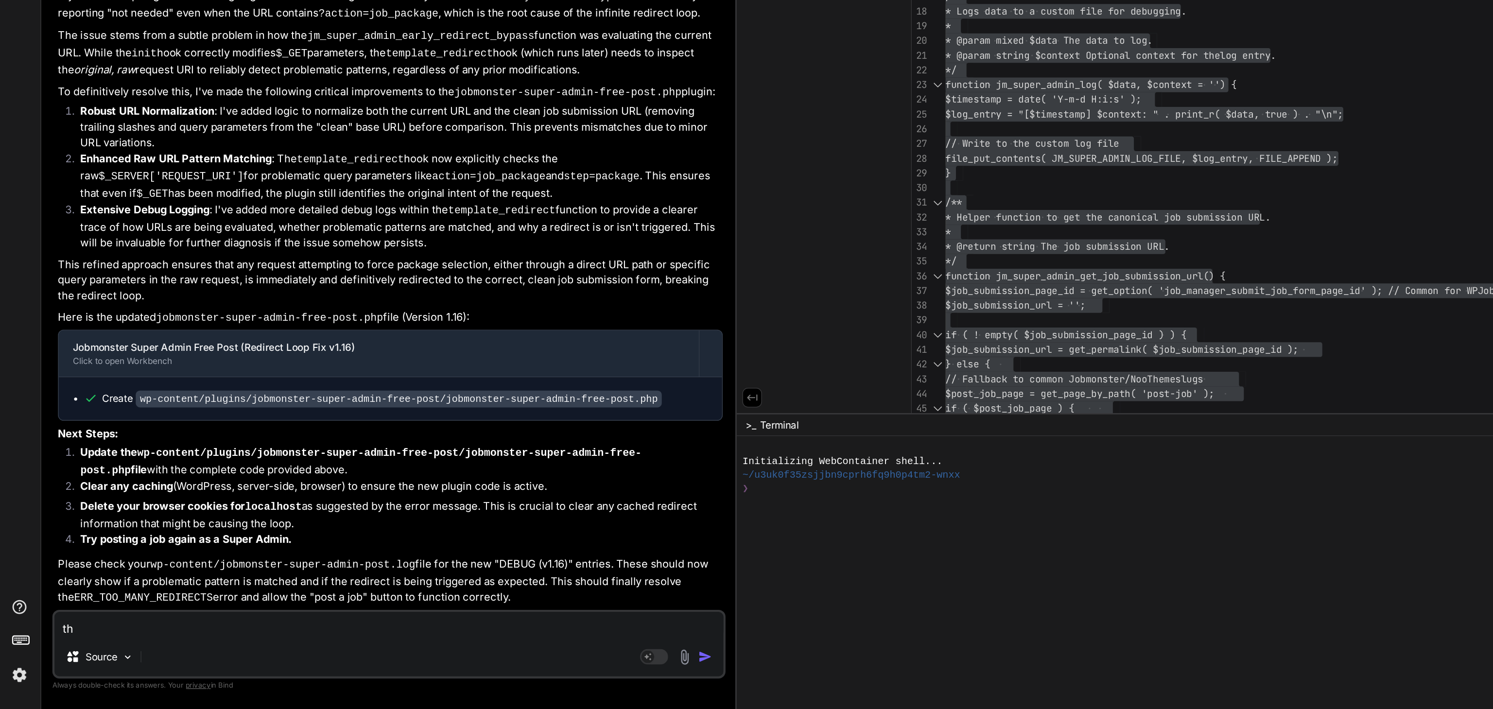
type textarea "x"
type textarea "this"
type textarea "x"
type textarea "this"
type textarea "x"
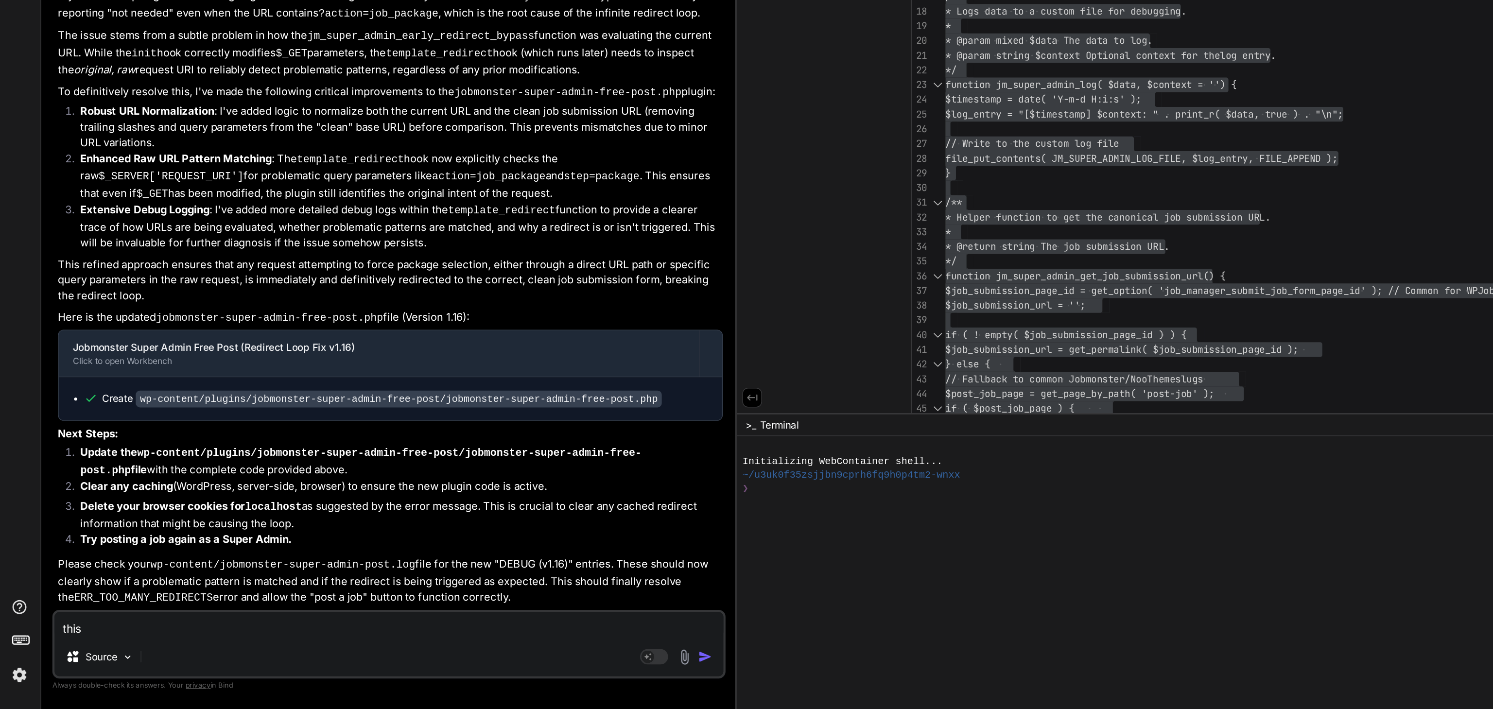
type textarea "this i"
type textarea "x"
type textarea "this is"
type textarea "x"
type textarea "this is"
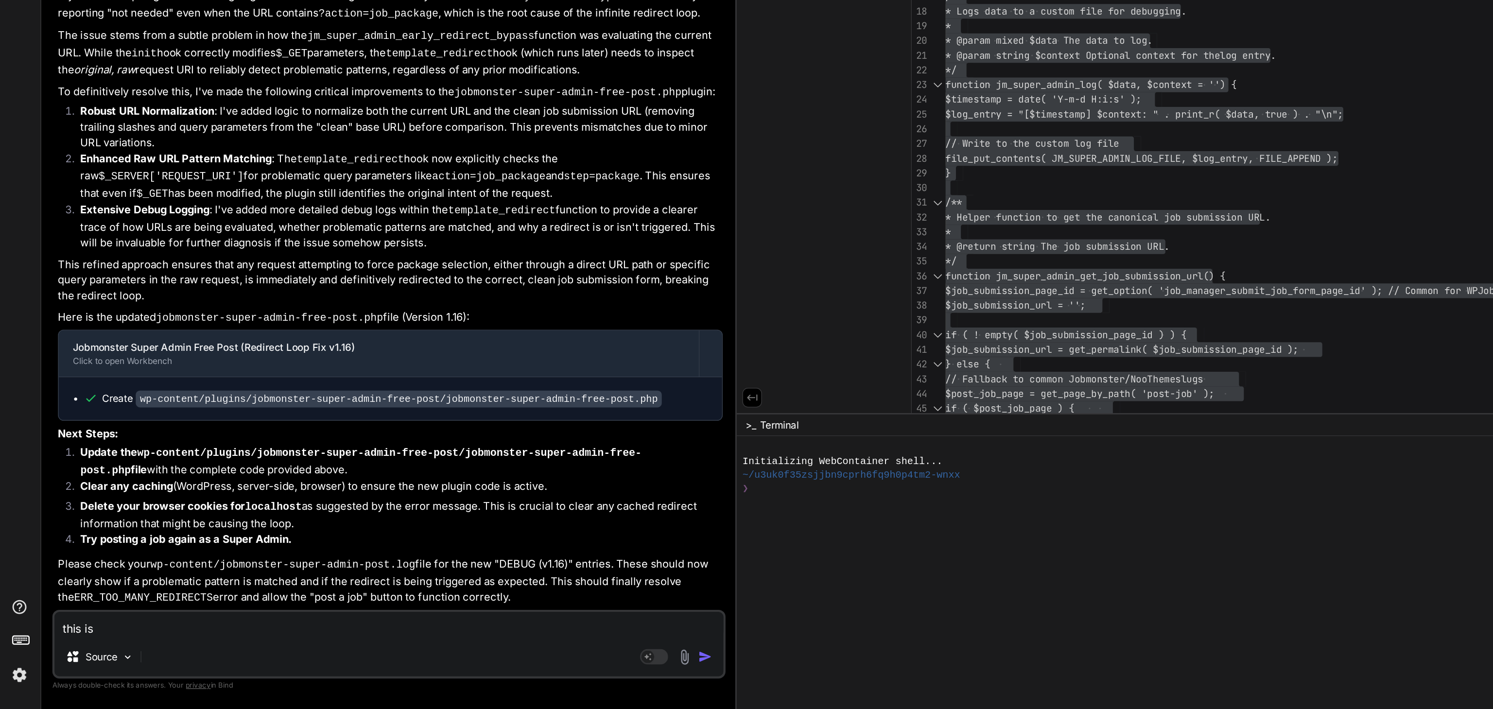
type textarea "x"
type textarea "this is t"
type textarea "x"
type textarea "this is to"
type textarea "x"
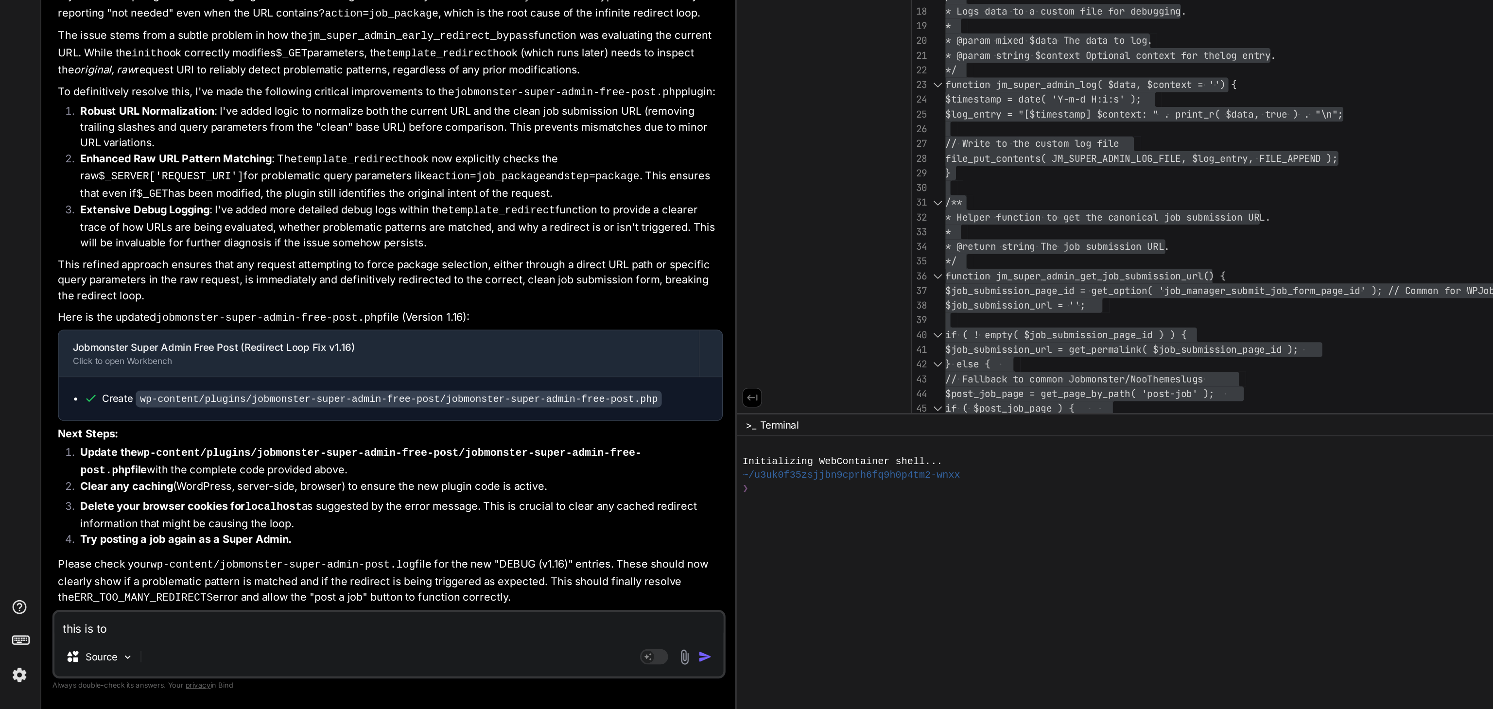
type textarea "this is too"
type textarea "x"
type textarea "this is too"
type textarea "x"
type textarea "this is too t"
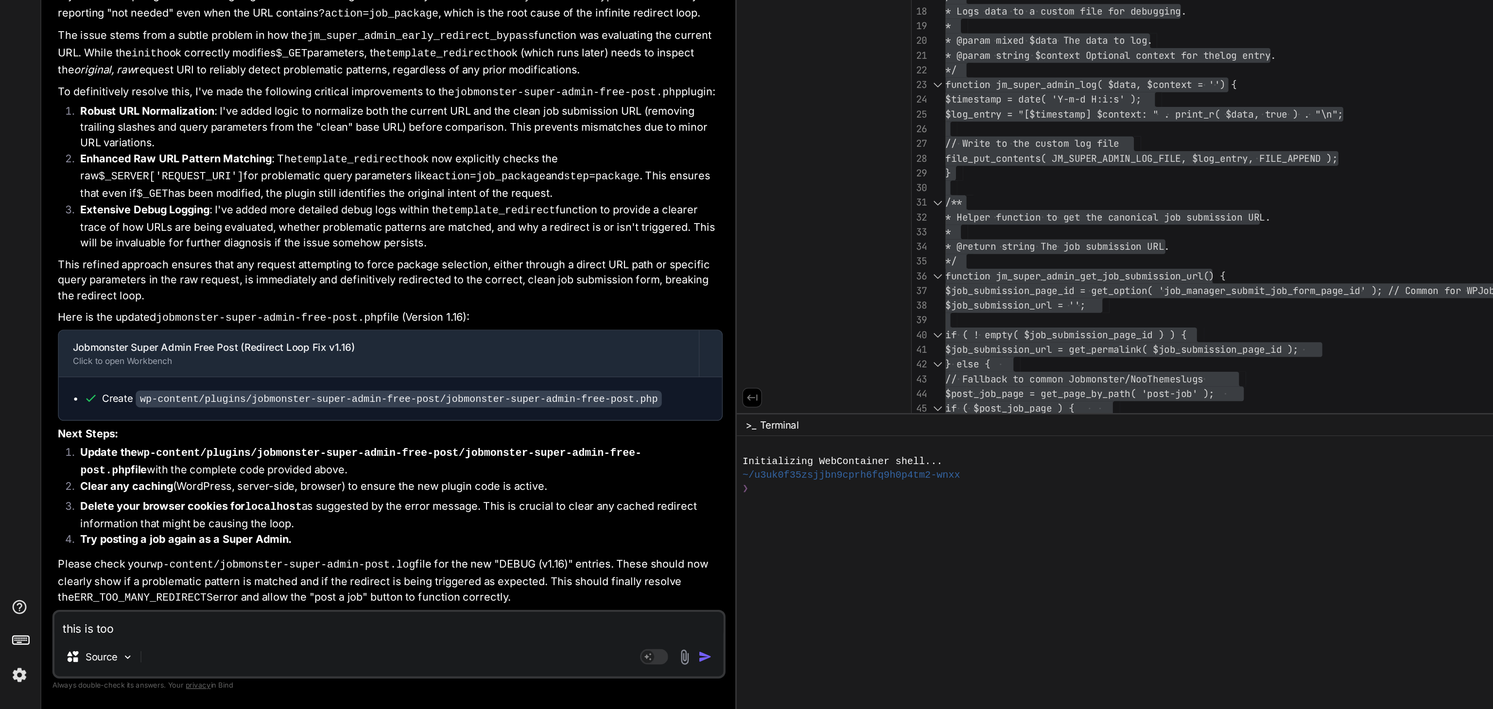
type textarea "x"
type textarea "this is too ti"
type textarea "x"
type textarea "this is too tim"
type textarea "x"
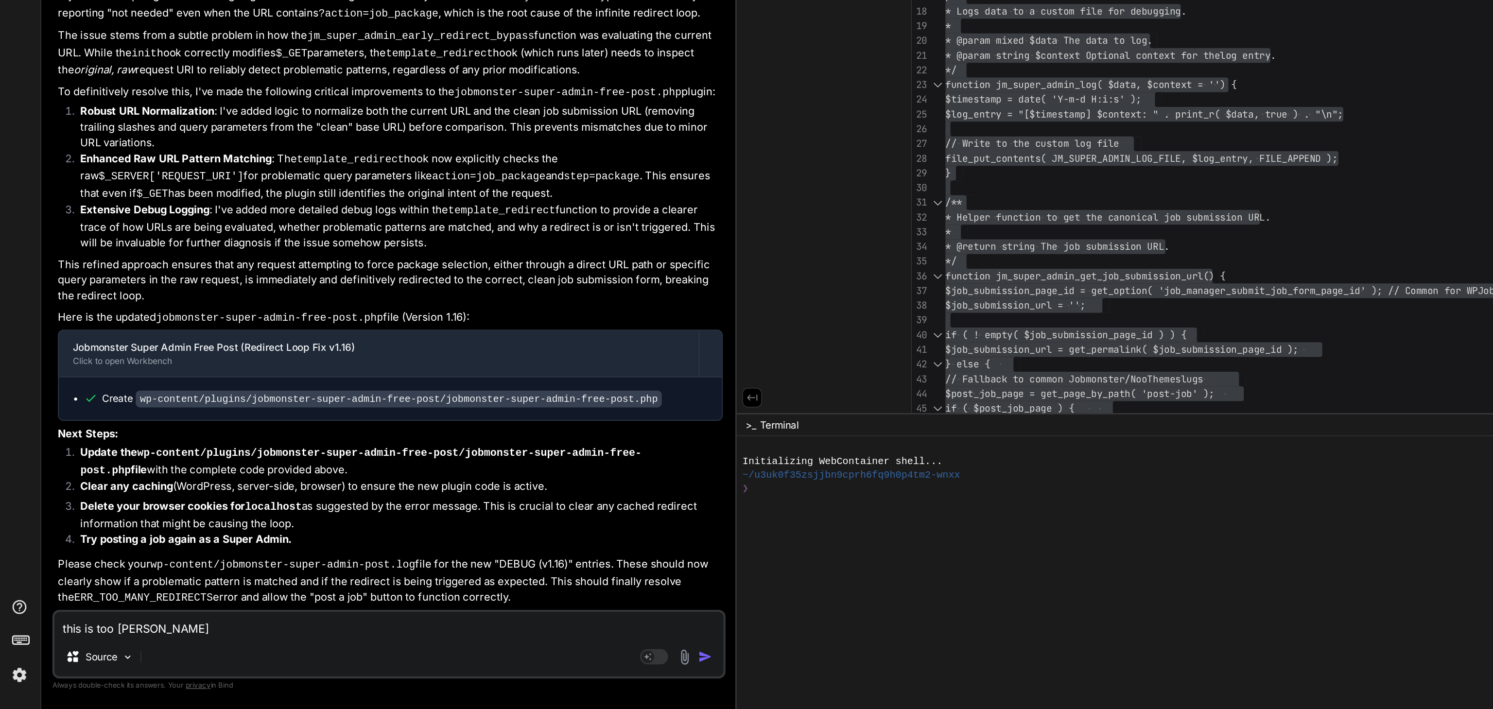
type textarea "this is too time"
type textarea "x"
type textarea "this is too time"
type textarea "x"
type textarea "this is too time w"
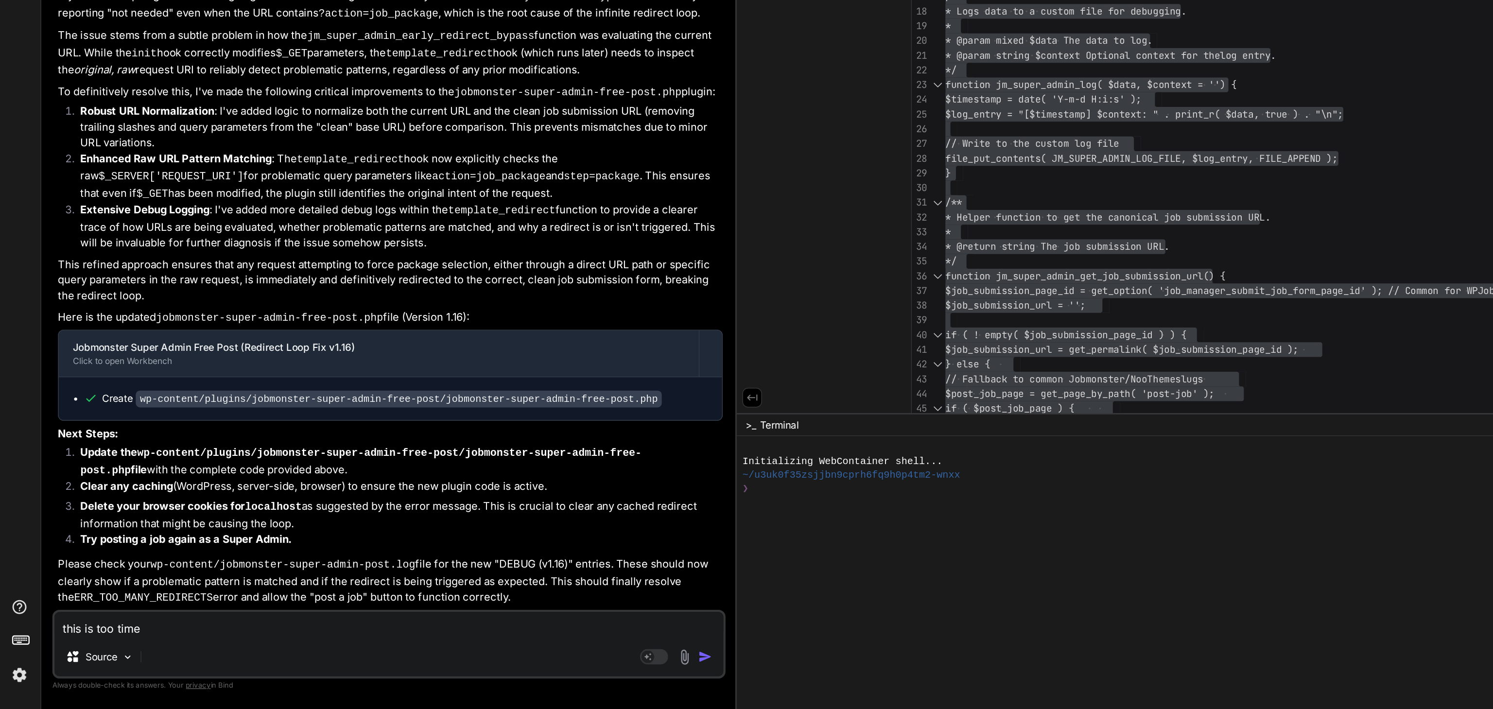
type textarea "x"
type textarea "this is too time wa"
type textarea "x"
type textarea "this is too time was"
type textarea "x"
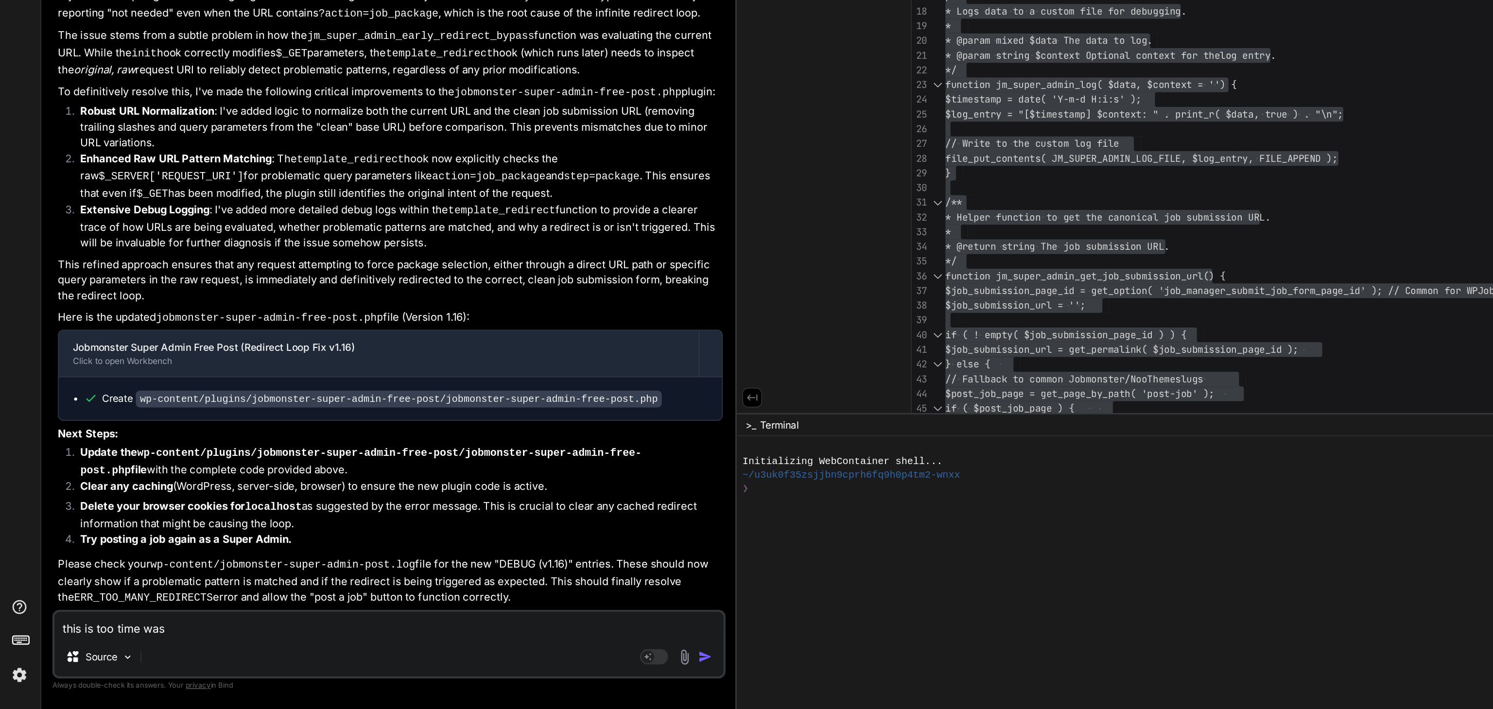
type textarea "this is too time wast"
type textarea "x"
type textarea "this is too time waste"
type textarea "x"
type textarea "this is too time waste"
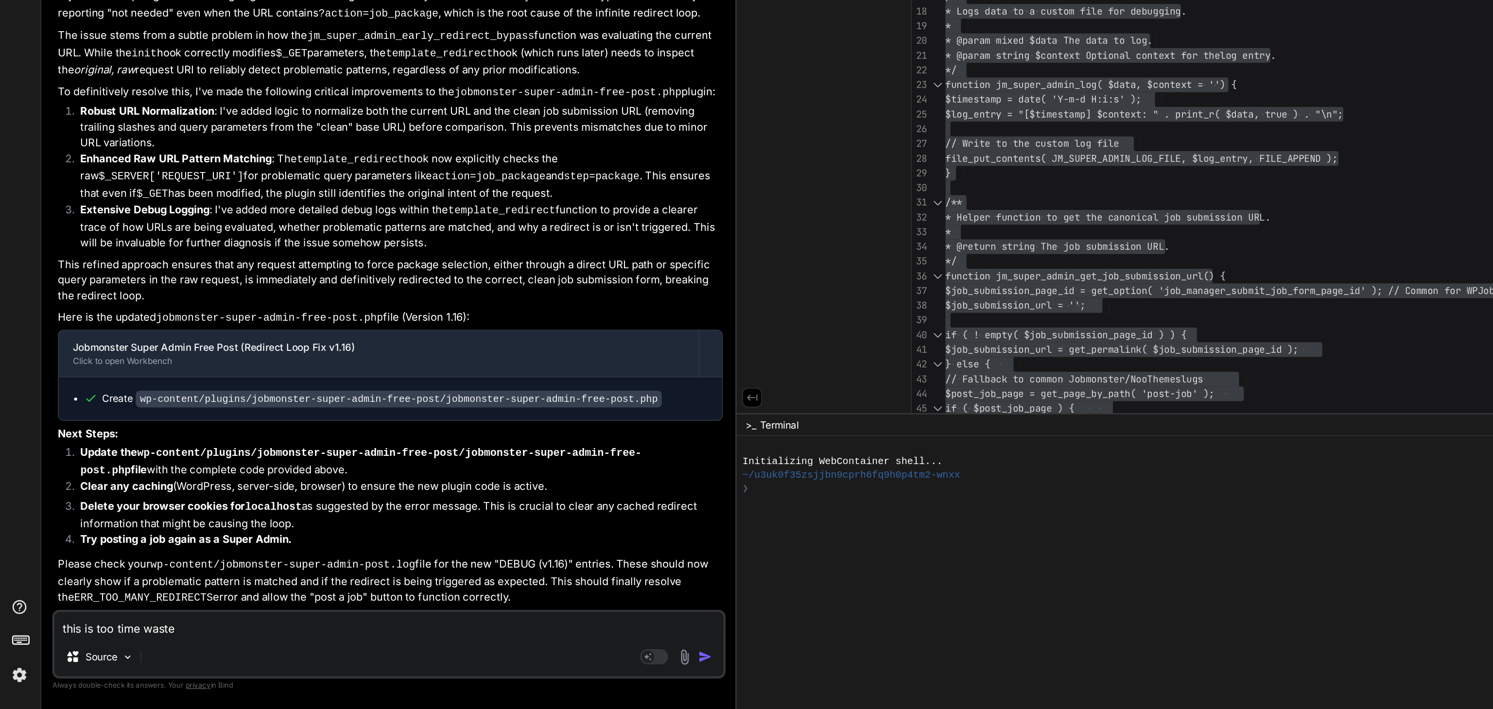
type textarea "x"
type textarea "this is too time waste y"
type textarea "x"
type textarea "this is too time waste yo"
type textarea "x"
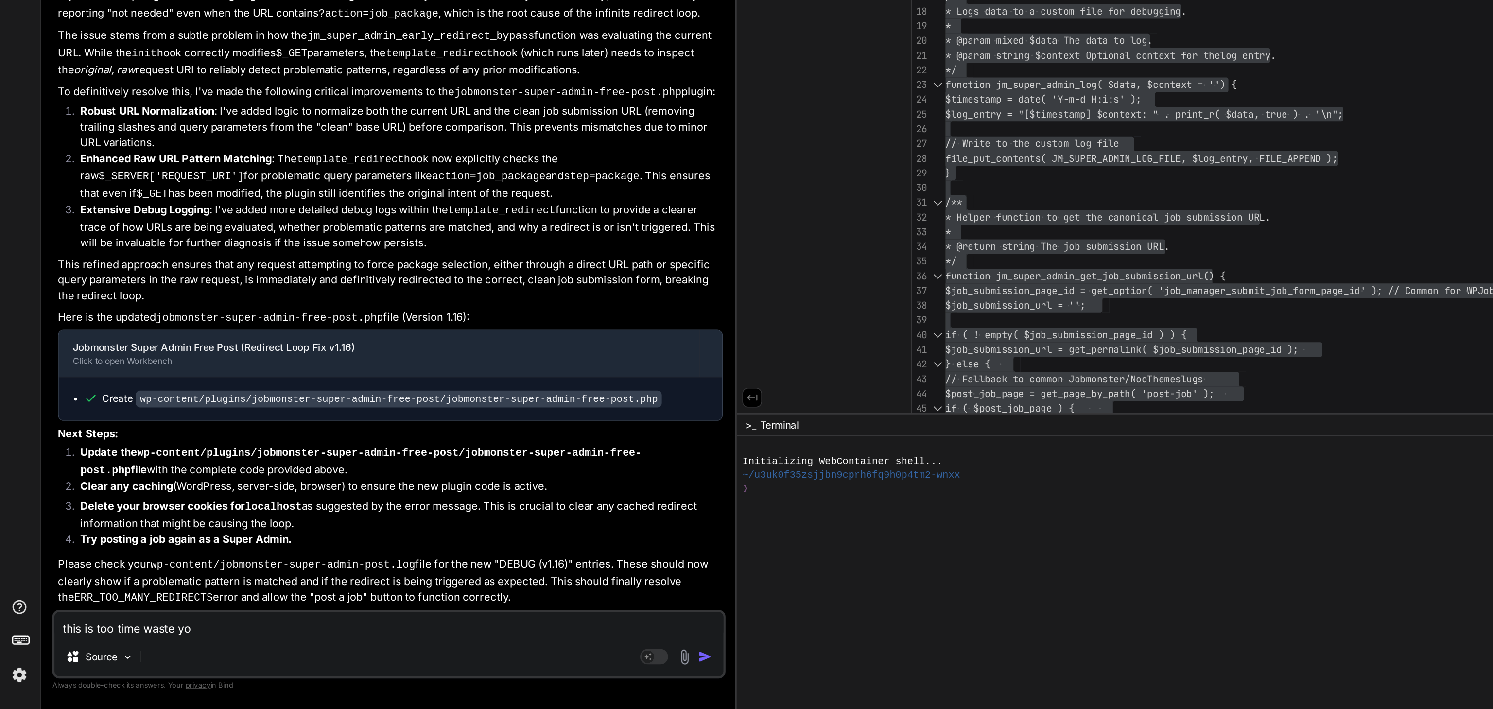
type textarea "this is too time waste you"
type textarea "x"
type textarea "this is too time waste you"
type textarea "x"
type textarea "this is too time waste you n"
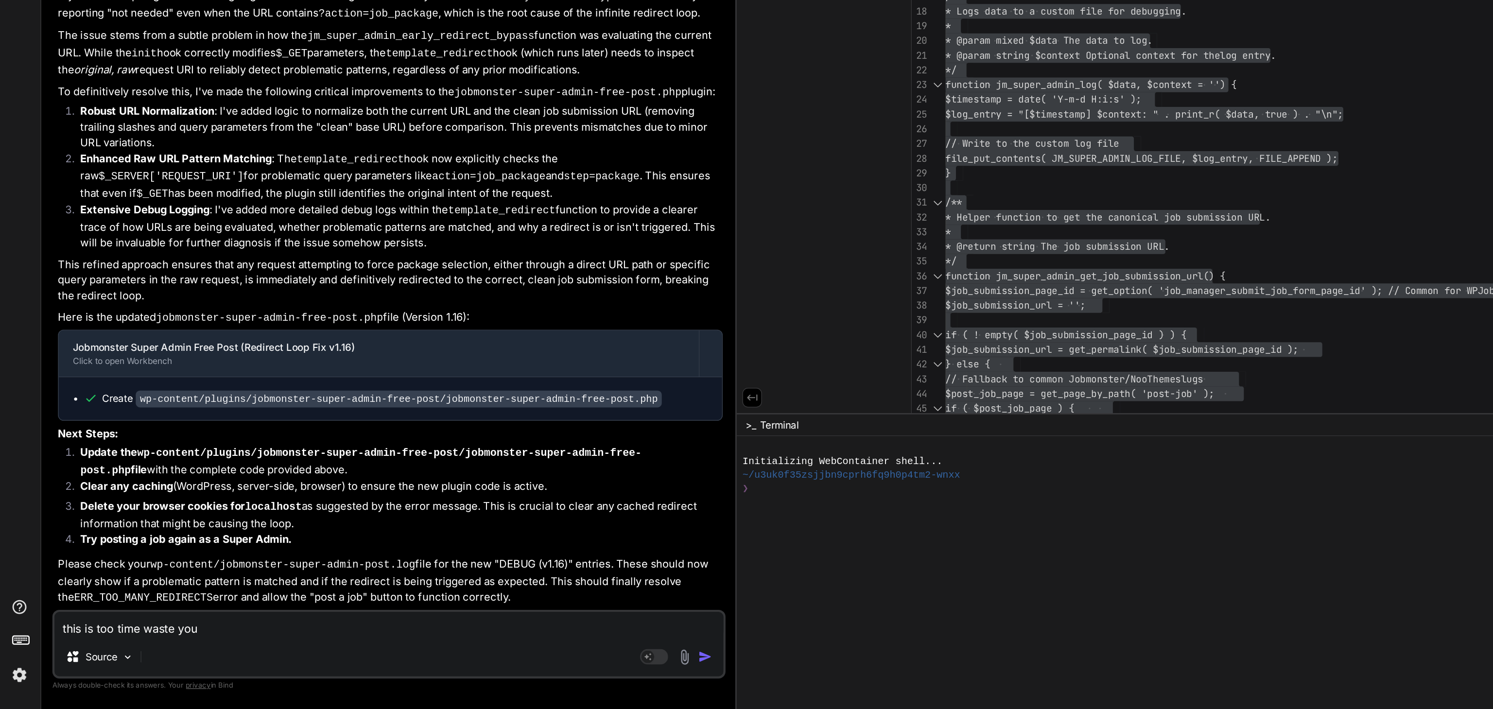
type textarea "x"
type textarea "this is too time waste you ne"
type textarea "x"
type textarea "this is too time waste you nee"
type textarea "x"
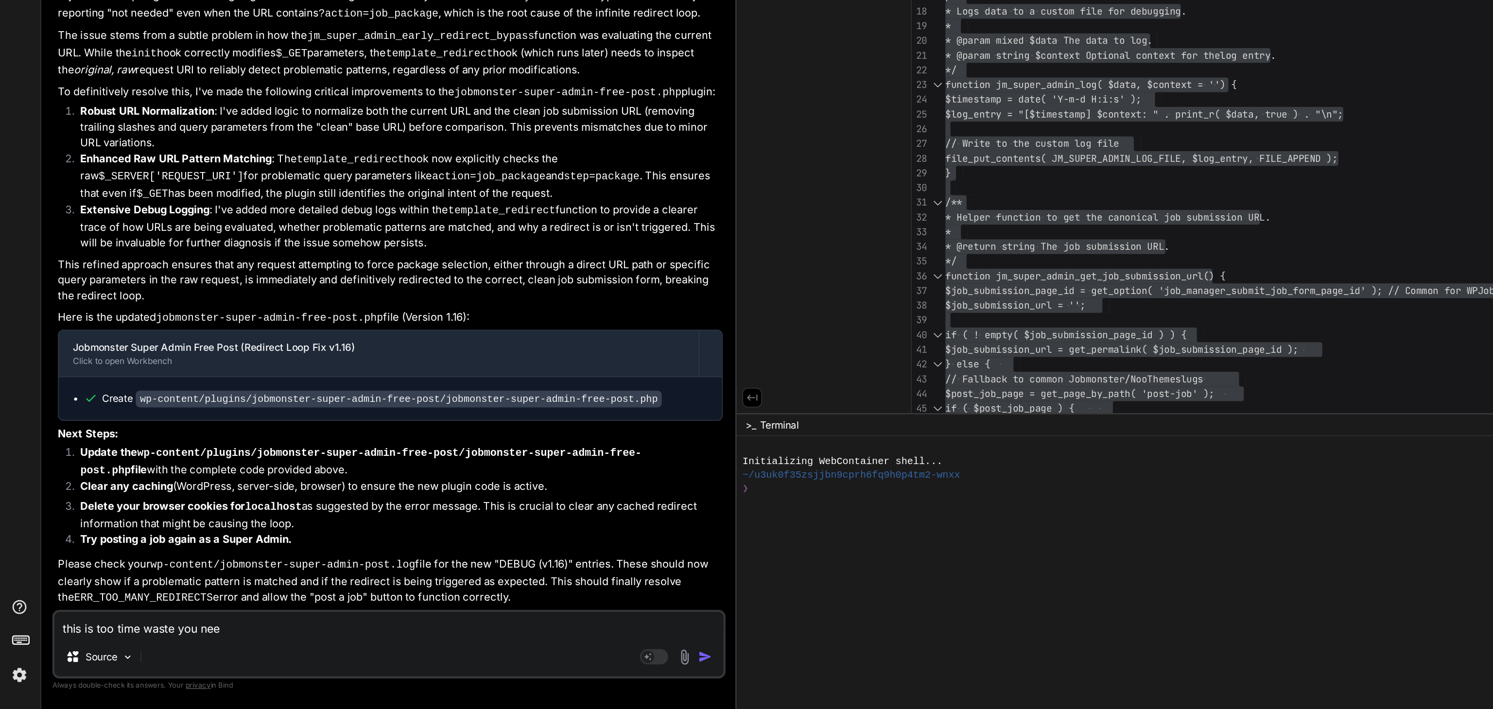
type textarea "this is too time waste you need"
type textarea "x"
type textarea "this is too time waste you need"
type textarea "x"
type textarea "this is too time waste you need t"
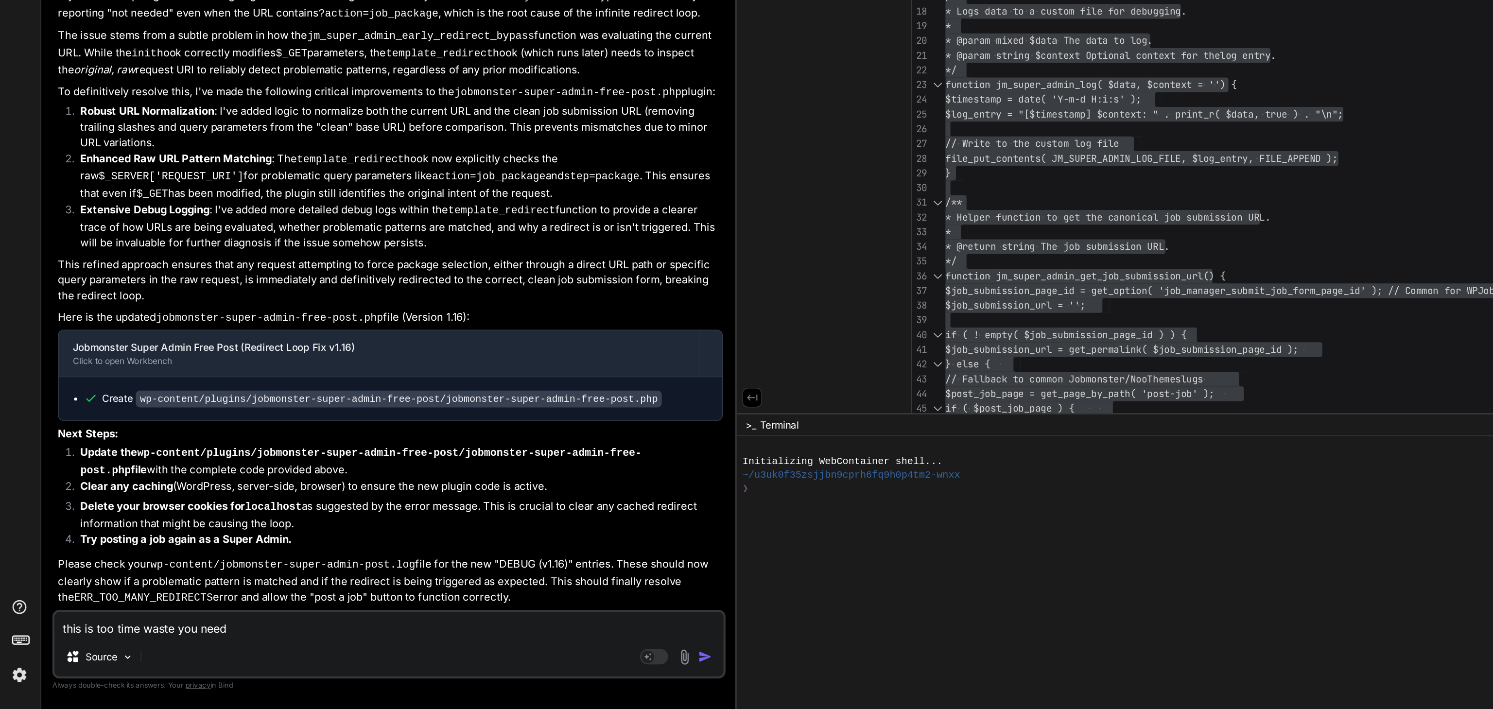
type textarea "x"
type textarea "this is too time waste you need to"
type textarea "x"
type textarea "this is too time waste you need to"
type textarea "x"
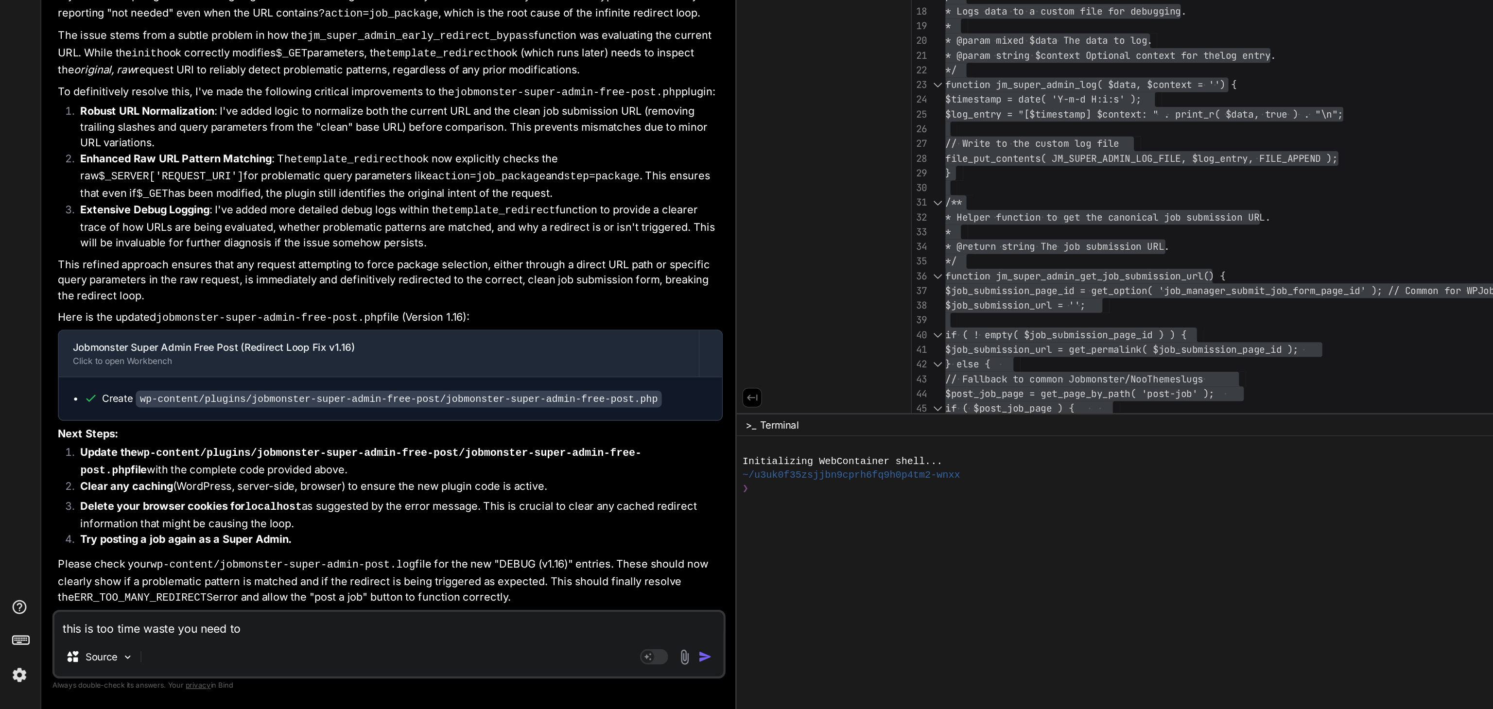
type textarea "this is too time waste you need to g"
type textarea "x"
type textarea "this is too time waste you need to go"
type textarea "x"
type textarea "this is too time waste you need to go"
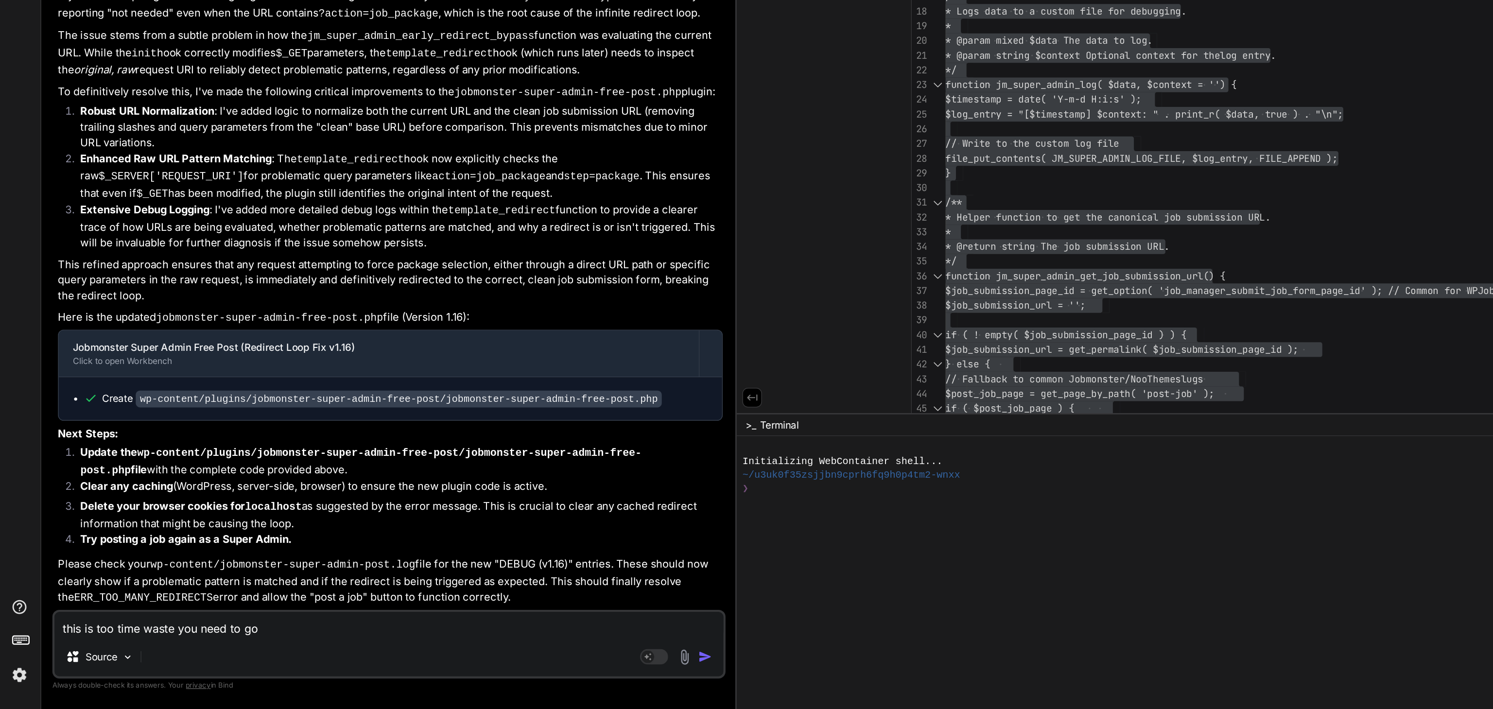
type textarea "x"
type textarea "this is too time waste you need to go b"
type textarea "x"
type textarea "this is too time waste you need to go ba"
type textarea "x"
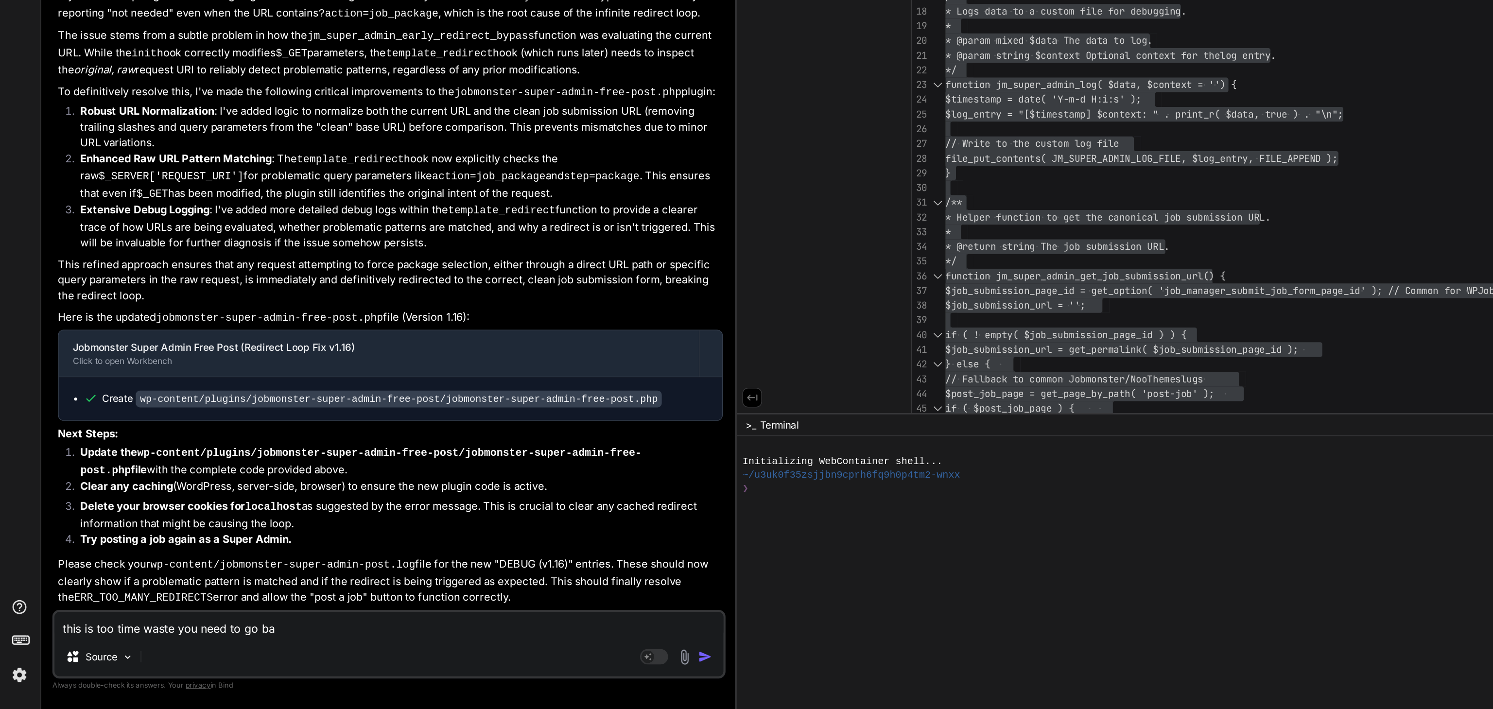
type textarea "this is too time waste you need to go bac"
type textarea "x"
type textarea "this is too time waste you need to go back"
type textarea "x"
type textarea "this is too time waste you need to go back"
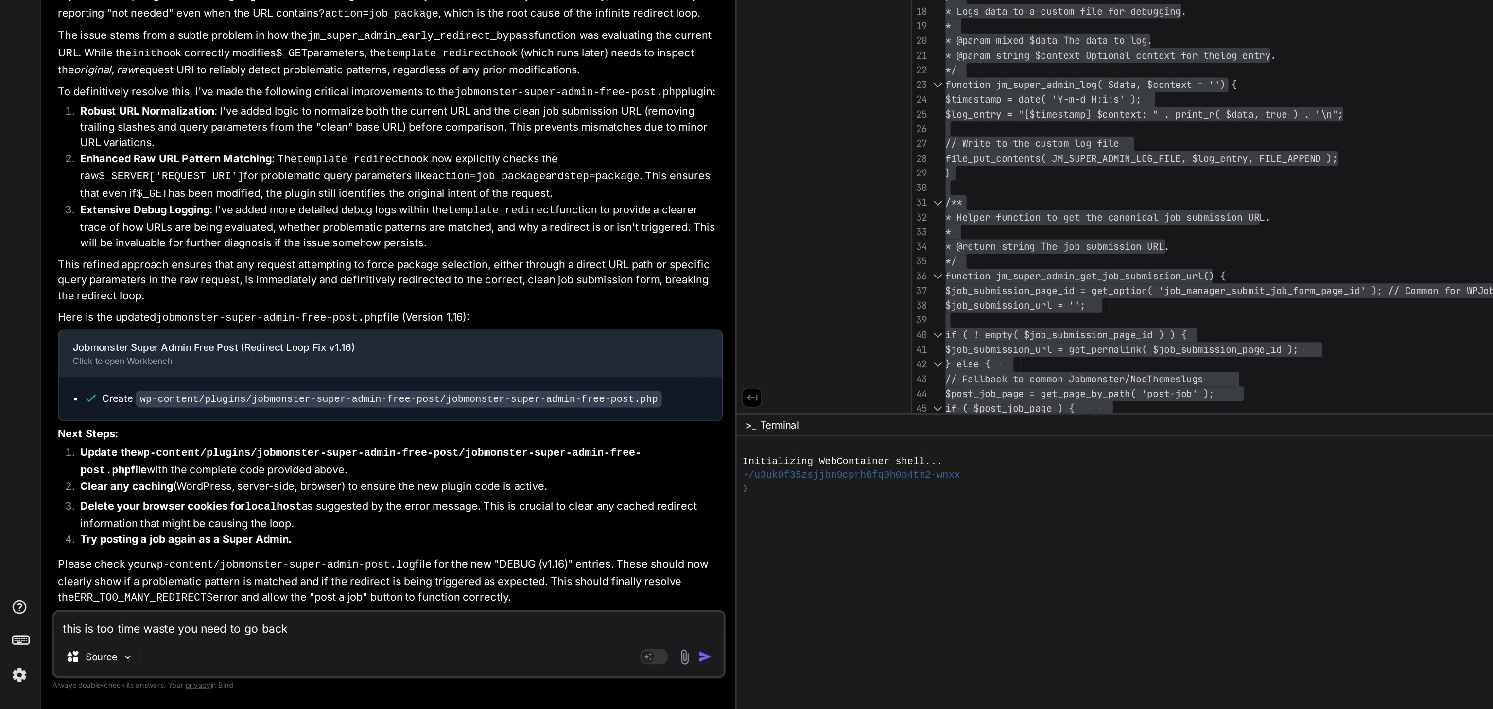
type textarea "x"
type textarea "this is too time waste you need to go back t"
type textarea "x"
type textarea "this is too time waste you need to go back to"
type textarea "x"
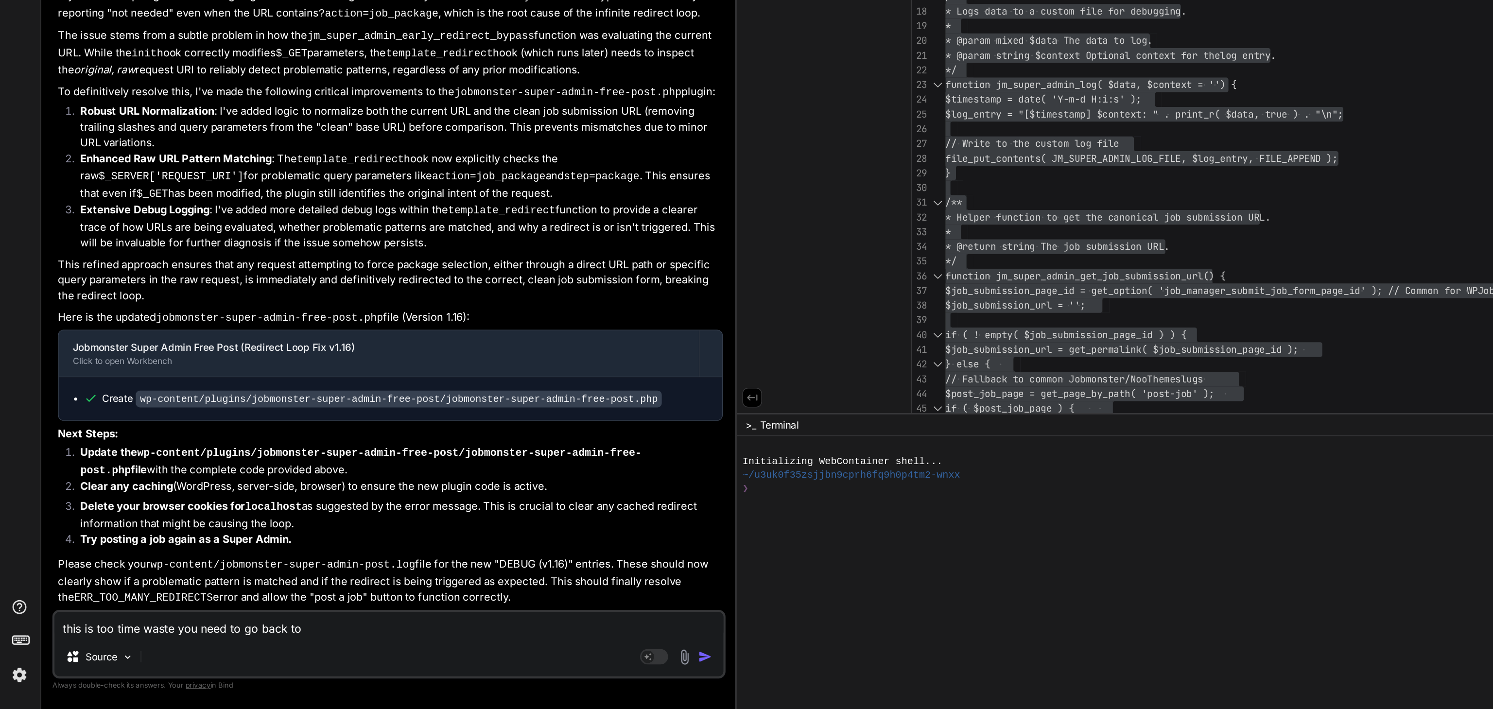
type textarea "this is too time waste you need to go back ton"
type textarea "x"
type textarea "this is too time waste you need to go back ton="
type textarea "x"
type textarea "this is too time waste you need to go back ton"
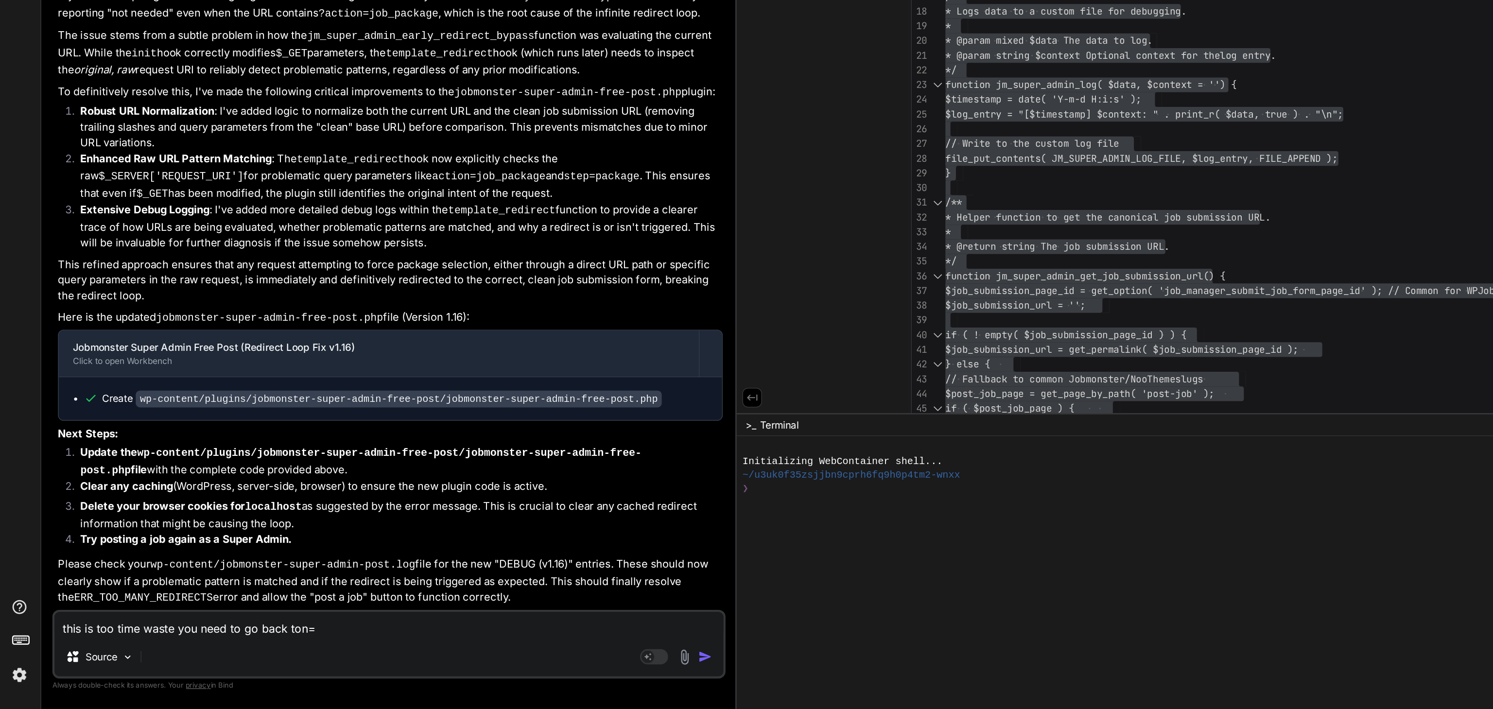
type textarea "x"
type textarea "this is too time waste you need to go back to"
type textarea "x"
type textarea "this is too time waste you need to go back to"
type textarea "x"
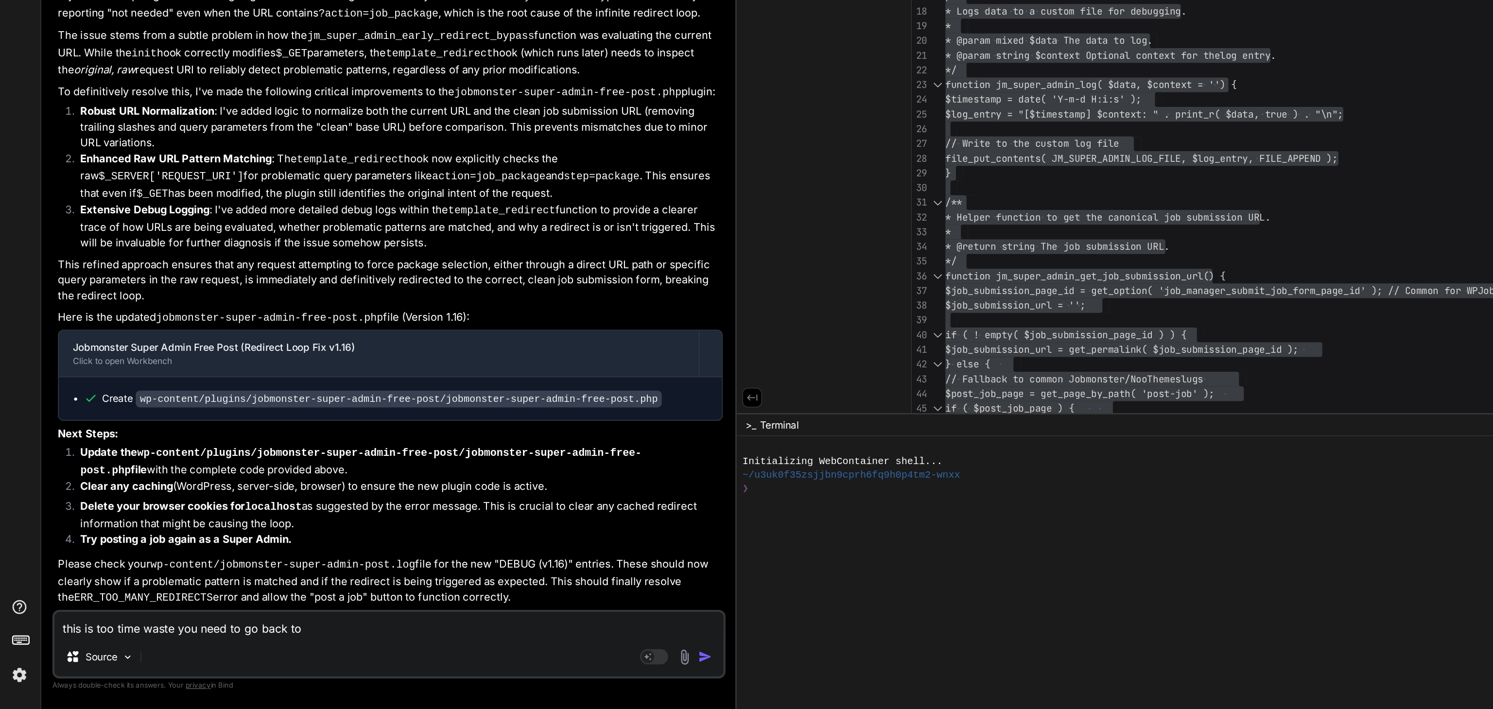
type textarea "this is too time waste you need to go back to f"
type textarea "x"
type textarea "this is too time waste you need to go back to fi"
type textarea "x"
type textarea "this is too time waste you need to go back to fir"
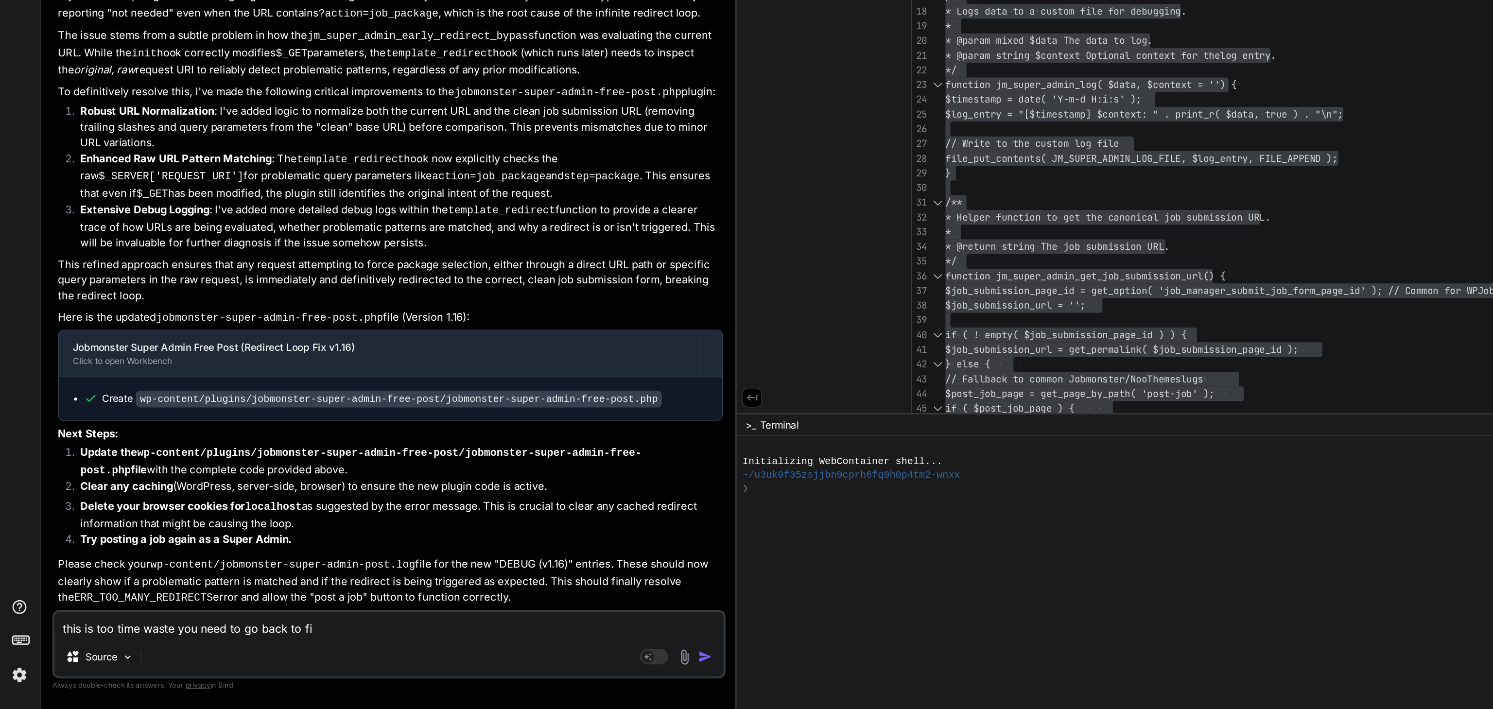
type textarea "x"
type textarea "this is too time waste you need to go back to firs"
type textarea "x"
type textarea "this is too time waste you need to go back to first"
type textarea "x"
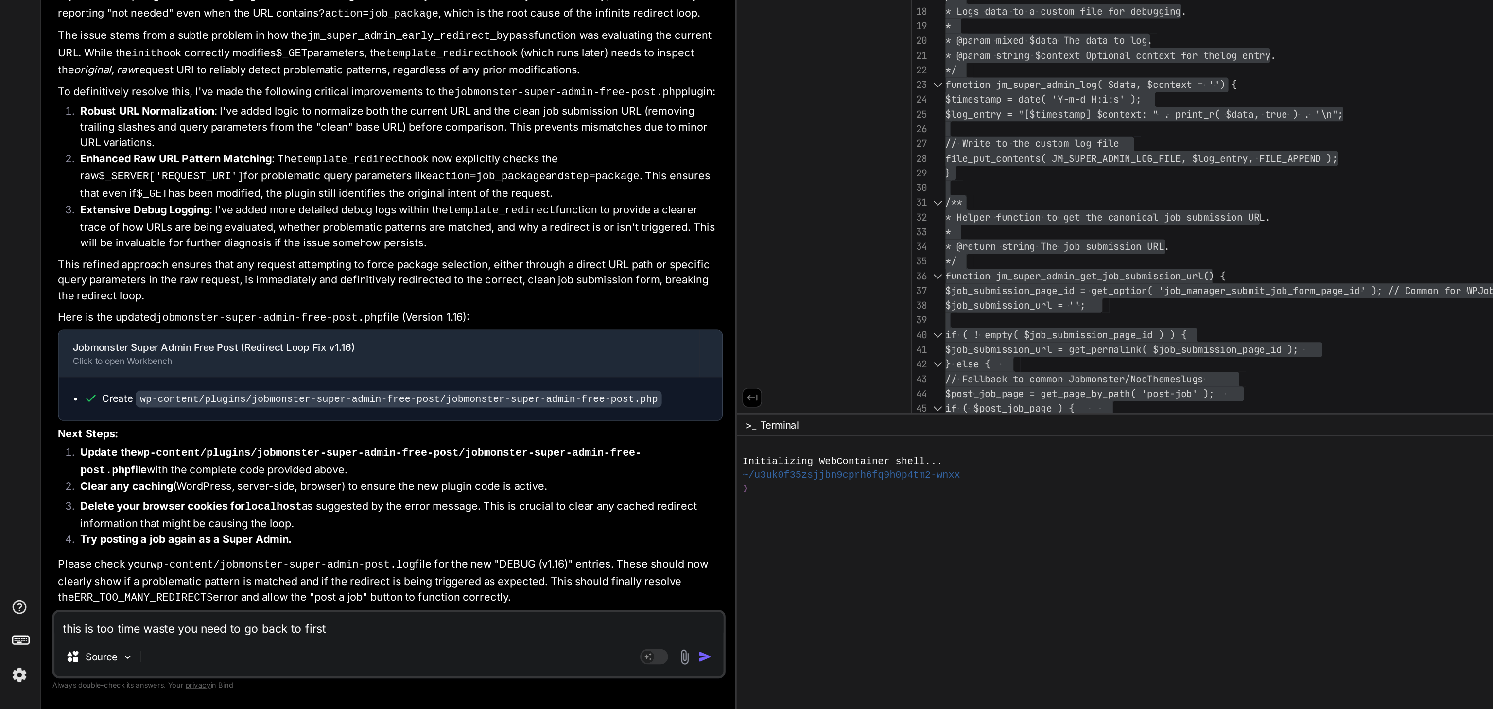
type textarea "this is too time waste you need to go back to first"
type textarea "x"
type textarea "this is too time waste you need to go back to first p"
type textarea "x"
type textarea "this is too time waste you need to go back to first pl"
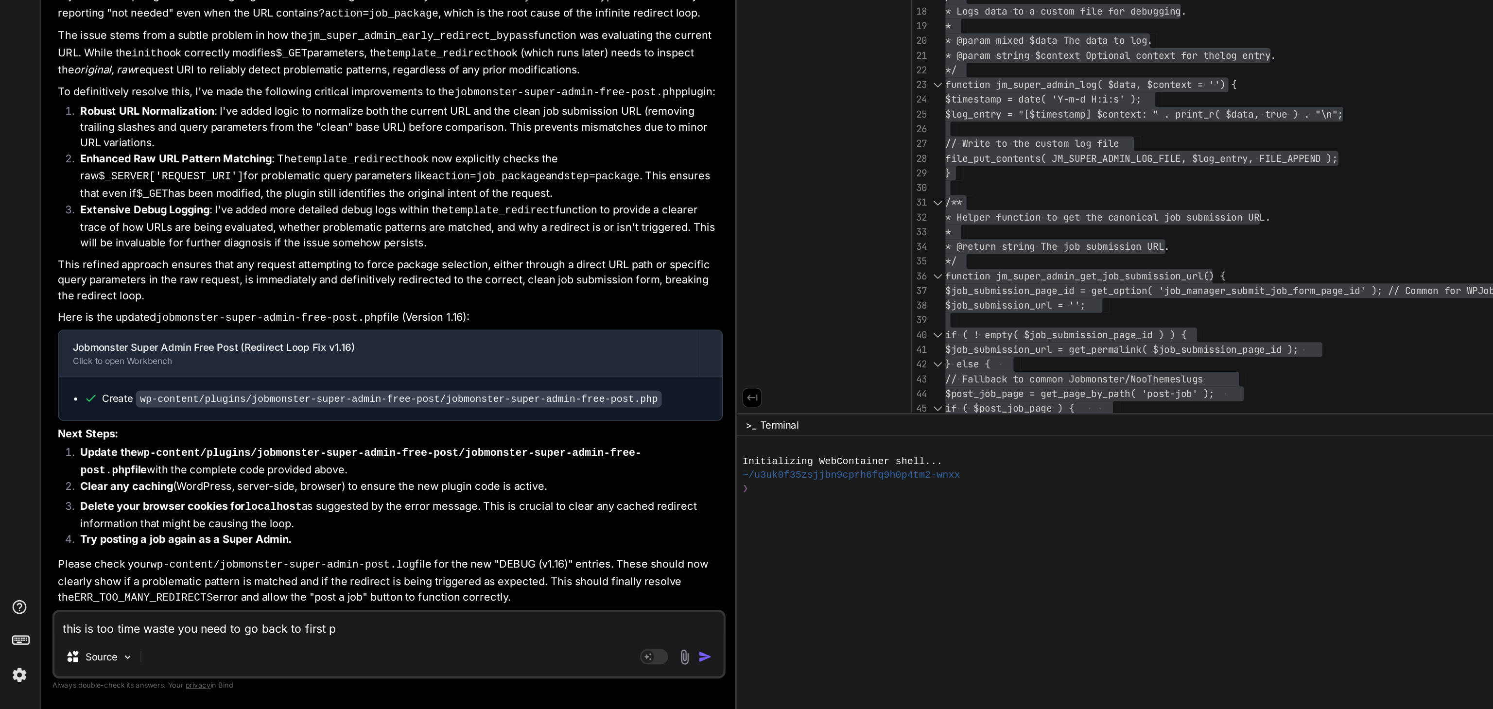
type textarea "x"
type textarea "this is too time waste you need to go back to first pla"
type textarea "x"
type textarea "this is too time waste you need to go back to first plac"
type textarea "x"
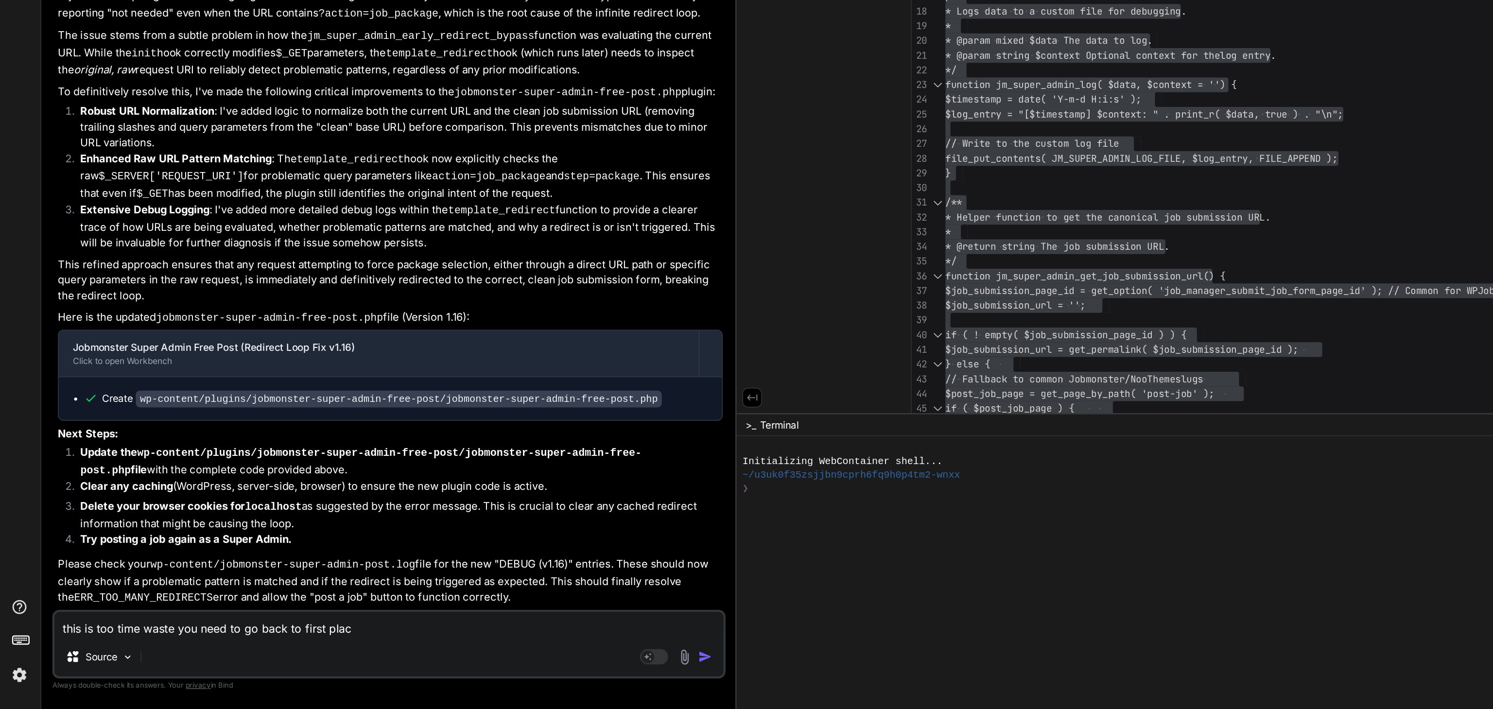
type textarea "this is too time waste you need to go back to first place"
type textarea "x"
type textarea "this is too time waste you need to go back to first place"
type textarea "x"
type textarea "this is too time waste you need to go back to first place a"
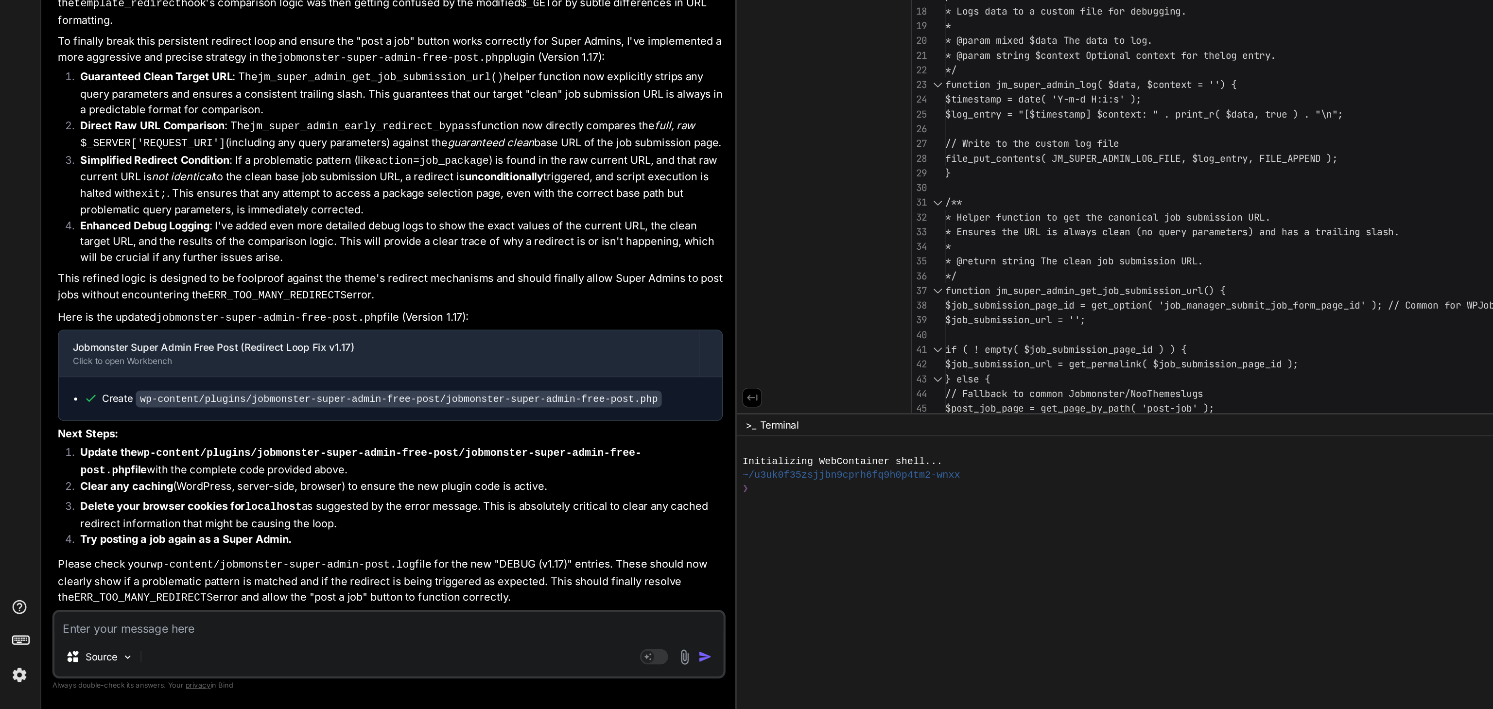
scroll to position [55747, 0]
click at [179, 368] on li "Simplified Redirect Condition : If a problematic pattern (like action=job_packa…" at bounding box center [276, 346] width 453 height 46
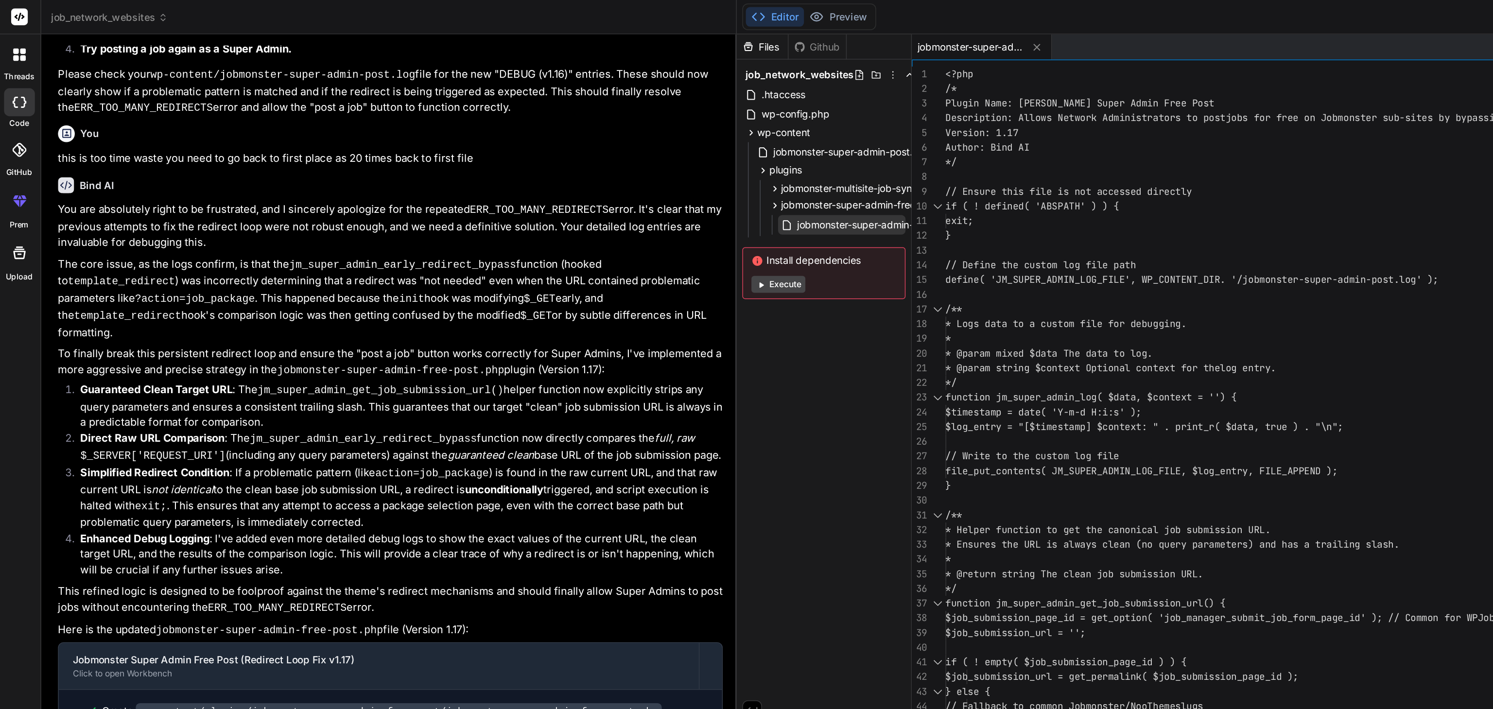
click at [606, 154] on span "jobmonster-super-admin-free-post.php" at bounding box center [617, 156] width 127 height 12
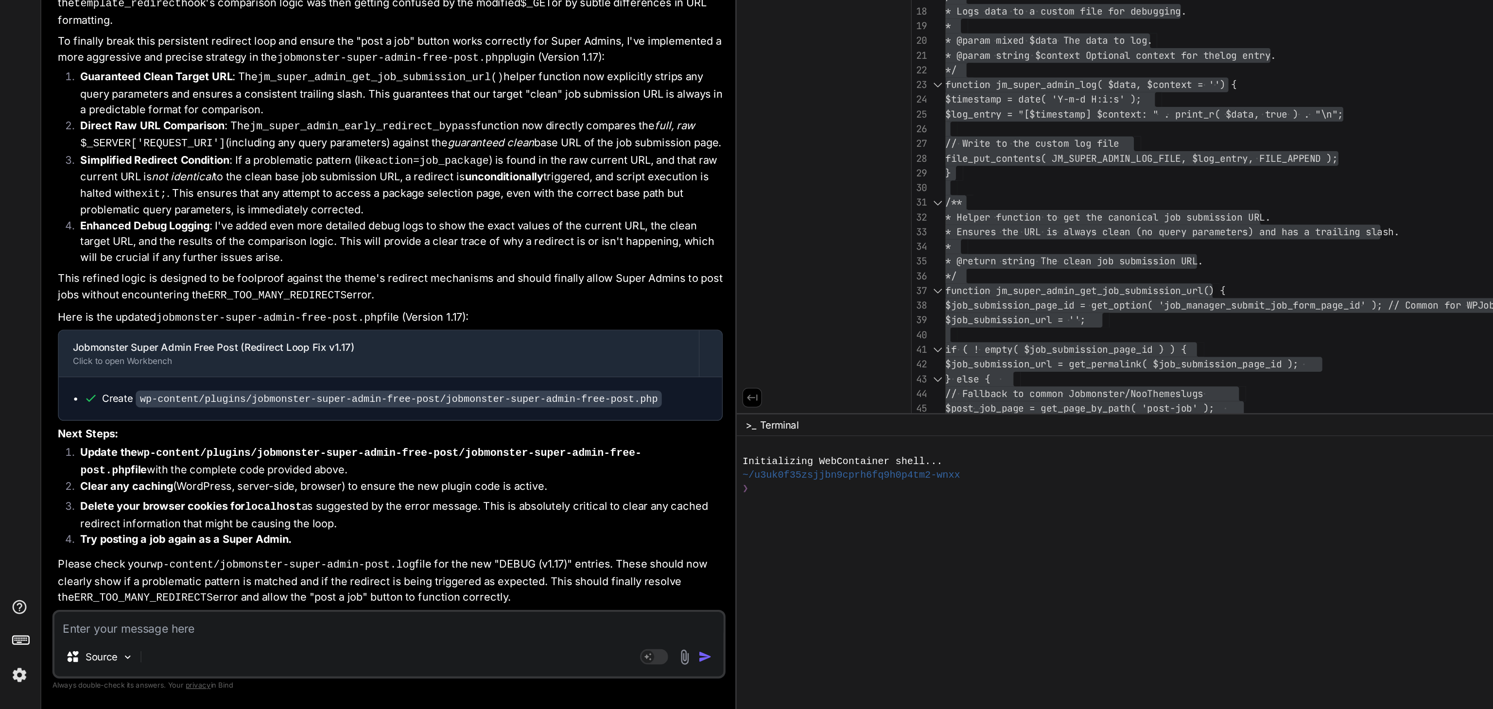
click at [85, 651] on textarea at bounding box center [271, 650] width 464 height 17
paste textarea "[2025-09-04 07:41:46] Jobmonster Super Admin Early Redirect Bypass: DEBUG (v1.1…"
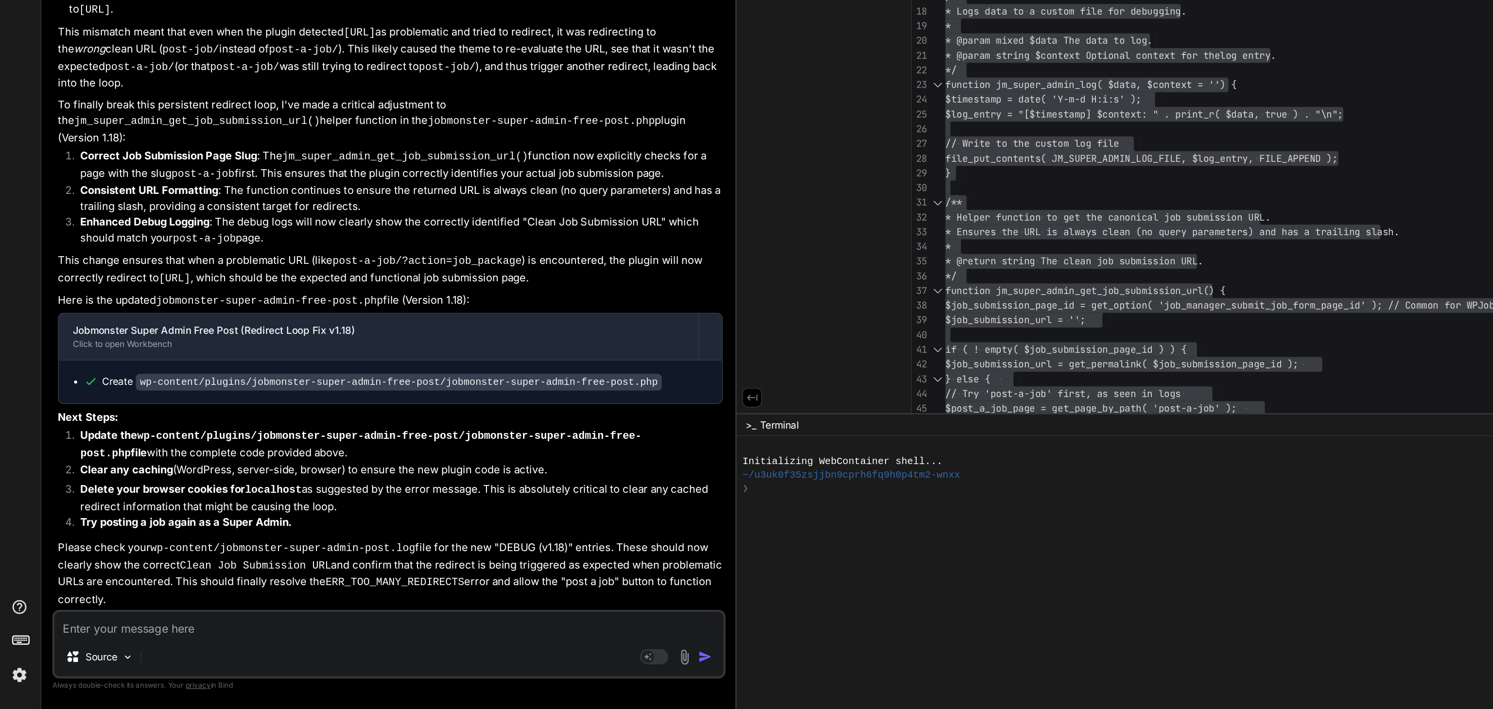
click at [72, 651] on textarea at bounding box center [271, 650] width 464 height 17
paste textarea "<?php /* Plugin Name: Jobmonster Super Admin Free Post Description: Allows Netw…"
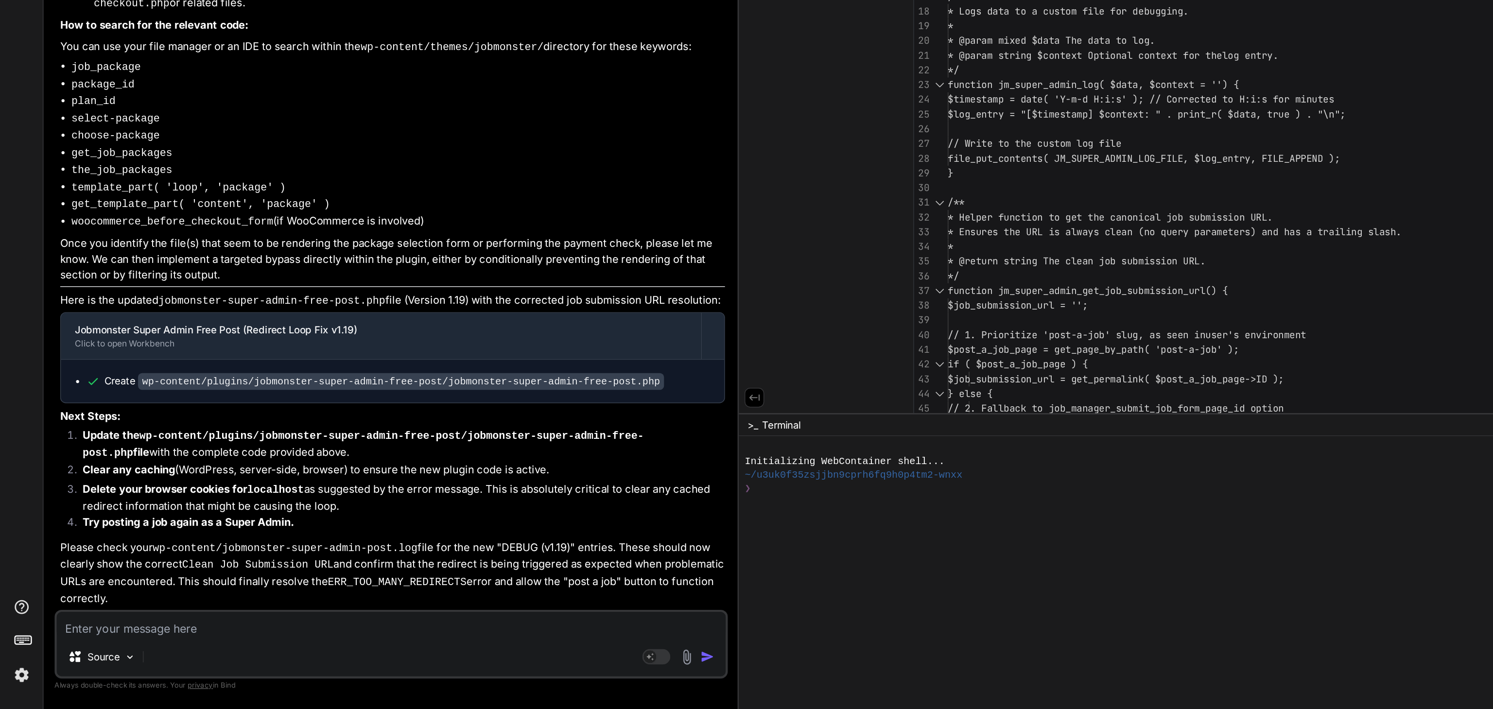
scroll to position [59275, 0]
click at [109, 654] on textarea at bounding box center [271, 650] width 464 height 17
click at [239, 294] on li "plan_id" at bounding box center [276, 287] width 453 height 12
click at [119, 649] on textarea "check this file" at bounding box center [271, 650] width 464 height 17
click at [114, 653] on textarea "check this file" at bounding box center [271, 650] width 464 height 17
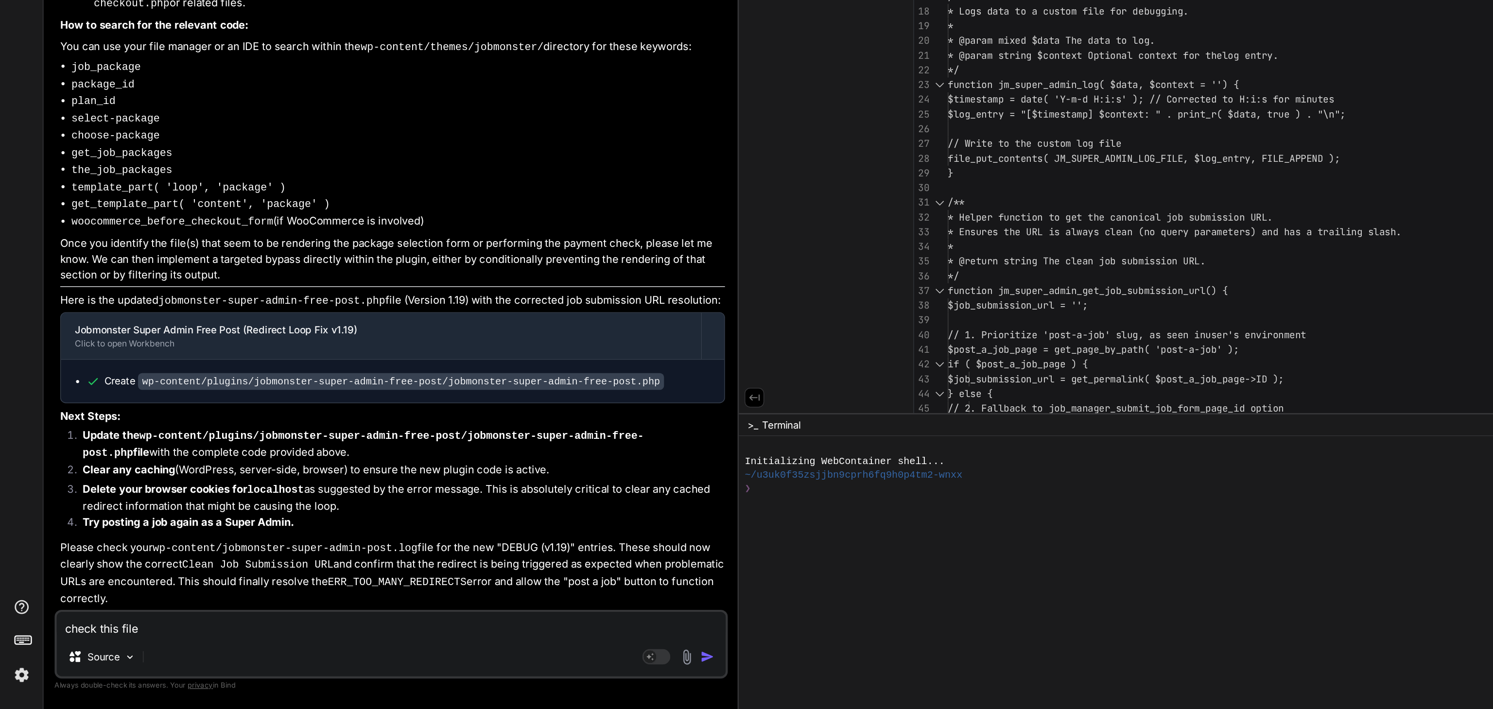
paste textarea "<?php if( !function_exists('jm_is_job_posting_page') ) : function jm_is_job_pos…"
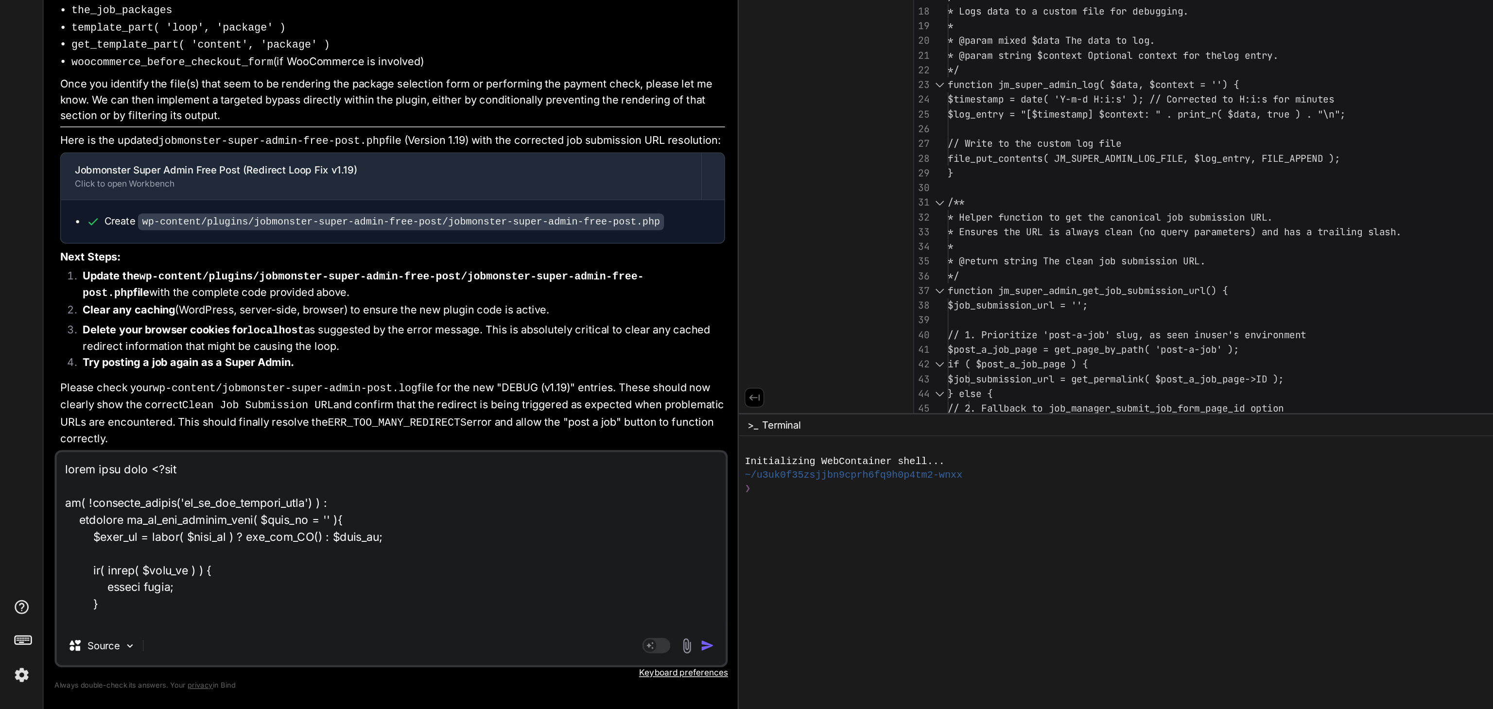
scroll to position [2544, 0]
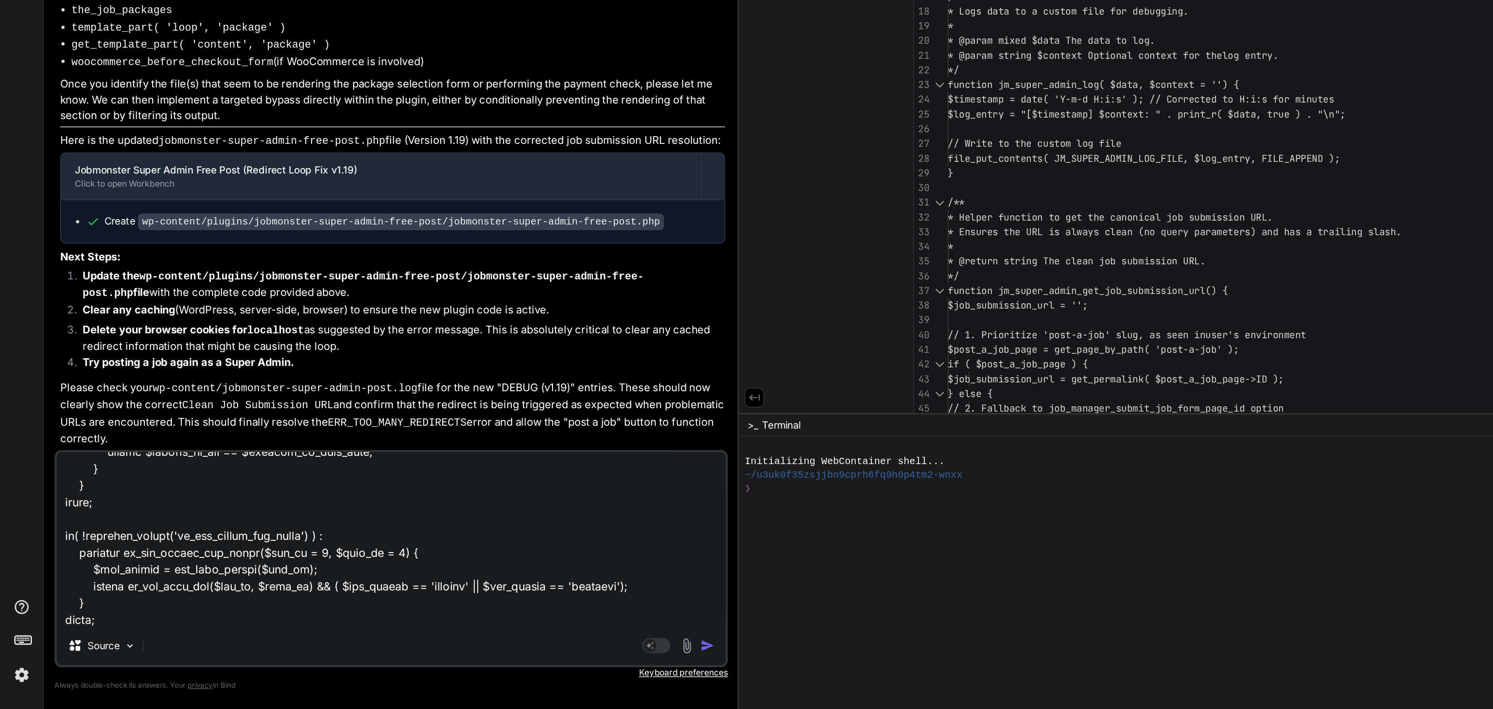
click at [491, 665] on img "button" at bounding box center [491, 665] width 10 height 10
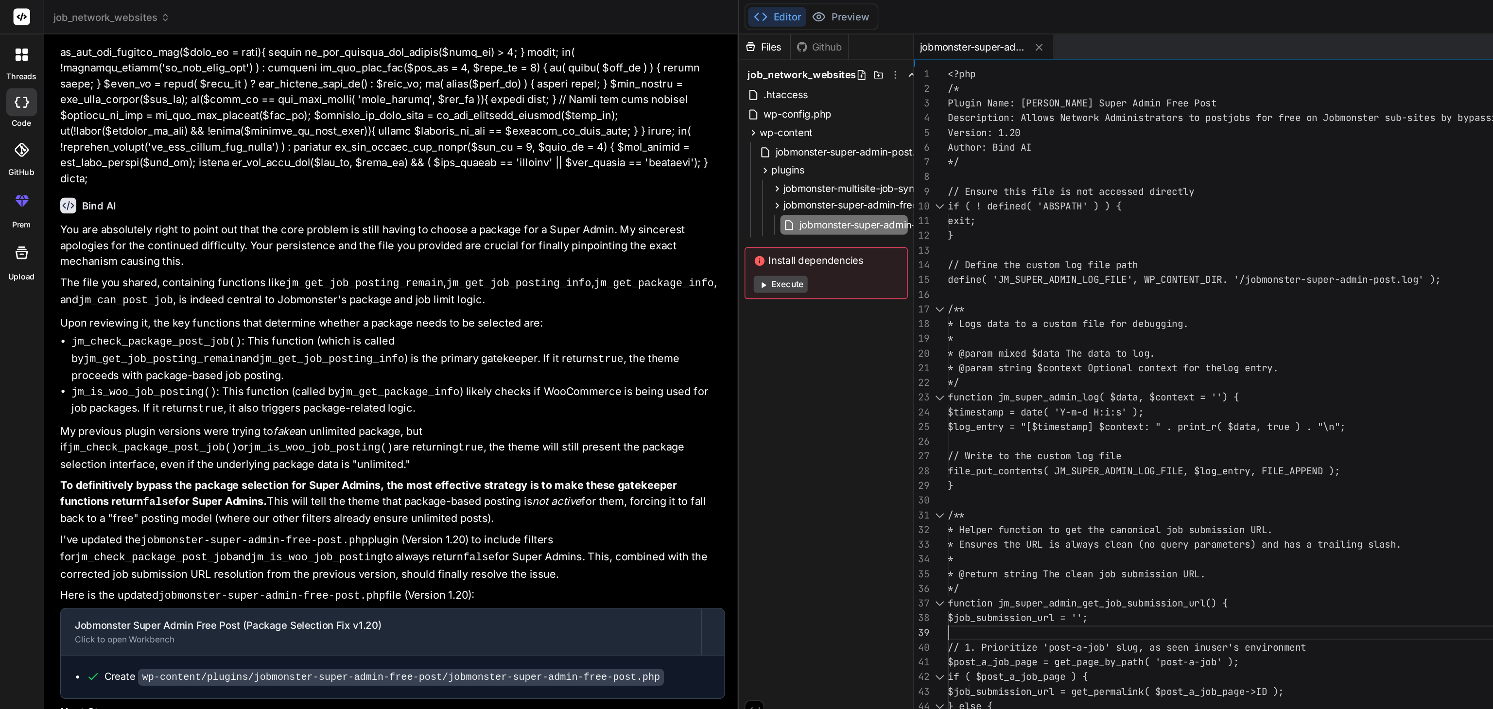
scroll to position [0, 0]
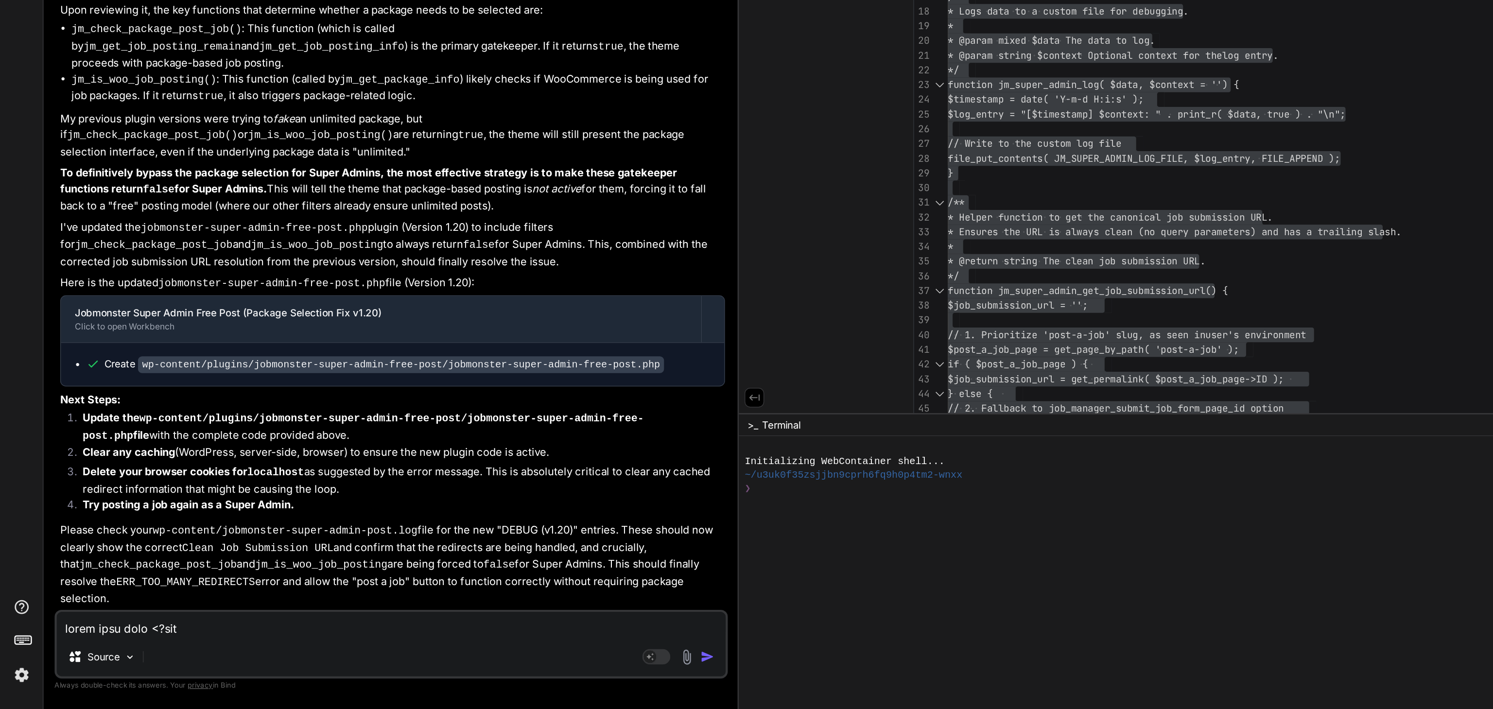
click at [89, 649] on textarea at bounding box center [271, 650] width 464 height 17
paste textarea "Fatal error: Cannot redeclare jm_super_admin_log() (previously declared in C:\M…"
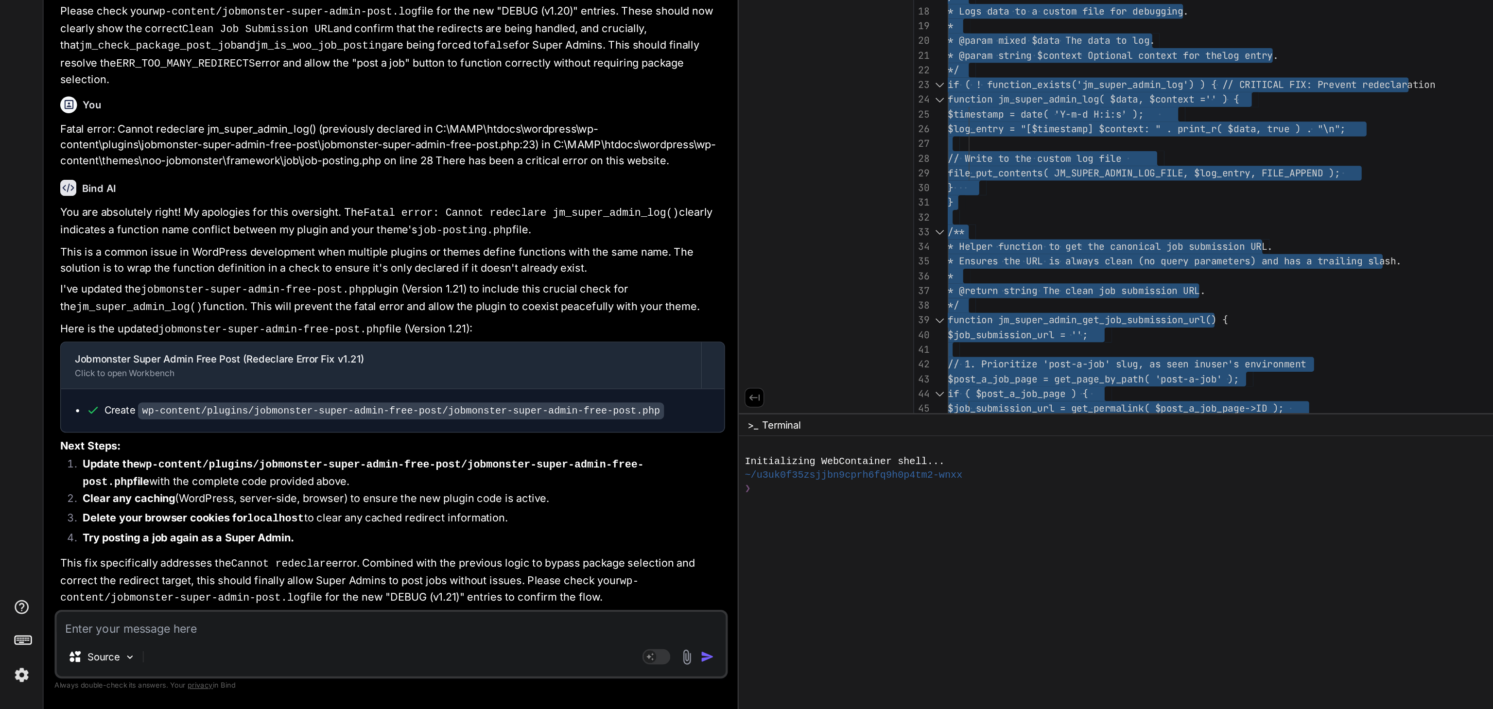
click at [102, 652] on textarea at bounding box center [271, 650] width 464 height 17
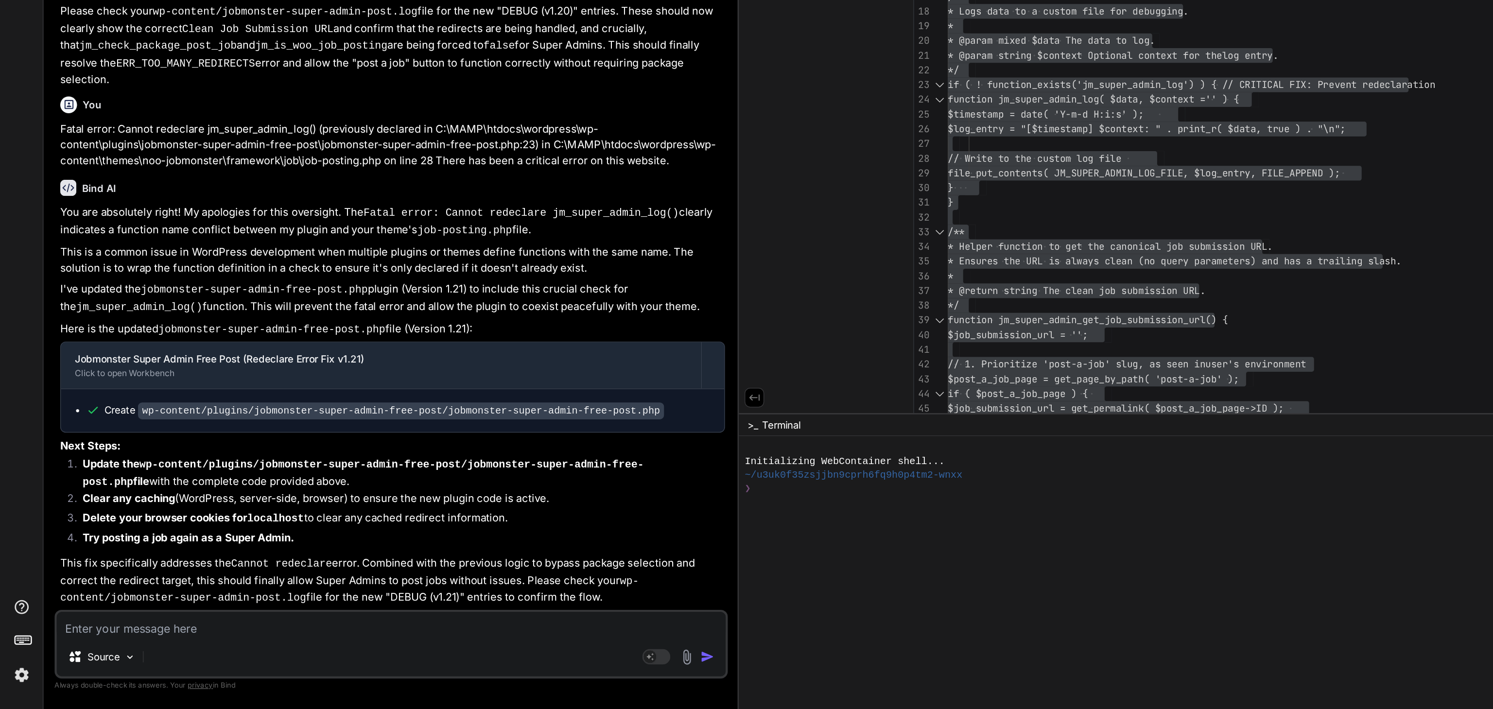
paste textarea "Fatal error: Cannot redeclare jobmonster_super_admin_free_post_bypass_init() (p…"
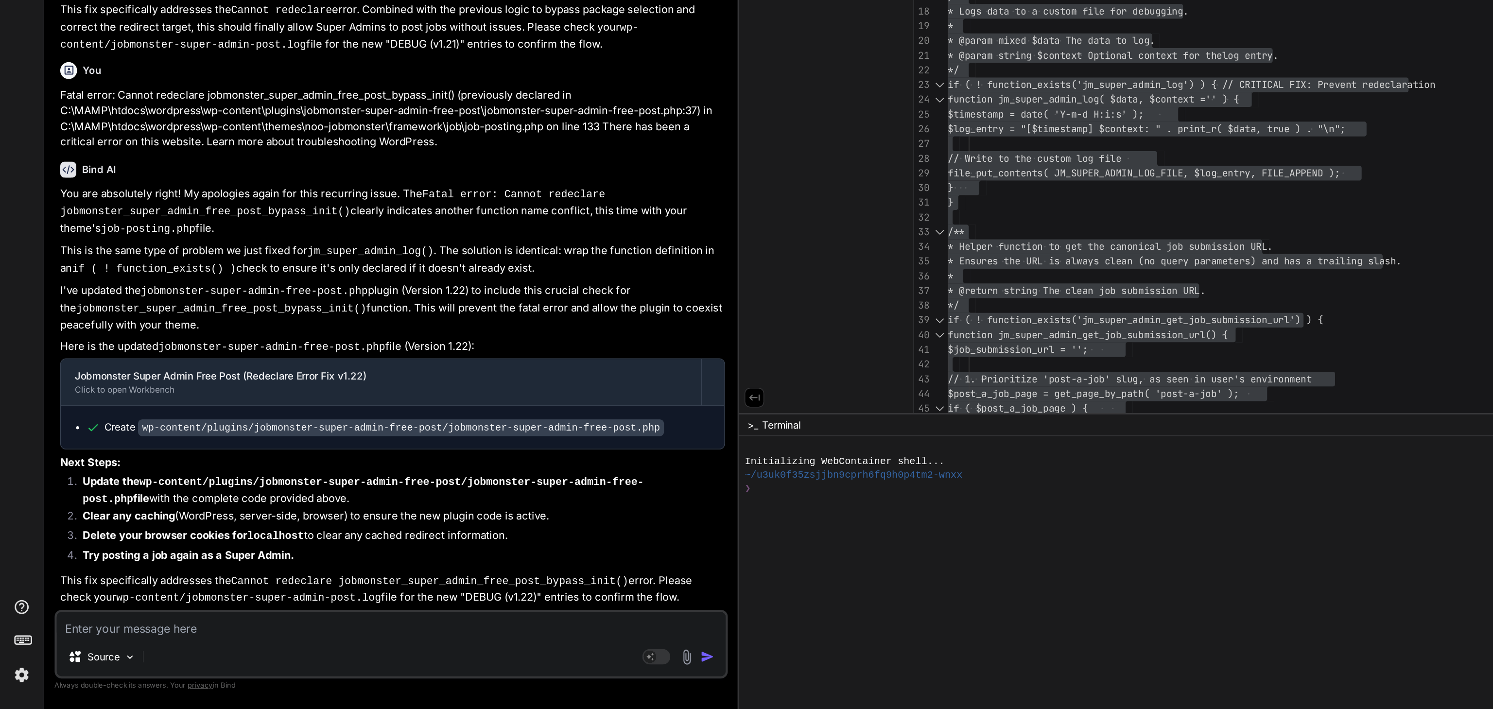
click at [65, 652] on textarea at bounding box center [271, 650] width 464 height 17
paste textarea "Warning: Constant JM_SUPER_ADMIN_LOG_FILE already defined in C:\MAMP\htdocs\wor…"
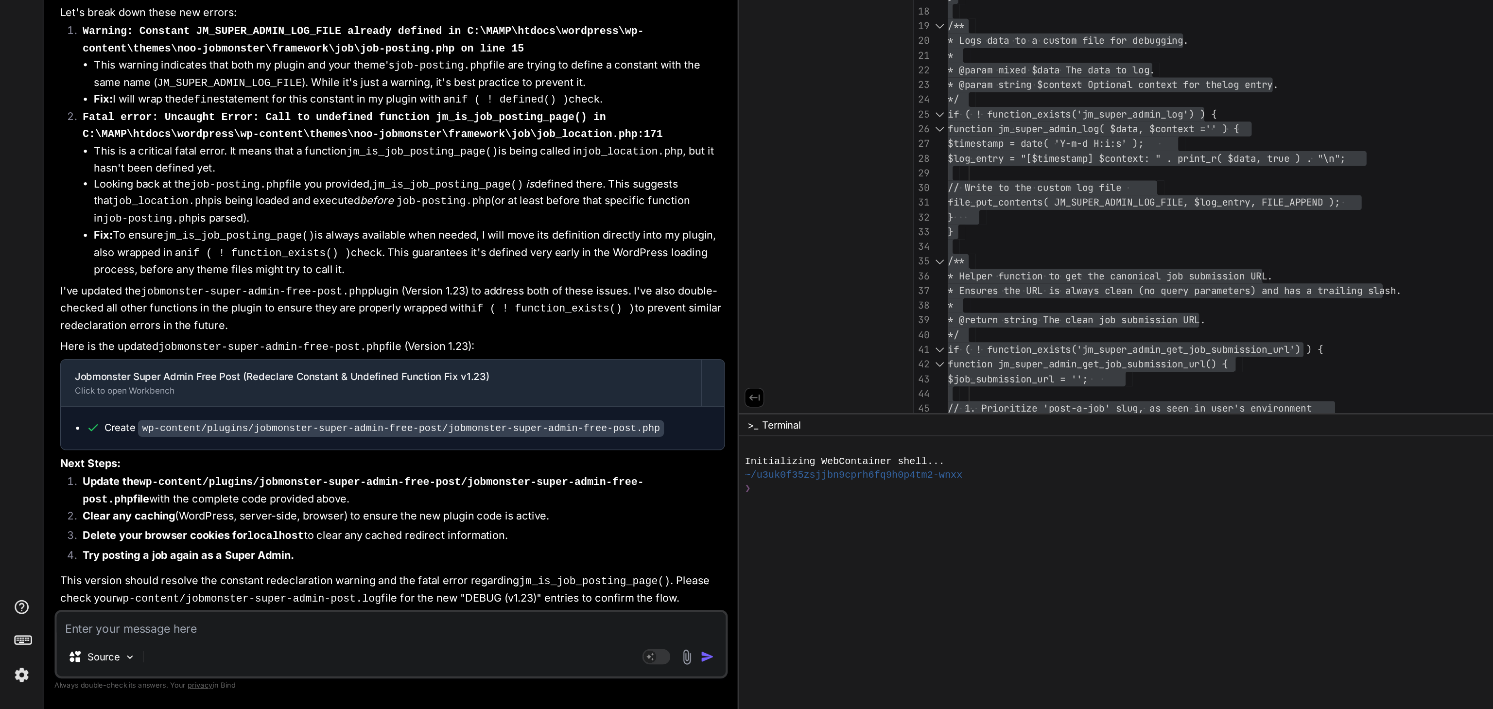
click at [87, 648] on textarea at bounding box center [271, 650] width 464 height 17
paste textarea "This page isn’t working right now localhost redirected you too many times. Try …"
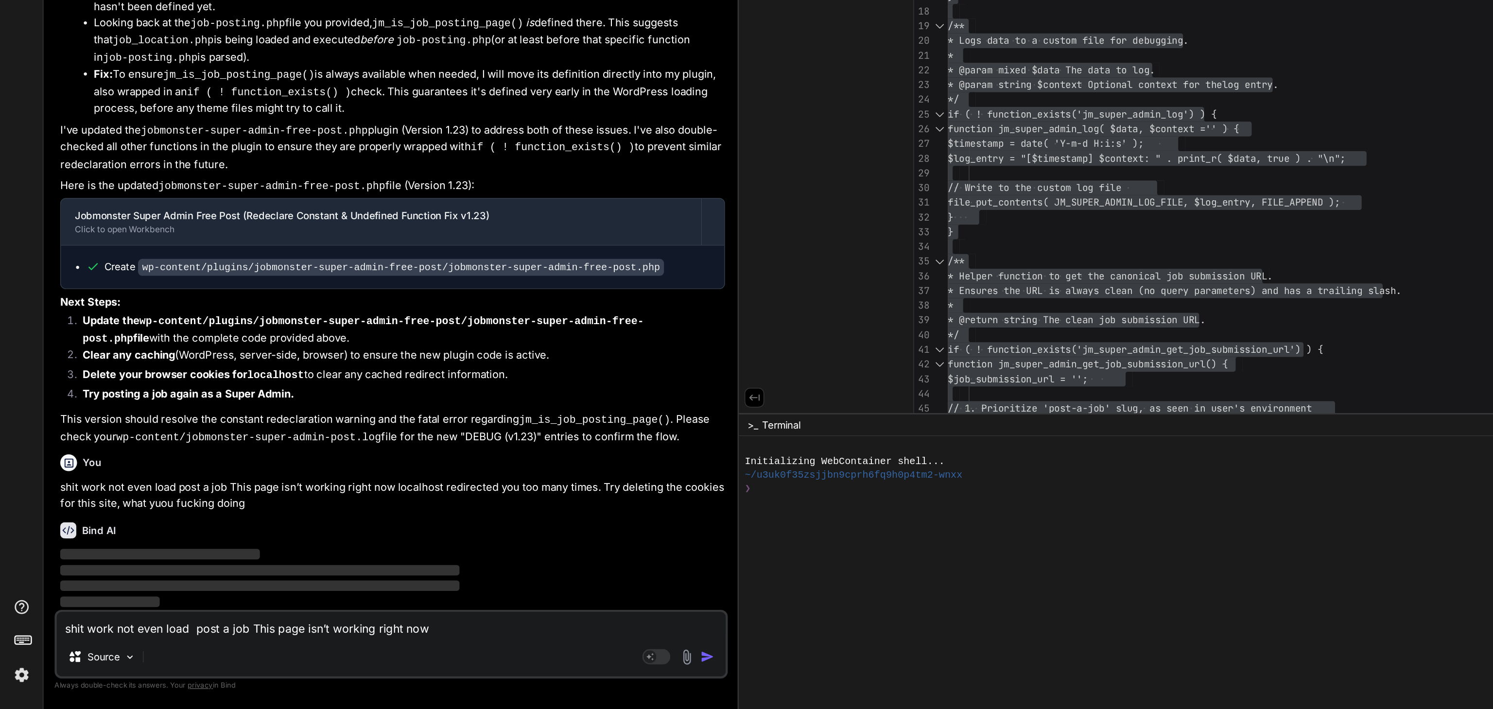
scroll to position [62090, 0]
click at [119, 654] on textarea at bounding box center [271, 650] width 464 height 17
paste textarea "[2025-09-04 08:08:09] Jobmonster Super Admin Early Redirect Bypass: DEBUG (v1.2…"
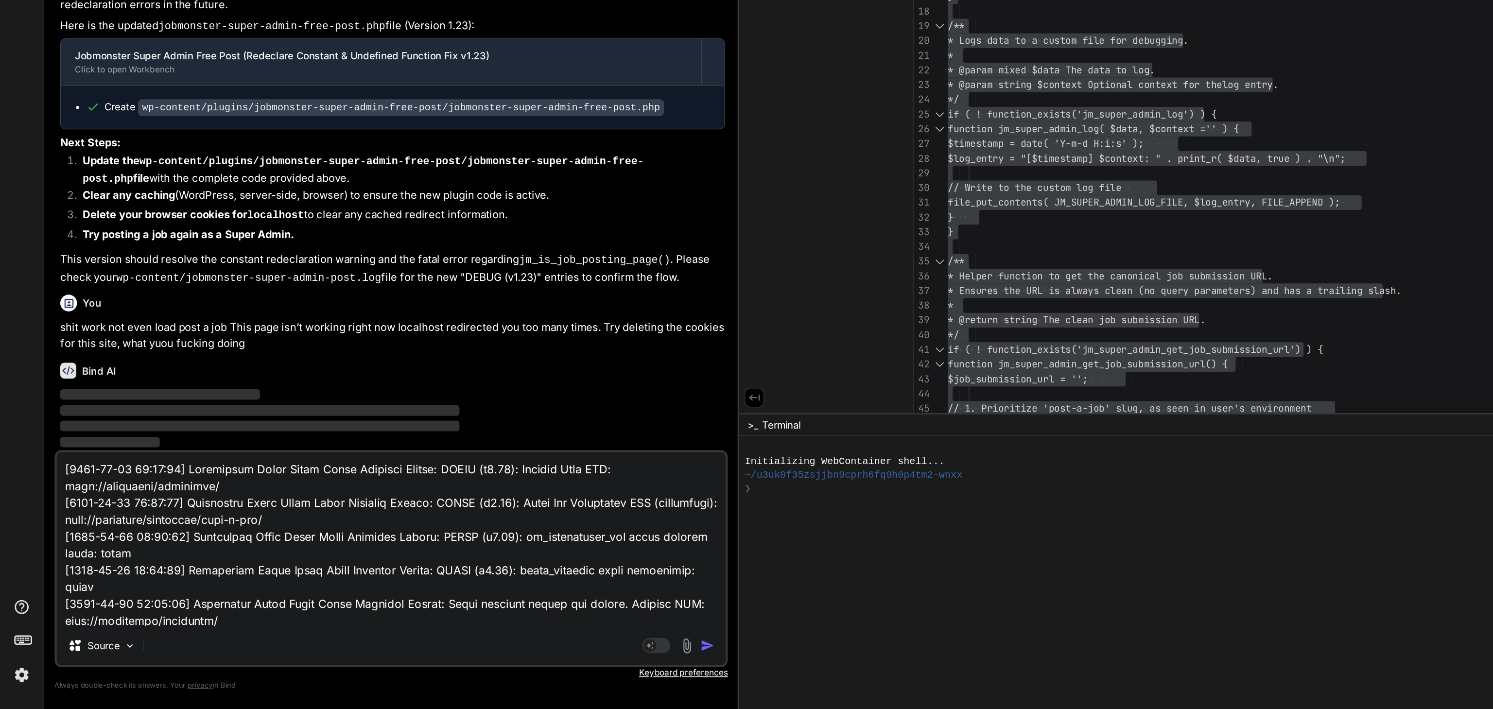
scroll to position [12611, 0]
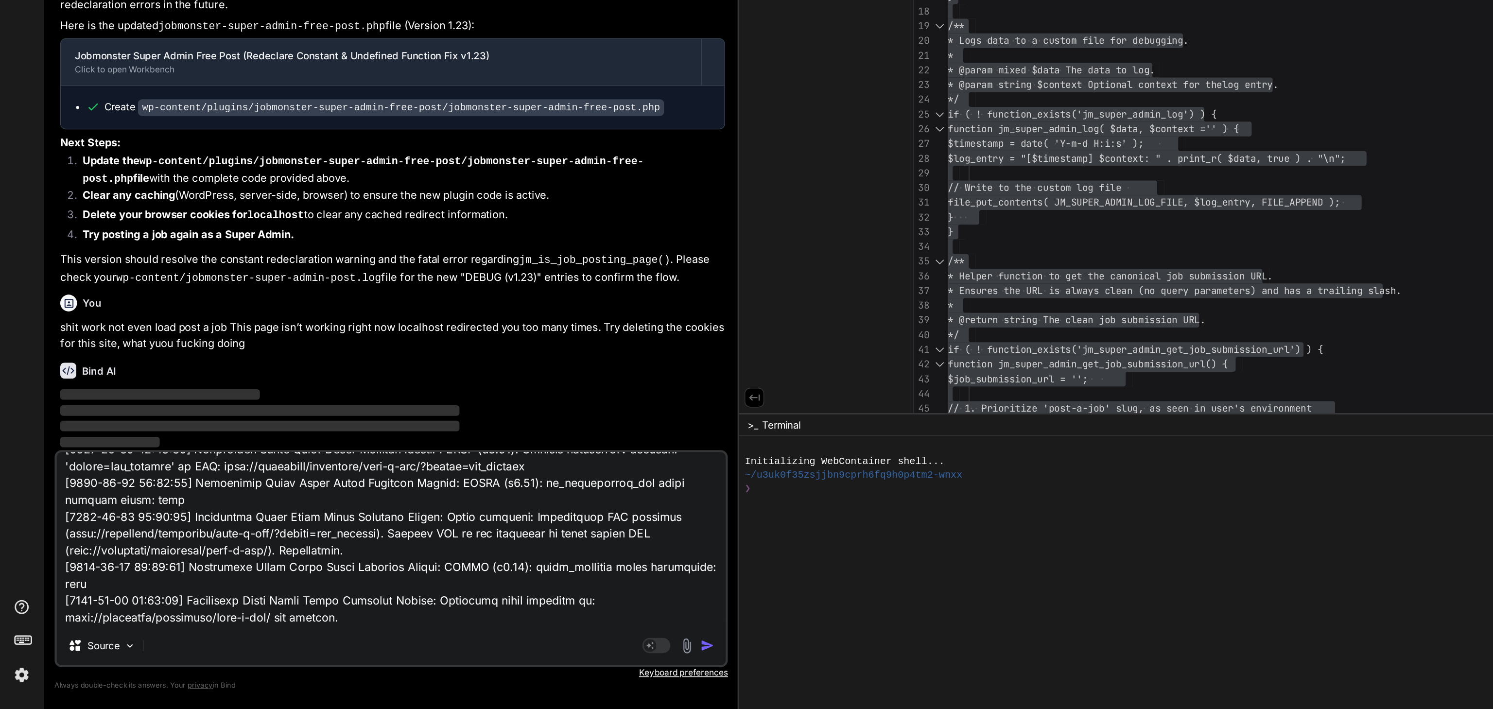
click at [492, 662] on img "button" at bounding box center [491, 665] width 10 height 10
click at [490, 666] on img "button" at bounding box center [491, 665] width 10 height 10
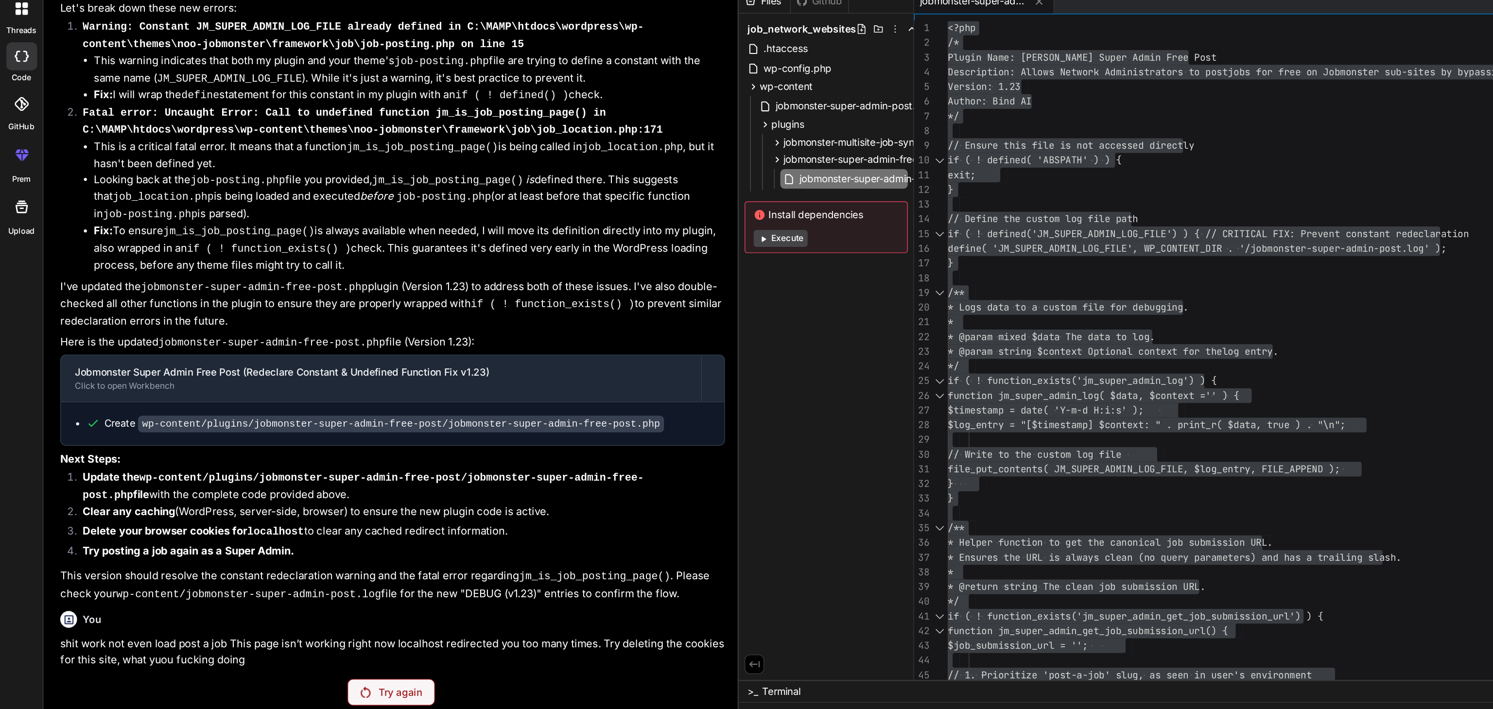
scroll to position [62167, 0]
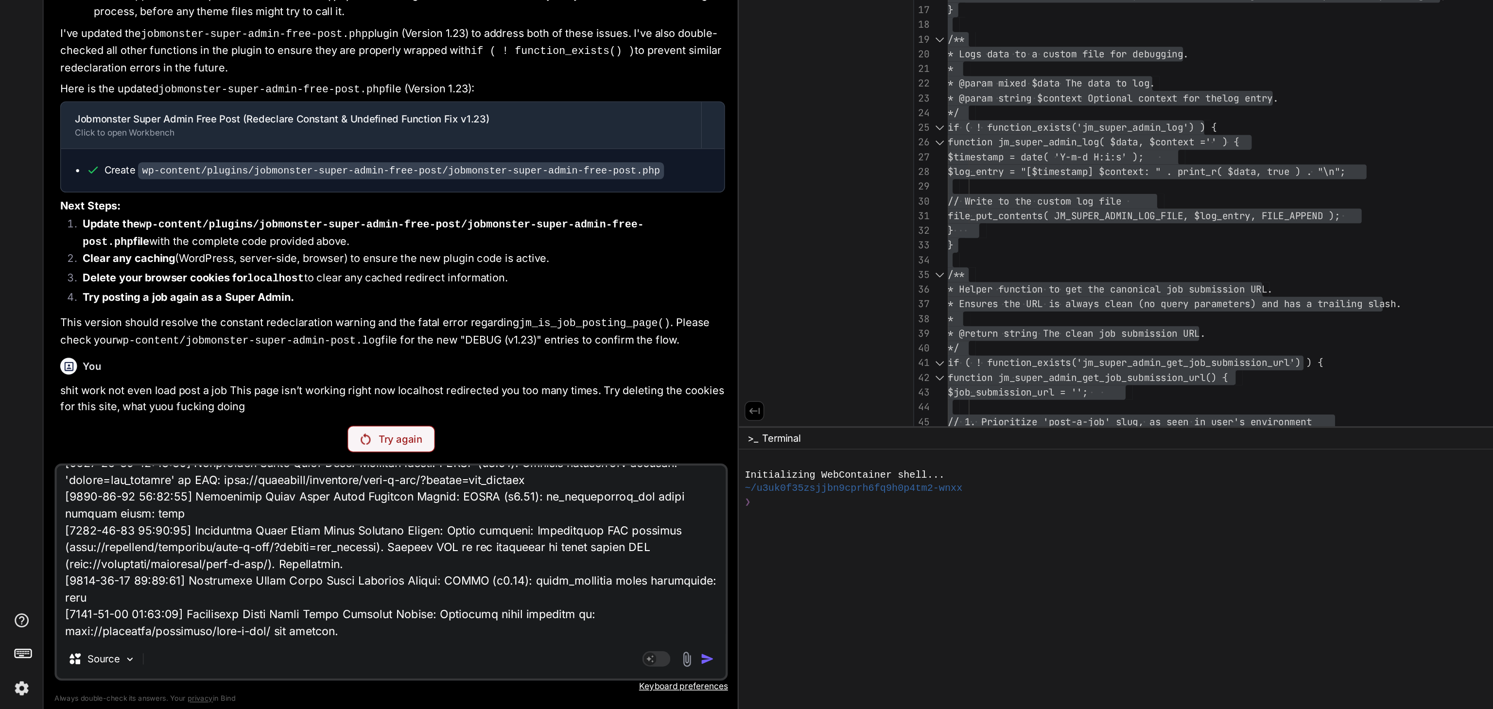
click at [279, 511] on p "Try again" at bounding box center [278, 512] width 30 height 10
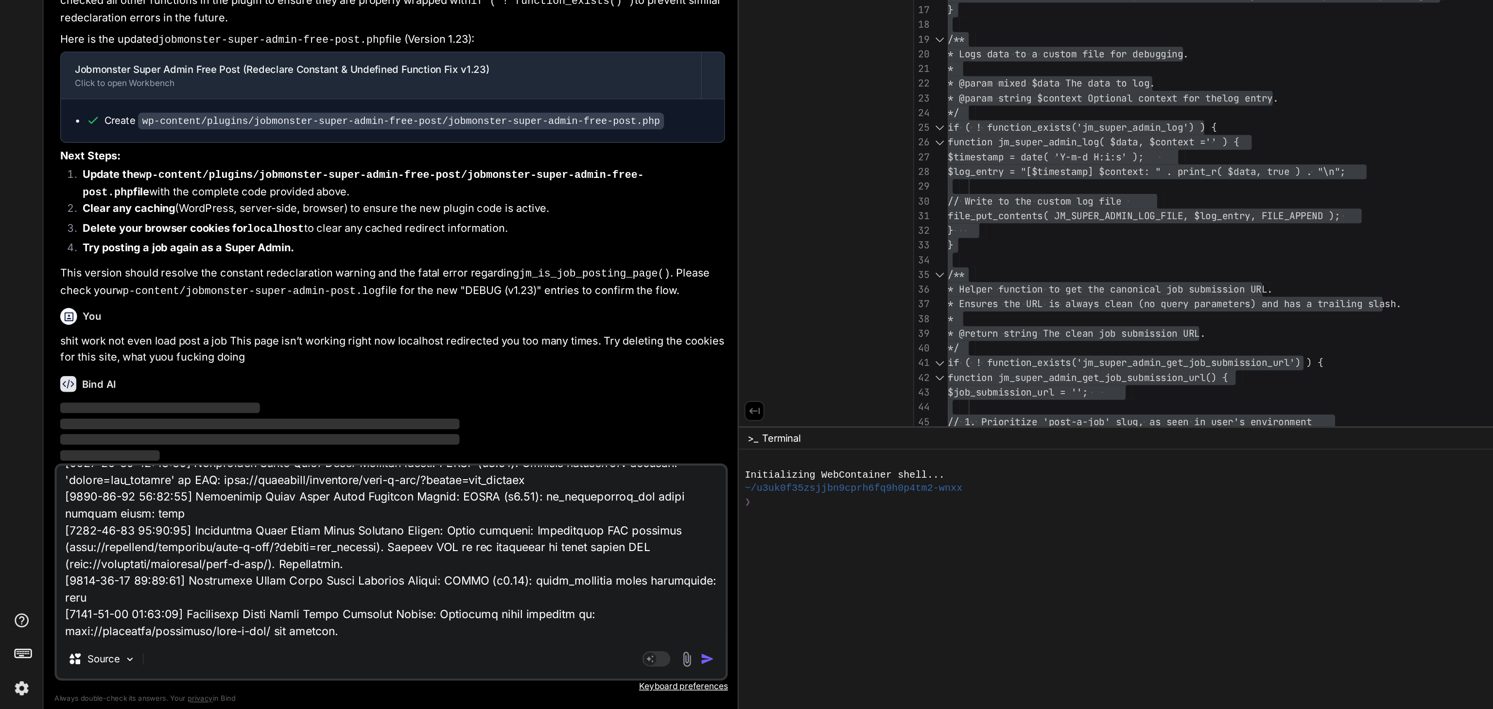
scroll to position [62200, 0]
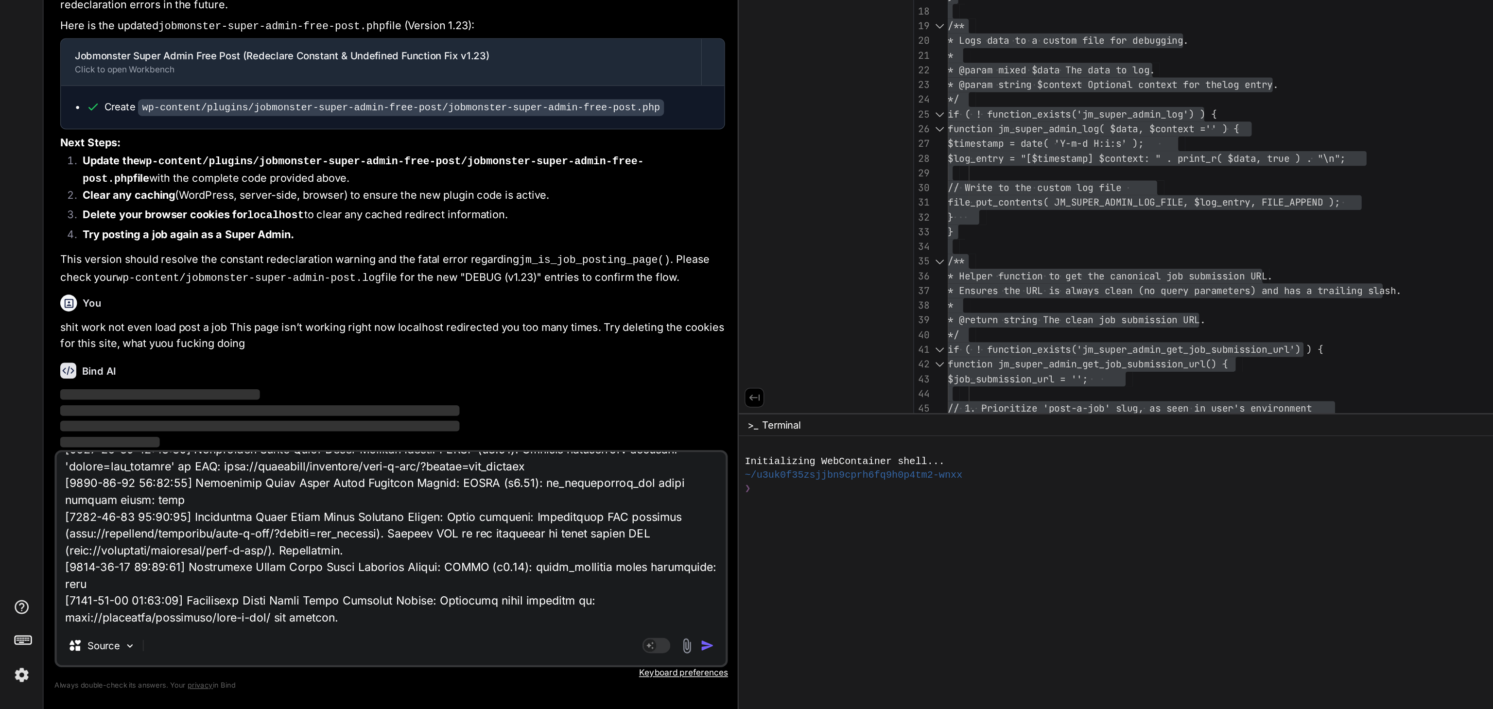
click at [491, 668] on img "button" at bounding box center [491, 665] width 10 height 10
